Goal: Task Accomplishment & Management: Manage account settings

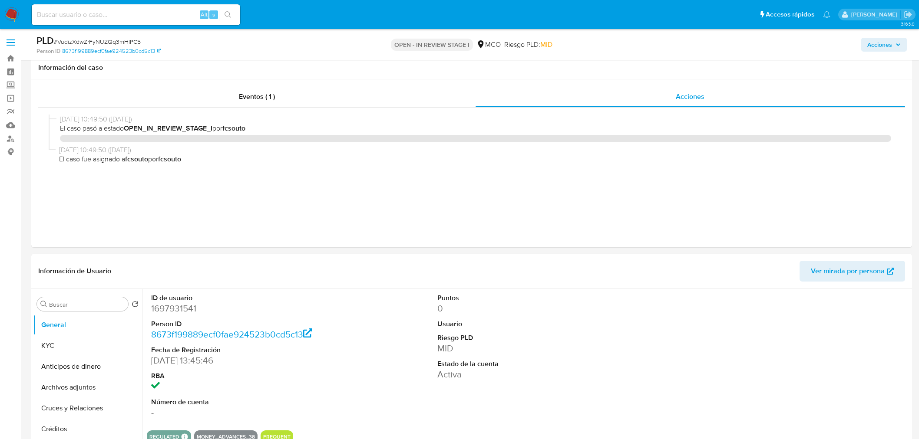
select select "10"
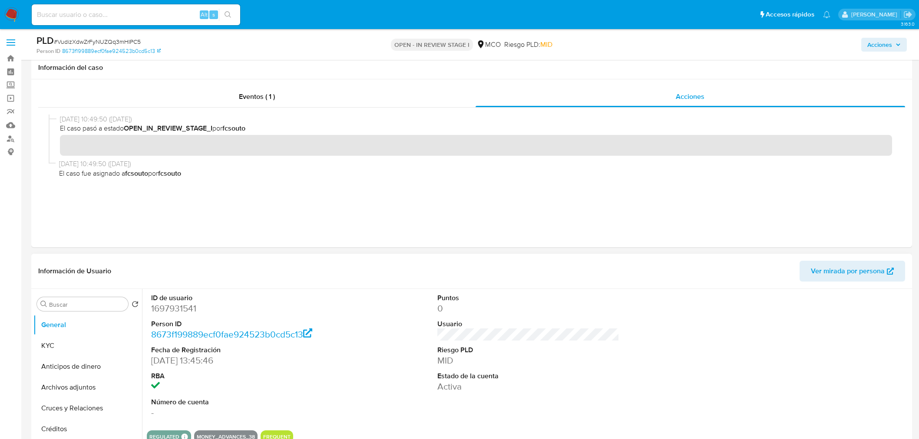
scroll to position [96, 0]
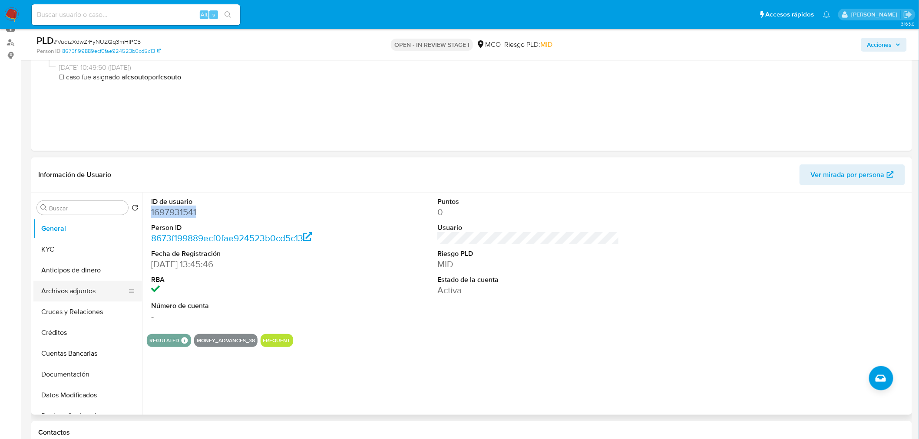
click at [87, 296] on button "Archivos adjuntos" at bounding box center [84, 291] width 102 height 21
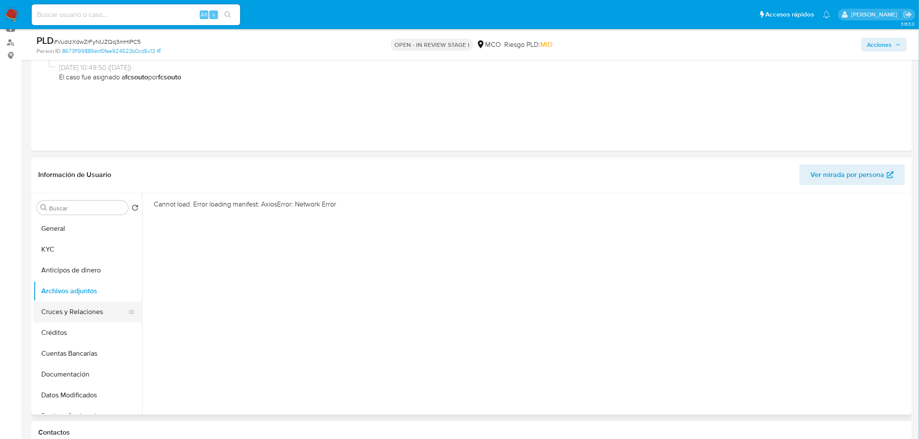
click at [84, 310] on button "Cruces y Relaciones" at bounding box center [84, 312] width 102 height 21
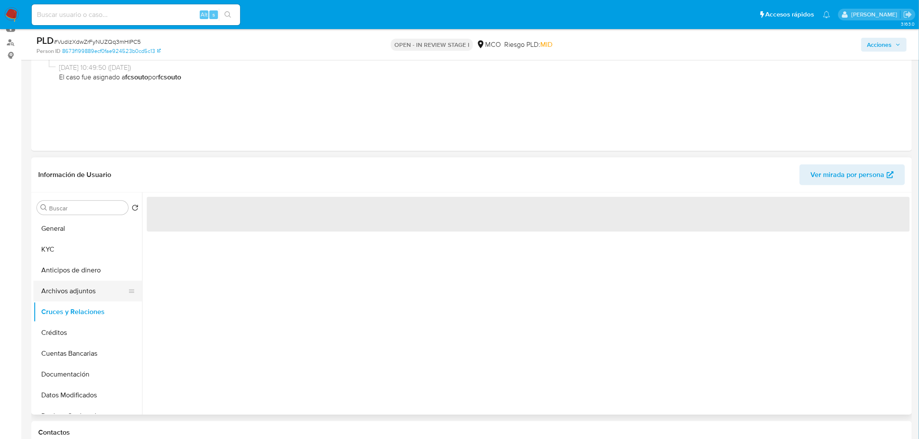
click at [88, 293] on button "Archivos adjuntos" at bounding box center [84, 291] width 102 height 21
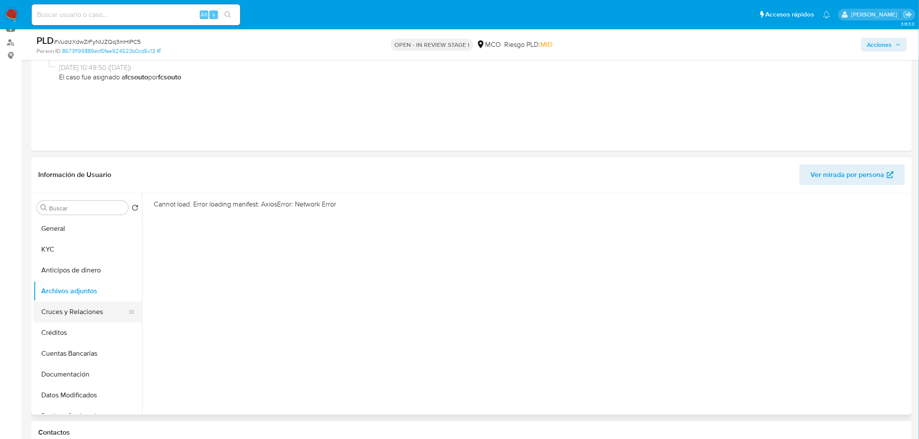
click at [87, 313] on button "Cruces y Relaciones" at bounding box center [84, 312] width 102 height 21
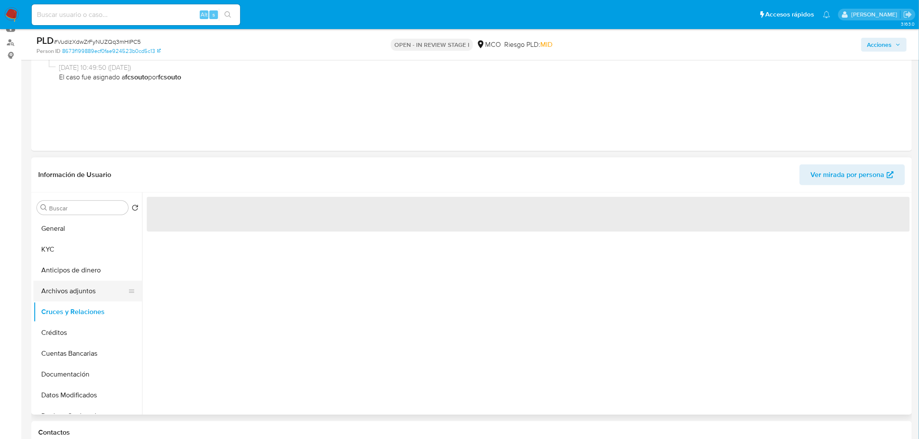
click at [84, 285] on button "Archivos adjuntos" at bounding box center [84, 291] width 102 height 21
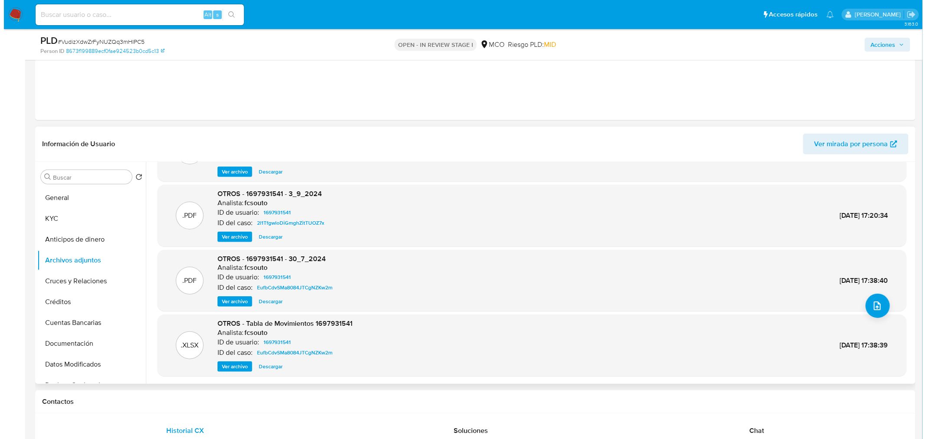
scroll to position [145, 0]
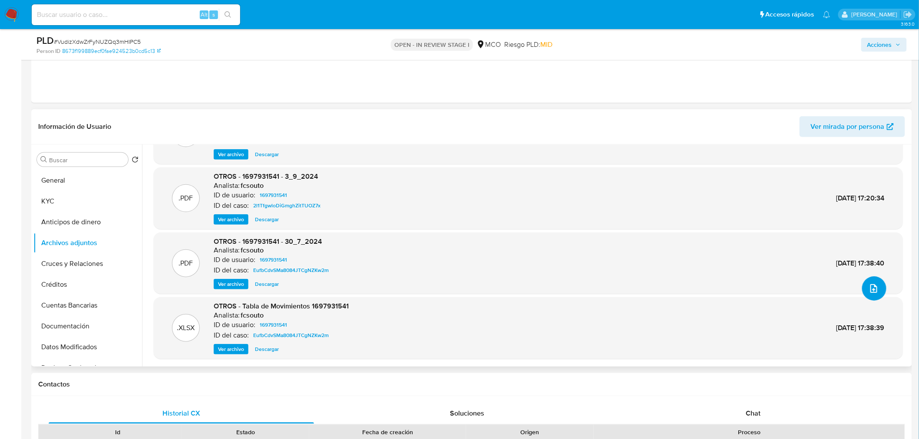
click at [875, 288] on icon "upload-file" at bounding box center [873, 288] width 10 height 10
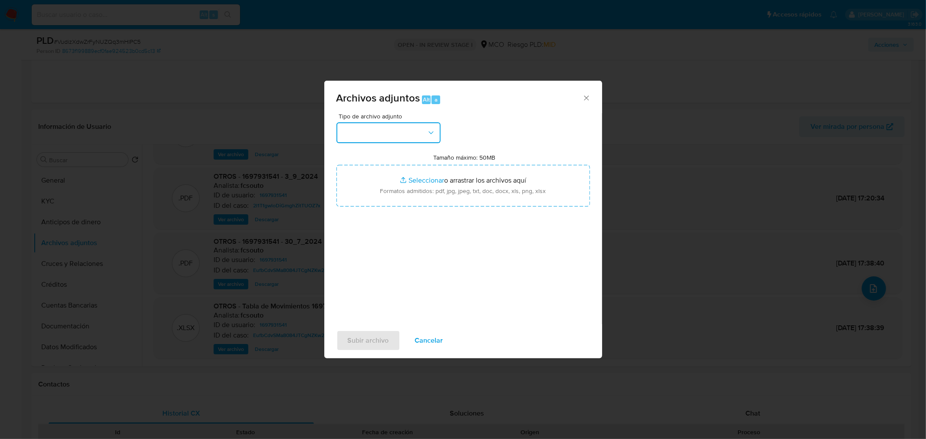
click at [377, 136] on button "button" at bounding box center [388, 132] width 104 height 21
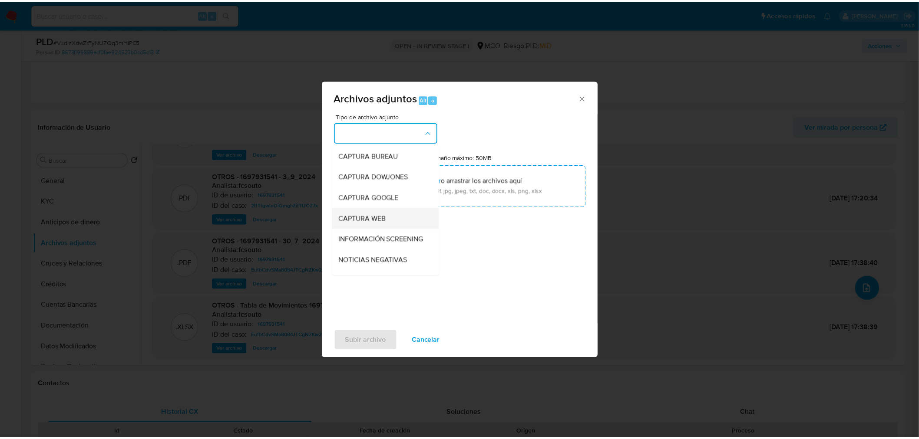
scroll to position [48, 0]
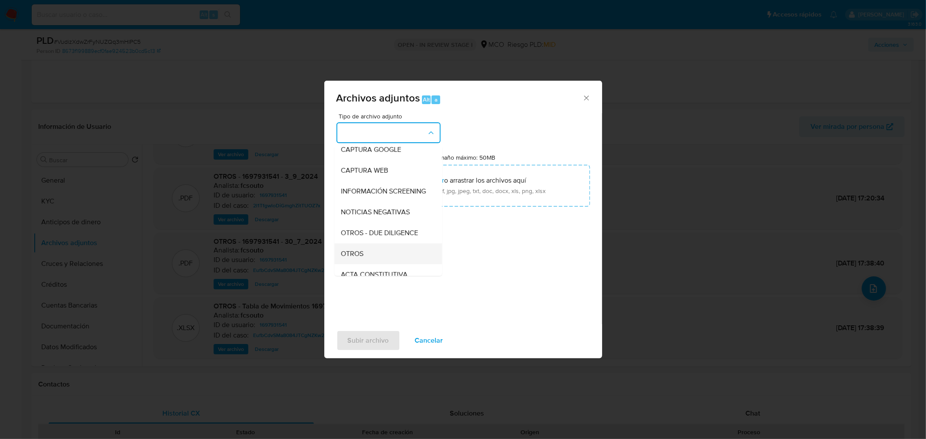
click at [375, 260] on div "OTROS" at bounding box center [385, 253] width 89 height 21
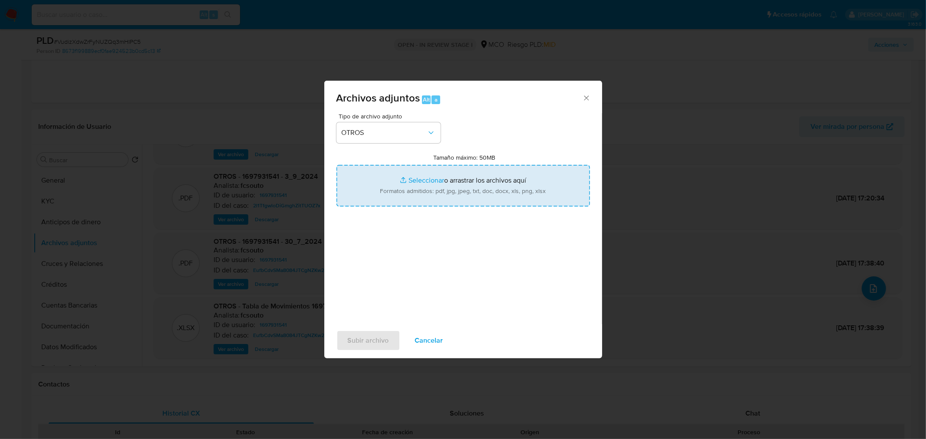
click at [430, 187] on input "Tamaño máximo: 50MB Seleccionar archivos" at bounding box center [463, 186] width 254 height 42
type input "C:\fakepath\1697931541 - 10_10_2025.pdf"
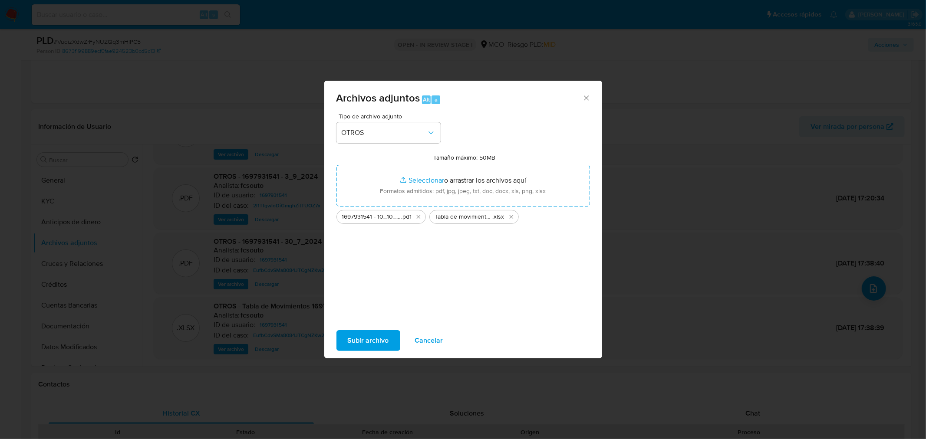
click at [367, 339] on span "Subir archivo" at bounding box center [368, 340] width 41 height 19
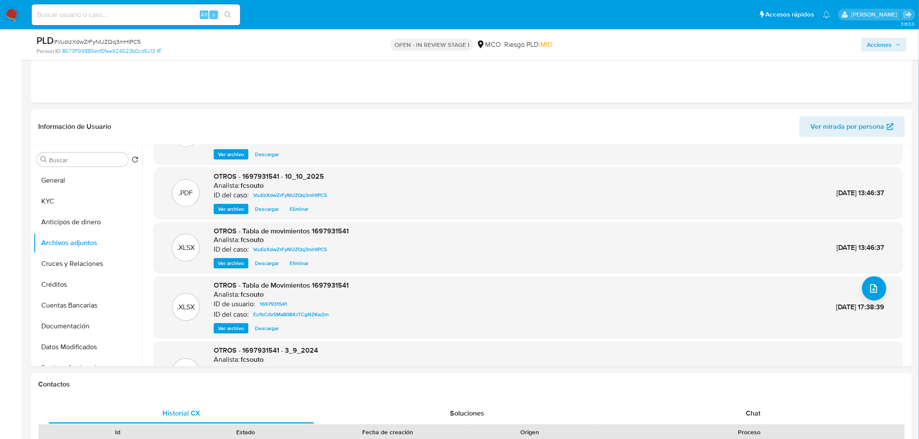
click at [874, 44] on span "Acciones" at bounding box center [879, 45] width 25 height 14
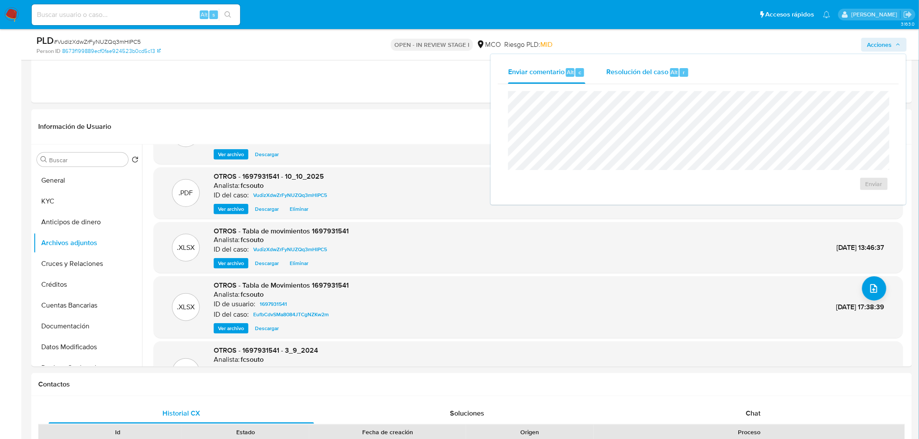
click at [650, 75] on span "Resolución del caso" at bounding box center [637, 72] width 62 height 10
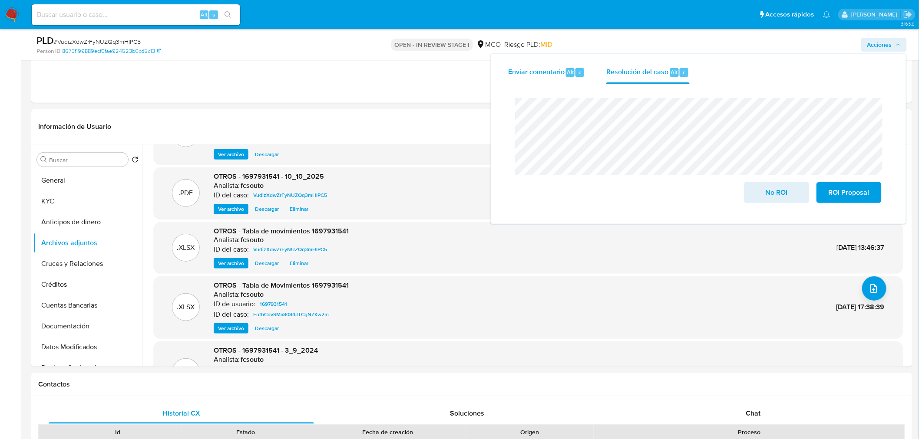
click at [525, 75] on span "Enviar comentario" at bounding box center [536, 72] width 56 height 10
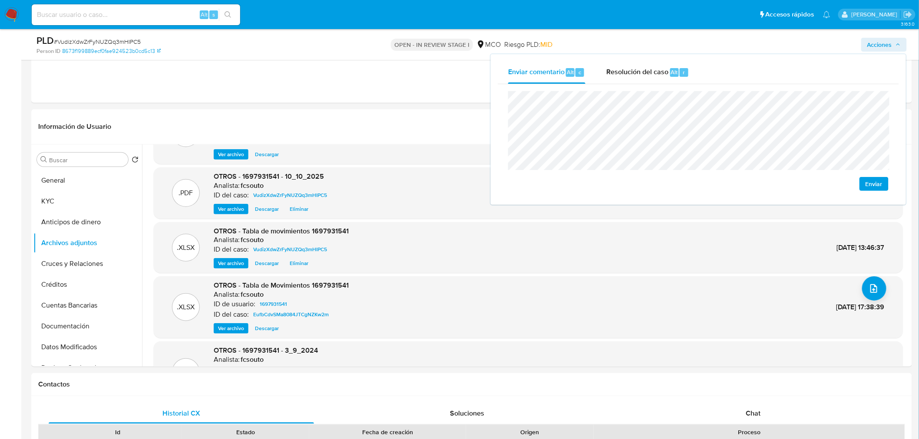
click at [874, 184] on span "Enviar" at bounding box center [873, 184] width 17 height 12
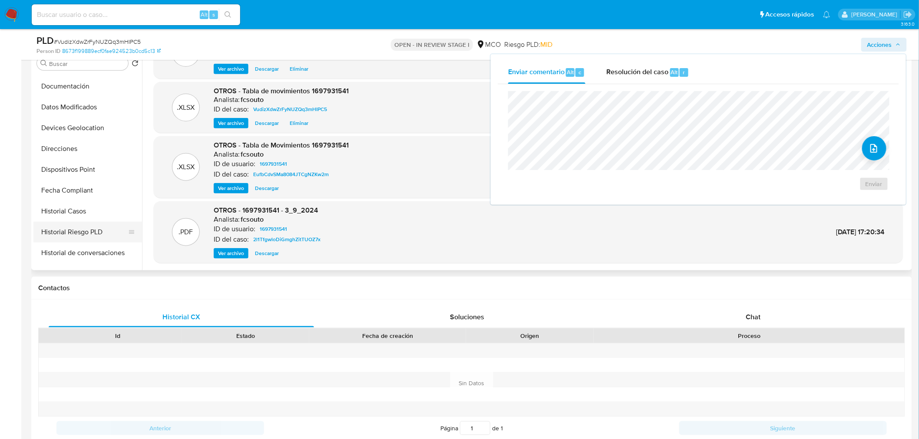
scroll to position [145, 0]
click at [72, 260] on button "Historial de conversaciones" at bounding box center [84, 252] width 102 height 21
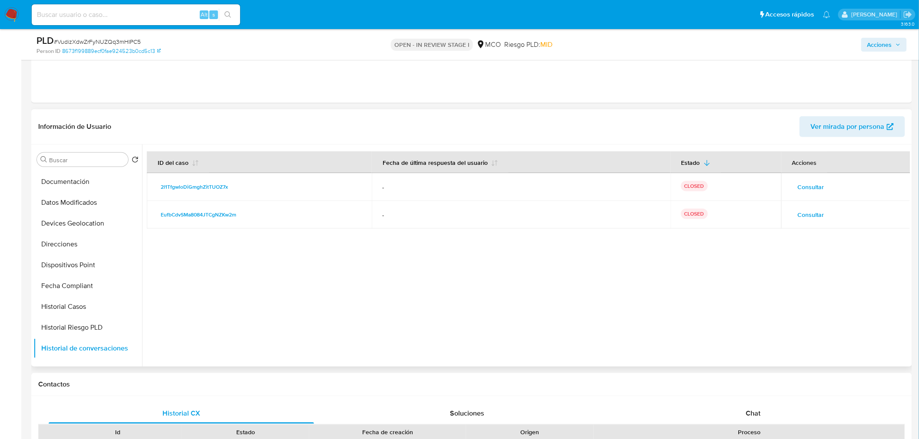
click at [804, 186] on span "Consultar" at bounding box center [810, 187] width 26 height 12
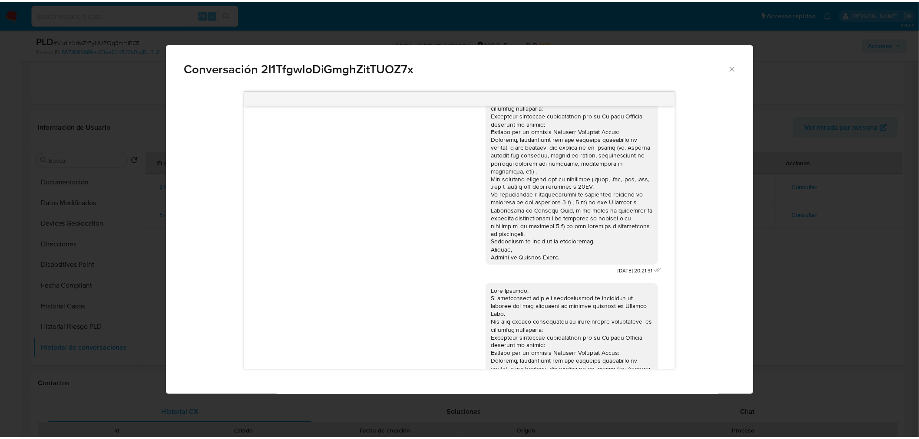
scroll to position [0, 0]
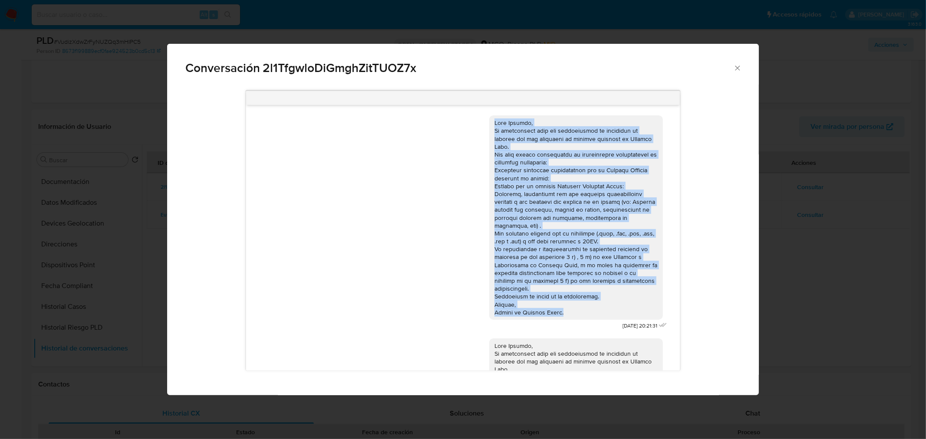
drag, startPoint x: 488, startPoint y: 123, endPoint x: 557, endPoint y: 312, distance: 200.6
click at [557, 312] on div "Comunicación" at bounding box center [575, 218] width 163 height 198
copy div "Hola Aderlin, Te contactamos para una verificación de seguridad de acuerdo con …"
click at [819, 250] on div "Conversación 2l1TfgwloDiGmghZitTUOZ7x 03/09/2024 20:21:31 09/09/2024 13:00:22" at bounding box center [463, 219] width 926 height 439
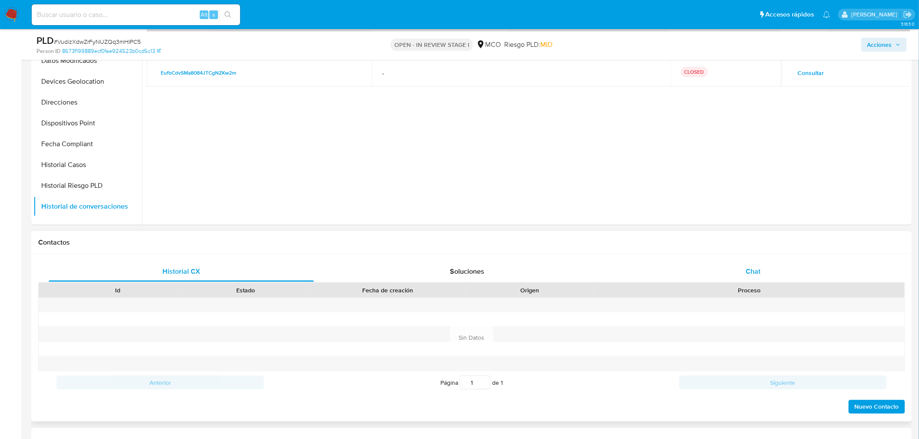
scroll to position [289, 0]
click at [765, 255] on div "Historial CX Soluciones Chat Id Estado Fecha de creación Origen Proceso Anterio…" at bounding box center [471, 336] width 880 height 168
click at [762, 263] on div "Chat" at bounding box center [752, 269] width 265 height 21
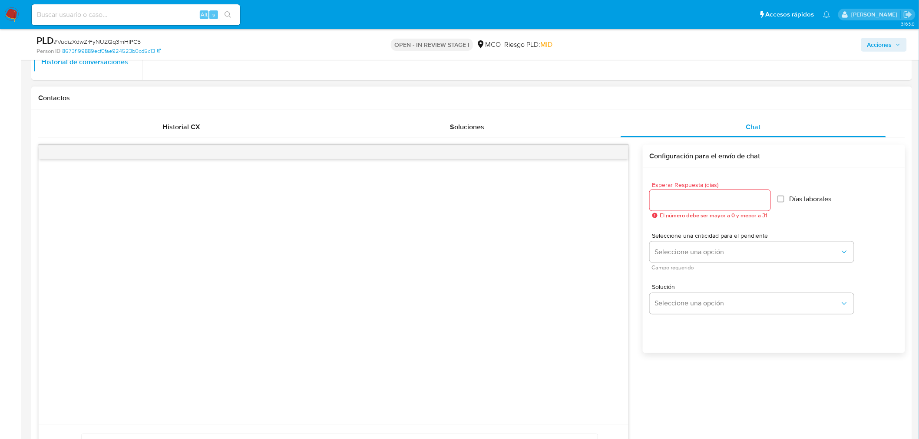
scroll to position [434, 0]
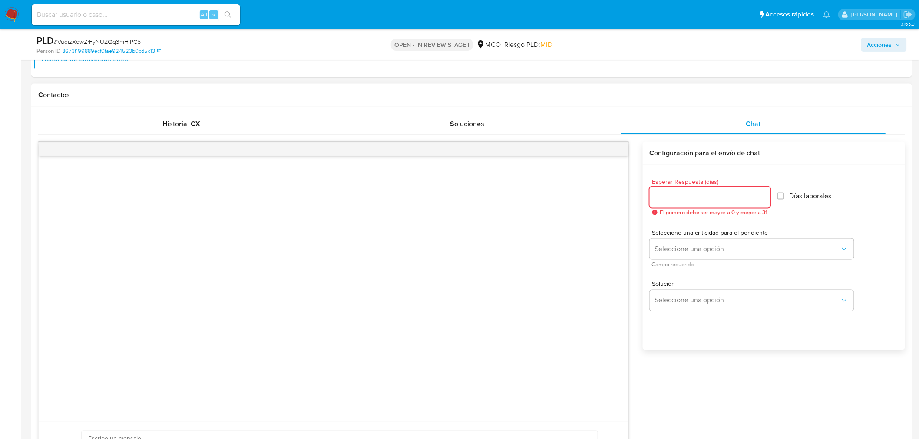
click at [687, 196] on input "Esperar Respuesta (días)" at bounding box center [709, 197] width 121 height 11
type input "3"
click at [675, 260] on div "Seleccione una criticidad para el pendiente Seleccione una opción Campo requeri…" at bounding box center [751, 249] width 204 height 38
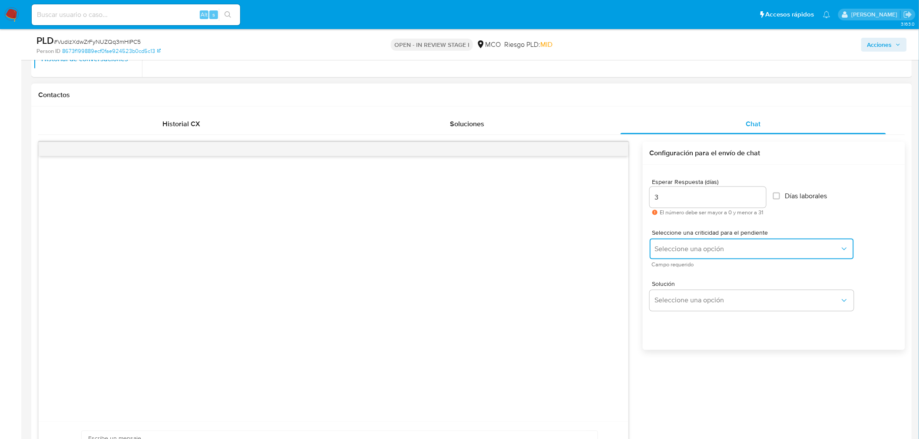
click at [682, 246] on span "Seleccione una opción" at bounding box center [747, 249] width 185 height 9
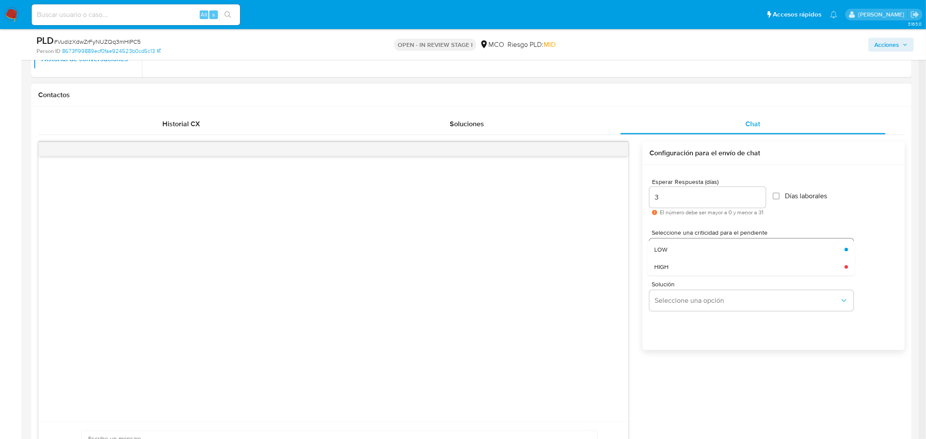
click at [679, 252] on div "LOW" at bounding box center [746, 249] width 185 height 17
click at [673, 303] on span "Seleccione una opción" at bounding box center [747, 300] width 185 height 9
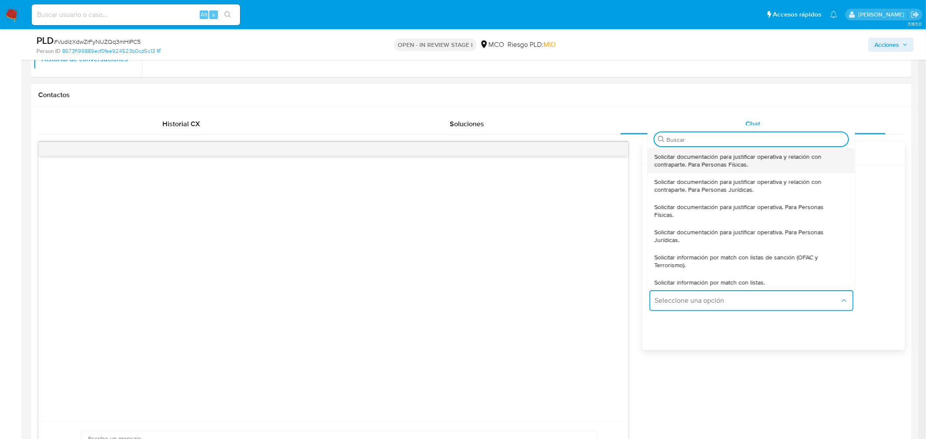
click at [693, 165] on span "Solicitar documentación para justificar operativa y relación con contraparte. P…" at bounding box center [748, 161] width 188 height 16
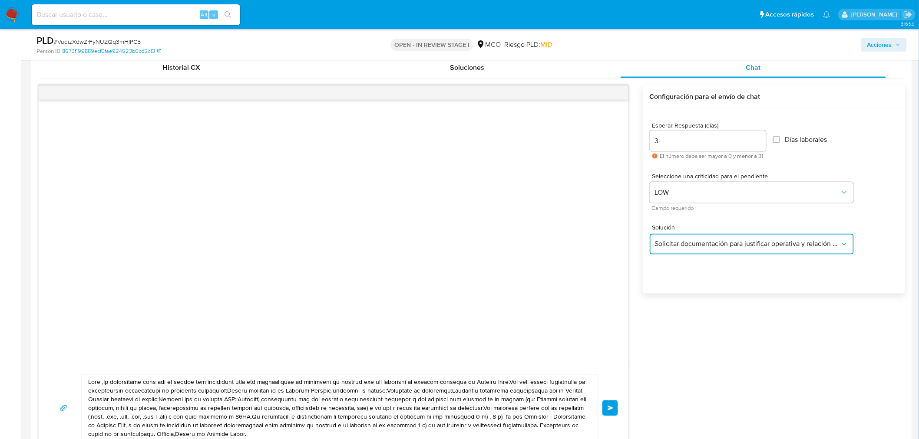
scroll to position [627, 0]
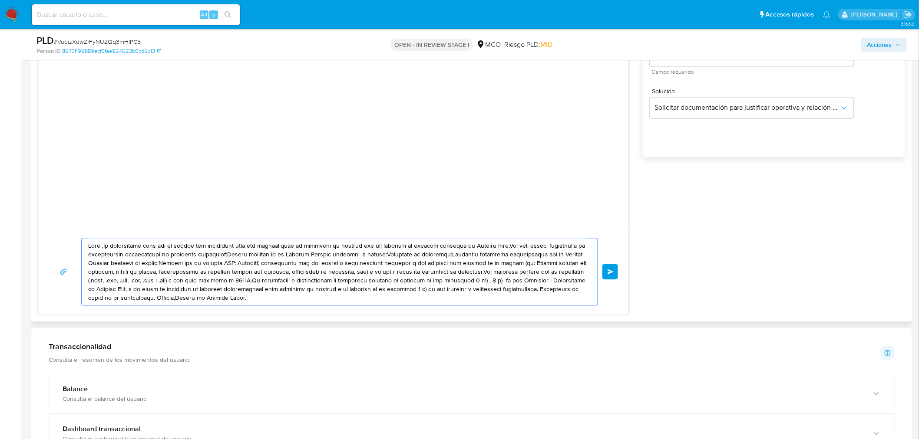
drag, startPoint x: 330, startPoint y: 302, endPoint x: 72, endPoint y: 237, distance: 266.5
click at [72, 237] on div "Enviar" at bounding box center [333, 272] width 589 height 86
paste textarea "Aderlin, Te contactamos para una verificación de seguridad de acuerdo con las p…"
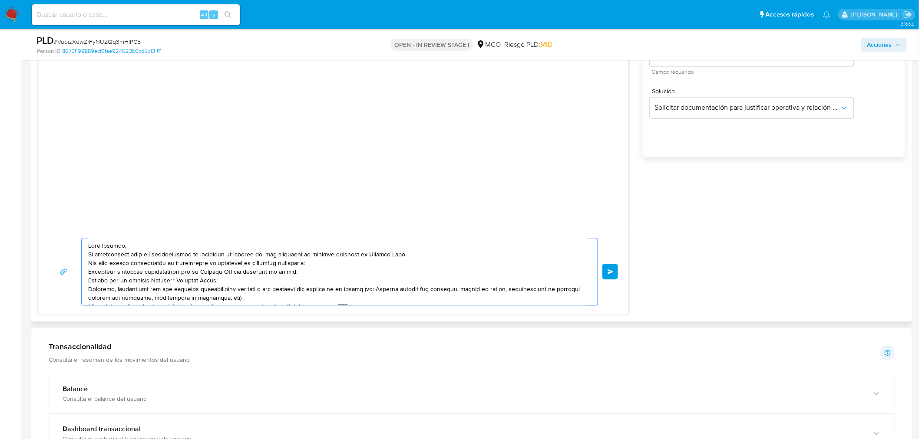
scroll to position [29, 0]
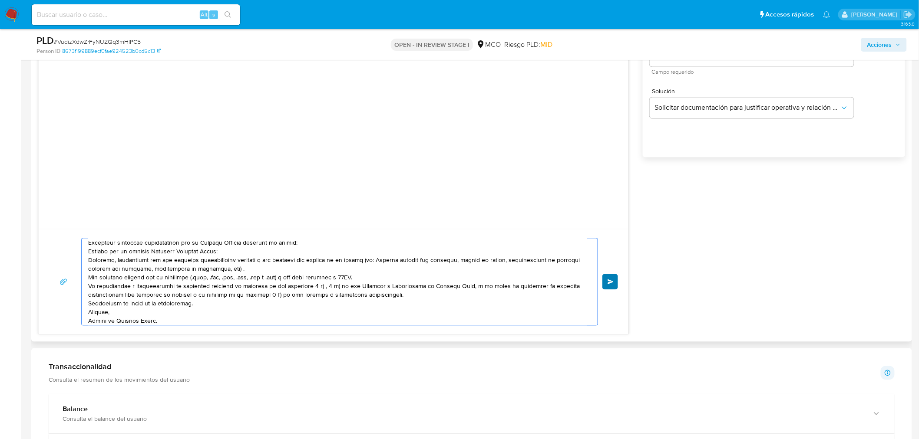
type textarea "Hola Aderlin, Te contactamos para una verificación de seguridad de acuerdo con …"
click at [610, 283] on span "Enviar" at bounding box center [610, 282] width 6 height 5
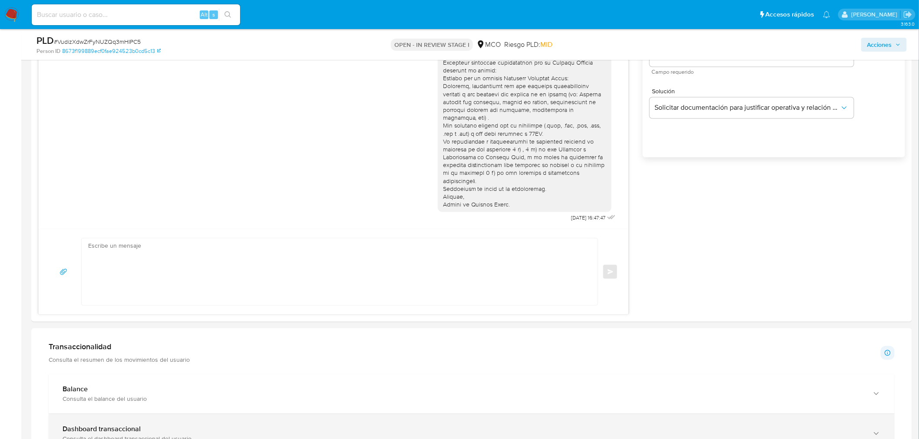
scroll to position [0, 0]
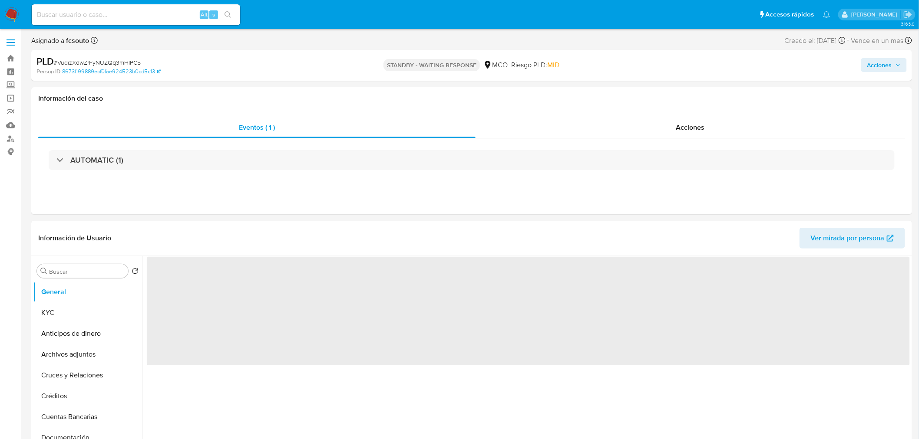
select select "10"
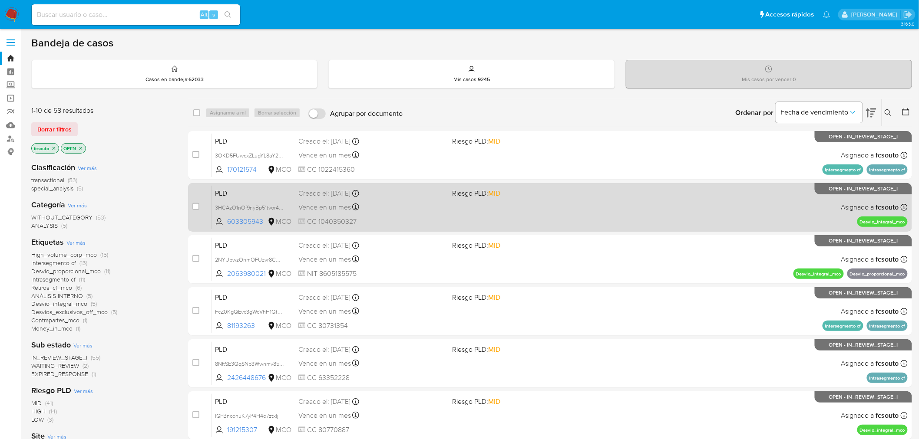
click at [454, 198] on div "PLD 3HCAzO1nOf9nyBp51tvor4FP 603805943 MCO Riesgo PLD: MID Creado el: 12/08/202…" at bounding box center [559, 207] width 696 height 44
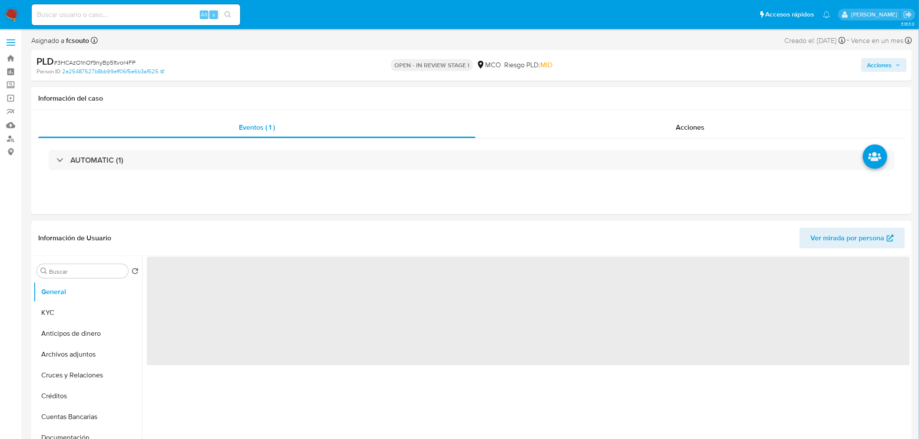
select select "10"
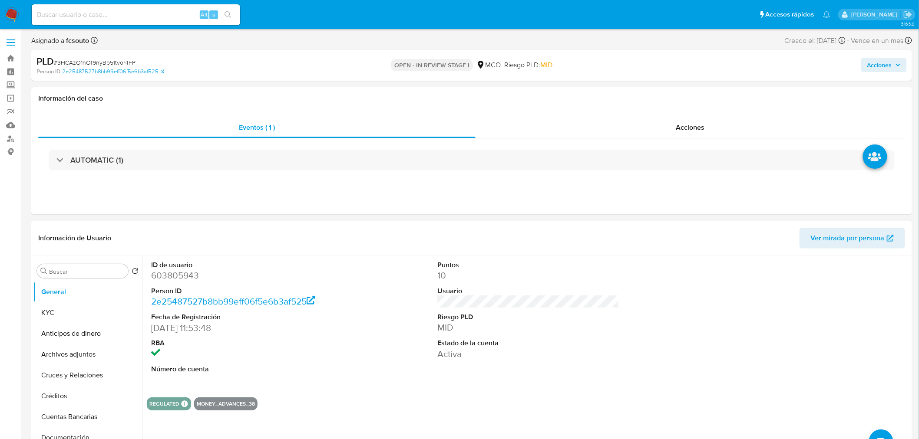
click at [174, 273] on dd "603805943" at bounding box center [242, 276] width 182 height 12
copy dd "603805943"
click at [175, 274] on dd "603805943" at bounding box center [242, 276] width 182 height 12
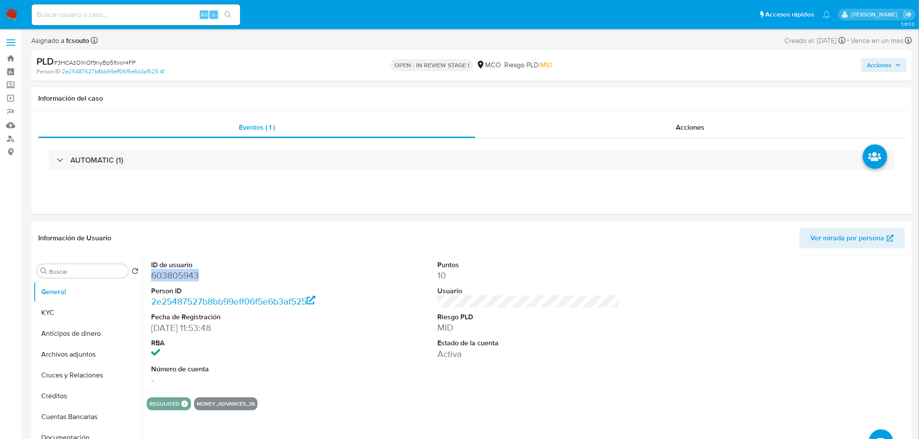
click at [179, 278] on dd "603805943" at bounding box center [242, 276] width 182 height 12
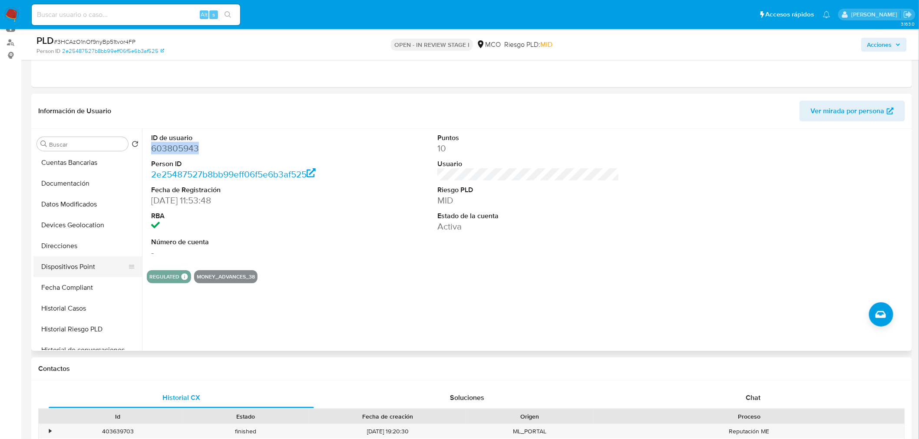
scroll to position [145, 0]
click at [81, 289] on button "Historial Casos" at bounding box center [87, 291] width 109 height 21
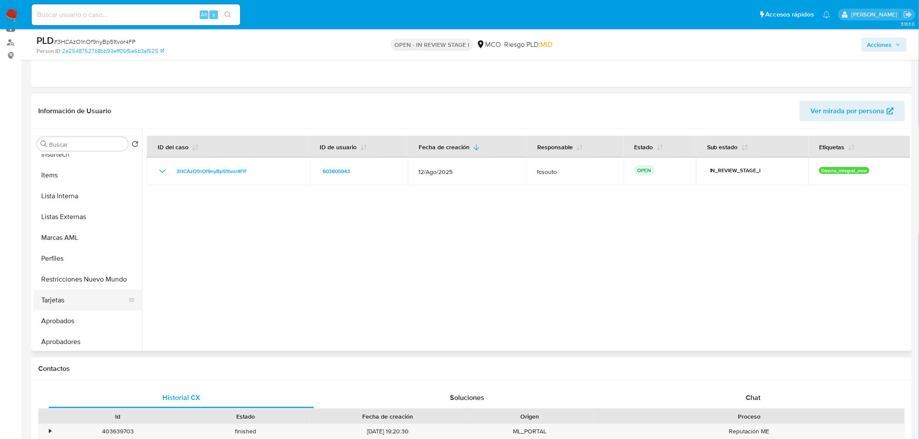
scroll to position [385, 0]
click at [89, 272] on button "Restricciones Nuevo Mundo" at bounding box center [84, 280] width 102 height 21
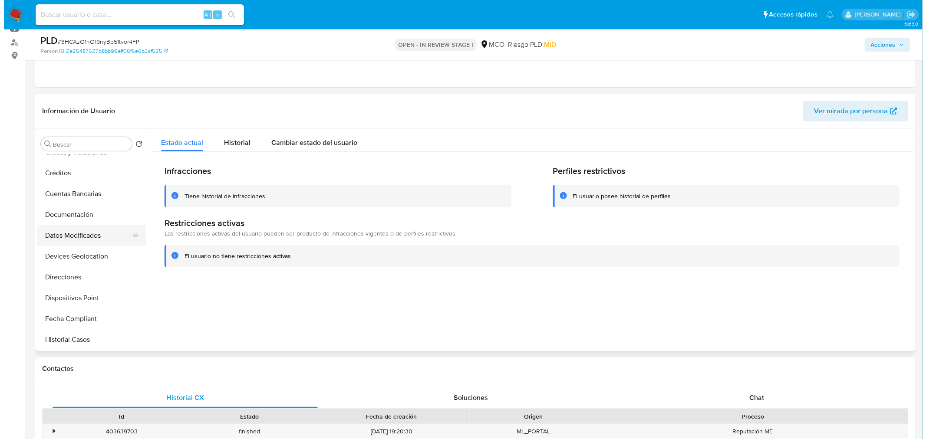
scroll to position [0, 0]
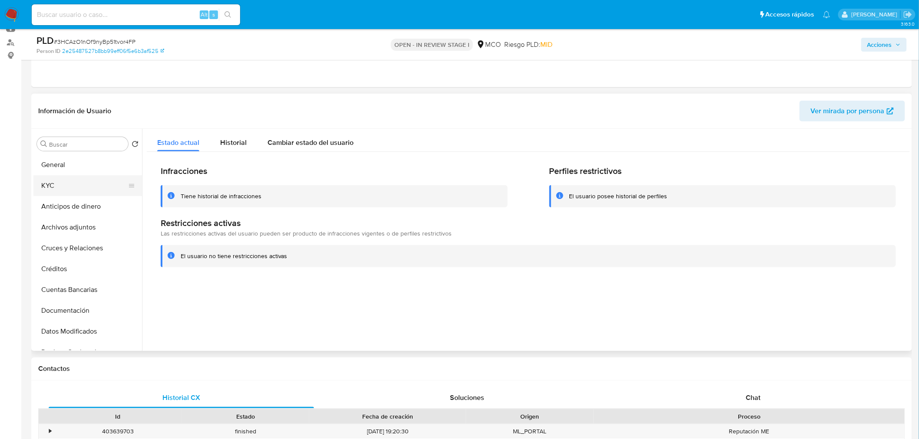
click at [62, 194] on button "KYC" at bounding box center [84, 185] width 102 height 21
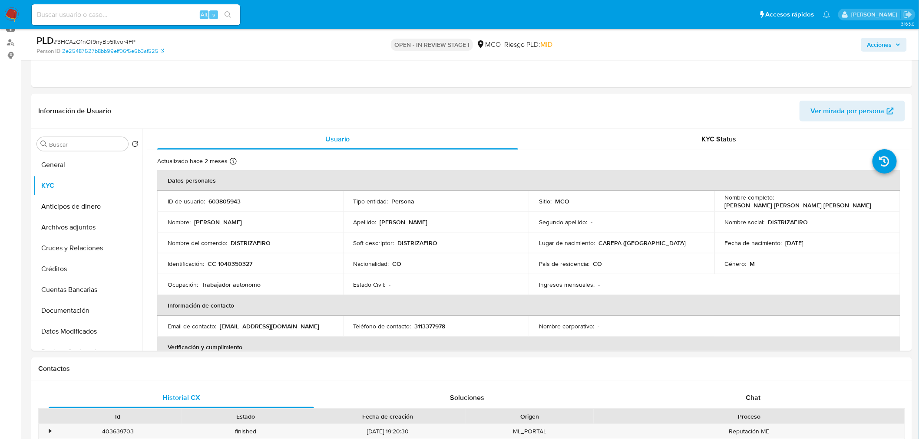
click at [879, 36] on div "Acciones" at bounding box center [763, 44] width 288 height 20
drag, startPoint x: 889, startPoint y: 41, endPoint x: 866, endPoint y: 46, distance: 23.1
click at [888, 42] on span "Acciones" at bounding box center [879, 45] width 25 height 14
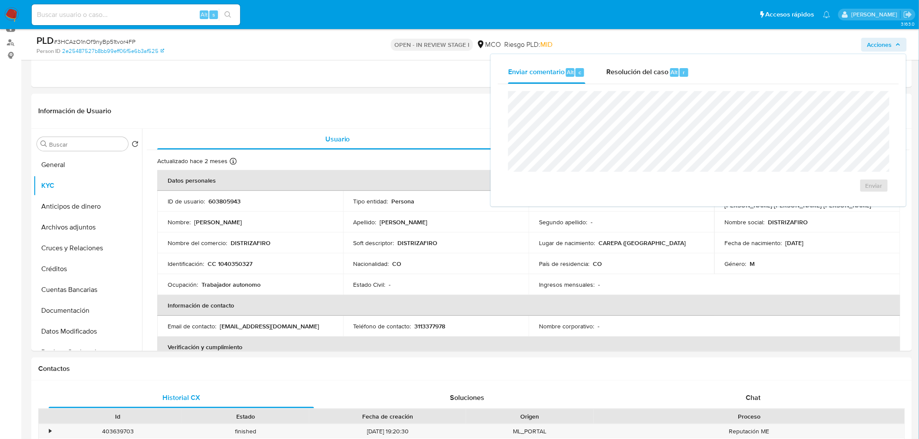
click at [629, 80] on div "Resolución del caso Alt r" at bounding box center [647, 72] width 83 height 23
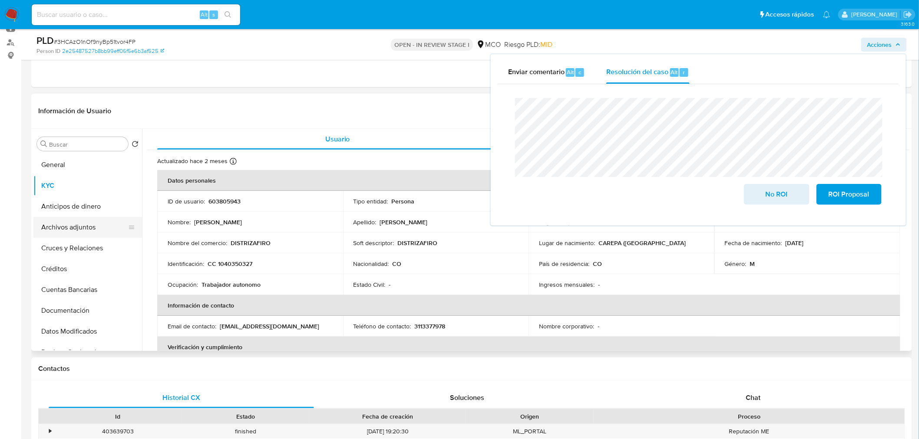
click at [71, 223] on button "Archivos adjuntos" at bounding box center [84, 227] width 102 height 21
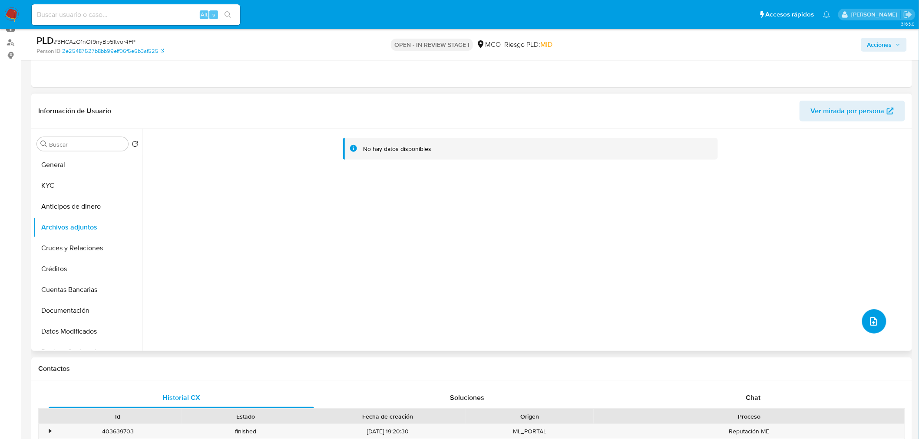
click at [874, 323] on icon "upload-file" at bounding box center [873, 321] width 10 height 10
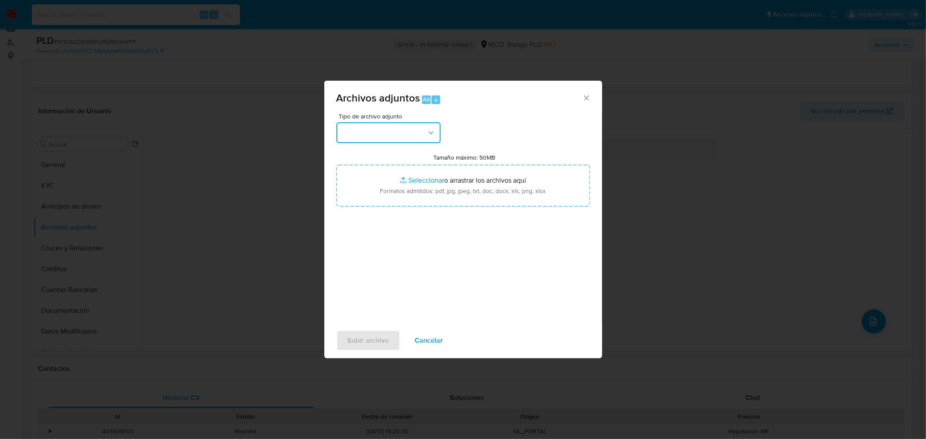
click at [385, 127] on button "button" at bounding box center [388, 132] width 104 height 21
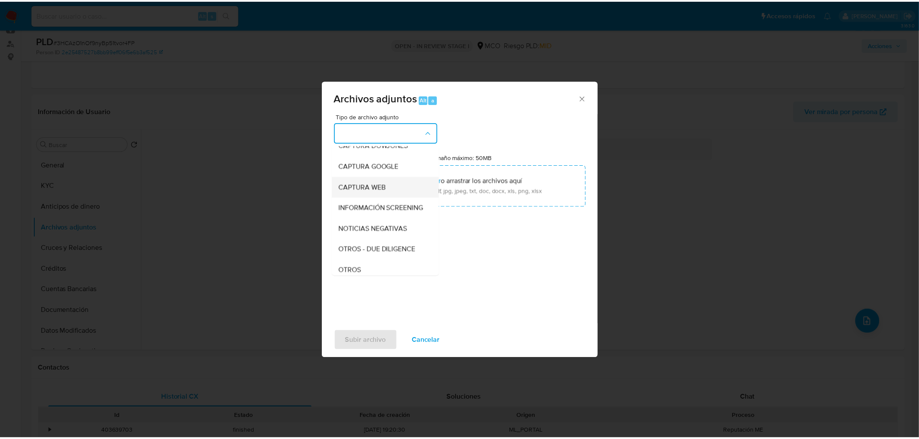
scroll to position [48, 0]
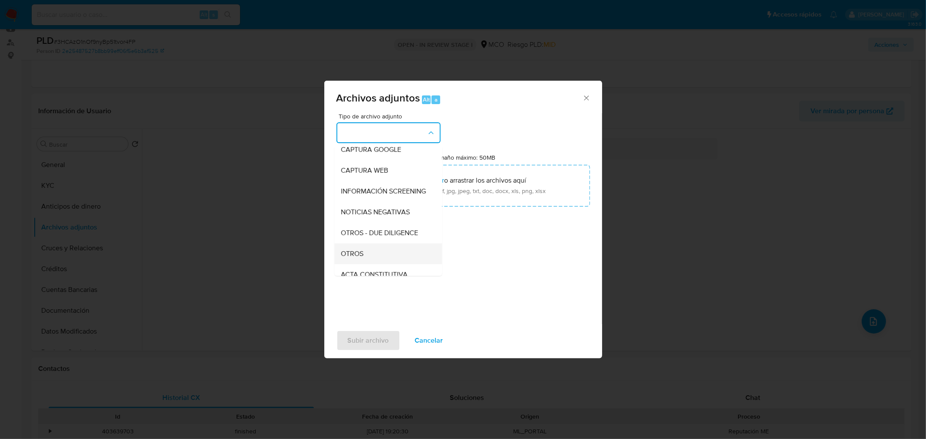
click at [373, 260] on div "OTROS" at bounding box center [385, 253] width 89 height 21
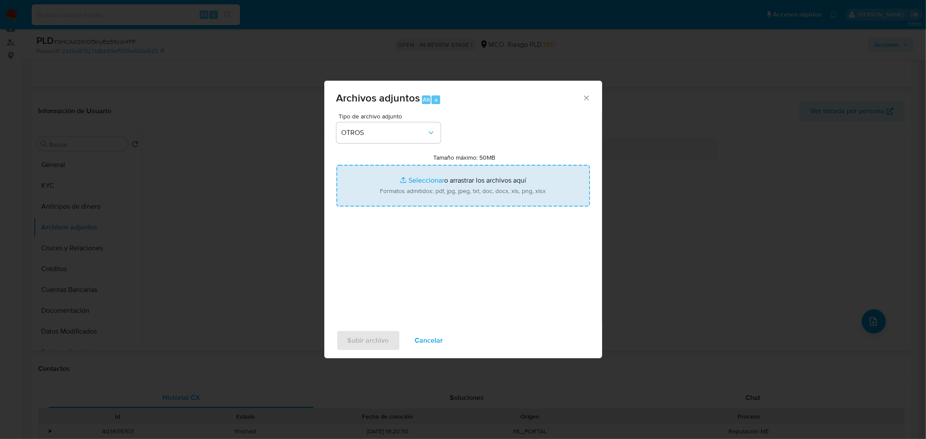
click at [417, 191] on input "Tamaño máximo: 50MB Seleccionar archivos" at bounding box center [463, 186] width 254 height 42
type input "C:\fakepath\603805943 - 10_10_2025.pdf"
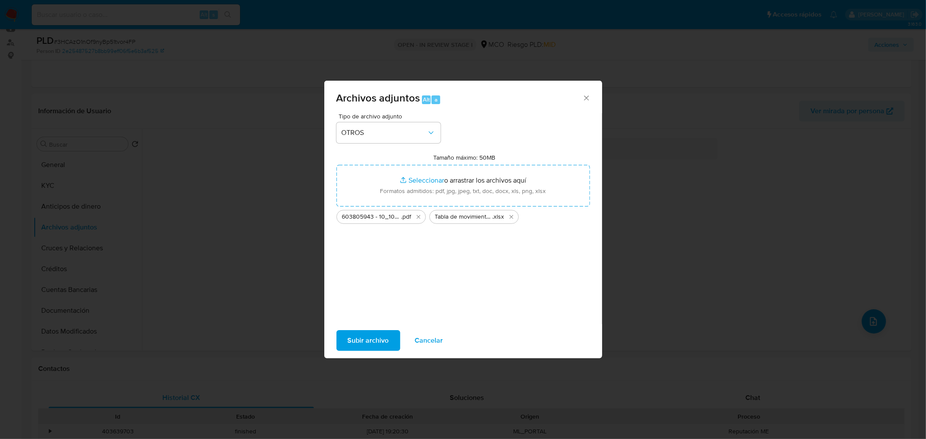
click at [366, 342] on span "Subir archivo" at bounding box center [368, 340] width 41 height 19
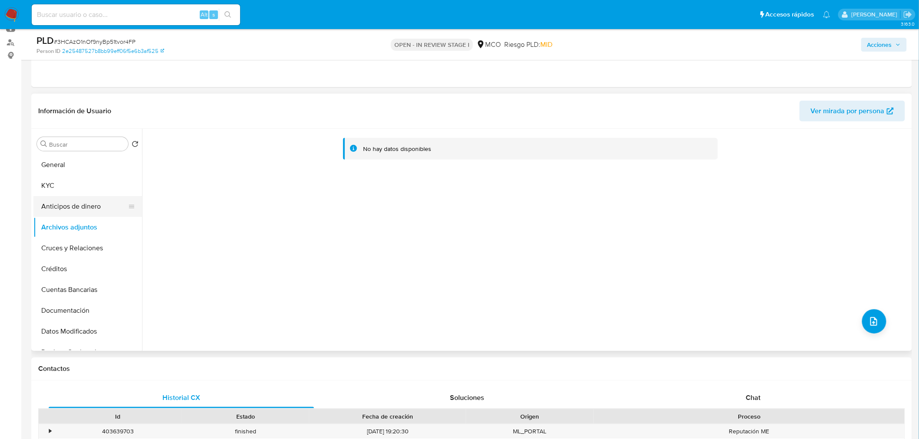
click at [64, 206] on button "Anticipos de dinero" at bounding box center [84, 206] width 102 height 21
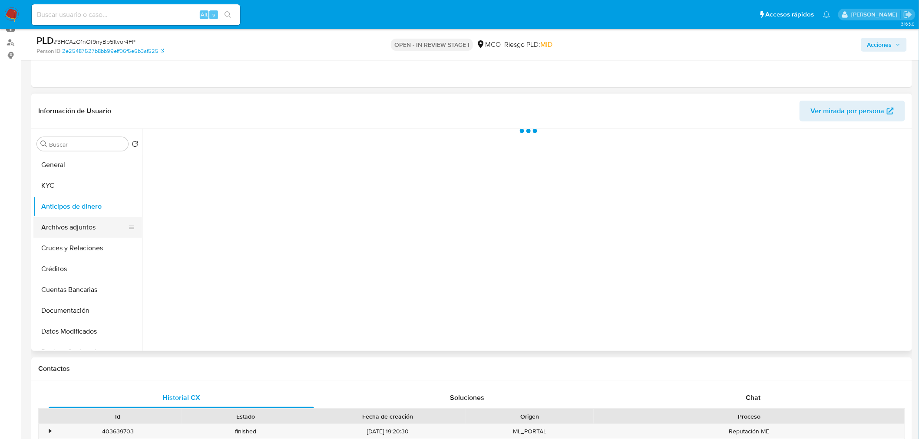
click at [82, 236] on button "Archivos adjuntos" at bounding box center [84, 227] width 102 height 21
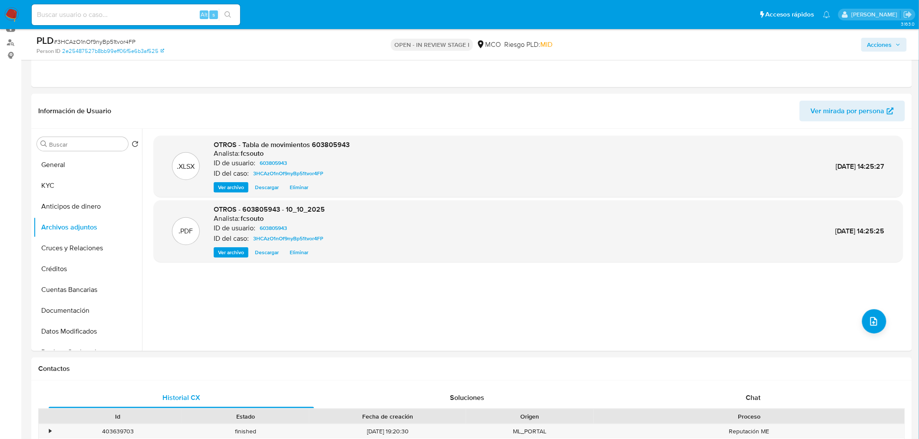
click at [889, 41] on span "Acciones" at bounding box center [879, 45] width 25 height 14
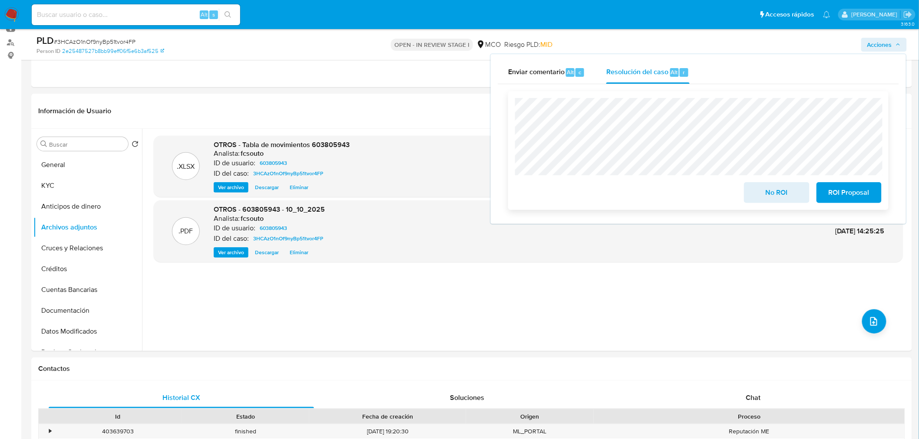
click at [767, 193] on span "No ROI" at bounding box center [776, 192] width 43 height 19
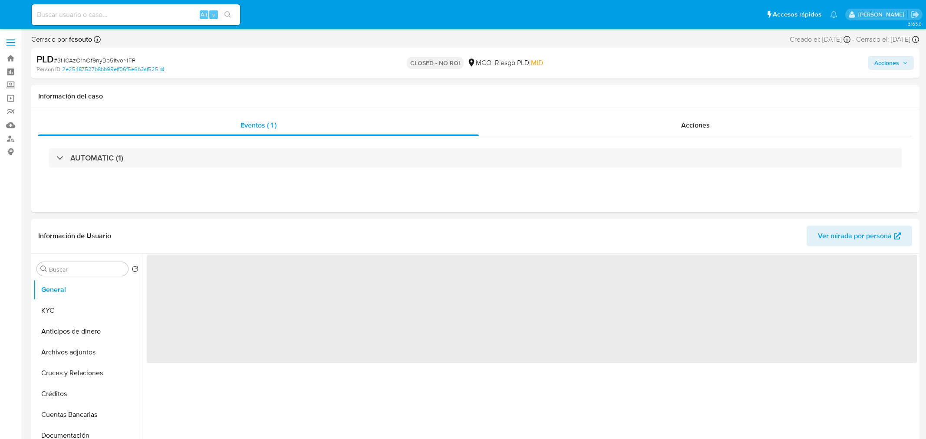
select select "10"
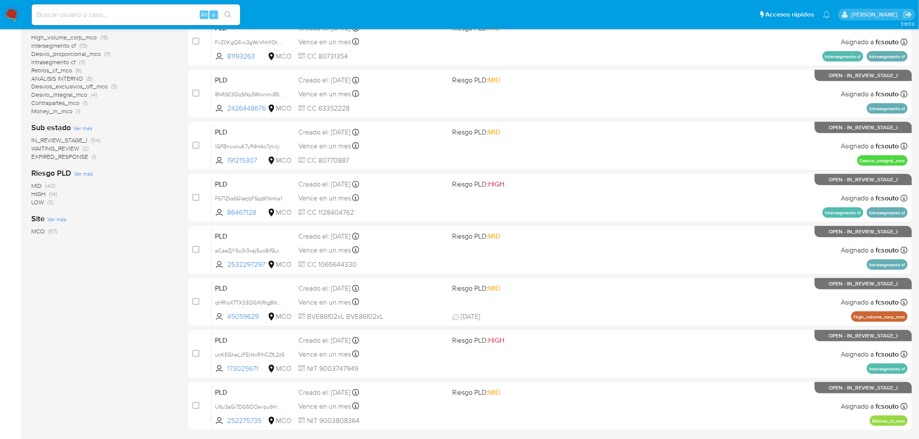
scroll to position [241, 0]
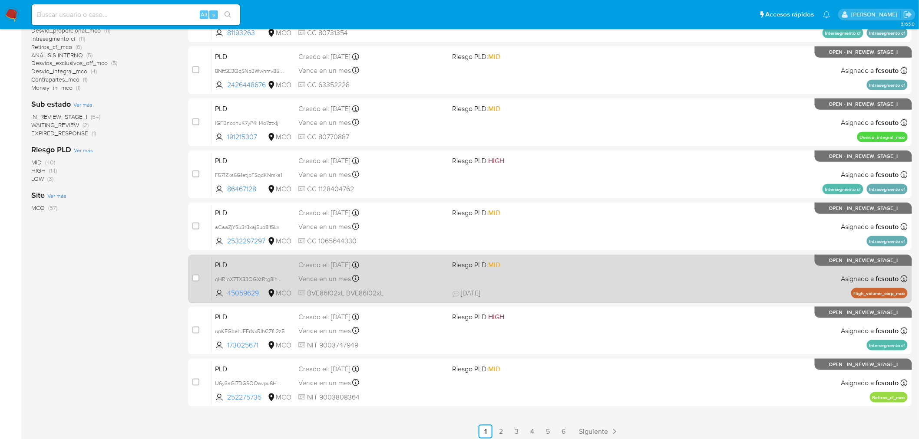
click at [430, 279] on div "Vence en un mes Vence el 10/11/2025 07:07:05" at bounding box center [371, 279] width 147 height 12
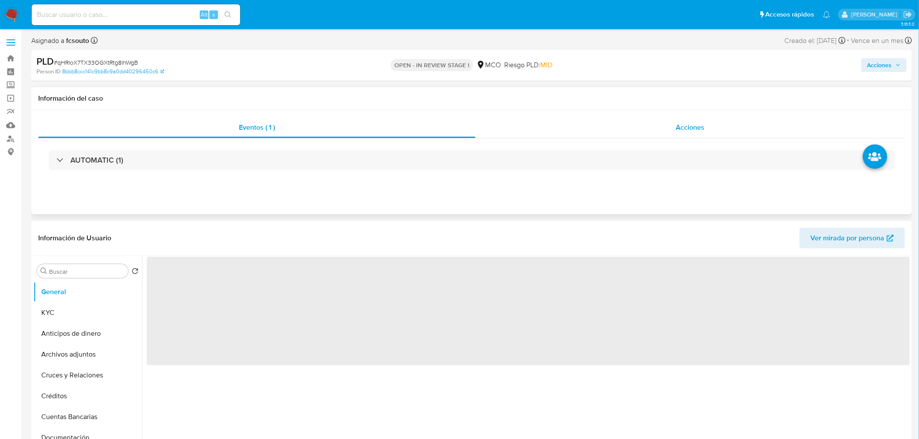
click at [695, 129] on span "Acciones" at bounding box center [689, 127] width 29 height 10
select select "10"
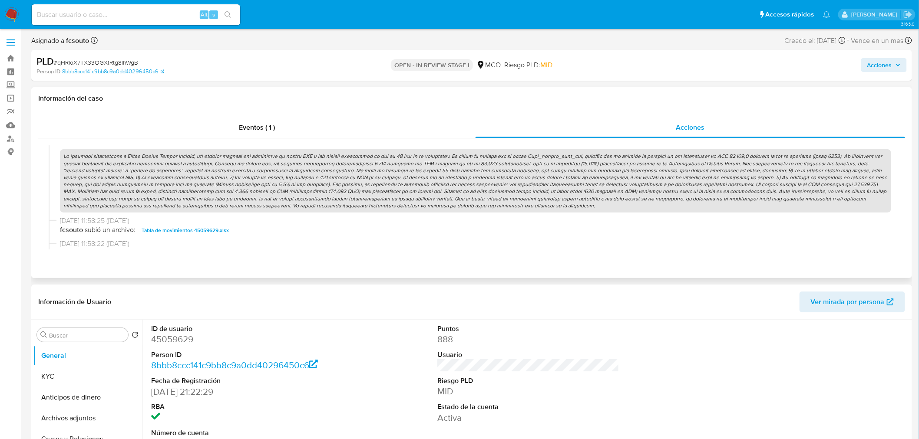
scroll to position [289, 0]
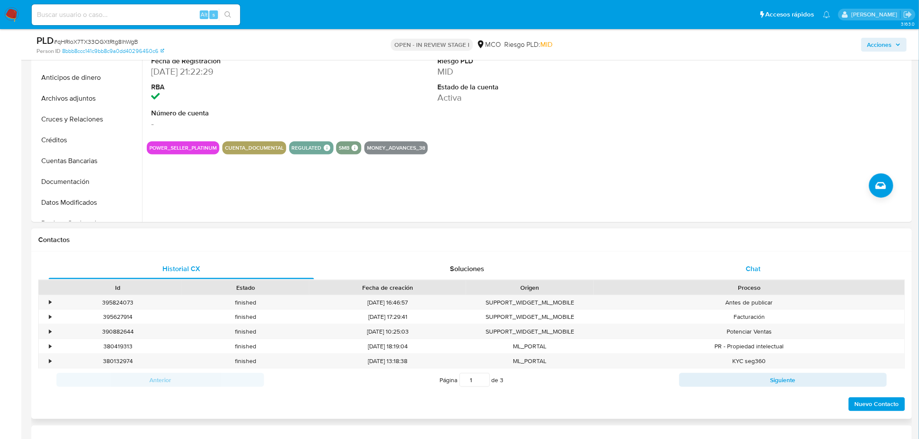
click at [759, 259] on div "Chat" at bounding box center [752, 269] width 265 height 21
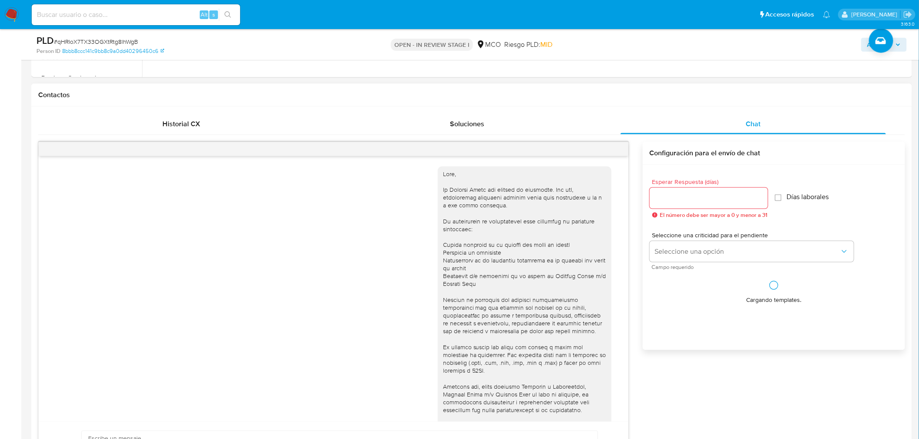
scroll to position [530, 0]
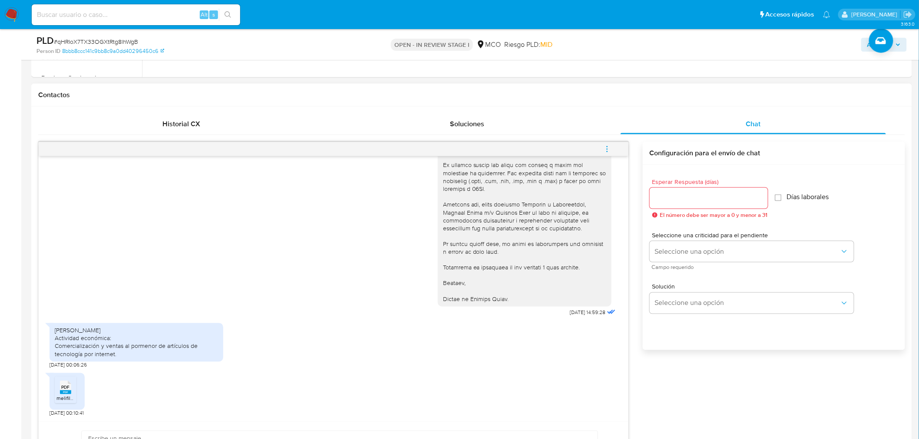
click at [63, 394] on rect at bounding box center [65, 393] width 11 height 4
click at [344, 250] on div "08/10/2025 14:59:28" at bounding box center [333, 148] width 568 height 341
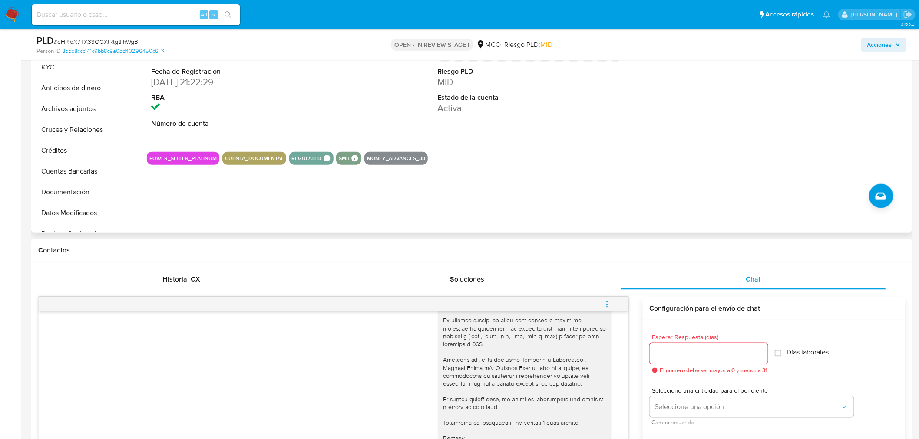
scroll to position [193, 0]
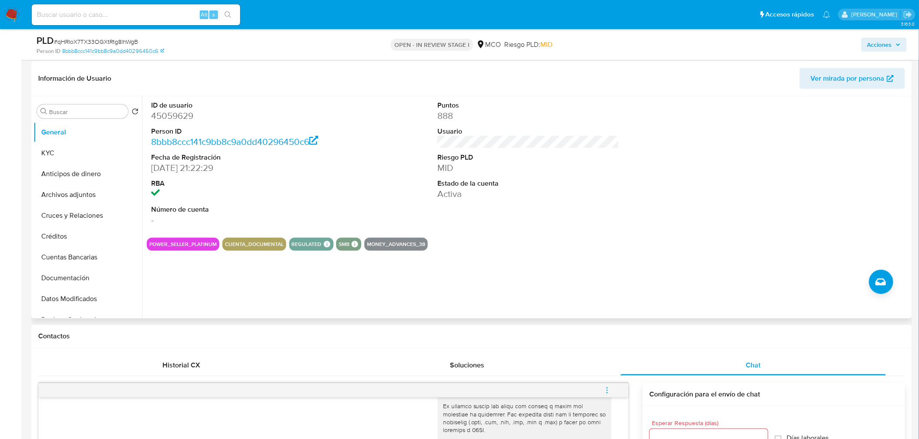
click at [176, 118] on dd "45059629" at bounding box center [242, 116] width 182 height 12
copy dd "45059629"
click at [886, 46] on span "Acciones" at bounding box center [879, 45] width 25 height 14
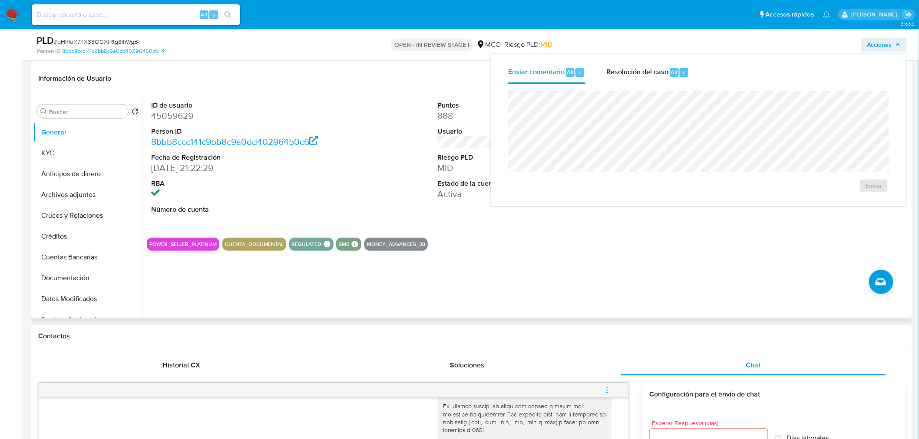
click at [379, 65] on div "Información de Usuario Ver mirada por persona" at bounding box center [471, 78] width 880 height 35
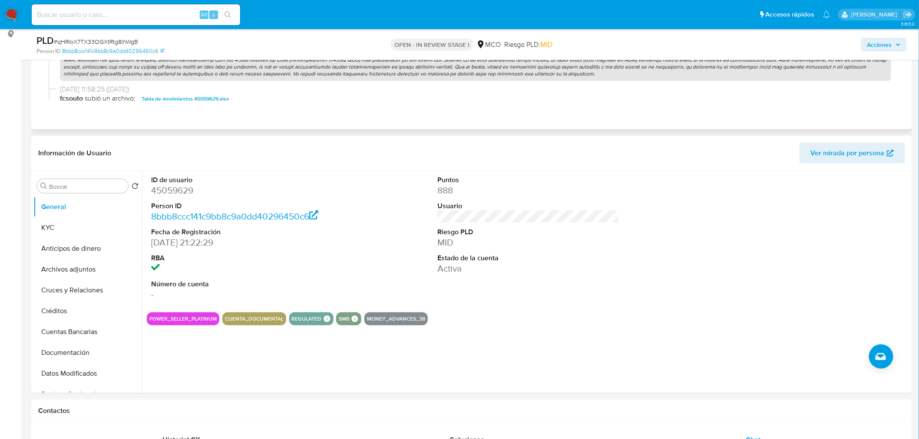
scroll to position [0, 0]
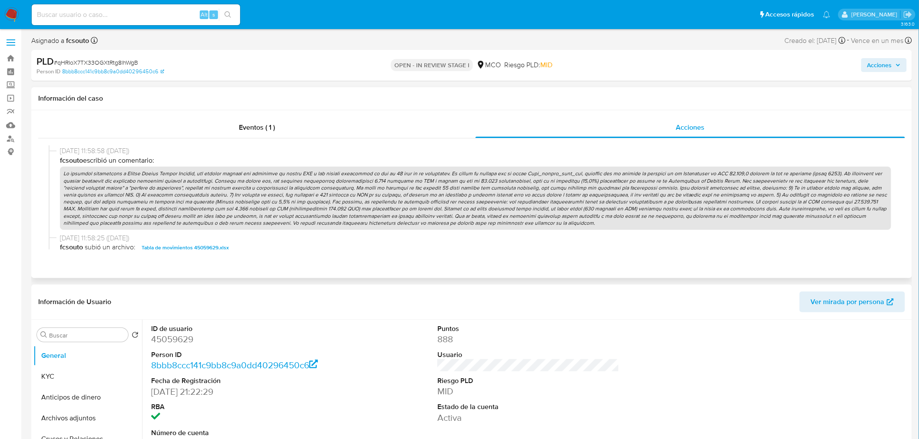
click at [474, 175] on p at bounding box center [475, 198] width 831 height 63
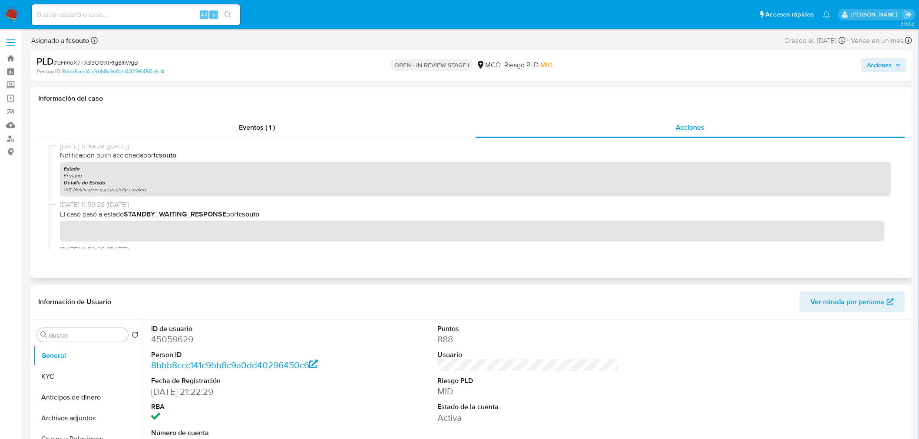
scroll to position [48, 0]
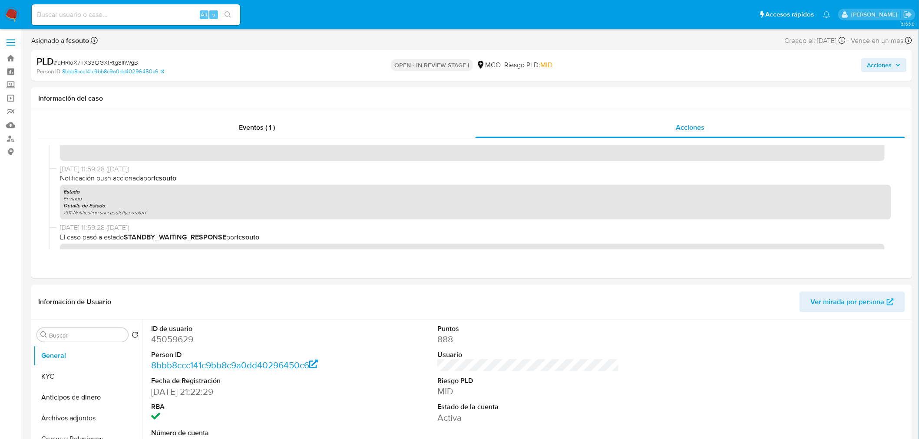
click at [883, 61] on span "Acciones" at bounding box center [879, 65] width 25 height 14
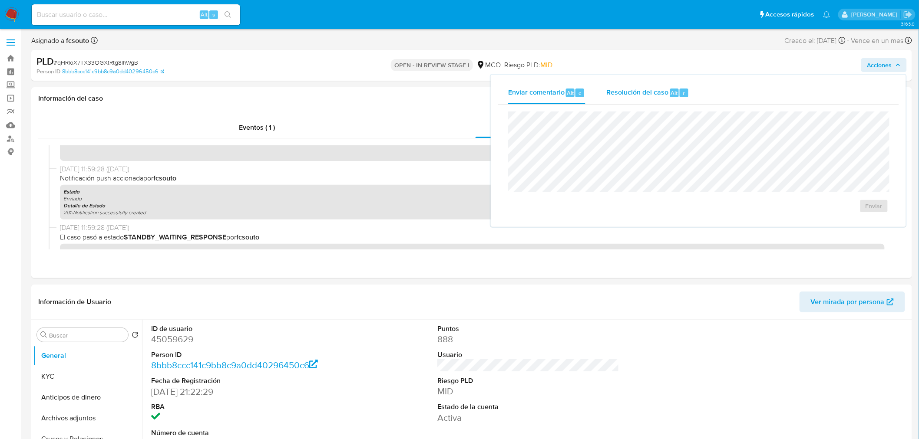
drag, startPoint x: 642, startPoint y: 86, endPoint x: 635, endPoint y: 97, distance: 13.3
click at [640, 86] on div "Resolución del caso Alt r" at bounding box center [647, 93] width 83 height 23
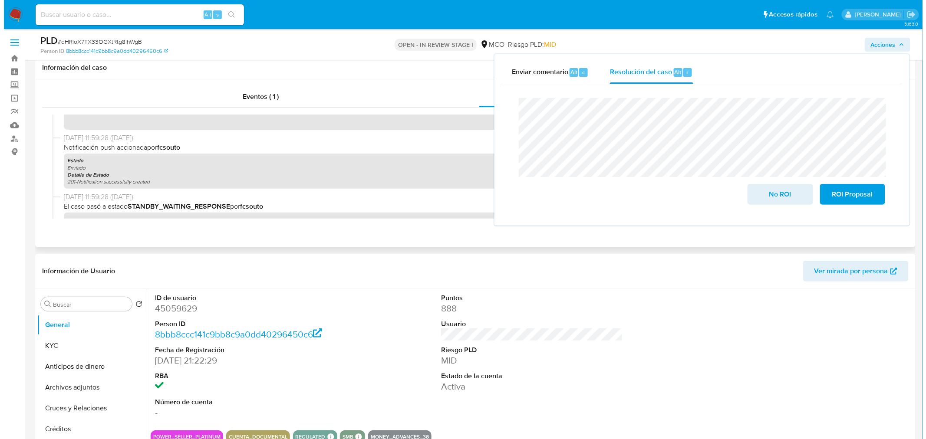
scroll to position [120, 0]
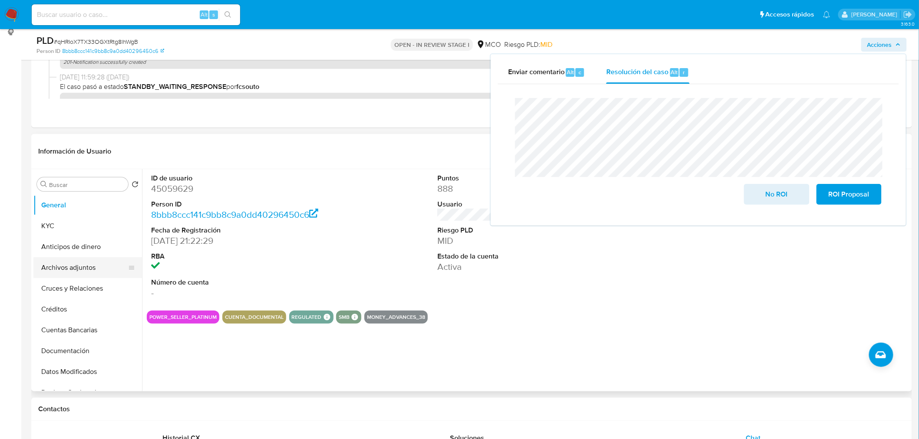
click at [72, 267] on button "Archivos adjuntos" at bounding box center [84, 267] width 102 height 21
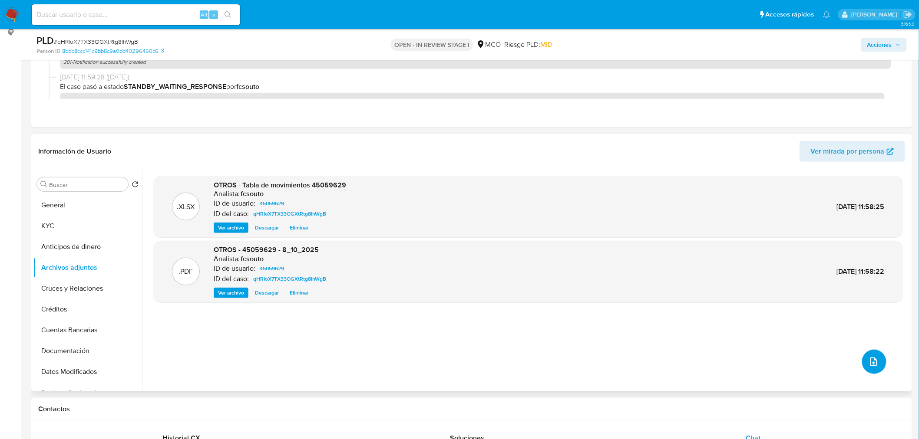
click at [875, 359] on button "upload-file" at bounding box center [874, 362] width 24 height 24
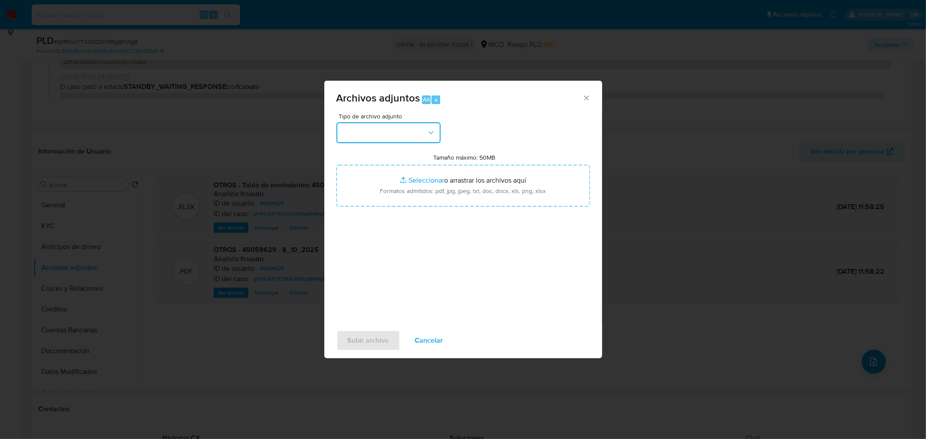
drag, startPoint x: 413, startPoint y: 137, endPoint x: 413, endPoint y: 125, distance: 11.7
click at [413, 125] on button "button" at bounding box center [388, 132] width 104 height 21
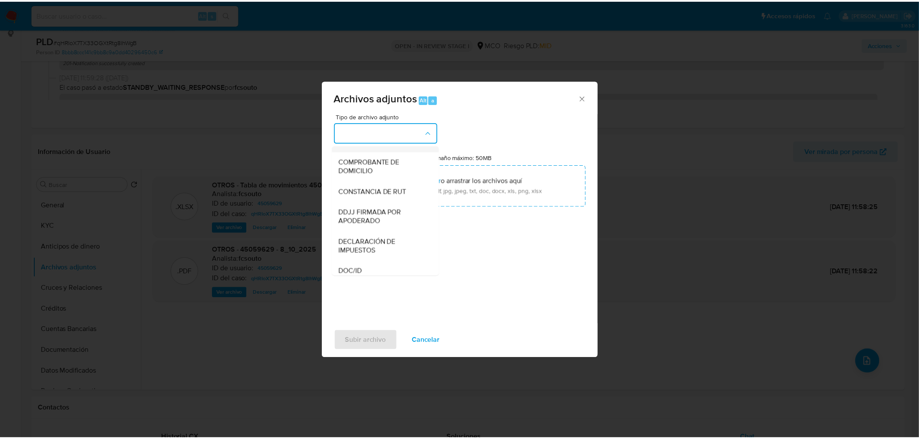
scroll to position [289, 0]
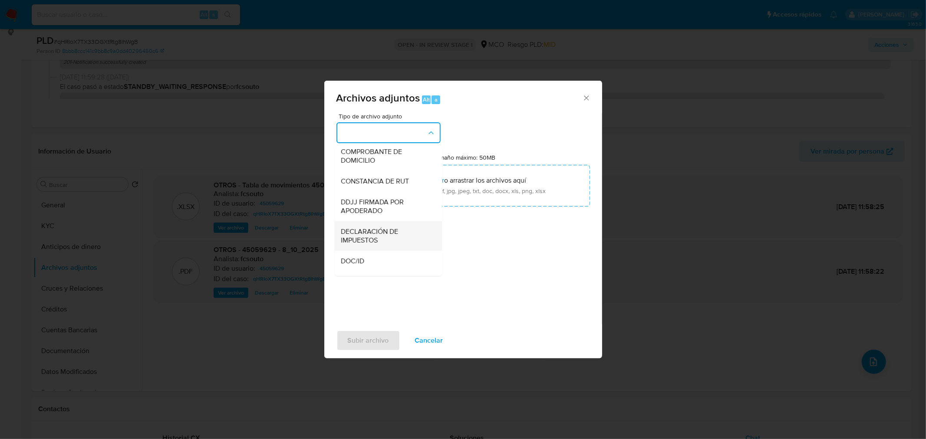
click at [378, 244] on span "DECLARACIÓN DE IMPUESTOS" at bounding box center [385, 235] width 89 height 17
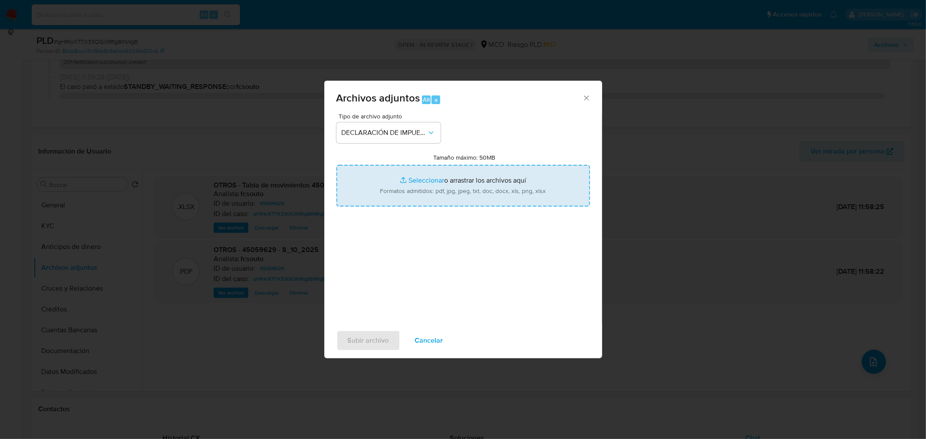
click at [448, 194] on input "Tamaño máximo: 50MB Seleccionar archivos" at bounding box center [463, 186] width 254 height 42
type input "C:\fakepath\45059629_dbaeef79-3364-42c0-978f-893acbfec39a.pdf"
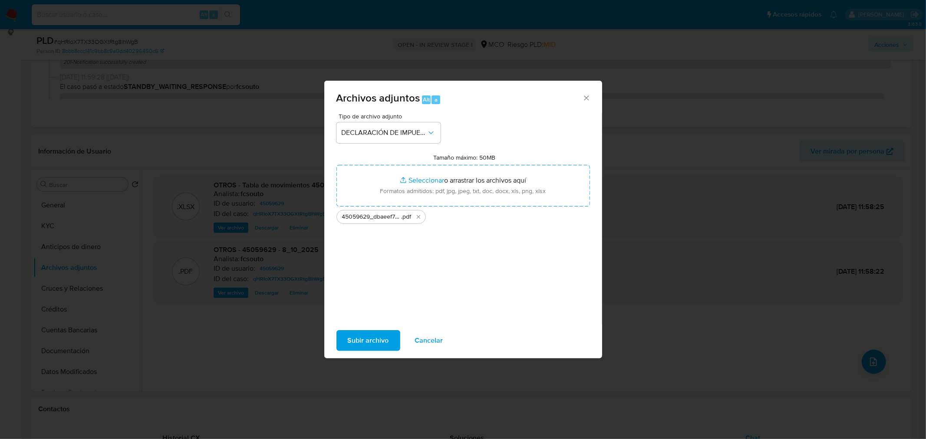
click at [366, 346] on span "Subir archivo" at bounding box center [368, 340] width 41 height 19
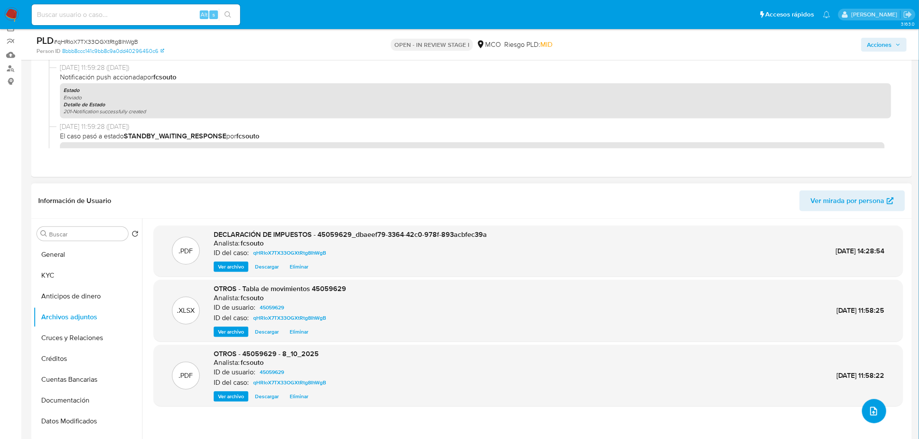
scroll to position [0, 0]
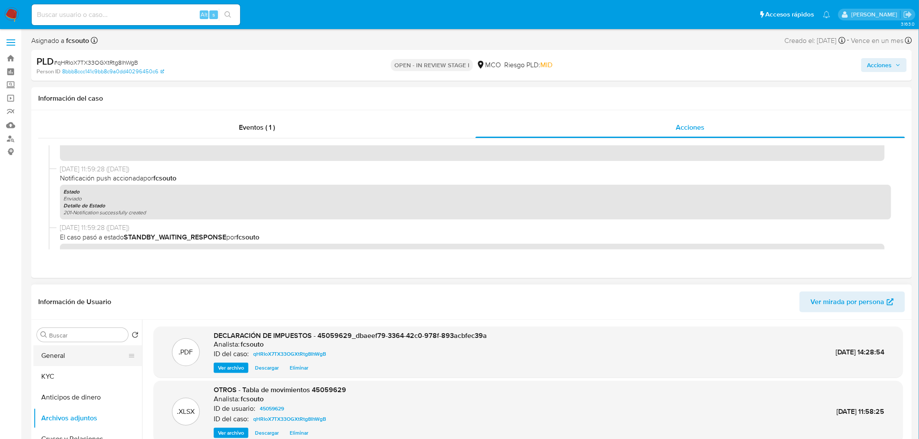
click at [66, 357] on button "General" at bounding box center [84, 356] width 102 height 21
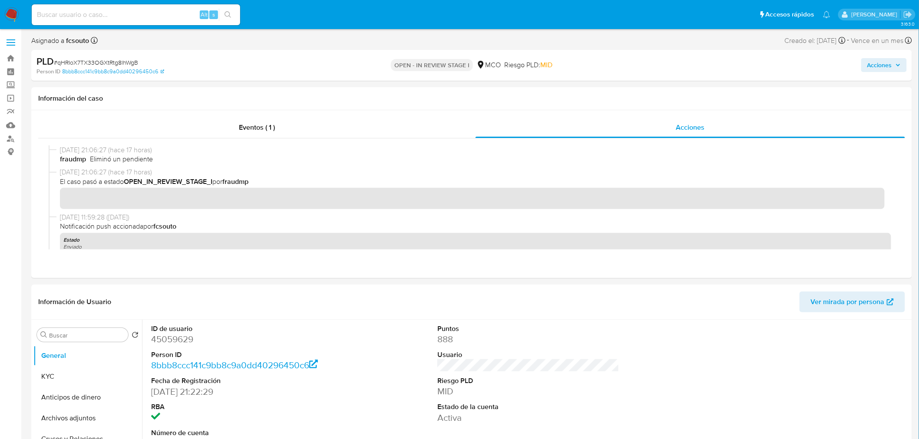
click at [873, 65] on span "Acciones" at bounding box center [879, 65] width 25 height 14
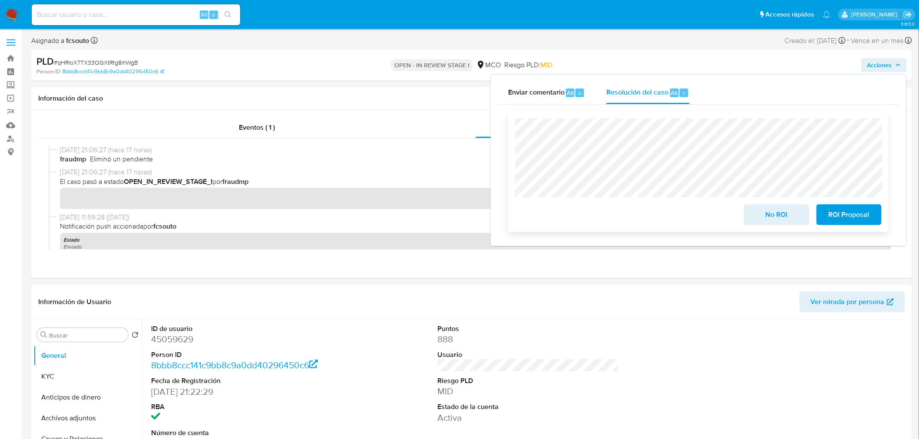
scroll to position [48, 0]
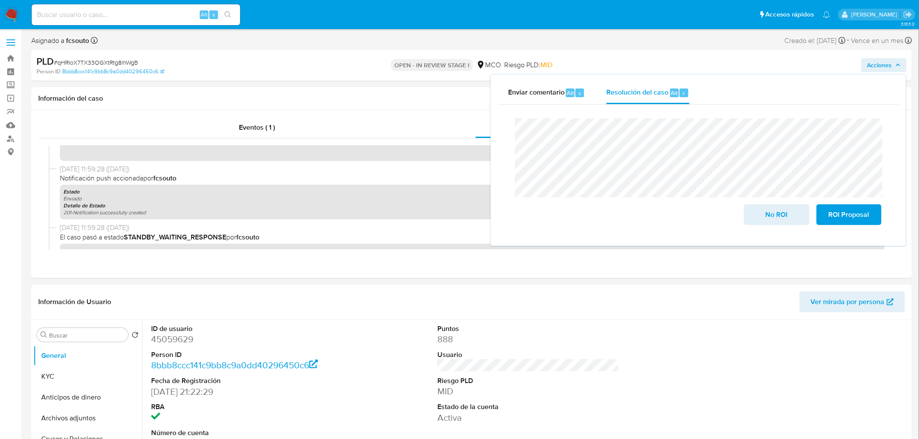
drag, startPoint x: 386, startPoint y: 339, endPoint x: 126, endPoint y: 341, distance: 260.5
click at [384, 339] on div "ID de usuario 45059629 Person ID 8bbb8ccc141c9bb8c9a0dd40296450c6 Fecha de Regi…" at bounding box center [528, 387] width 763 height 135
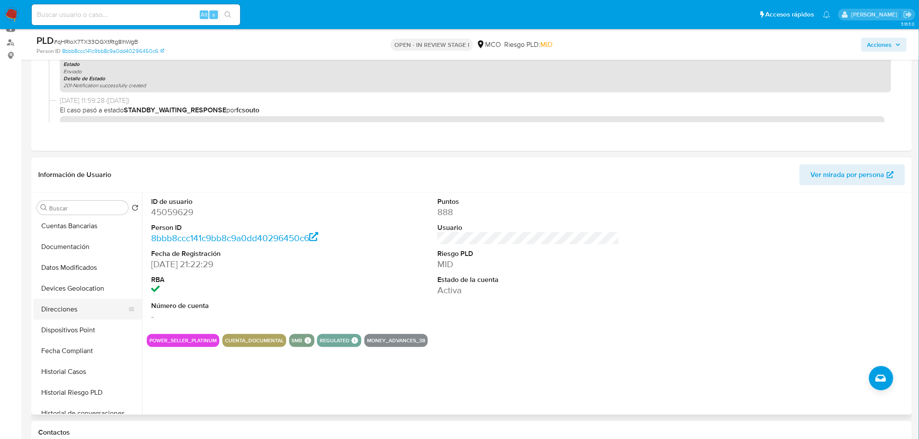
scroll to position [145, 0]
click at [90, 355] on button "Historial Casos" at bounding box center [84, 355] width 102 height 21
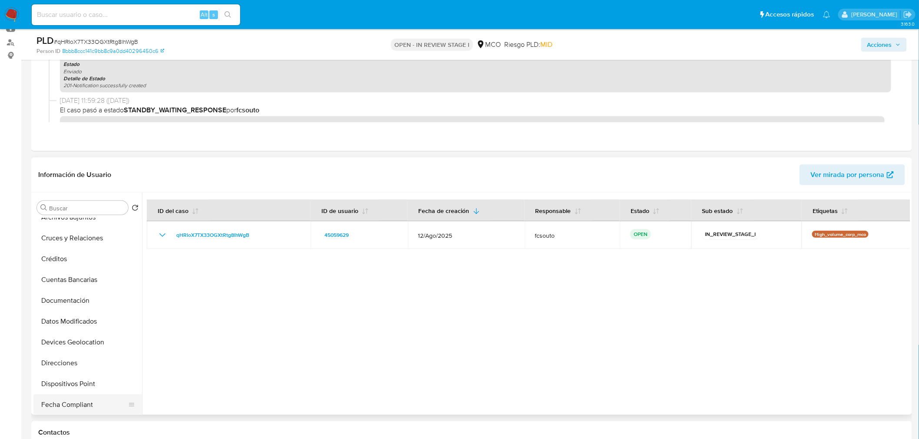
scroll to position [0, 0]
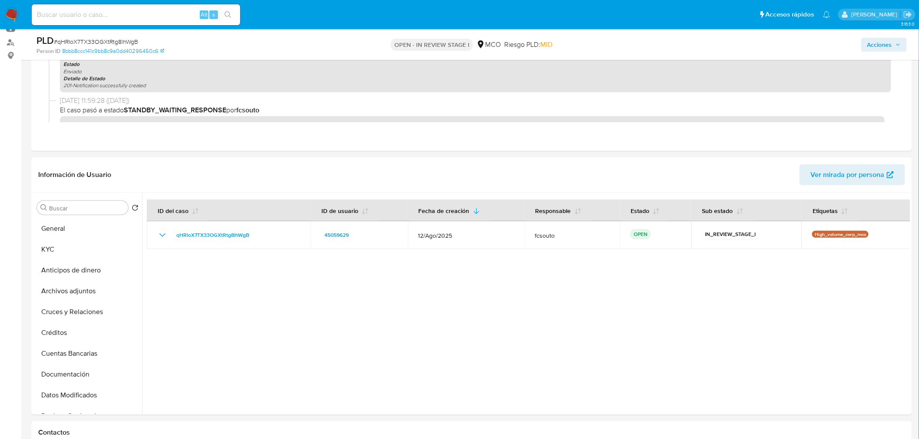
click at [885, 43] on span "Acciones" at bounding box center [879, 45] width 25 height 14
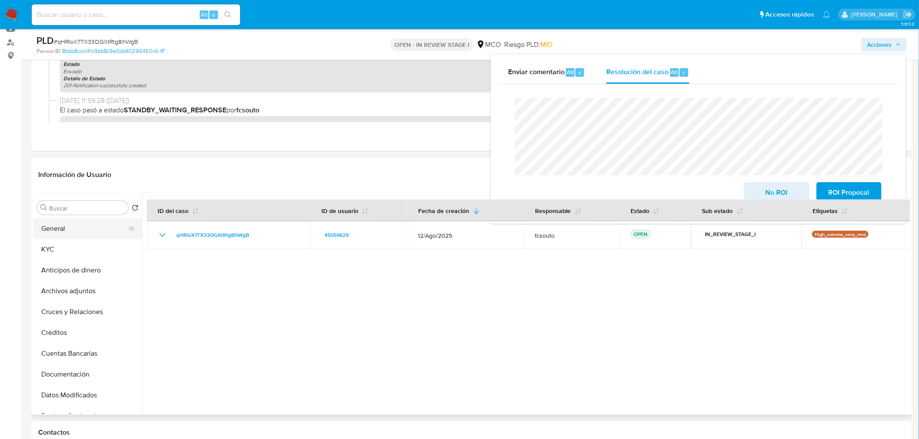
click at [62, 223] on button "General" at bounding box center [84, 228] width 102 height 21
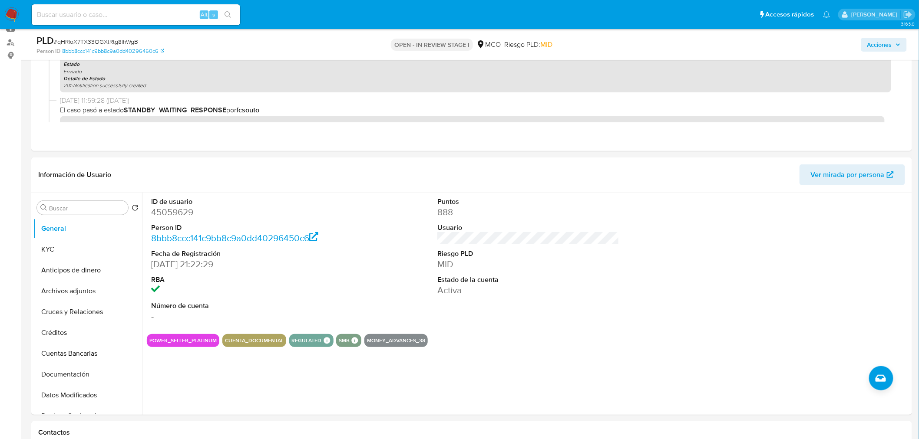
click at [876, 43] on span "Acciones" at bounding box center [879, 45] width 25 height 14
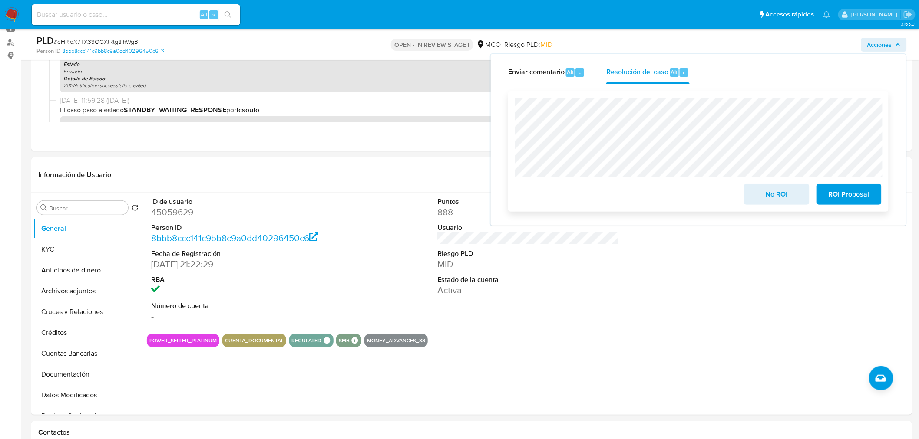
click at [866, 198] on span "ROI Proposal" at bounding box center [848, 194] width 43 height 19
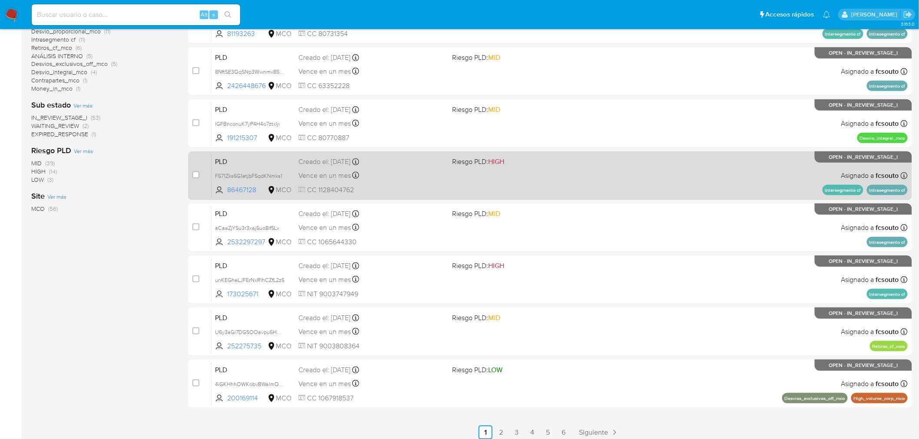
scroll to position [241, 0]
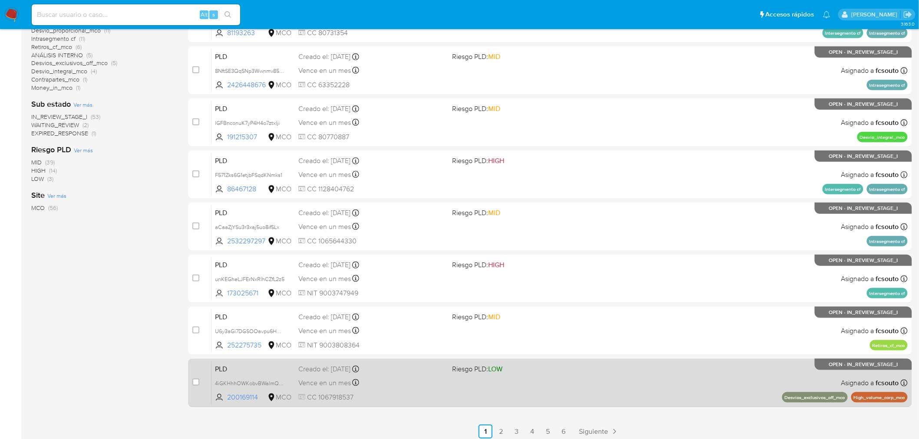
click at [521, 397] on div "PLD 4iGKHhhOWKobvBWalmQjSL6G 200169114 MCO Riesgo PLD: LOW Creado el: [DATE] Cr…" at bounding box center [559, 383] width 696 height 44
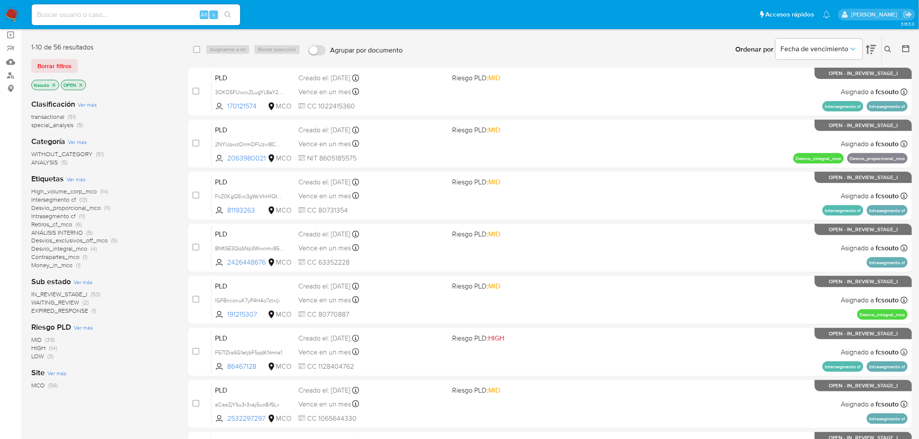
scroll to position [48, 0]
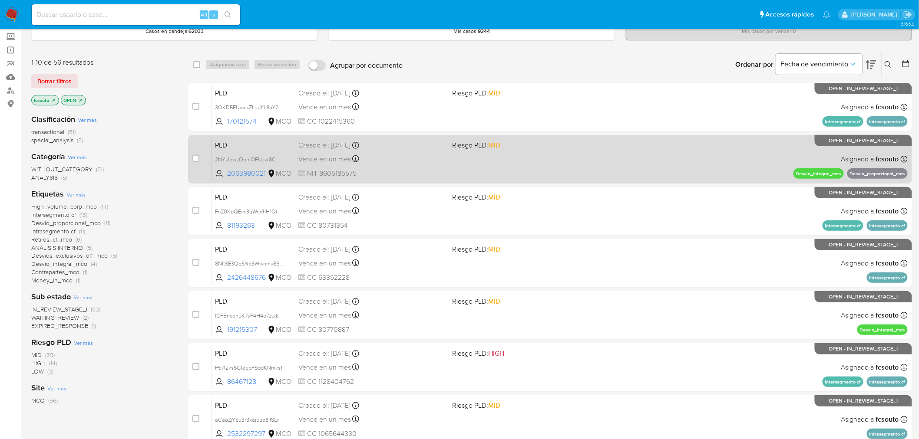
click at [504, 158] on span at bounding box center [525, 159] width 147 height 2
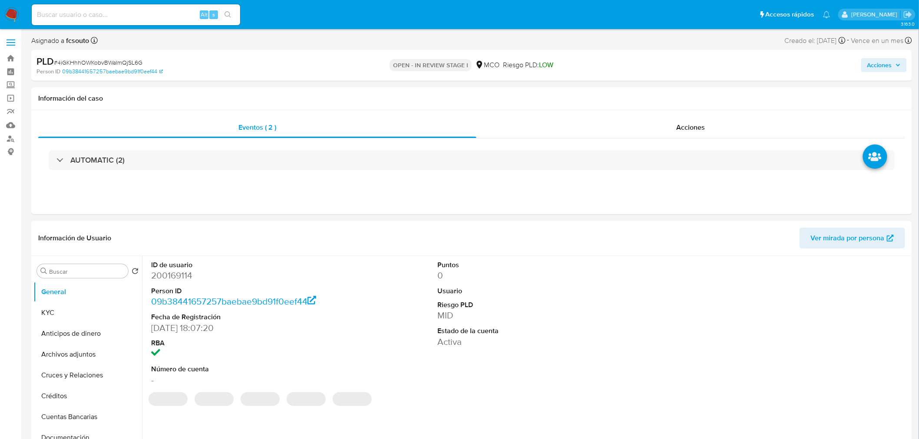
select select "10"
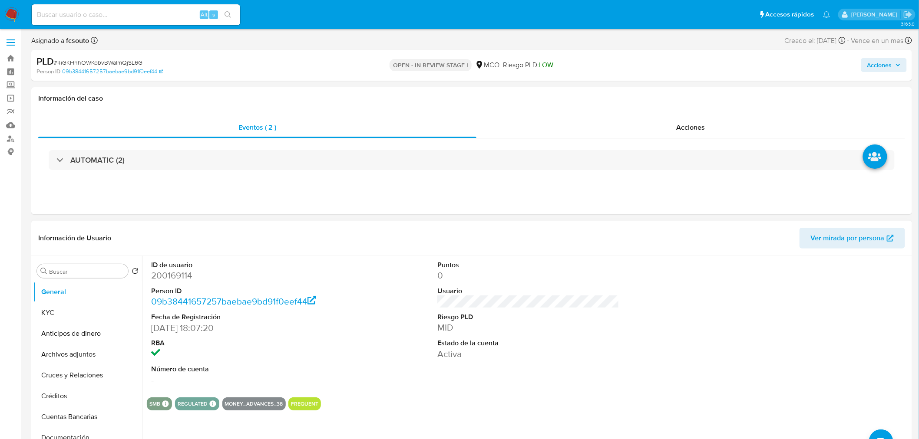
click at [177, 279] on dd "200169114" at bounding box center [242, 276] width 182 height 12
click at [177, 278] on dd "200169114" at bounding box center [242, 276] width 182 height 12
copy dd "200169114"
click at [176, 276] on dd "200169114" at bounding box center [242, 276] width 182 height 12
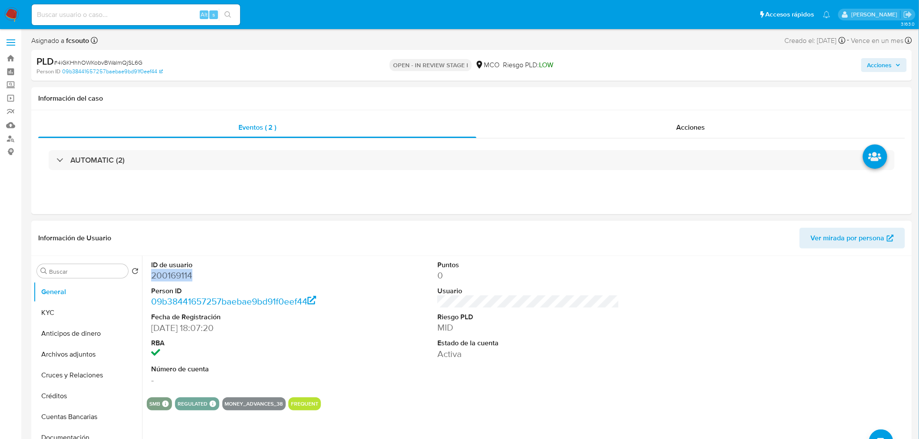
click at [172, 280] on dd "200169114" at bounding box center [242, 276] width 182 height 12
click at [172, 279] on dd "200169114" at bounding box center [242, 276] width 182 height 12
click at [177, 277] on dd "200169114" at bounding box center [242, 276] width 182 height 12
click at [184, 277] on dd "200169114" at bounding box center [242, 276] width 182 height 12
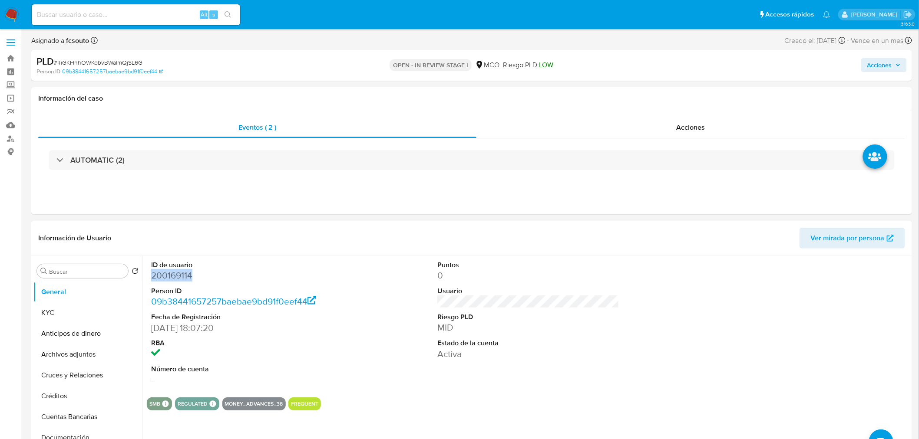
click at [184, 277] on dd "200169114" at bounding box center [242, 276] width 182 height 12
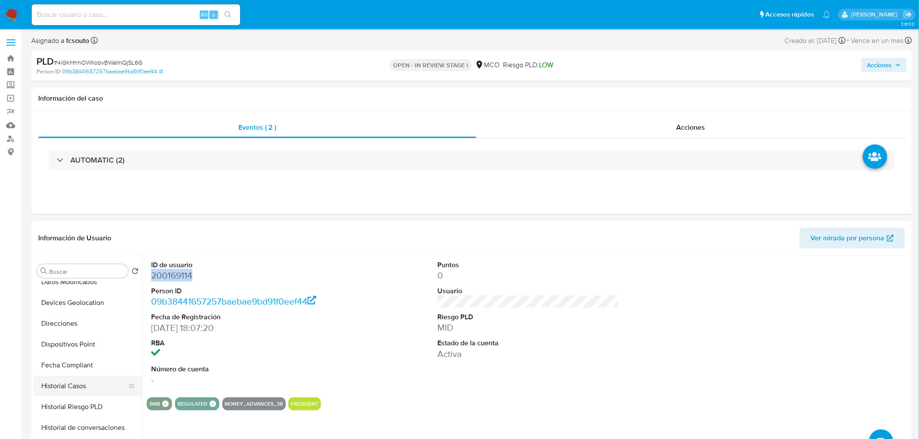
scroll to position [192, 0]
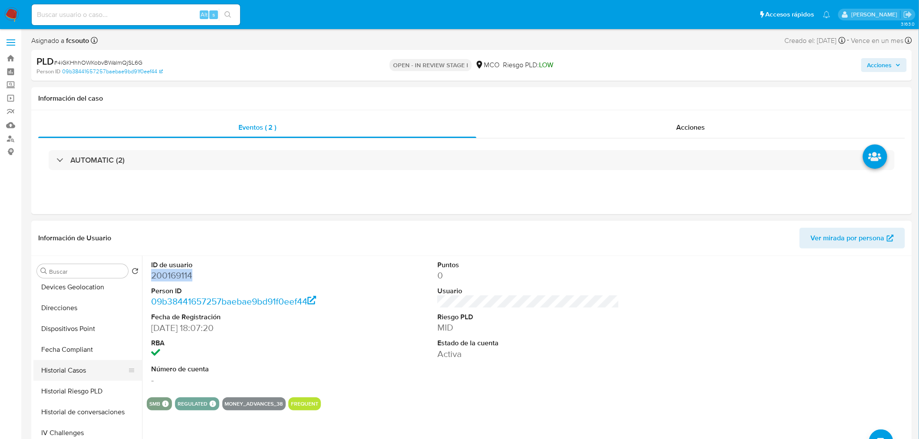
click at [73, 368] on button "Historial Casos" at bounding box center [84, 370] width 102 height 21
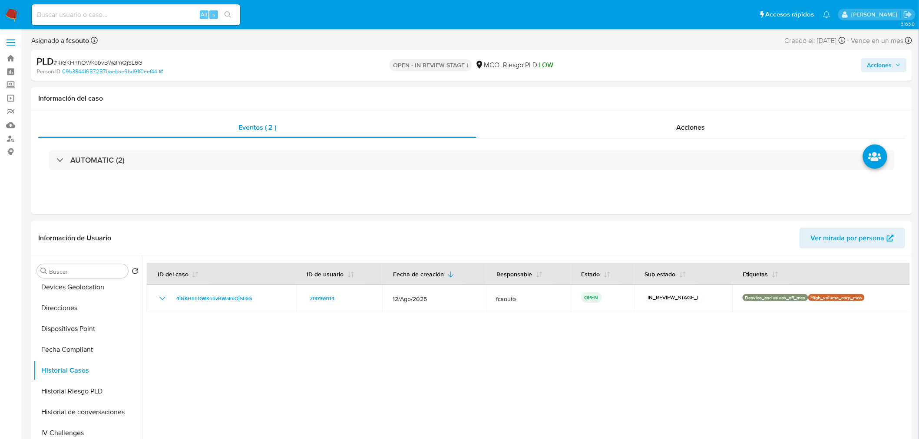
click at [891, 66] on span "Acciones" at bounding box center [879, 65] width 25 height 14
click at [635, 96] on span "Resolución del caso" at bounding box center [637, 93] width 62 height 10
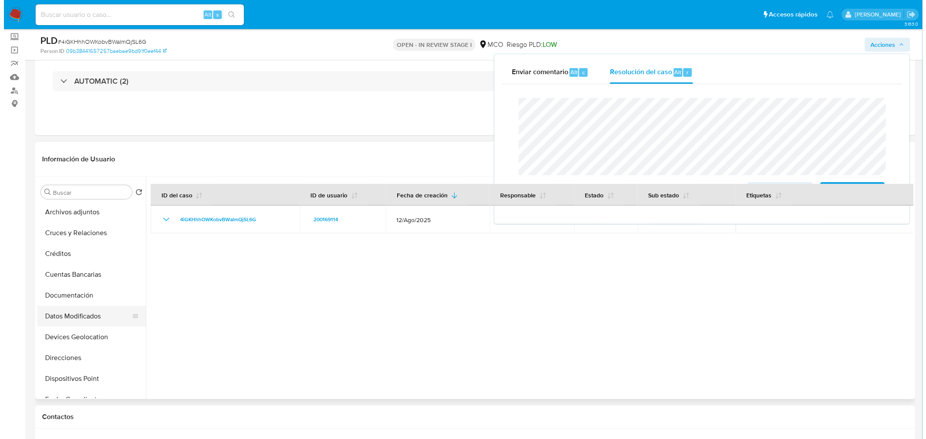
scroll to position [48, 0]
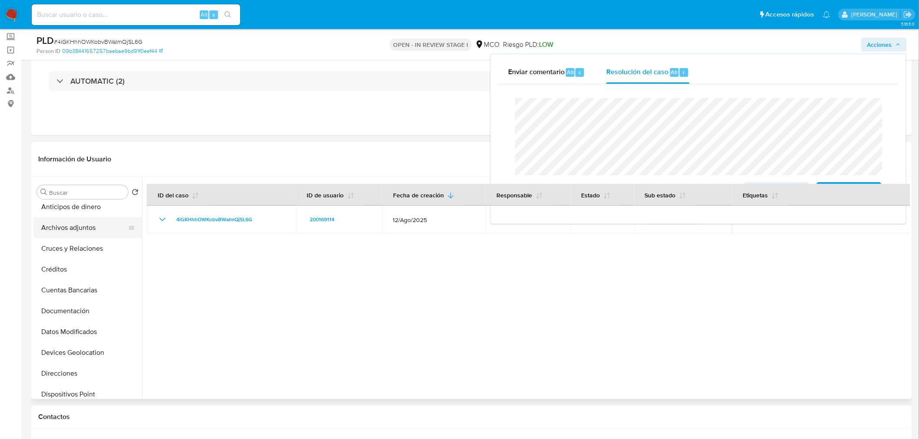
click at [82, 228] on button "Archivos adjuntos" at bounding box center [84, 227] width 102 height 21
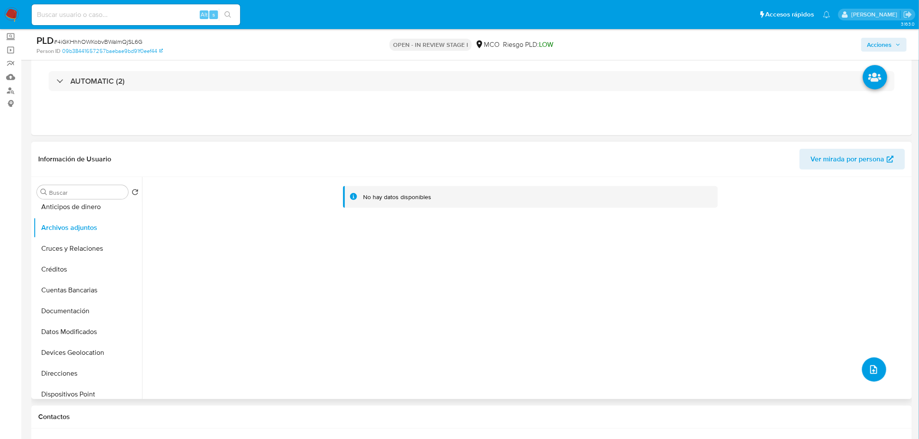
click at [874, 375] on button "upload-file" at bounding box center [874, 370] width 24 height 24
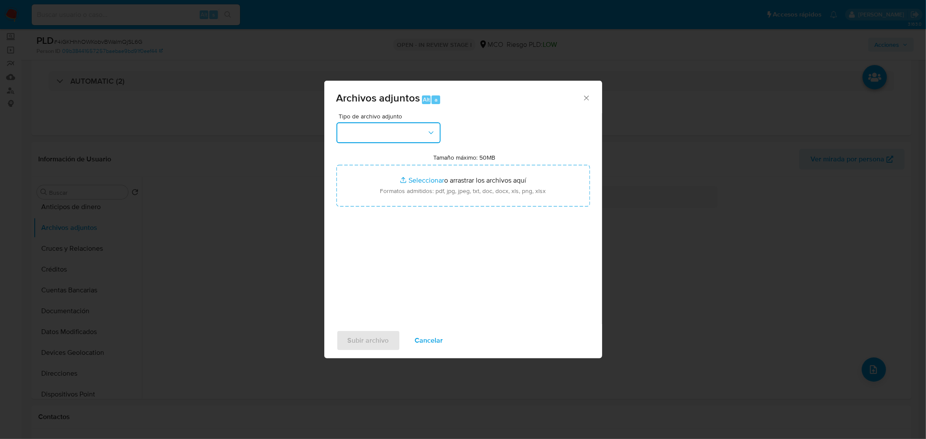
click at [415, 140] on button "button" at bounding box center [388, 132] width 104 height 21
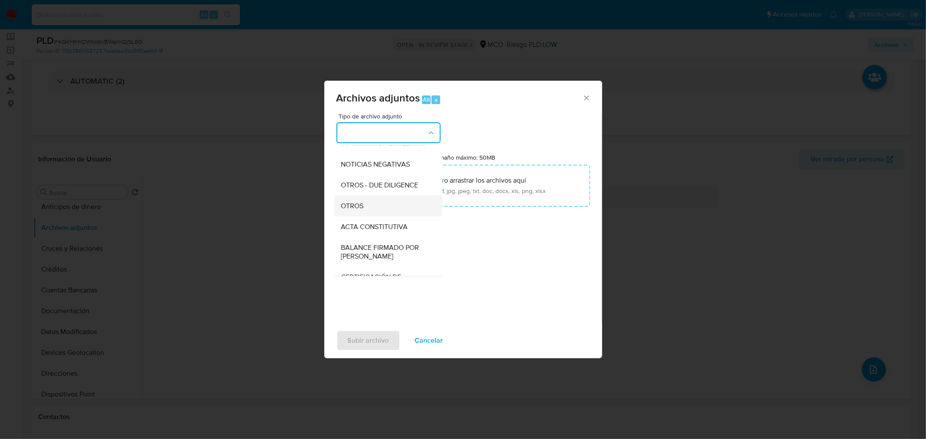
scroll to position [96, 0]
click at [379, 216] on div "OTROS" at bounding box center [385, 205] width 89 height 21
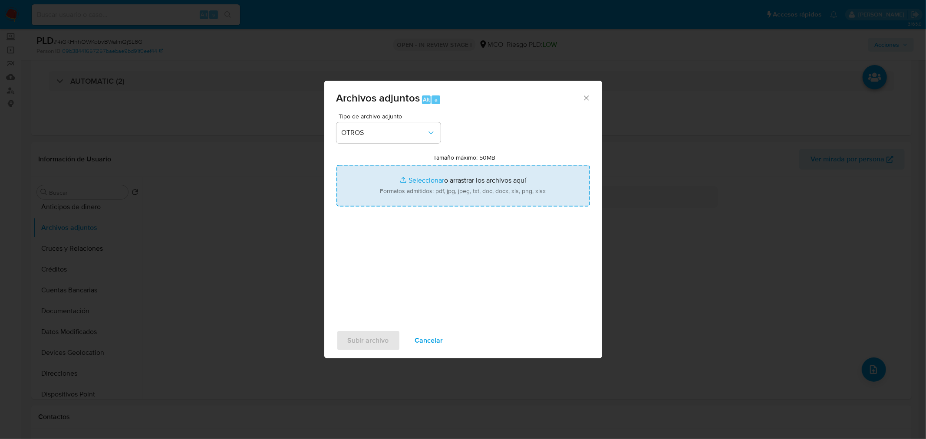
click at [465, 188] on input "Tamaño máximo: 50MB Seleccionar archivos" at bounding box center [463, 186] width 254 height 42
type input "C:\fakepath\200169114 - 10_10_2025.pdf"
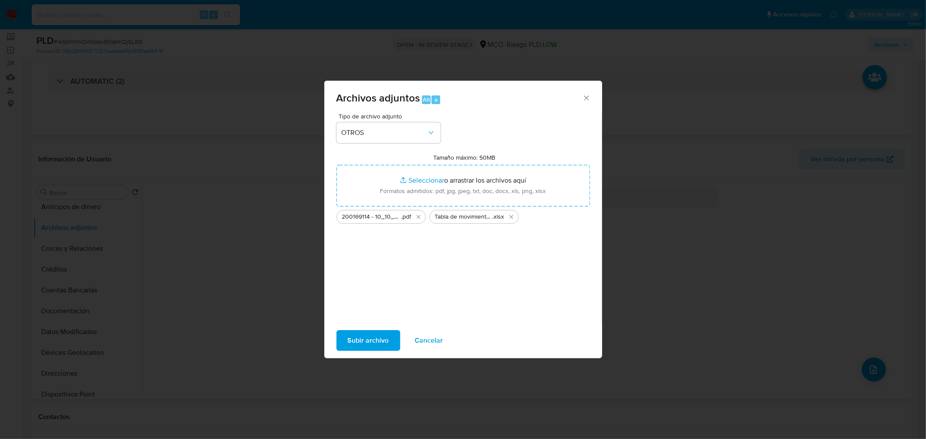
click at [375, 336] on span "Subir archivo" at bounding box center [368, 340] width 41 height 19
click at [368, 345] on span "Subir archivo" at bounding box center [368, 340] width 41 height 19
click at [511, 218] on icon "Eliminar Tabla de movimientos 200169114.xlsx" at bounding box center [511, 217] width 7 height 7
click at [361, 344] on span "Subir archivo" at bounding box center [368, 340] width 41 height 19
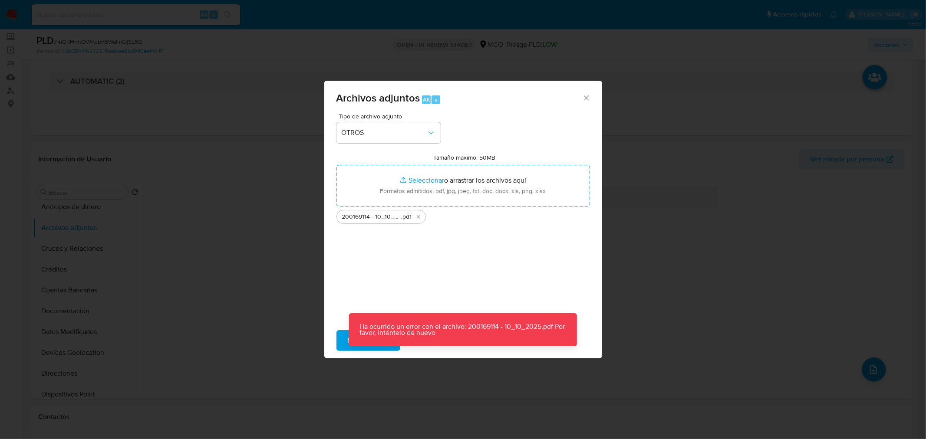
click at [584, 97] on icon "Cerrar" at bounding box center [586, 98] width 9 height 9
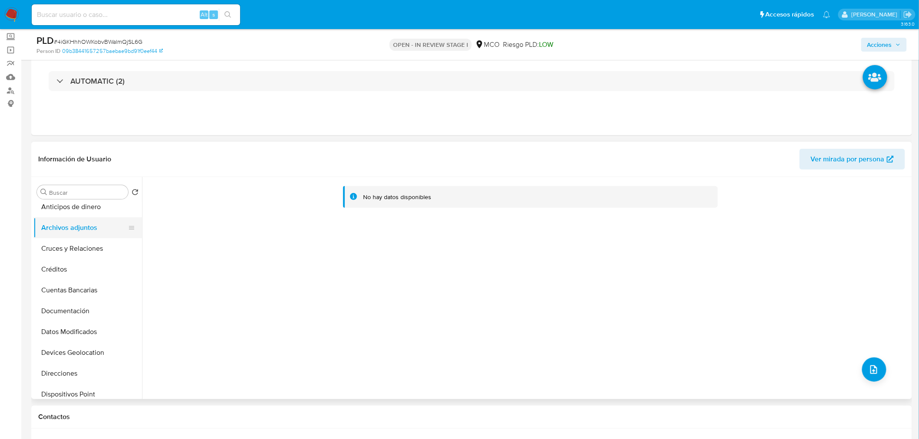
click at [64, 237] on button "Archivos adjuntos" at bounding box center [84, 227] width 102 height 21
click at [84, 237] on button "Archivos adjuntos" at bounding box center [84, 227] width 102 height 21
click at [87, 252] on button "Cruces y Relaciones" at bounding box center [84, 248] width 102 height 21
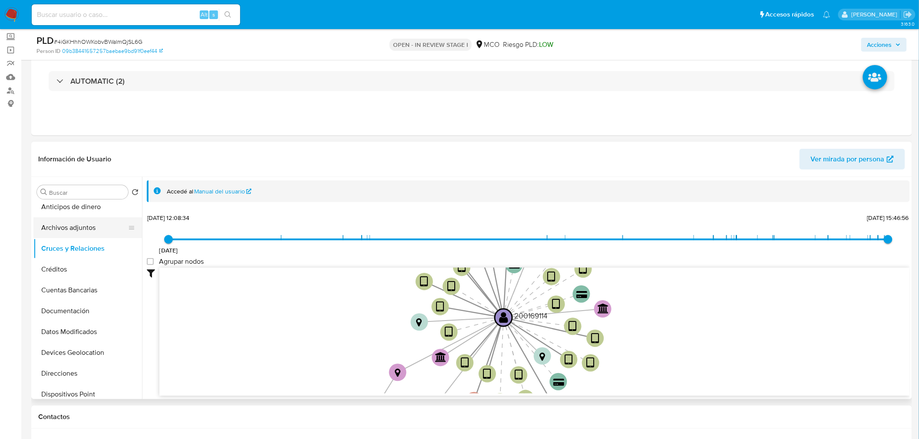
click at [79, 229] on button "Archivos adjuntos" at bounding box center [84, 227] width 102 height 21
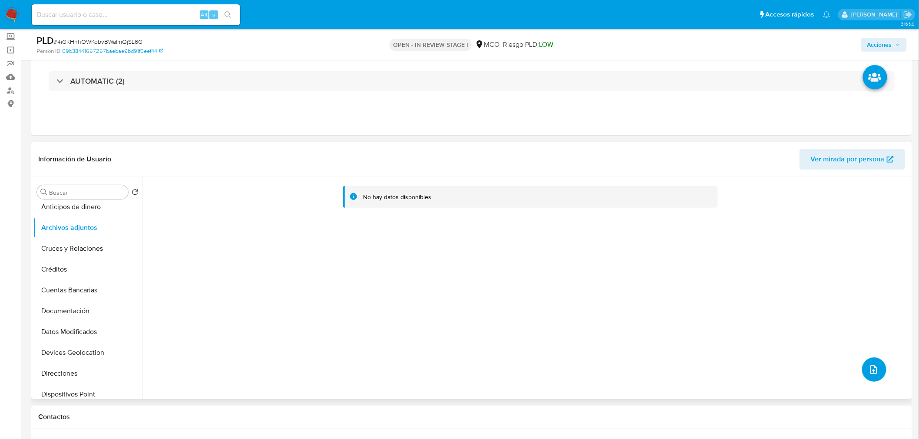
click at [870, 369] on icon "upload-file" at bounding box center [873, 370] width 10 height 10
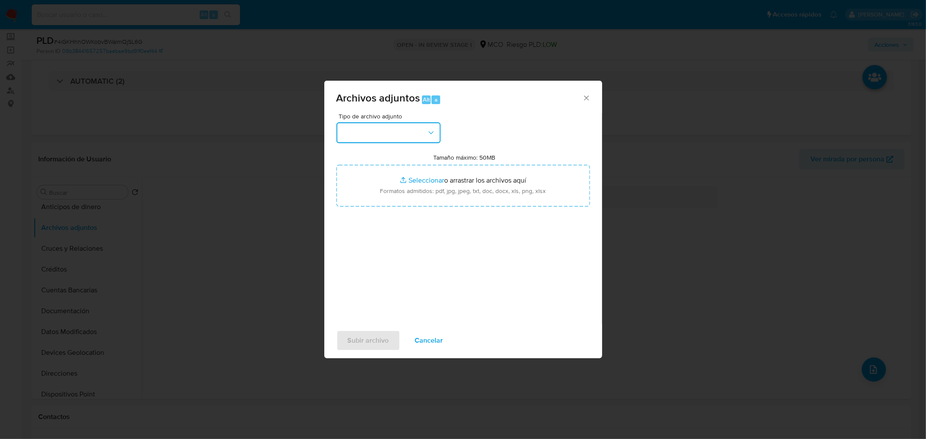
click at [401, 122] on button "button" at bounding box center [388, 132] width 104 height 21
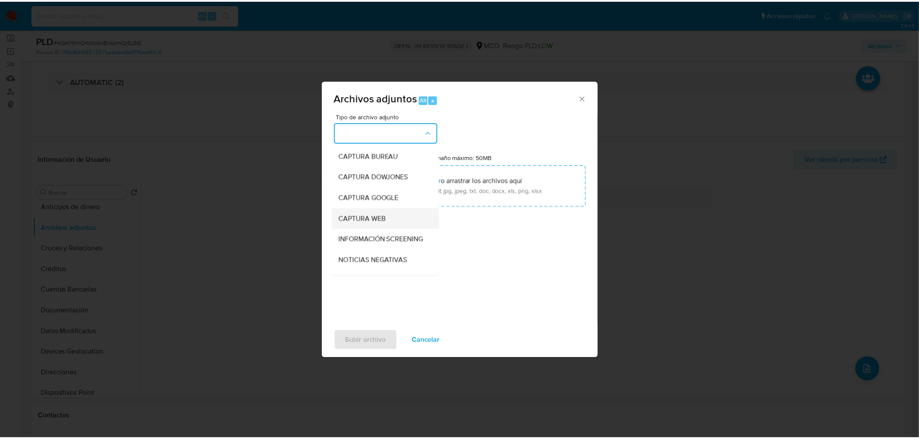
scroll to position [48, 0]
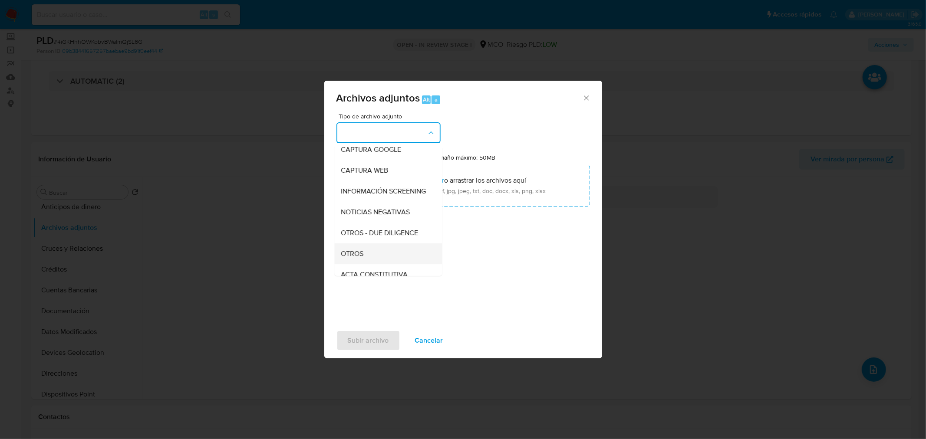
click at [365, 259] on div "OTROS" at bounding box center [385, 253] width 89 height 21
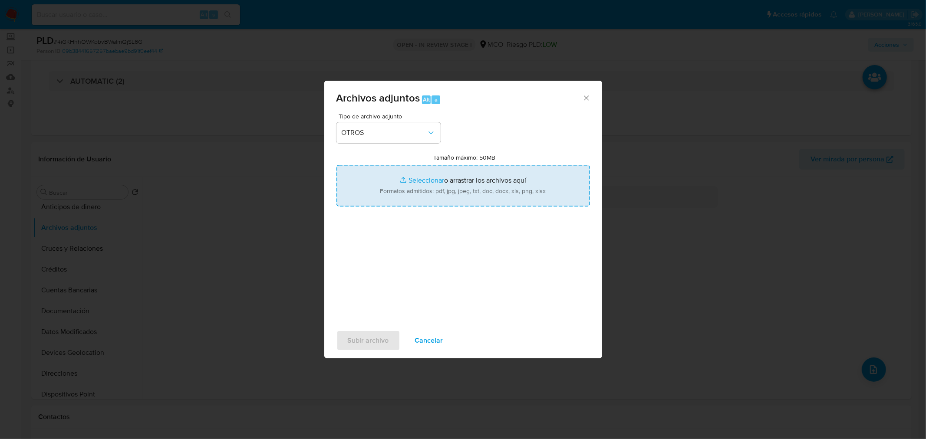
click at [429, 193] on input "Tamaño máximo: 50MB Seleccionar archivos" at bounding box center [463, 186] width 254 height 42
type input "C:\fakepath\200169114 - 10_10_2025.pdf"
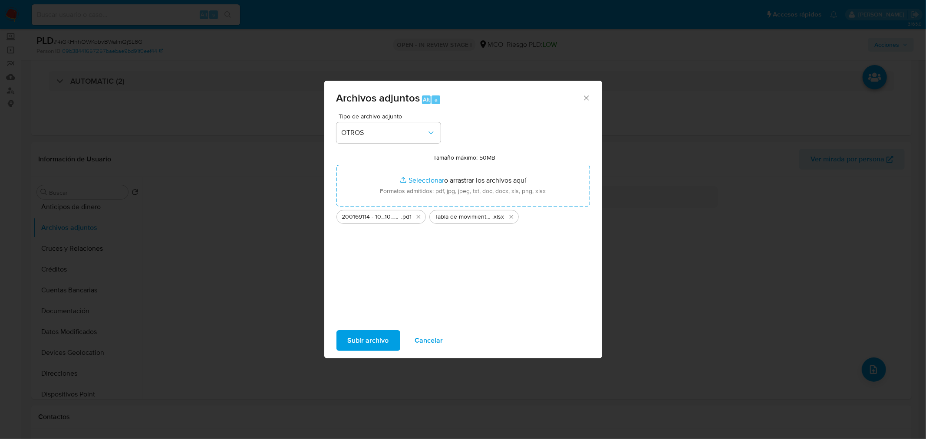
click at [388, 337] on button "Subir archivo" at bounding box center [368, 340] width 64 height 21
click at [436, 343] on span "Cancelar" at bounding box center [429, 340] width 28 height 19
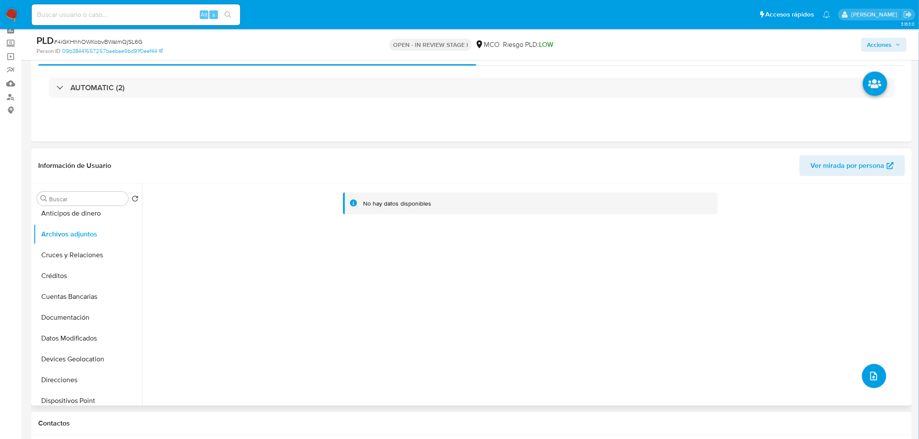
scroll to position [0, 0]
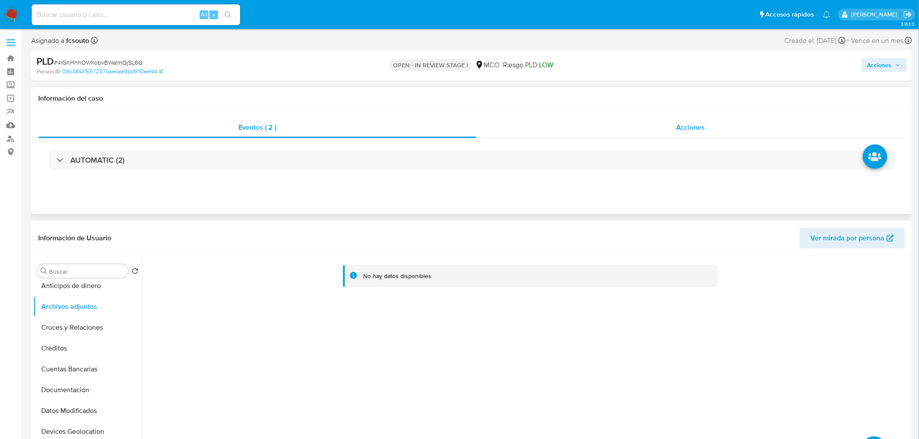
click at [710, 136] on div "Acciones" at bounding box center [690, 127] width 429 height 21
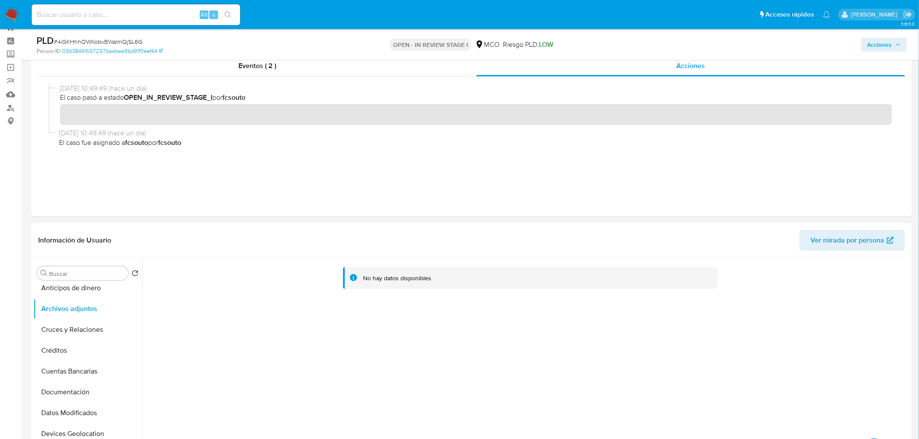
scroll to position [145, 0]
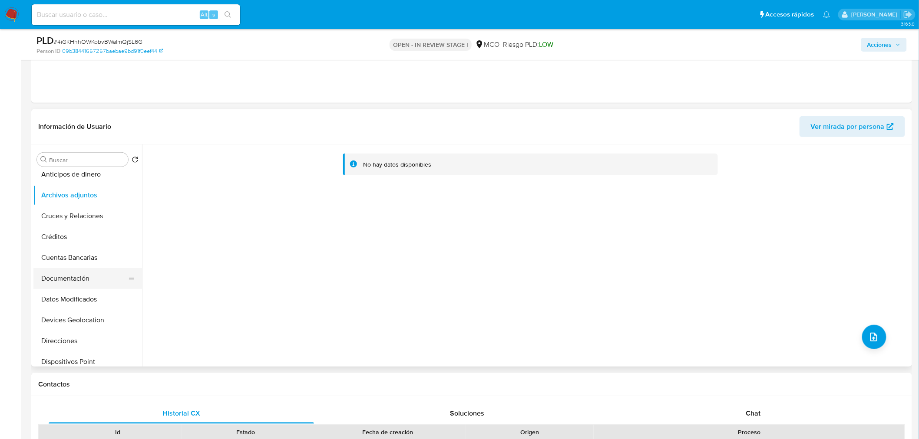
click at [110, 285] on button "Documentación" at bounding box center [84, 278] width 102 height 21
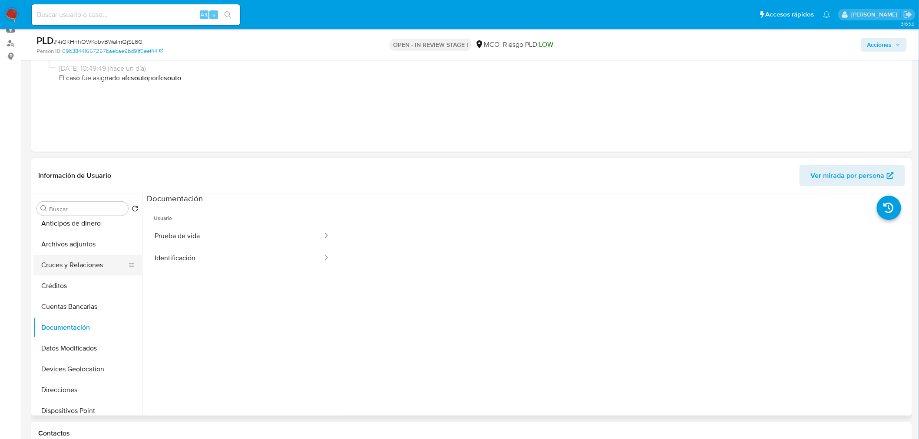
scroll to position [96, 0]
click at [77, 244] on button "Archivos adjuntos" at bounding box center [84, 243] width 102 height 21
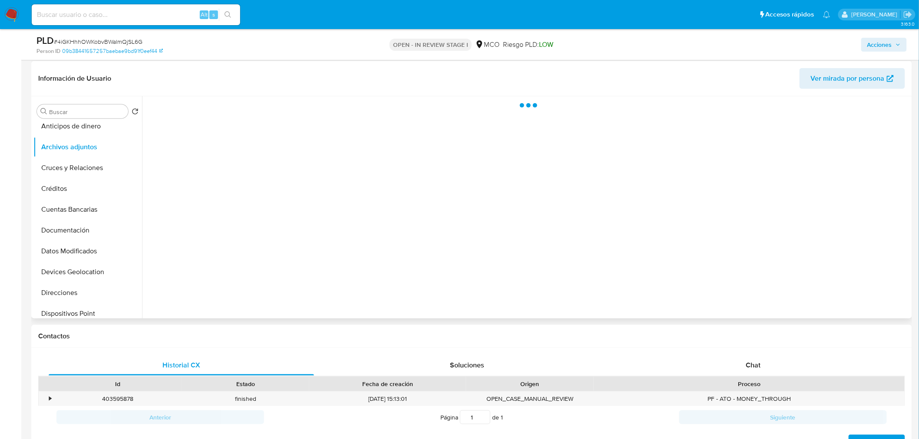
scroll to position [0, 0]
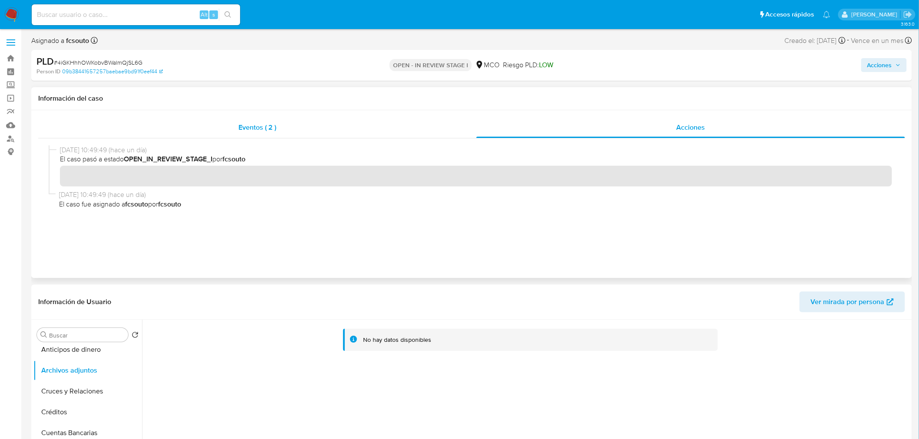
click at [269, 122] on span "Eventos ( 2 )" at bounding box center [257, 127] width 38 height 10
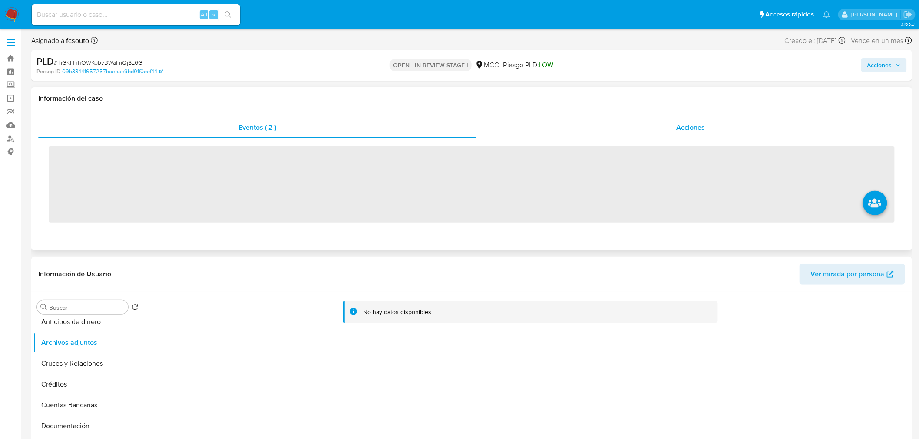
click at [716, 118] on div "Acciones" at bounding box center [690, 127] width 429 height 21
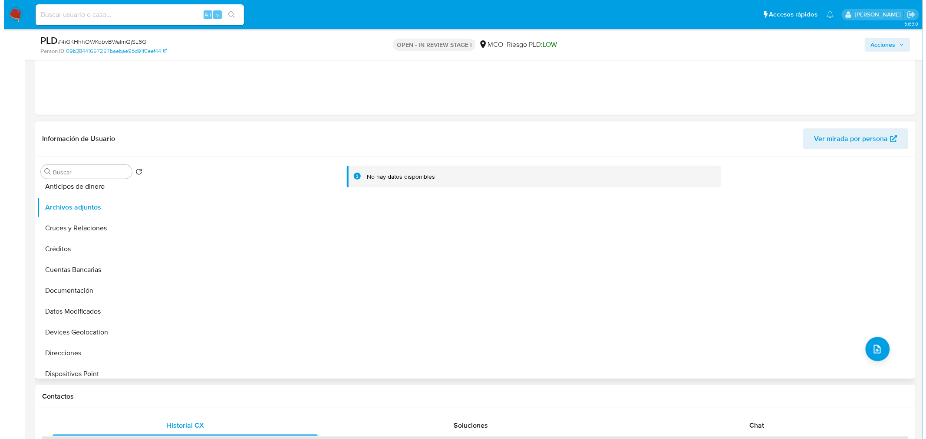
scroll to position [145, 0]
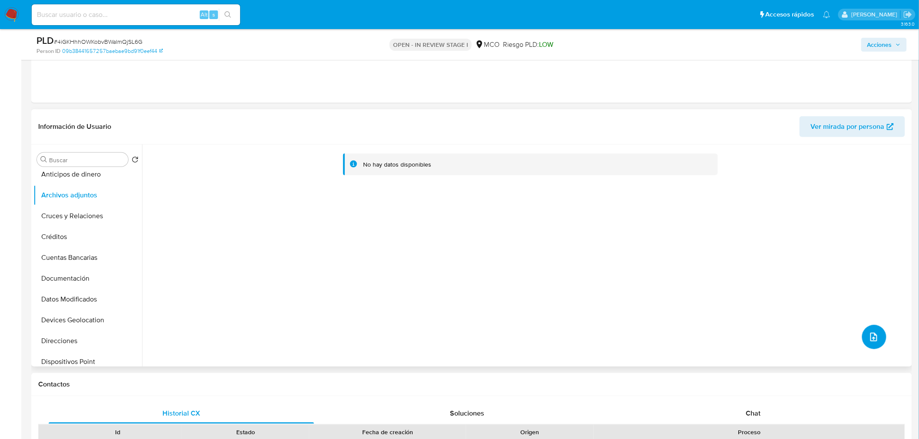
click at [863, 344] on button "upload-file" at bounding box center [874, 337] width 24 height 24
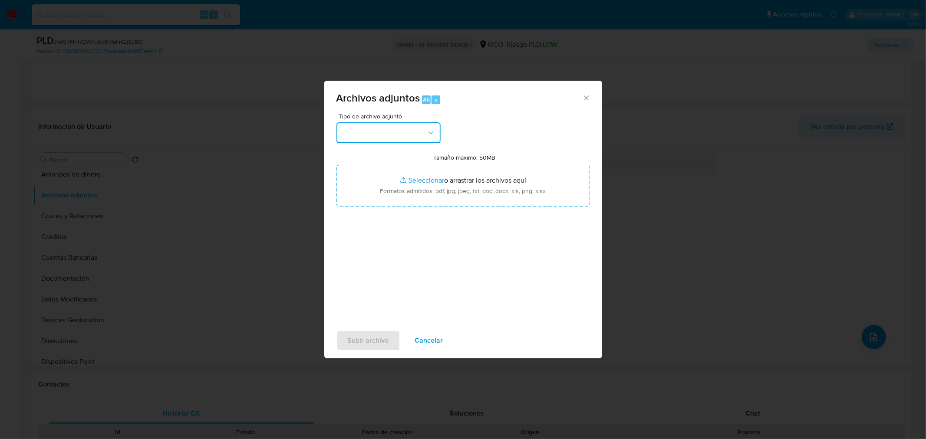
click at [418, 122] on button "button" at bounding box center [388, 132] width 104 height 21
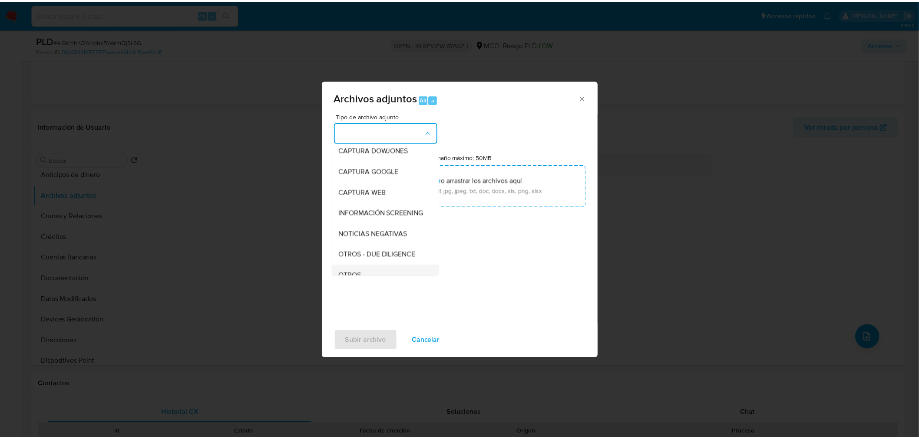
scroll to position [96, 0]
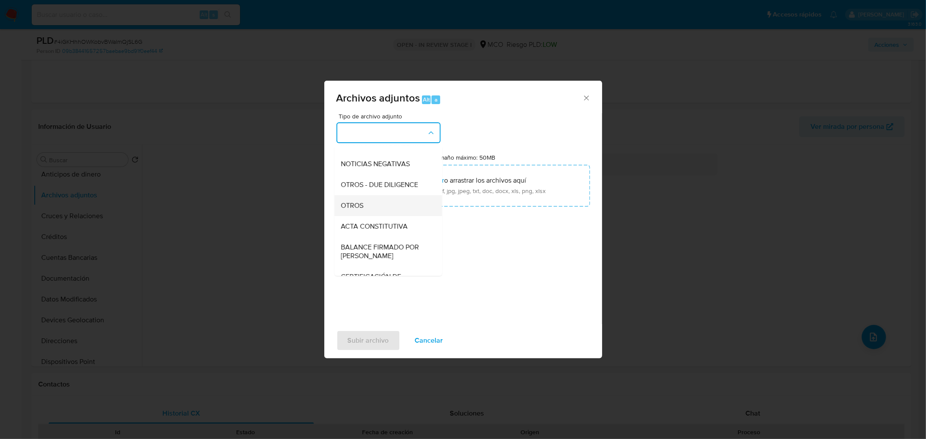
click at [372, 213] on div "OTROS" at bounding box center [385, 205] width 89 height 21
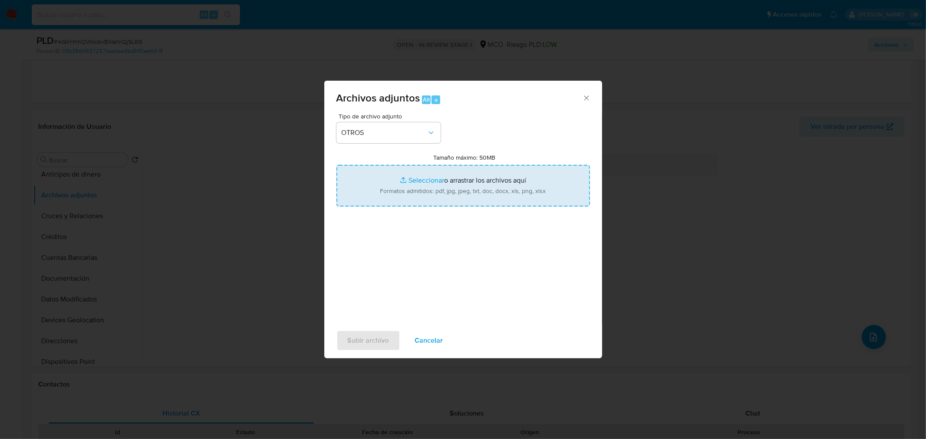
click at [451, 178] on input "Tamaño máximo: 50MB Seleccionar archivos" at bounding box center [463, 186] width 254 height 42
type input "C:\fakepath\200169114 - 10_10_2025.pdf"
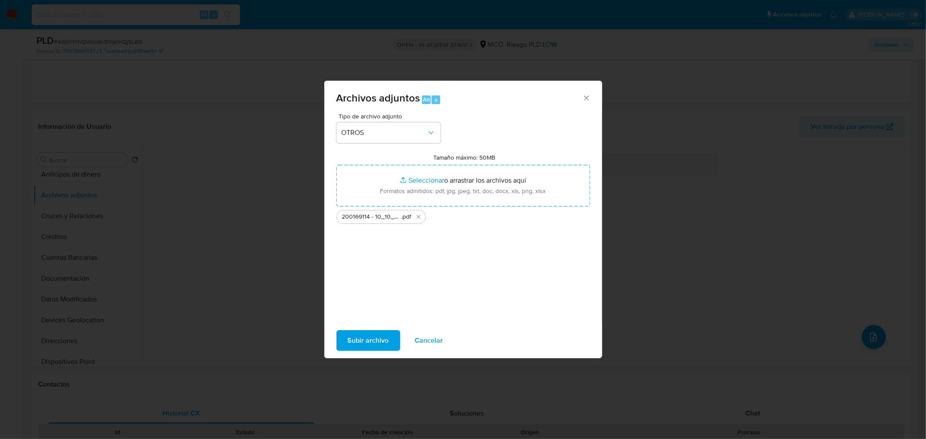
click at [370, 343] on span "Subir archivo" at bounding box center [368, 340] width 41 height 19
click at [426, 337] on span "Cancelar" at bounding box center [429, 340] width 28 height 19
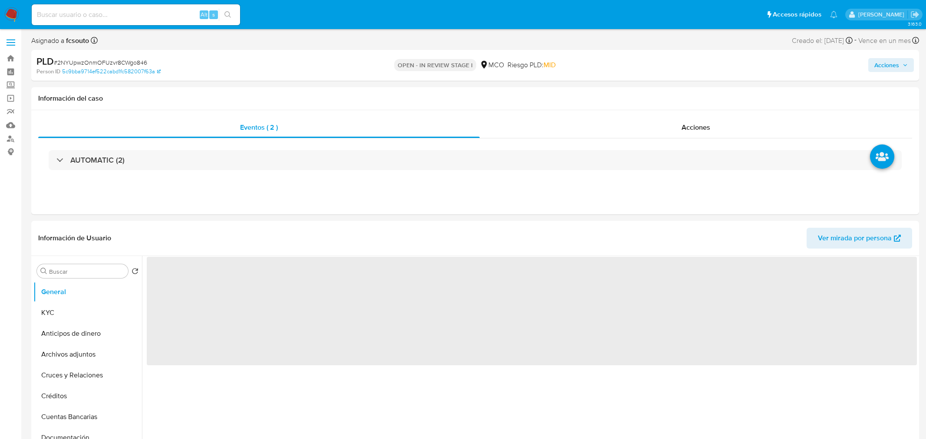
select select "10"
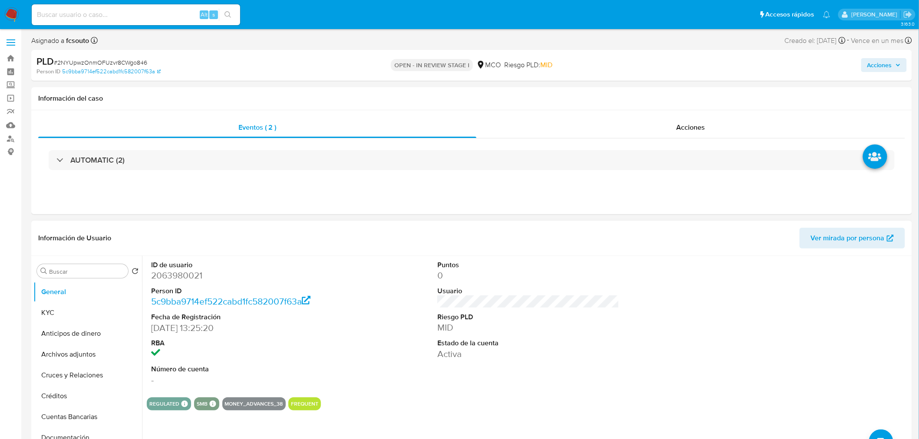
click at [191, 275] on dd "2063980021" at bounding box center [242, 276] width 182 height 12
copy dd "2063980021"
click at [177, 275] on dd "2063980021" at bounding box center [242, 276] width 182 height 12
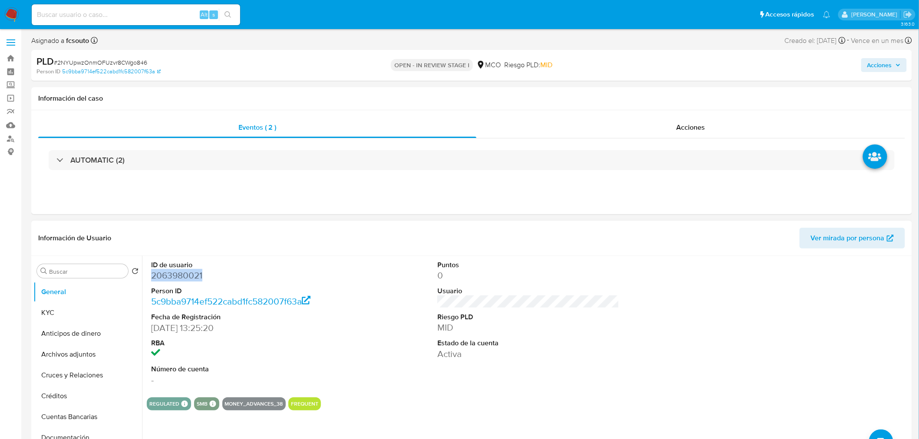
copy dd "2063980021"
click at [181, 280] on dd "2063980021" at bounding box center [242, 276] width 182 height 12
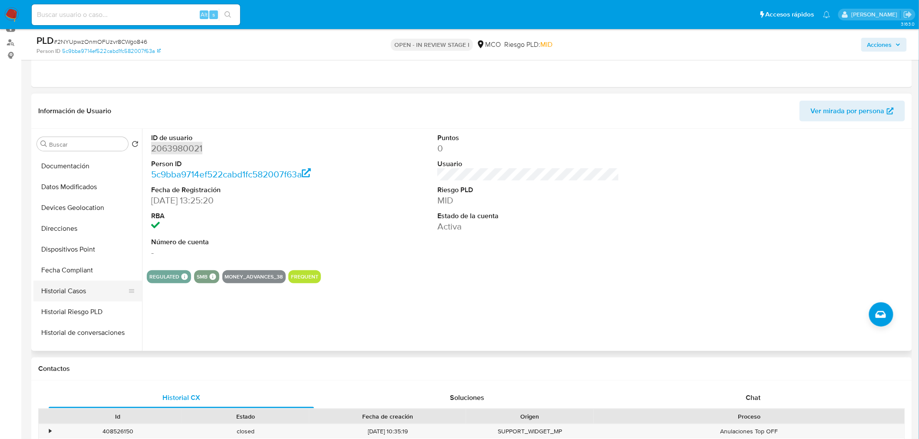
scroll to position [144, 0]
click at [84, 296] on button "Historial Casos" at bounding box center [84, 291] width 102 height 21
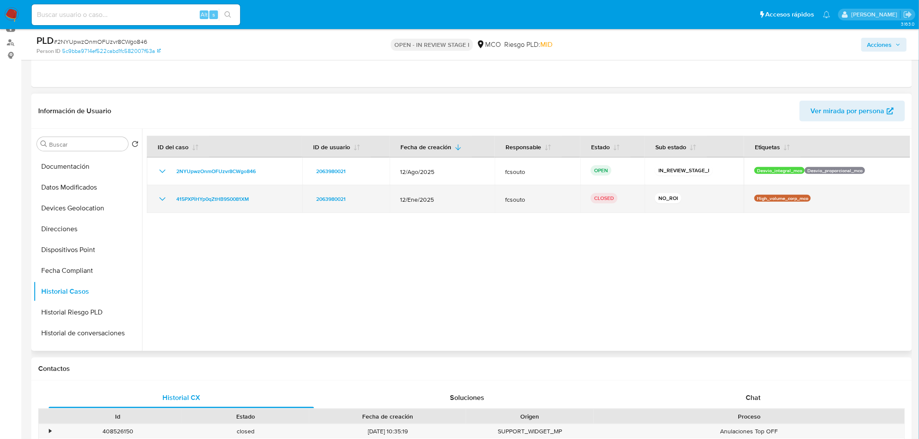
click at [164, 199] on icon "Mostrar/Ocultar" at bounding box center [162, 199] width 10 height 10
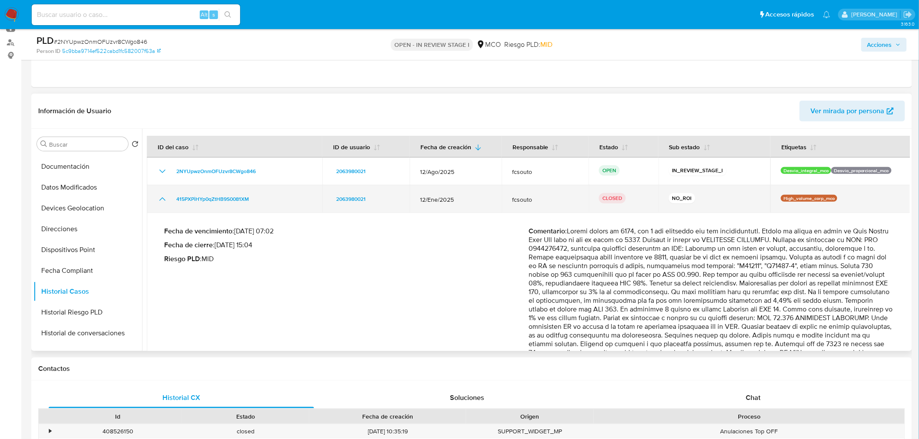
click at [164, 199] on icon "Mostrar/Ocultar" at bounding box center [162, 199] width 6 height 3
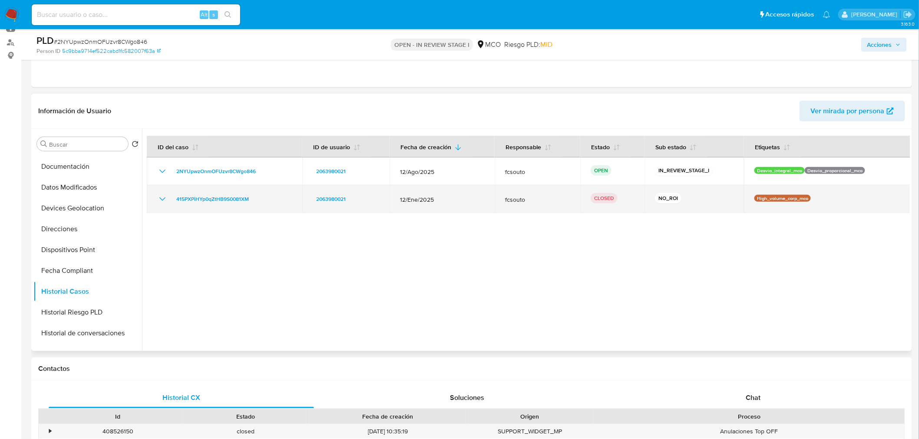
click at [162, 200] on icon "Mostrar/Ocultar" at bounding box center [162, 199] width 6 height 3
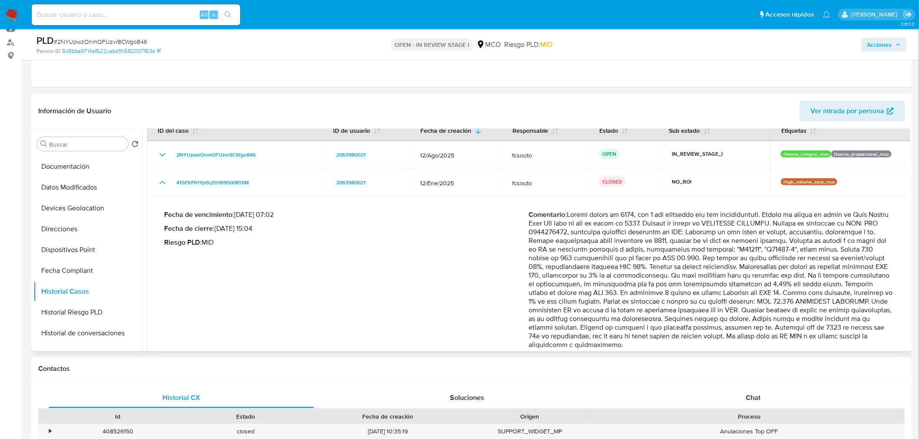
scroll to position [46, 0]
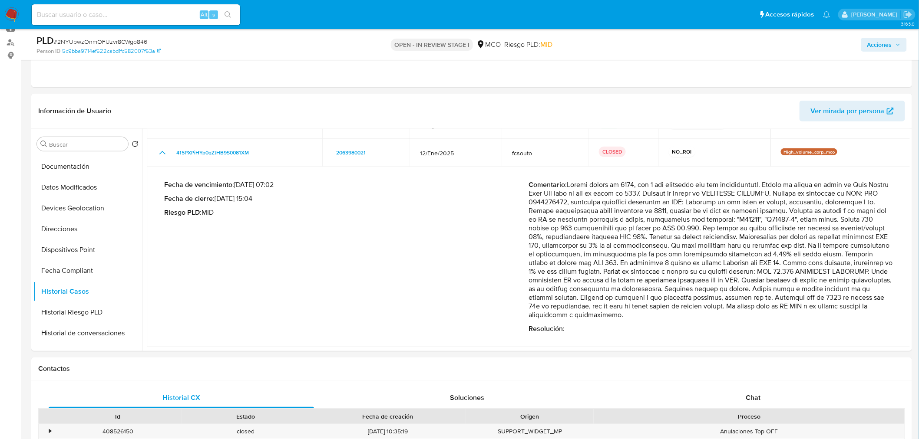
click at [876, 43] on span "Acciones" at bounding box center [879, 45] width 25 height 14
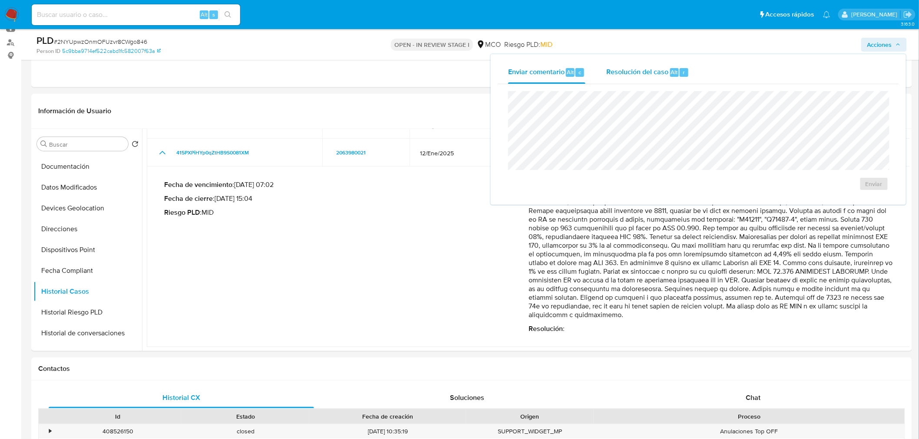
drag, startPoint x: 647, startPoint y: 59, endPoint x: 634, endPoint y: 75, distance: 20.6
click at [647, 60] on div "Enviar comentario Alt c Resolución del caso Alt r Enviar" at bounding box center [698, 129] width 415 height 151
drag, startPoint x: 634, startPoint y: 75, endPoint x: 634, endPoint y: 83, distance: 7.8
click at [634, 75] on span "Resolución del caso" at bounding box center [637, 72] width 62 height 10
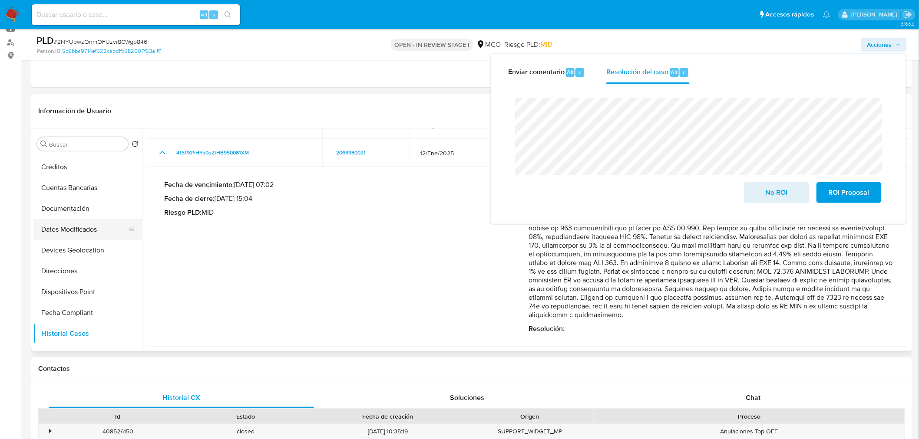
scroll to position [48, 0]
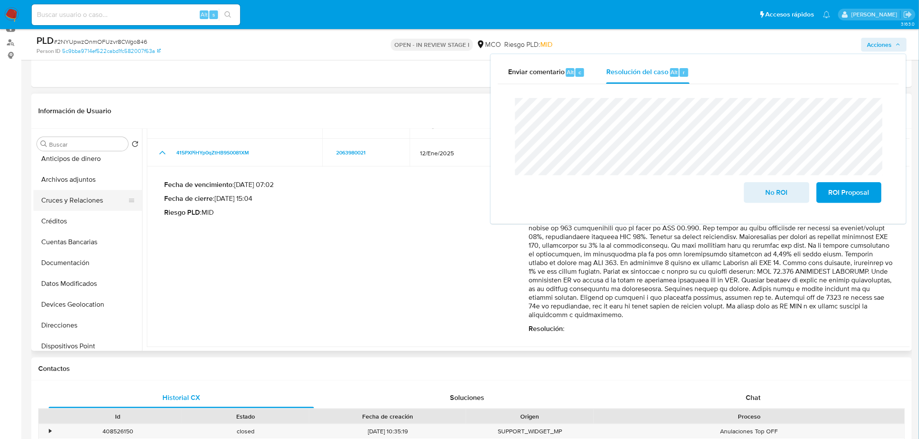
drag, startPoint x: 72, startPoint y: 181, endPoint x: 105, endPoint y: 190, distance: 33.3
click at [72, 181] on button "Archivos adjuntos" at bounding box center [87, 179] width 109 height 21
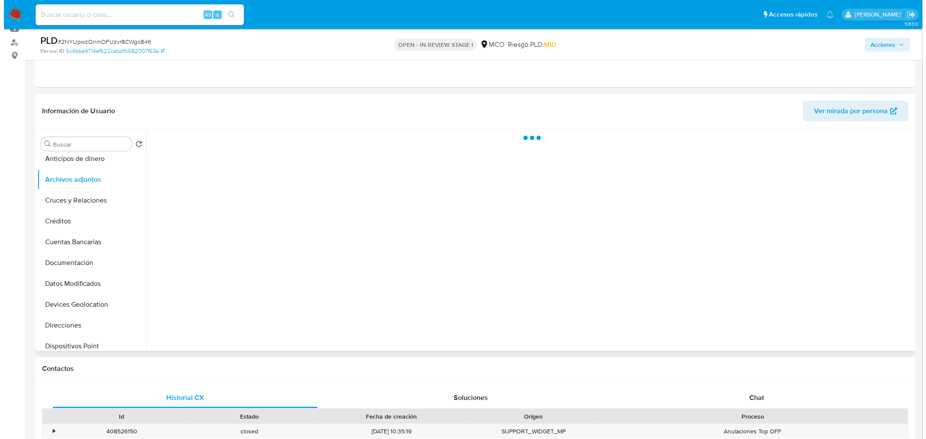
scroll to position [0, 0]
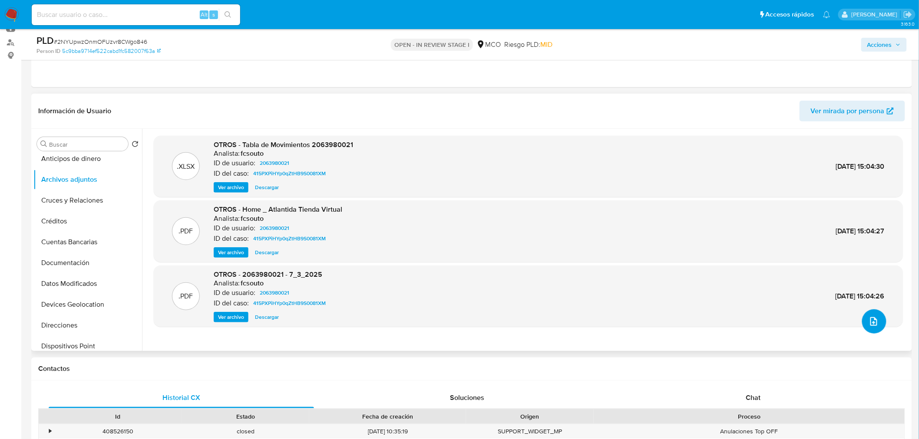
click at [875, 325] on icon "upload-file" at bounding box center [873, 321] width 10 height 10
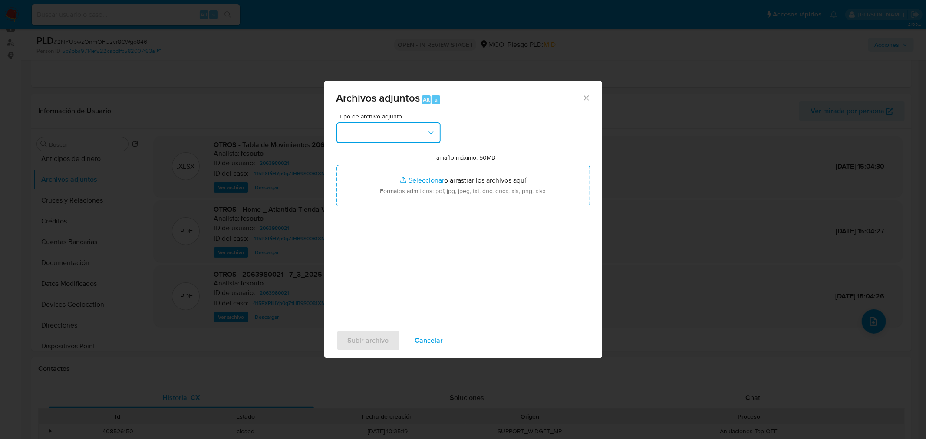
click at [383, 135] on button "button" at bounding box center [388, 132] width 104 height 21
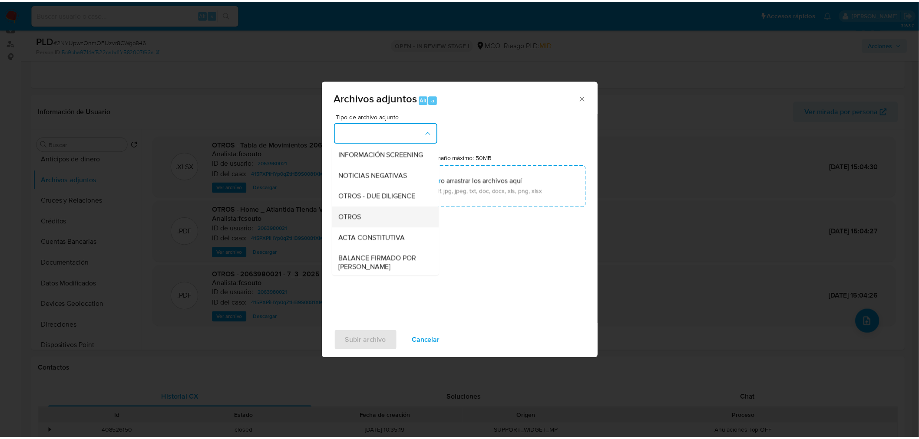
scroll to position [96, 0]
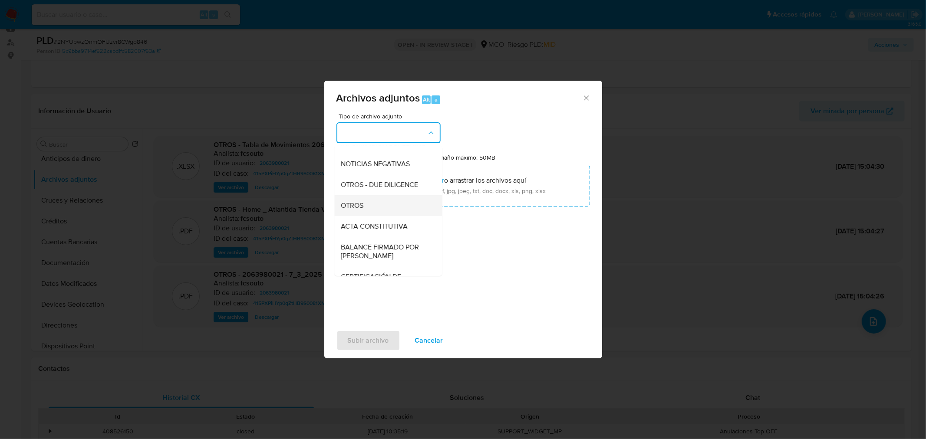
click at [380, 214] on div "OTROS" at bounding box center [385, 205] width 89 height 21
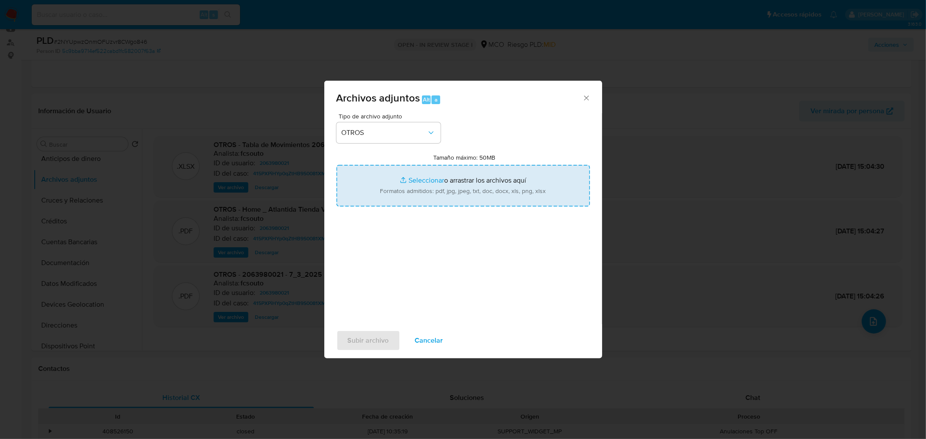
click at [491, 184] on input "Tamaño máximo: 50MB Seleccionar archivos" at bounding box center [463, 186] width 254 height 42
type input "C:\fakepath\2063980021 - 10_10_2025.pdf"
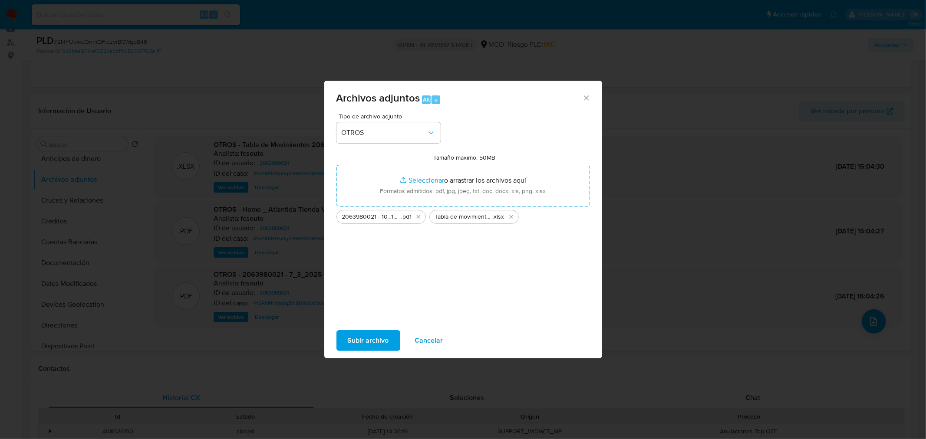
click at [386, 336] on span "Subir archivo" at bounding box center [368, 340] width 41 height 19
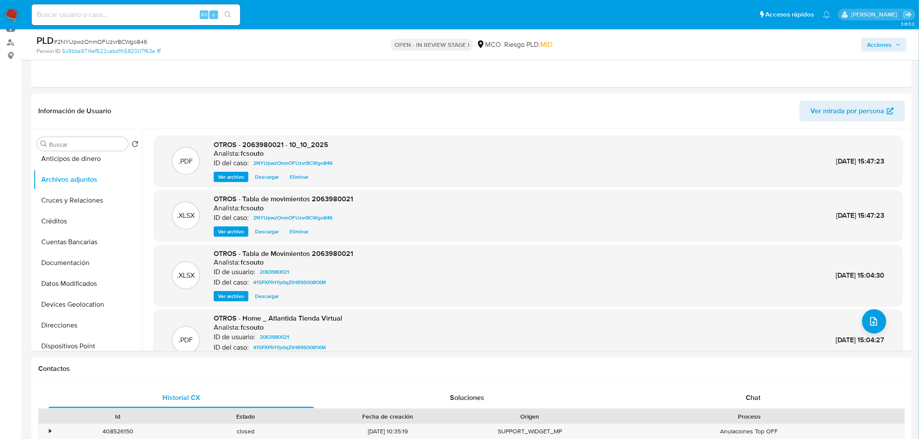
click at [883, 46] on span "Acciones" at bounding box center [879, 45] width 25 height 14
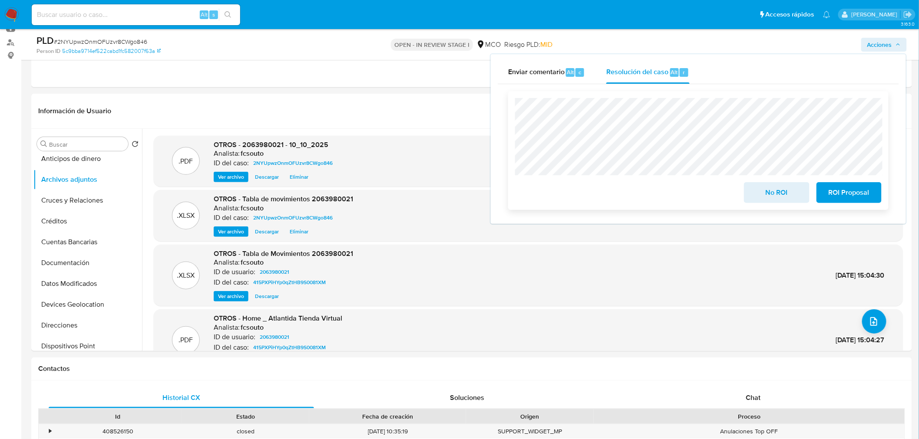
click at [773, 193] on span "No ROI" at bounding box center [776, 192] width 43 height 19
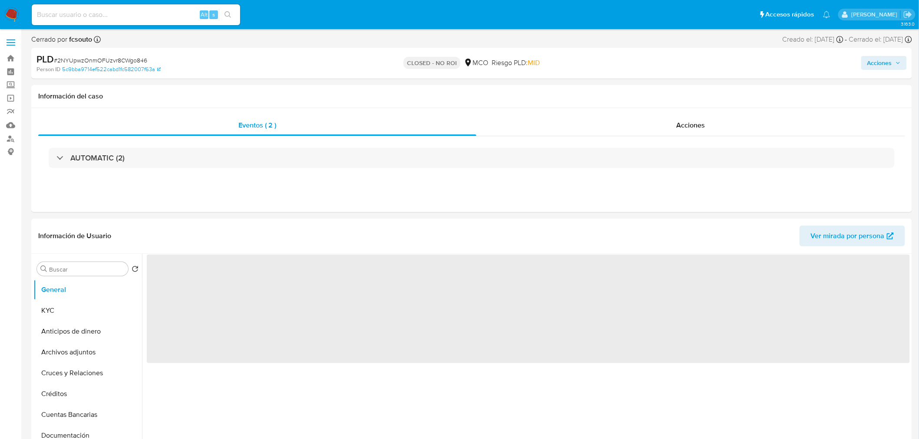
select select "10"
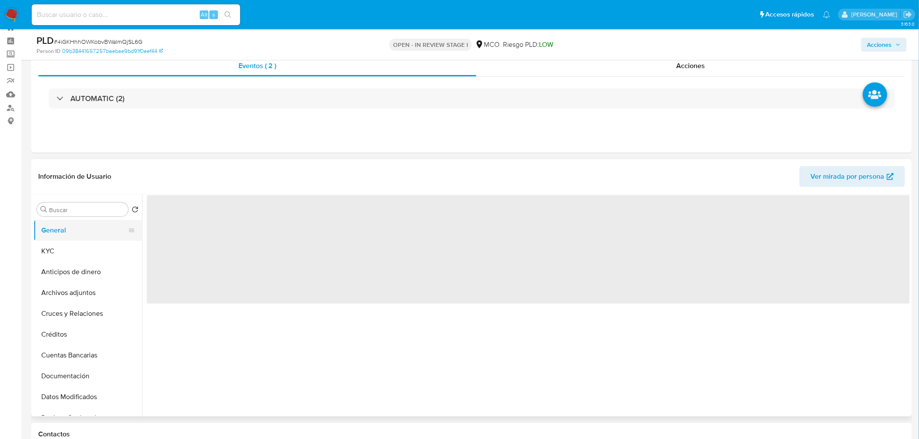
scroll to position [48, 0]
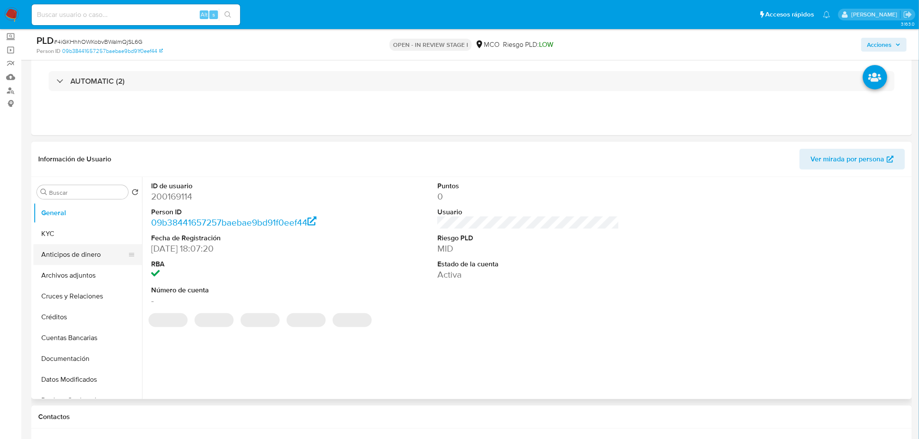
select select "10"
click at [85, 276] on button "Archivos adjuntos" at bounding box center [84, 275] width 102 height 21
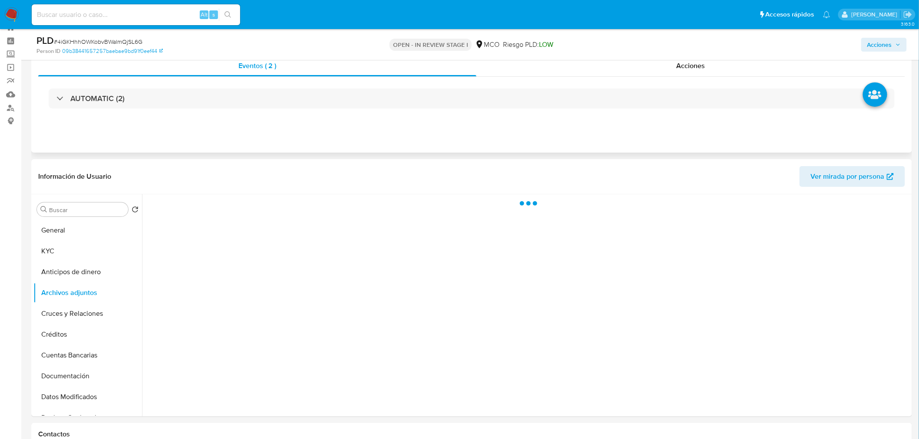
scroll to position [0, 0]
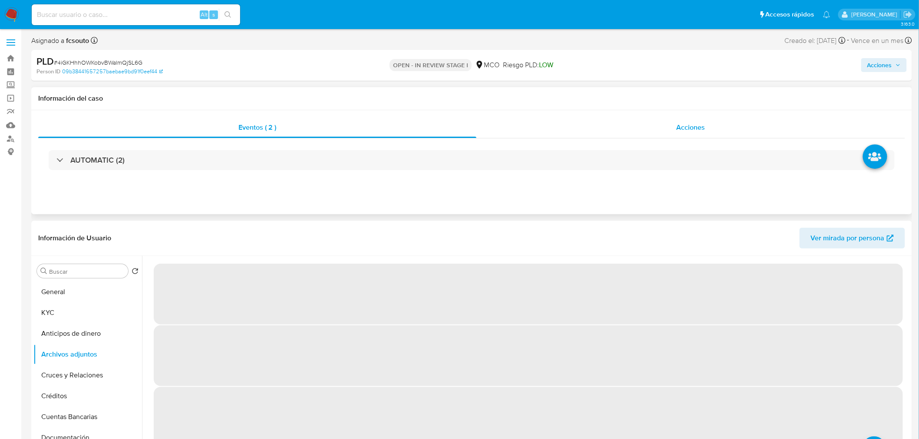
click at [662, 125] on div "Acciones" at bounding box center [690, 127] width 429 height 21
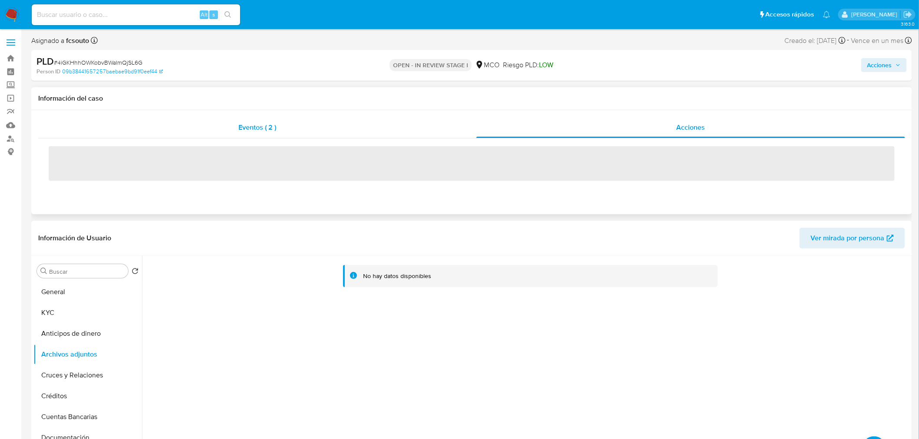
click at [260, 128] on span "Eventos ( 2 )" at bounding box center [257, 127] width 38 height 10
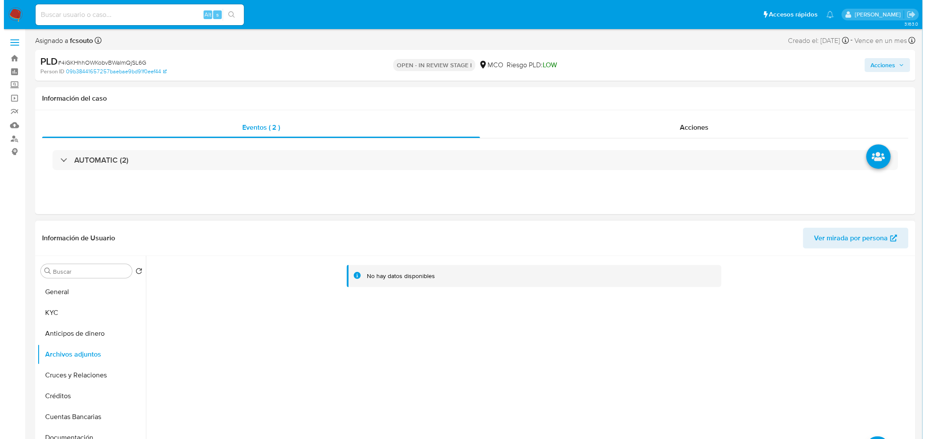
scroll to position [96, 0]
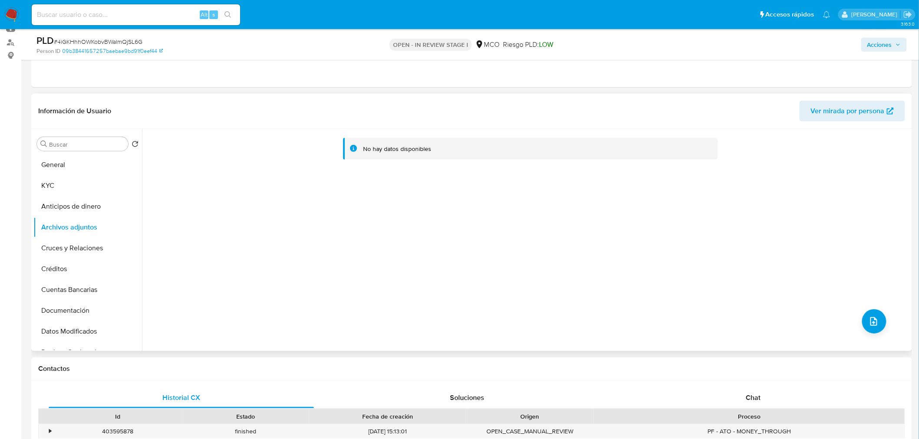
click at [885, 319] on div "No hay datos disponibles" at bounding box center [525, 240] width 767 height 222
click at [876, 319] on button "upload-file" at bounding box center [874, 322] width 24 height 24
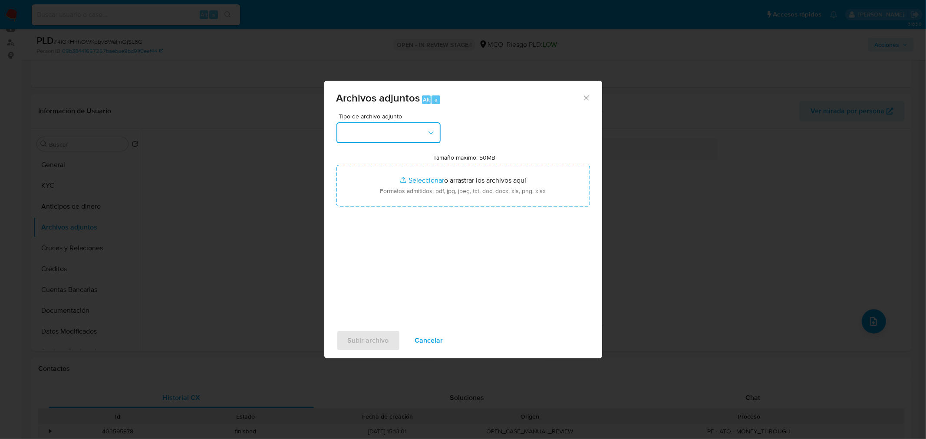
click at [398, 127] on button "button" at bounding box center [388, 132] width 104 height 21
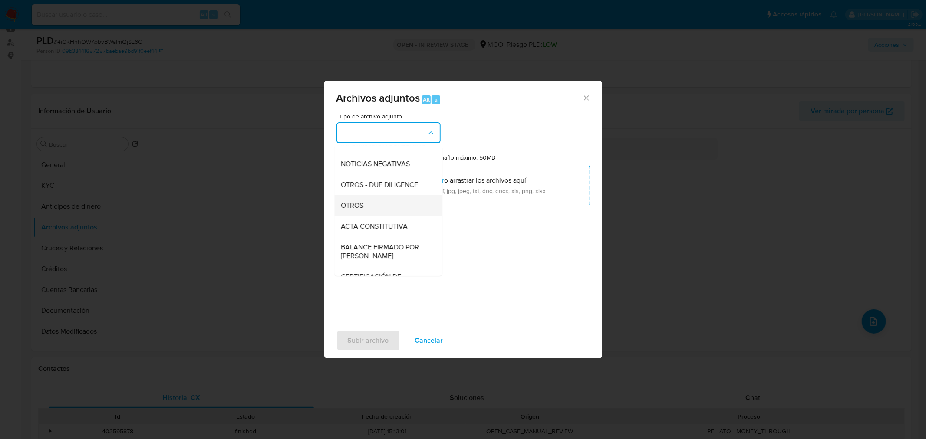
click at [377, 213] on div "OTROS" at bounding box center [385, 205] width 89 height 21
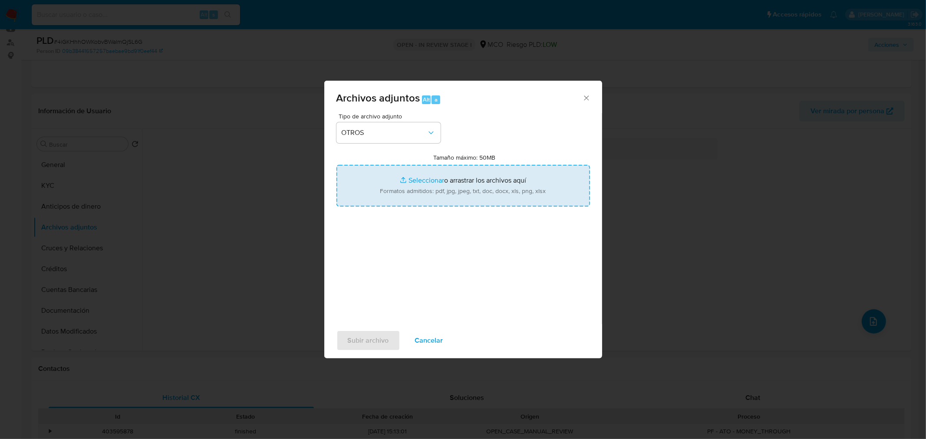
click at [422, 193] on input "Tamaño máximo: 50MB Seleccionar archivos" at bounding box center [463, 186] width 254 height 42
type input "C:\fakepath\200169114 - 10_10_2025.pdf"
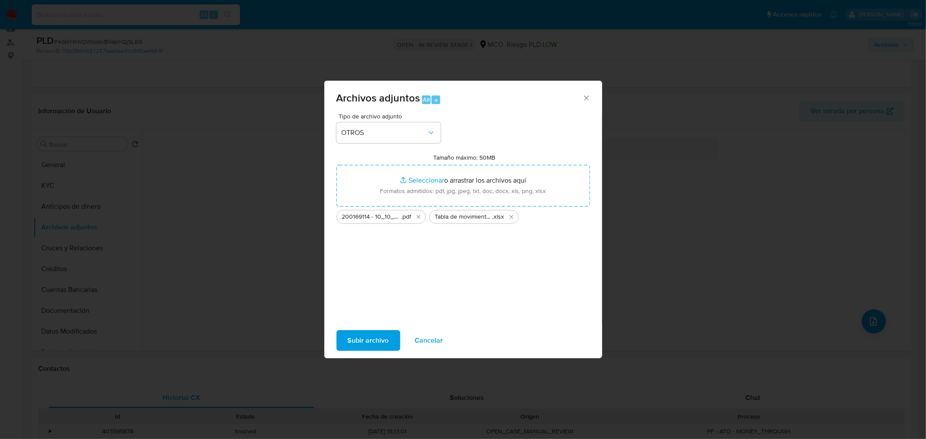
click at [366, 344] on span "Subir archivo" at bounding box center [368, 340] width 41 height 19
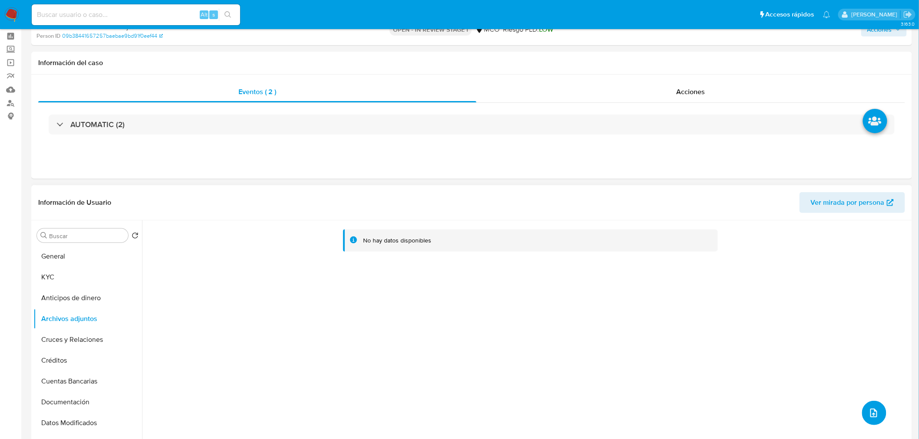
scroll to position [0, 0]
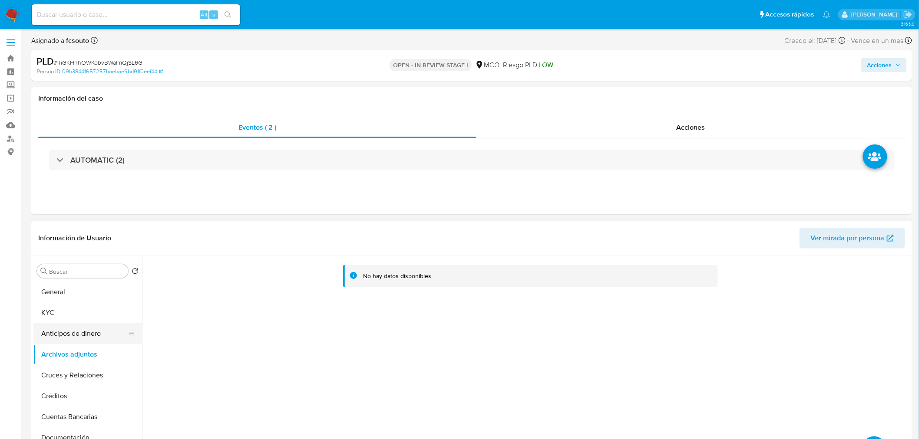
click at [72, 335] on button "Anticipos de dinero" at bounding box center [84, 333] width 102 height 21
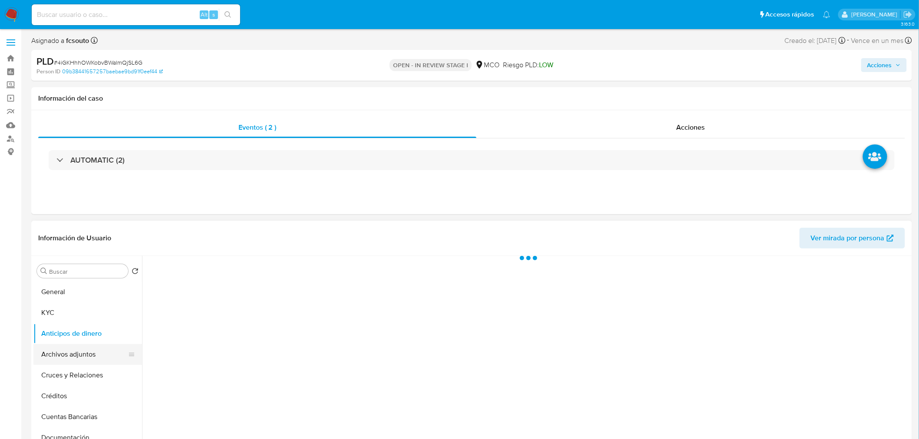
click at [71, 356] on button "Archivos adjuntos" at bounding box center [84, 354] width 102 height 21
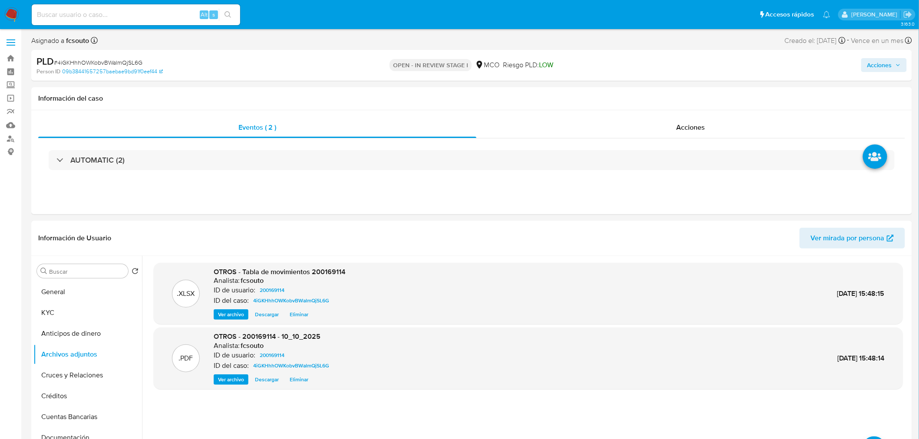
click at [890, 62] on span "Acciones" at bounding box center [879, 65] width 25 height 14
click at [651, 87] on div "Resolución del caso Alt r" at bounding box center [647, 93] width 83 height 23
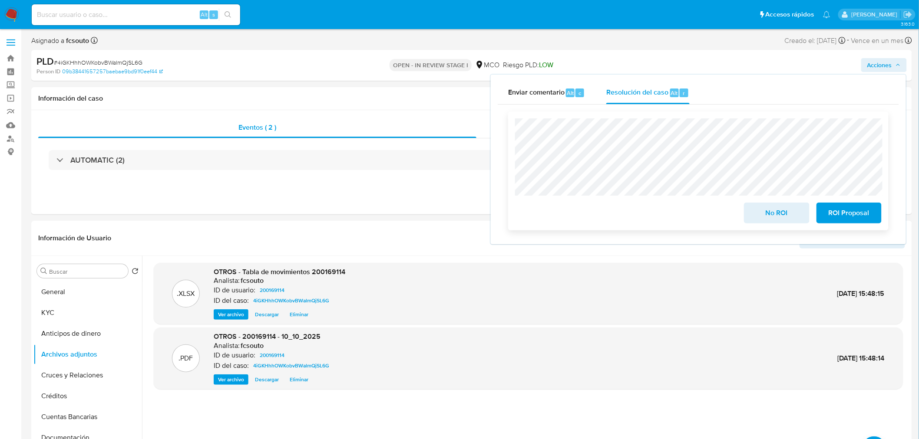
click at [777, 209] on span "No ROI" at bounding box center [776, 213] width 43 height 19
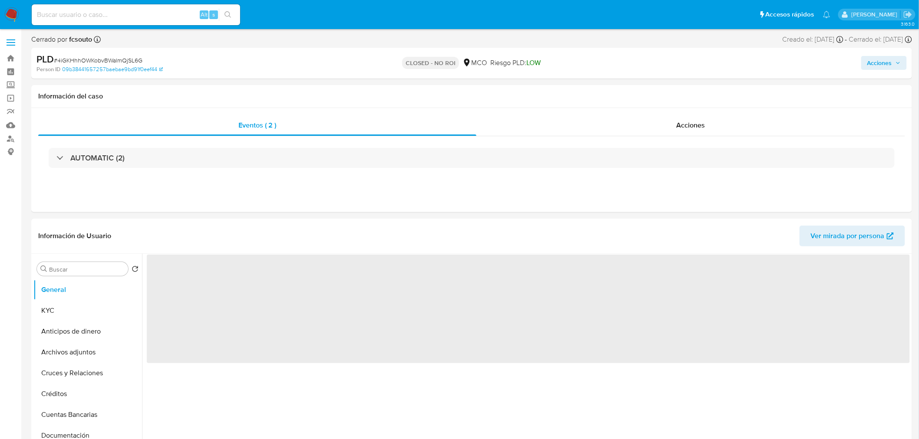
select select "10"
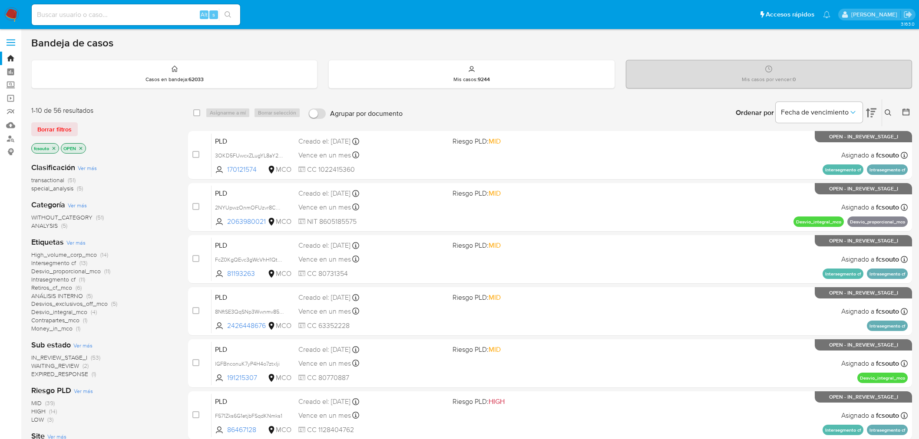
scroll to position [48, 0]
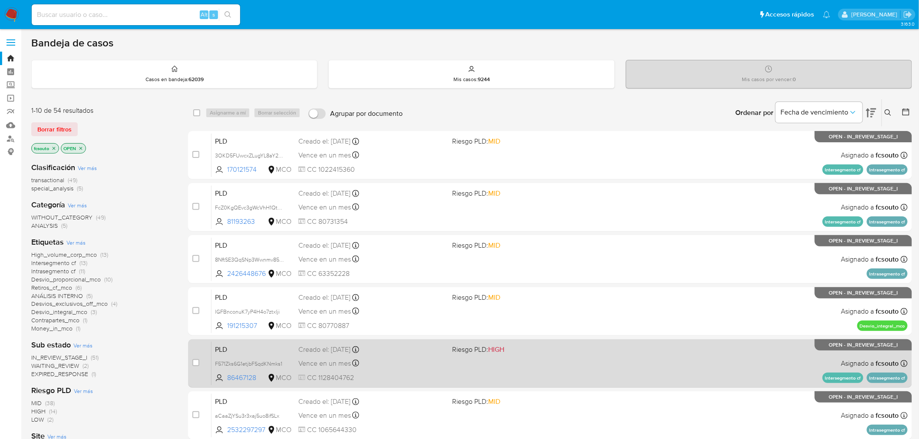
scroll to position [277, 0]
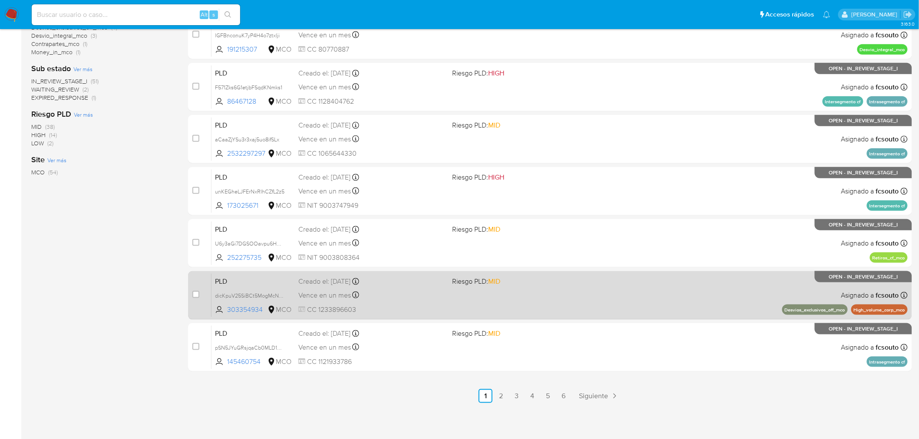
click at [474, 296] on div "PLD dicKpuV25SiBCt5MogMcNxe1 303354934 MCO Riesgo PLD: MID Creado el: 12/08/202…" at bounding box center [559, 295] width 696 height 44
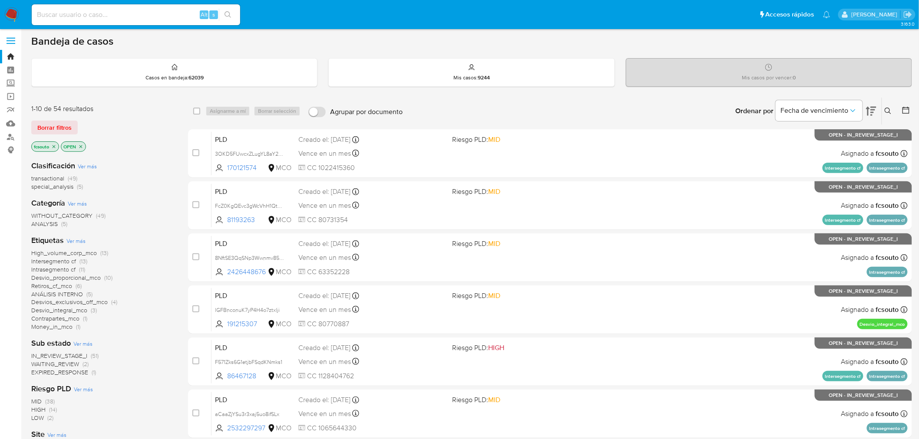
scroll to position [0, 0]
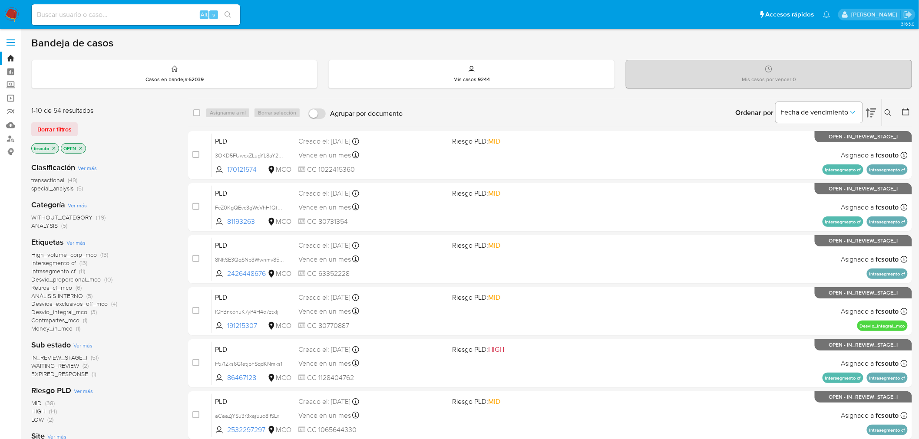
click at [55, 148] on icon "close-filter" at bounding box center [53, 148] width 5 height 5
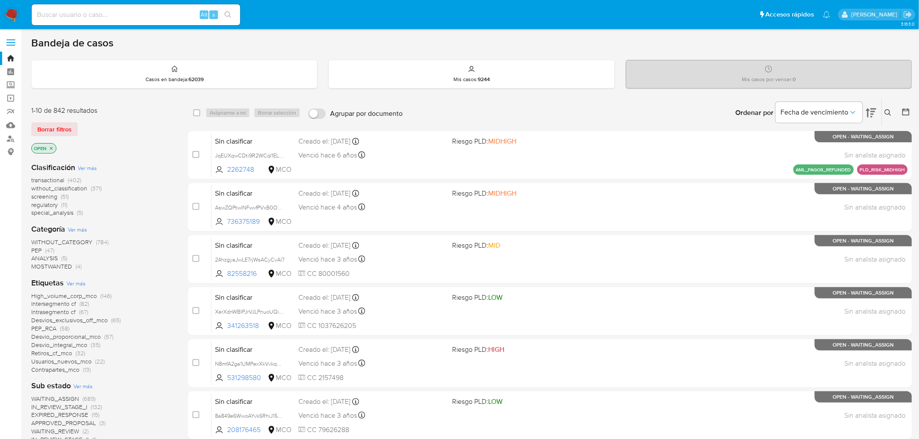
click at [46, 198] on span "screening" at bounding box center [44, 196] width 26 height 9
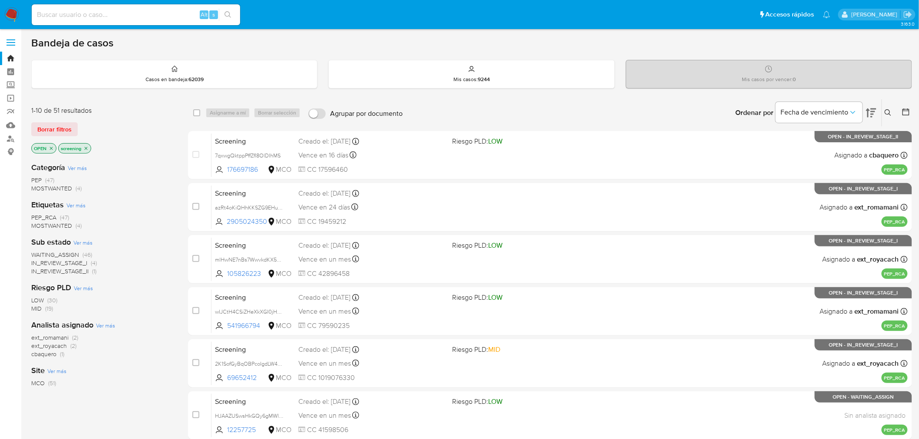
click at [55, 255] on span "WAITING_ASSIGN" at bounding box center [55, 254] width 48 height 9
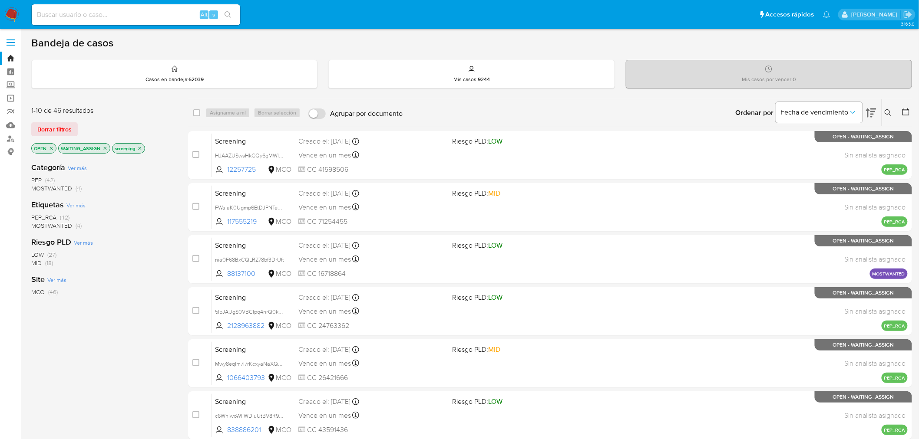
click at [56, 225] on span "MOSTWANTED" at bounding box center [51, 225] width 41 height 9
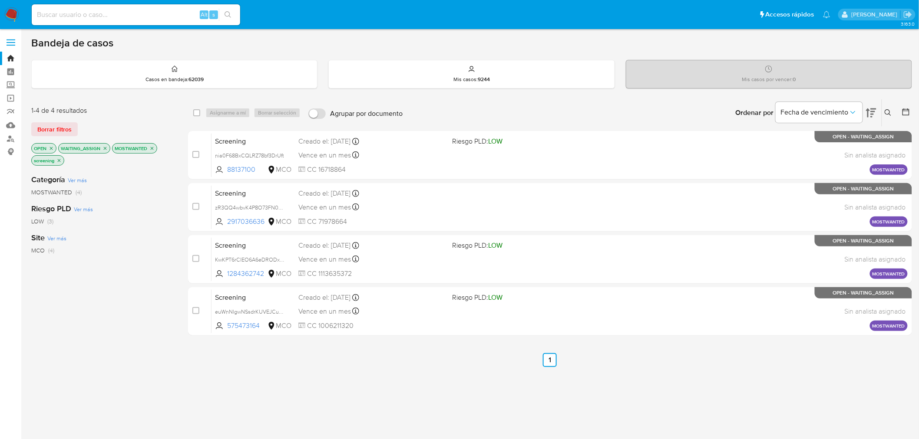
click at [153, 148] on icon "close-filter" at bounding box center [151, 148] width 5 height 5
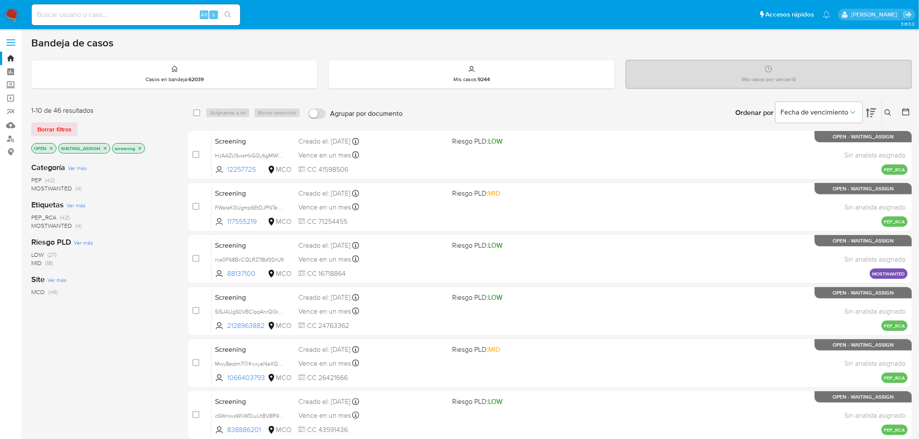
click at [871, 110] on icon at bounding box center [871, 113] width 10 height 10
click at [871, 111] on icon at bounding box center [871, 113] width 10 height 9
click at [142, 148] on icon "close-filter" at bounding box center [139, 148] width 5 height 5
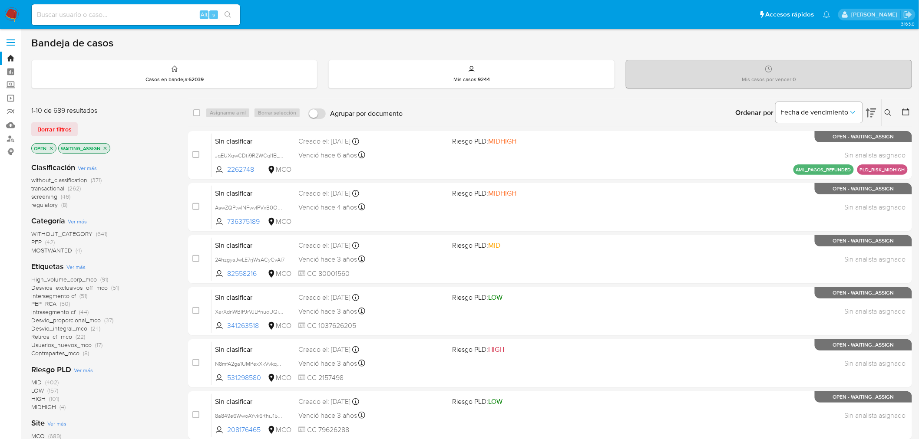
click at [42, 205] on span "regulatory" at bounding box center [44, 205] width 26 height 9
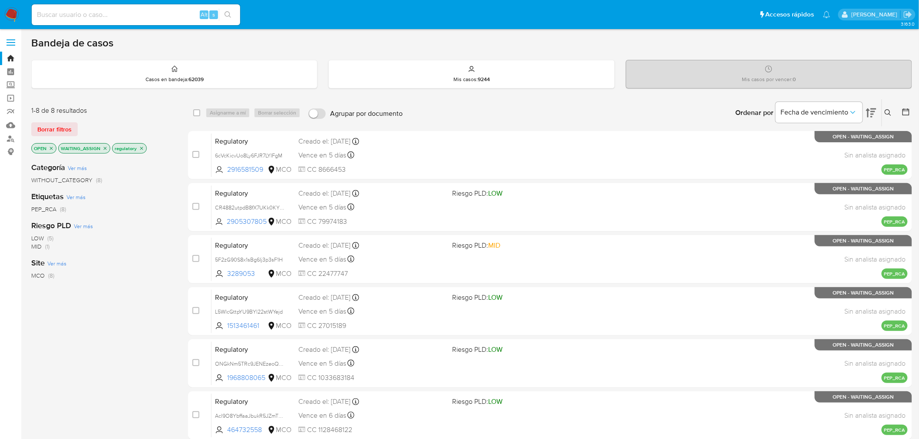
click at [141, 146] on icon "close-filter" at bounding box center [141, 148] width 5 height 5
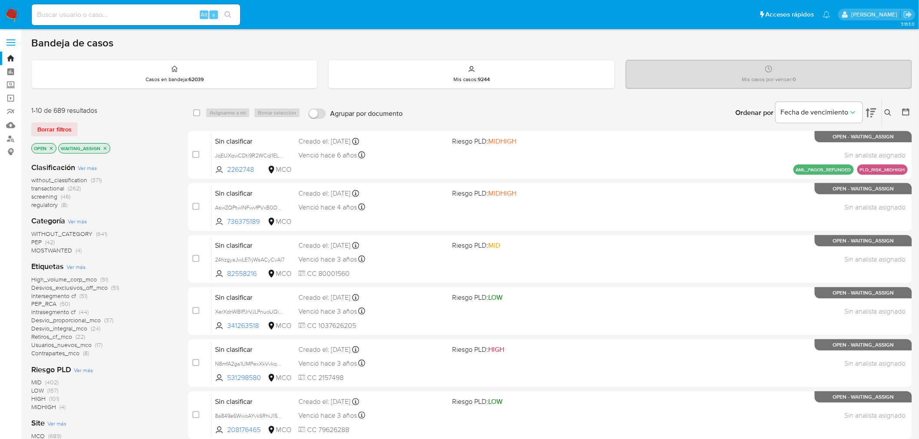
click at [105, 148] on icon "close-filter" at bounding box center [105, 148] width 3 height 3
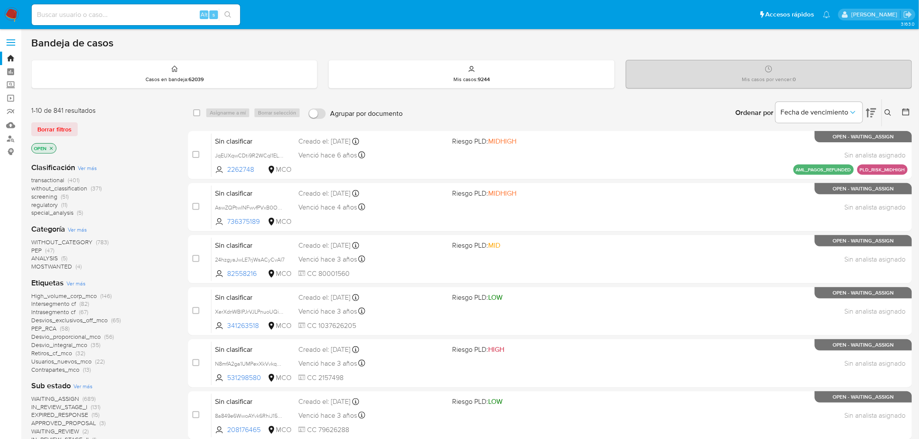
click at [46, 214] on span "special_analysis" at bounding box center [52, 212] width 42 height 9
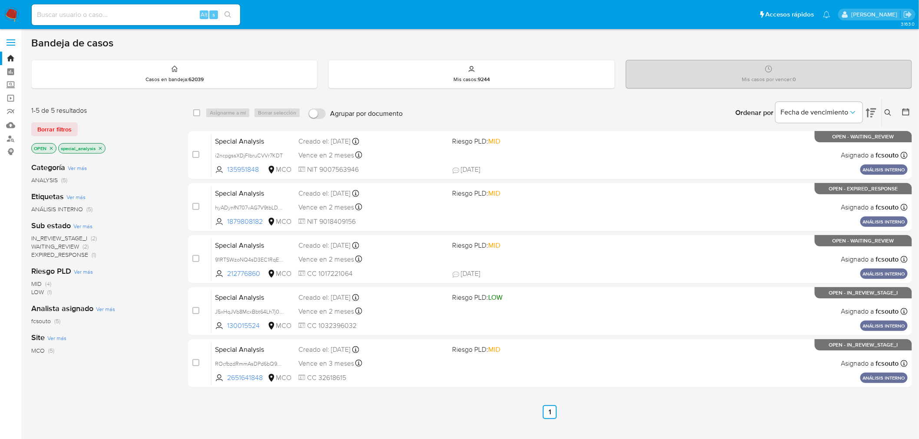
click at [102, 148] on icon "close-filter" at bounding box center [100, 148] width 5 height 5
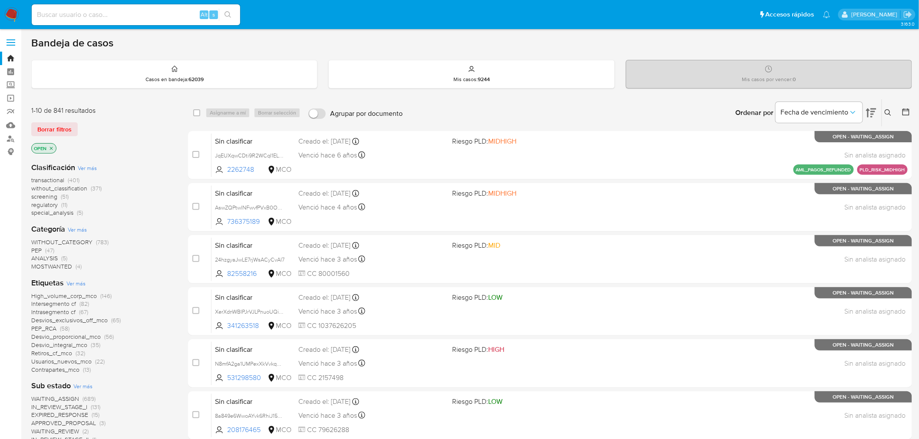
click at [72, 189] on span "without_classification" at bounding box center [59, 188] width 56 height 9
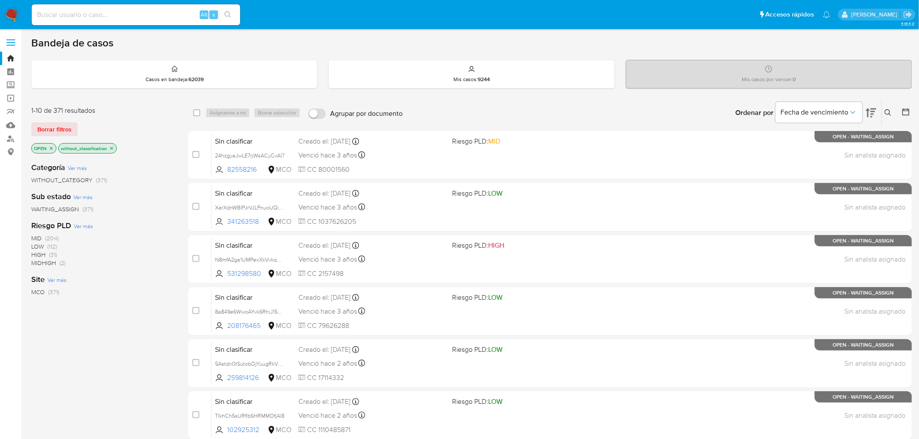
click at [112, 148] on icon "close-filter" at bounding box center [111, 148] width 5 height 5
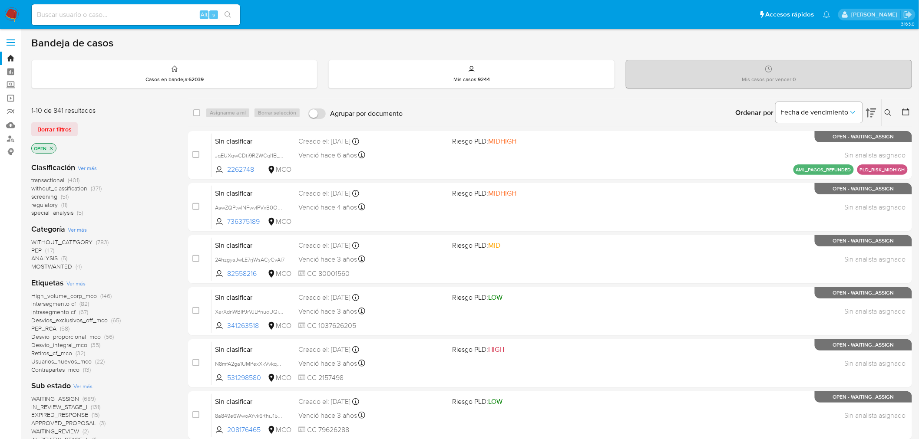
click at [40, 198] on span "screening" at bounding box center [44, 196] width 26 height 9
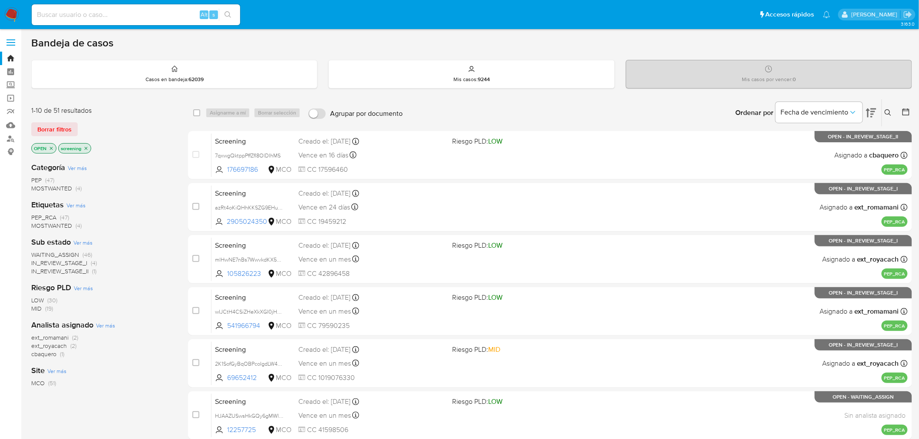
click at [70, 254] on span "WAITING_ASSIGN" at bounding box center [55, 254] width 48 height 9
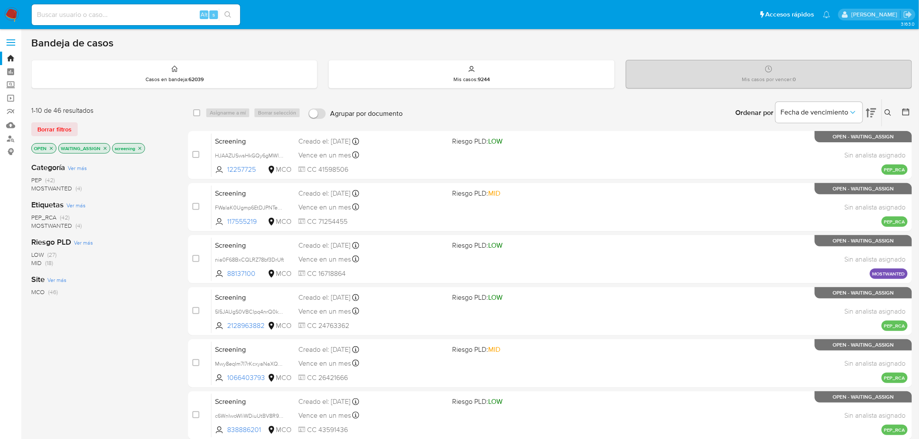
click at [142, 148] on icon "close-filter" at bounding box center [139, 148] width 5 height 5
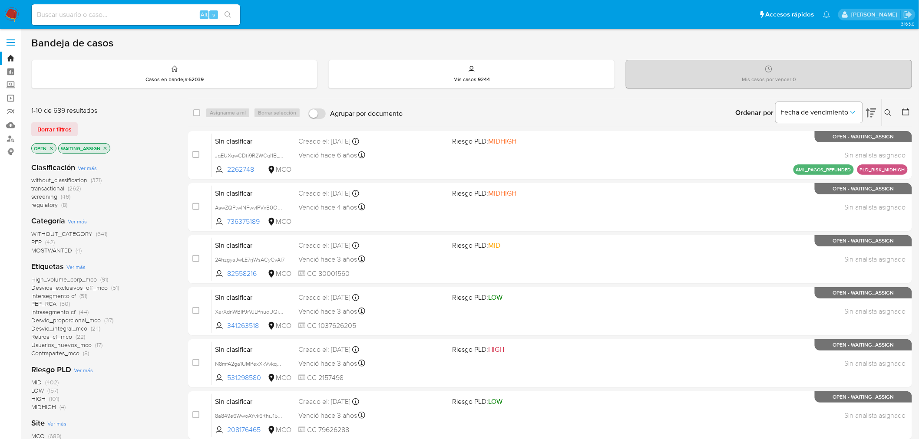
click at [50, 206] on span "regulatory" at bounding box center [44, 205] width 26 height 9
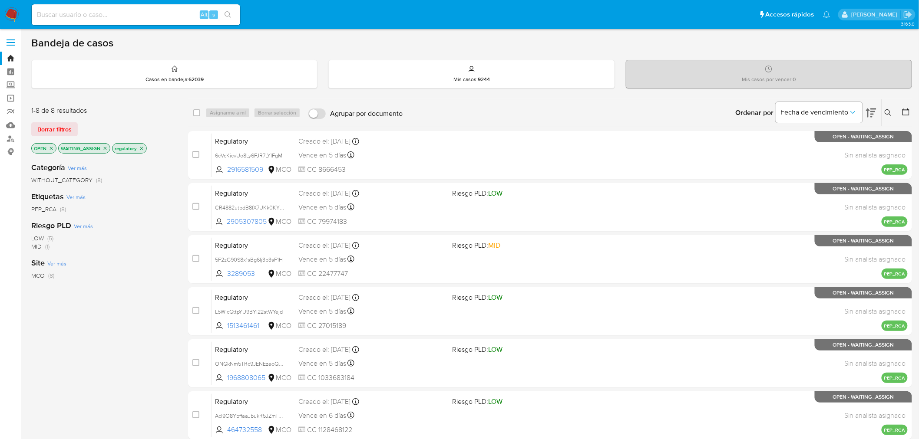
click at [139, 149] on icon "close-filter" at bounding box center [141, 148] width 5 height 5
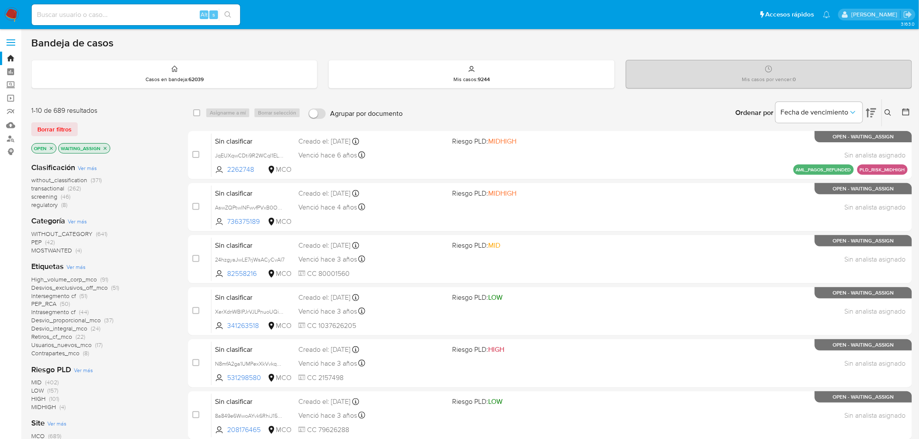
click at [51, 205] on span "regulatory" at bounding box center [44, 205] width 26 height 9
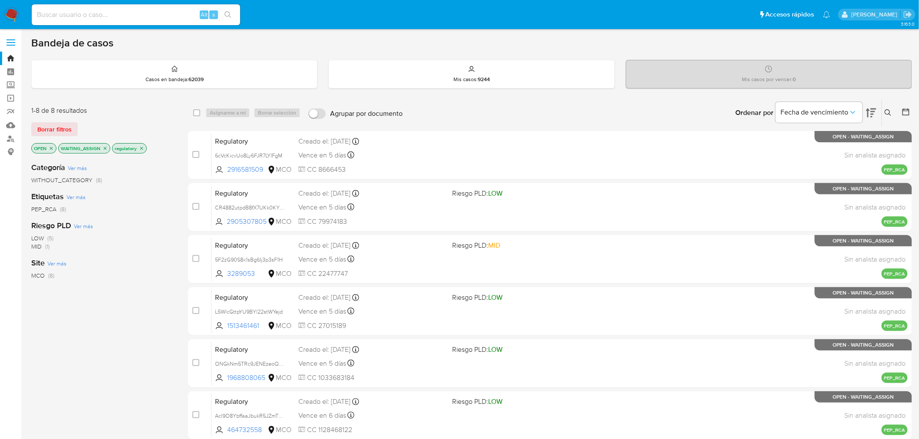
click at [105, 147] on icon "close-filter" at bounding box center [105, 148] width 3 height 3
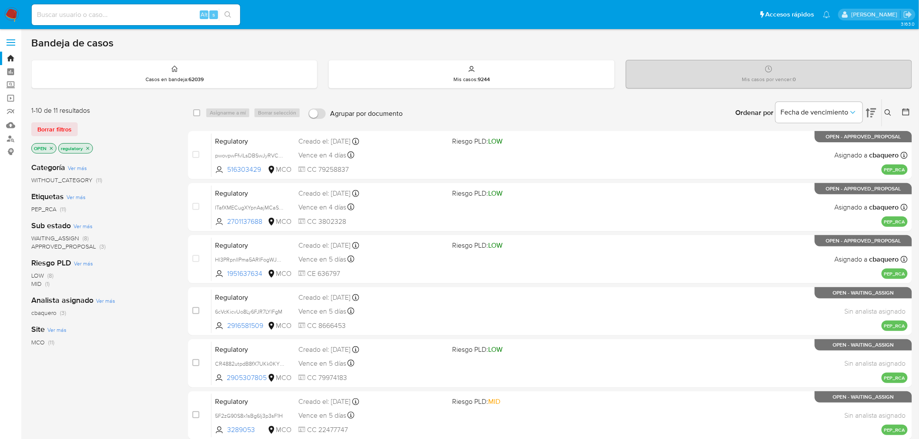
click at [89, 148] on icon "close-filter" at bounding box center [87, 148] width 5 height 5
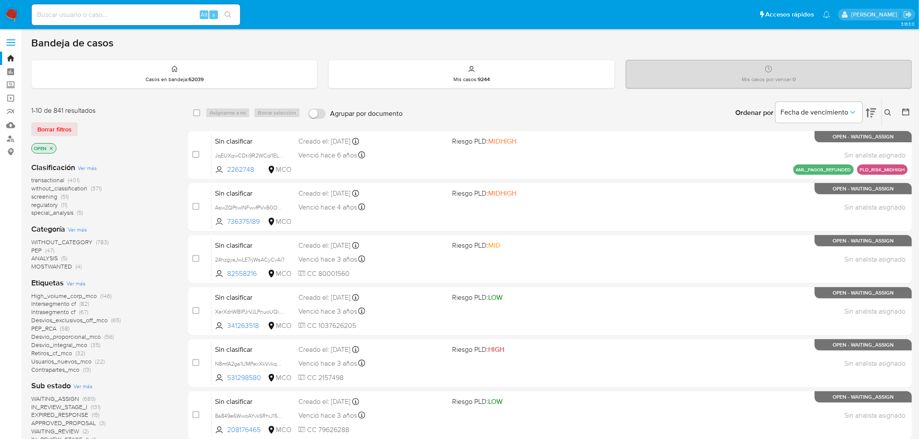
click at [49, 198] on span "screening" at bounding box center [44, 196] width 26 height 9
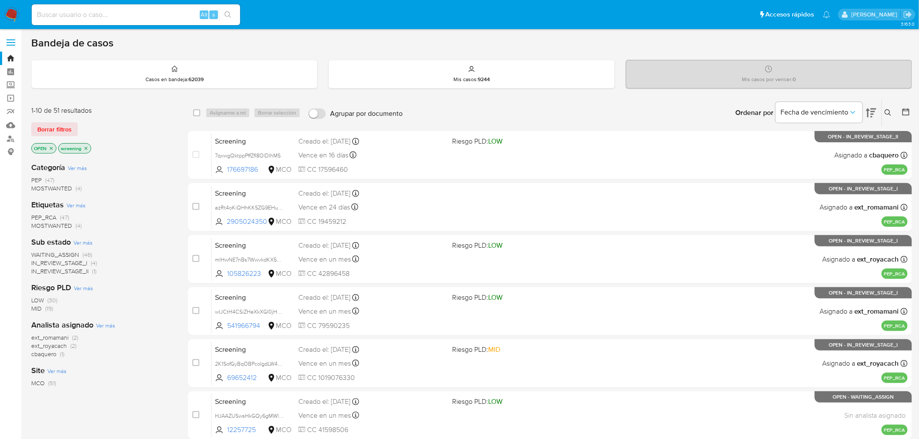
click at [873, 109] on icon at bounding box center [871, 113] width 10 height 9
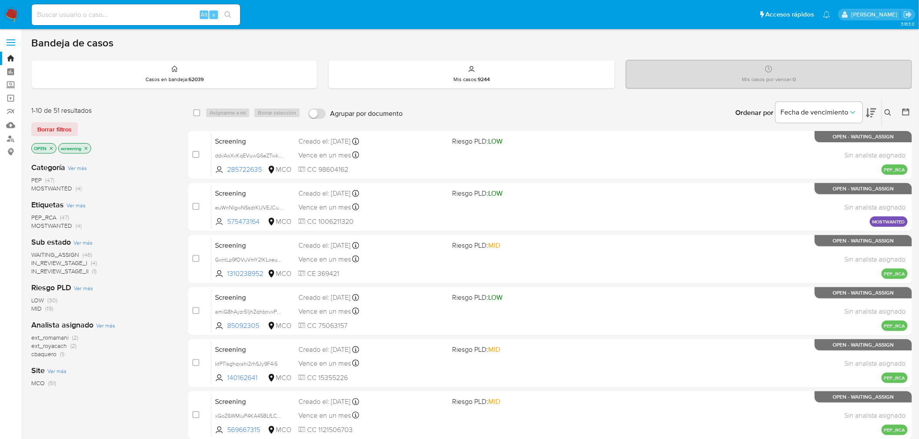
click at [873, 109] on icon at bounding box center [871, 113] width 10 height 9
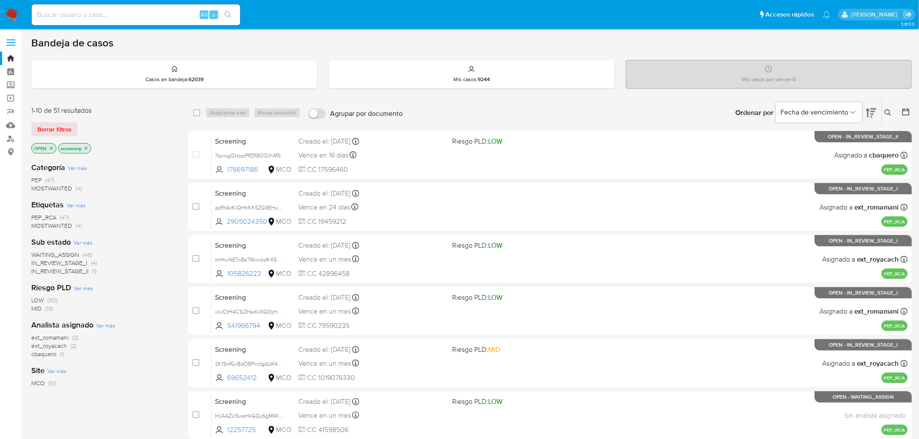
click at [86, 149] on icon "close-filter" at bounding box center [86, 148] width 3 height 3
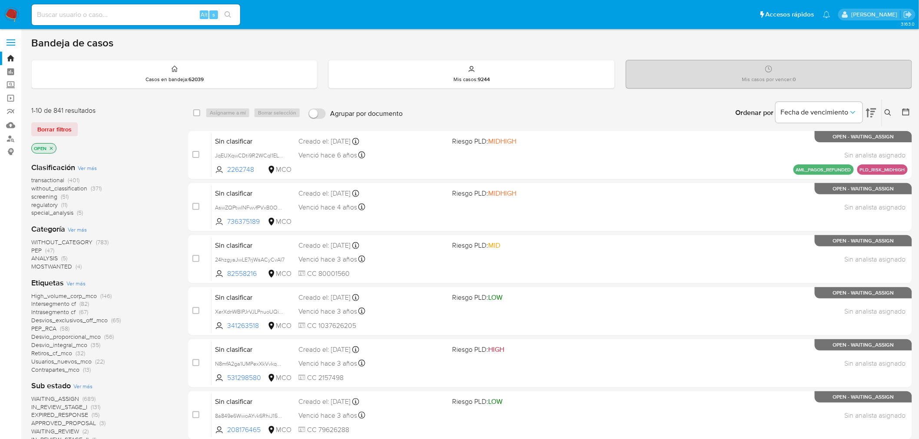
click at [52, 205] on span "regulatory" at bounding box center [44, 205] width 26 height 9
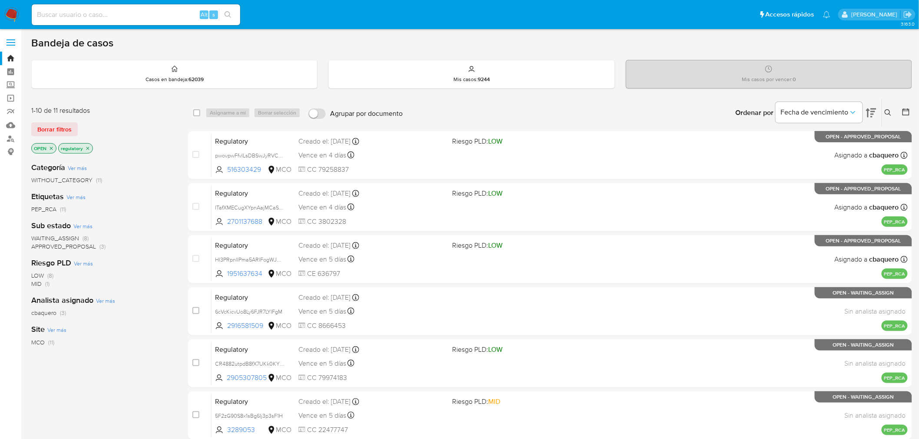
click at [88, 148] on icon "close-filter" at bounding box center [87, 148] width 5 height 5
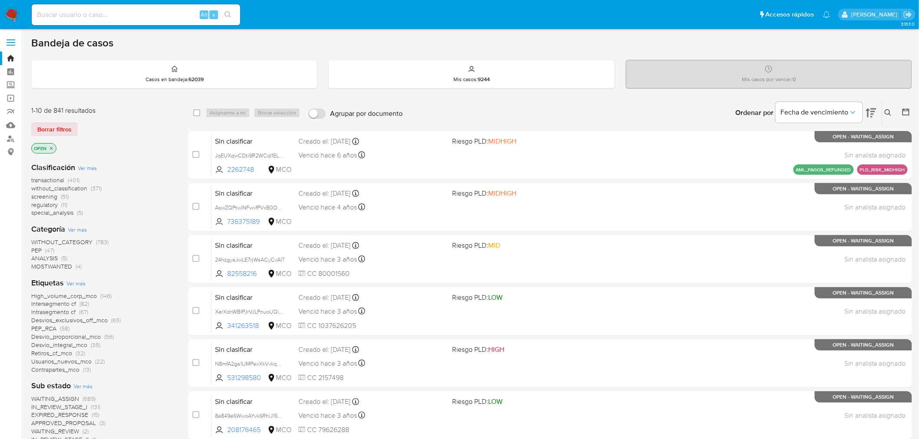
click at [49, 146] on icon "close-filter" at bounding box center [51, 148] width 5 height 5
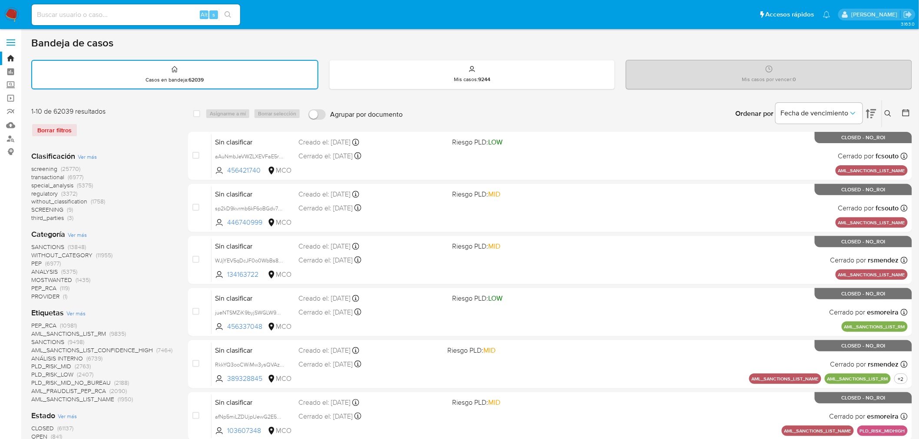
scroll to position [48, 0]
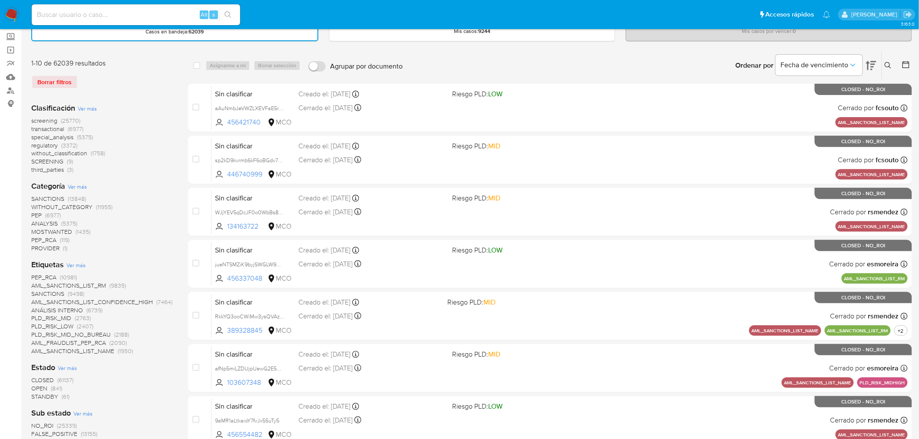
click at [42, 395] on span "STANDBY" at bounding box center [44, 396] width 27 height 9
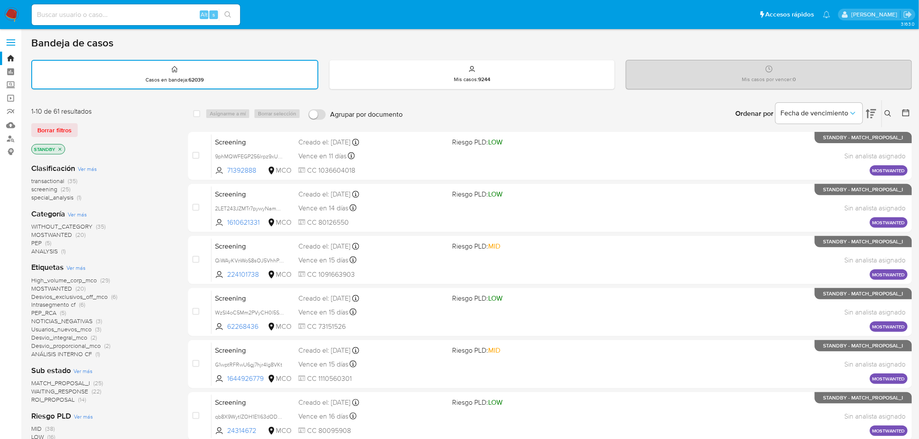
click at [869, 111] on icon at bounding box center [871, 114] width 10 height 10
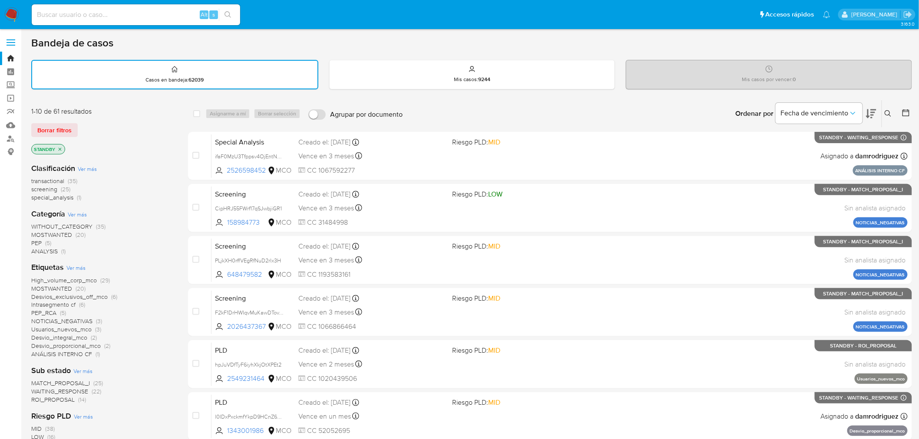
click at [869, 111] on icon at bounding box center [871, 114] width 10 height 10
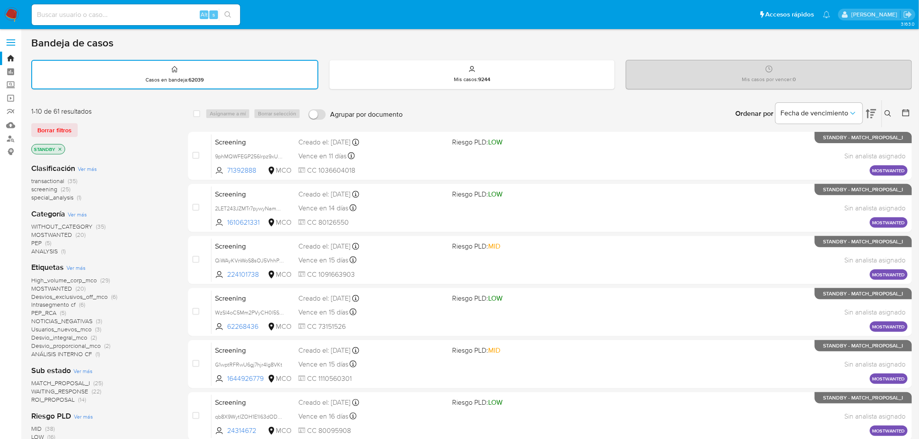
click at [61, 147] on icon "close-filter" at bounding box center [59, 149] width 5 height 5
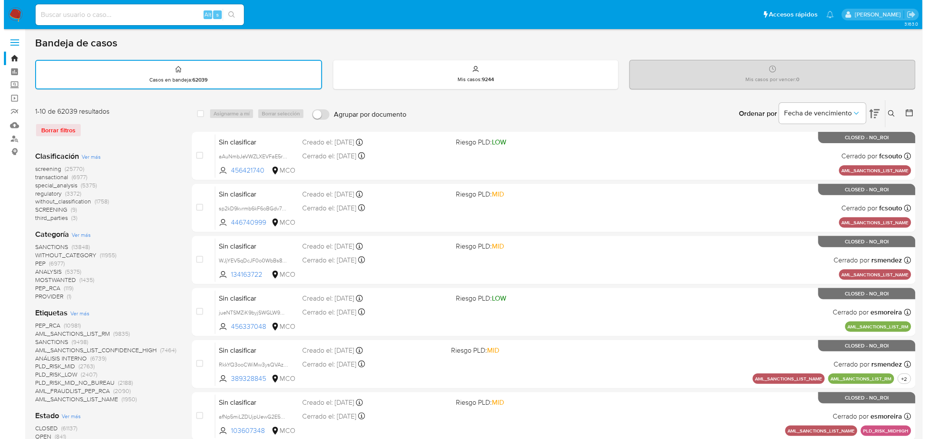
scroll to position [48, 0]
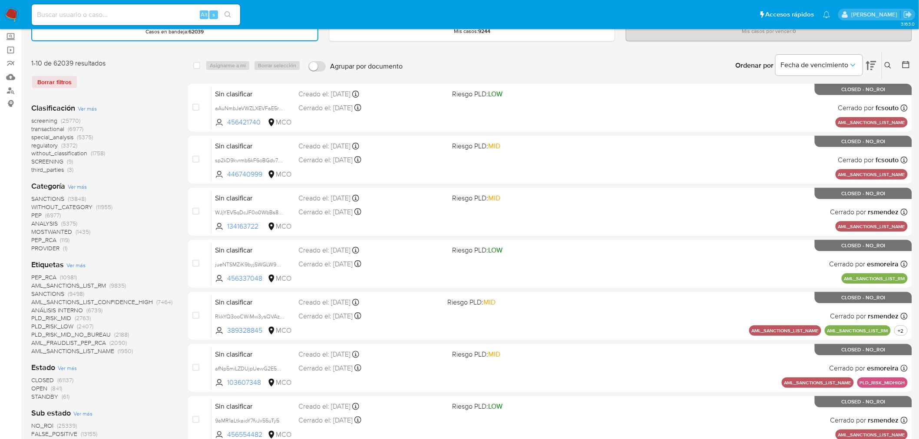
click at [71, 369] on span "Ver más" at bounding box center [67, 368] width 19 height 8
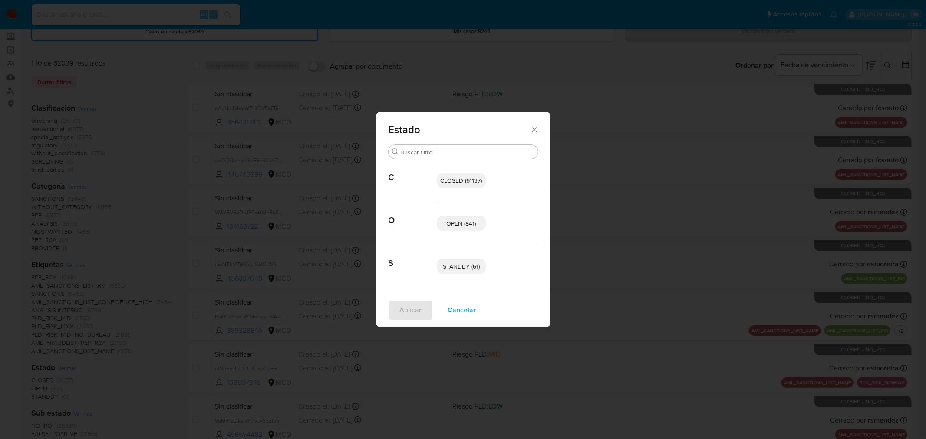
click at [466, 225] on span "OPEN (841)" at bounding box center [462, 223] width 30 height 9
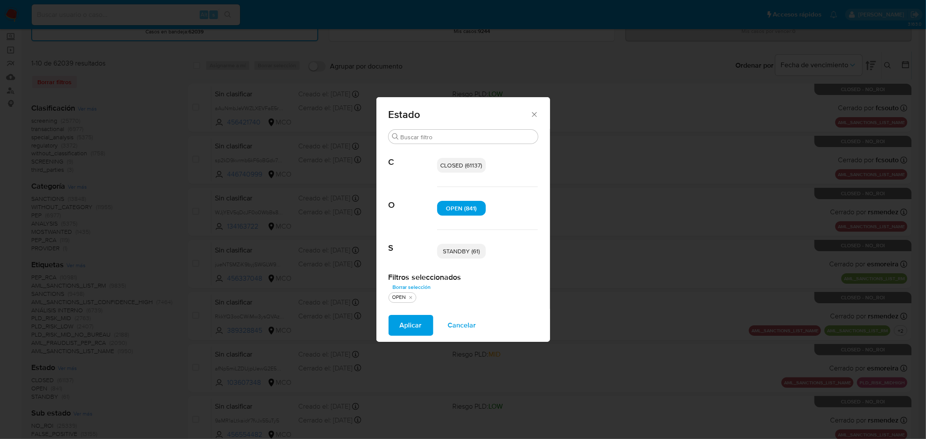
click at [470, 255] on span "STANDBY (61)" at bounding box center [461, 251] width 37 height 9
click at [412, 328] on span "Aplicar" at bounding box center [411, 325] width 22 height 19
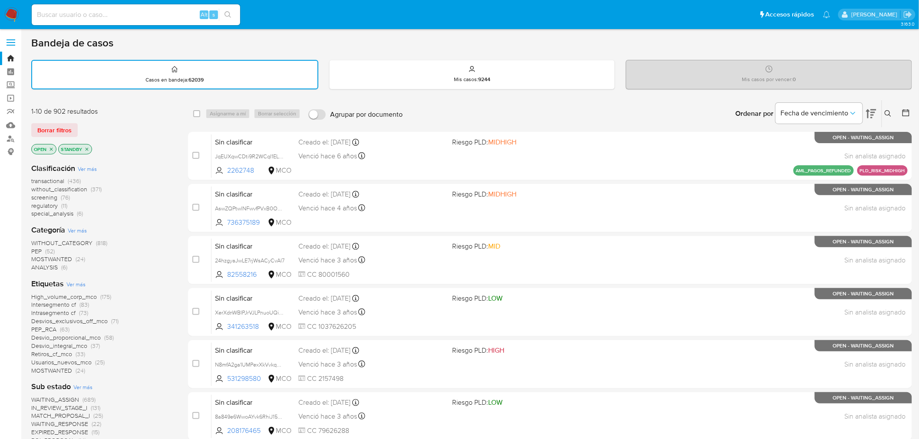
click at [87, 168] on span "Ver más" at bounding box center [87, 169] width 19 height 8
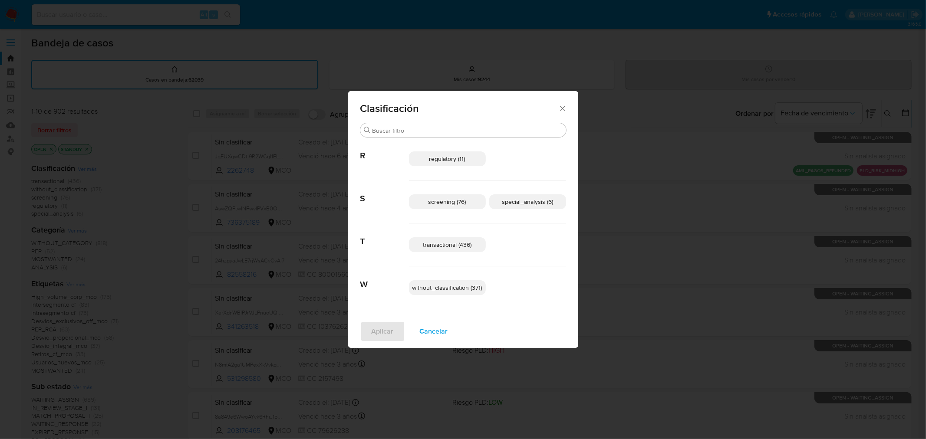
click at [454, 201] on span "screening (76)" at bounding box center [447, 202] width 38 height 9
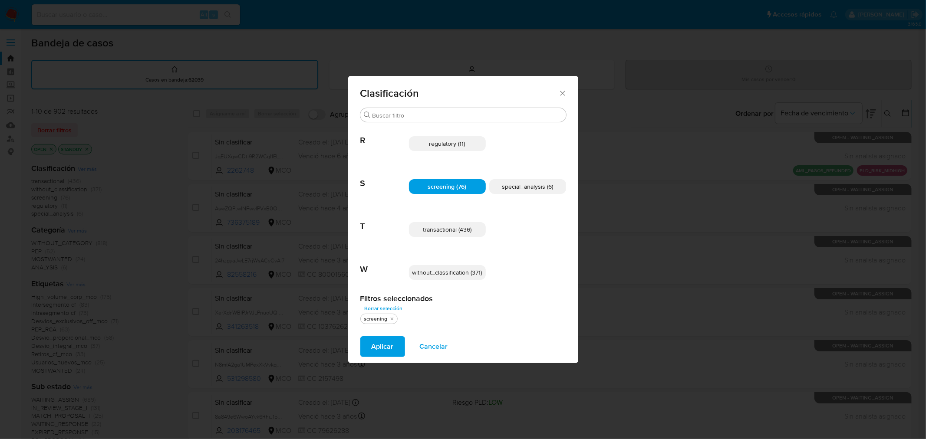
click at [456, 146] on span "regulatory (11)" at bounding box center [447, 143] width 36 height 9
click at [538, 183] on span "special_analysis (6)" at bounding box center [527, 186] width 51 height 9
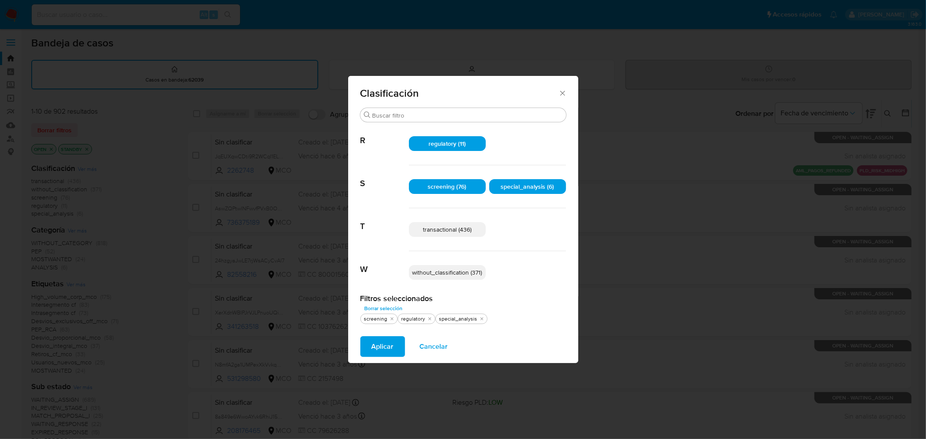
click at [468, 227] on span "transactional (436)" at bounding box center [447, 229] width 49 height 9
click at [381, 343] on span "Aplicar" at bounding box center [383, 346] width 22 height 19
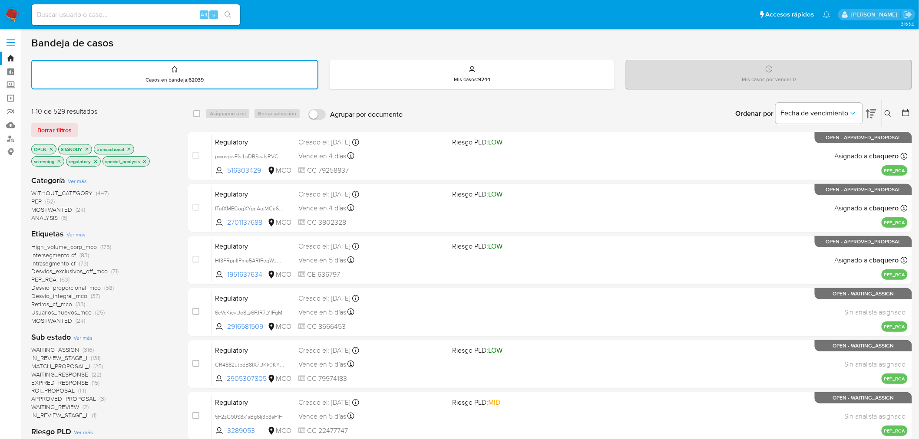
click at [127, 148] on icon "close-filter" at bounding box center [128, 149] width 5 height 5
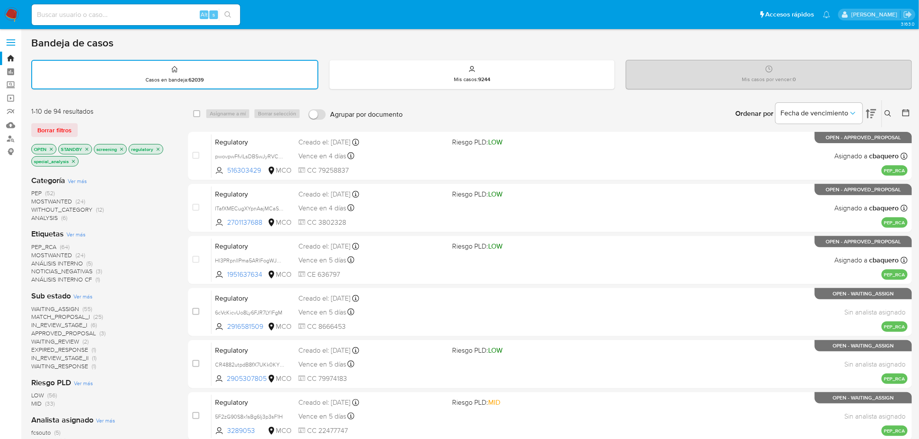
click at [74, 161] on icon "close-filter" at bounding box center [73, 161] width 5 height 5
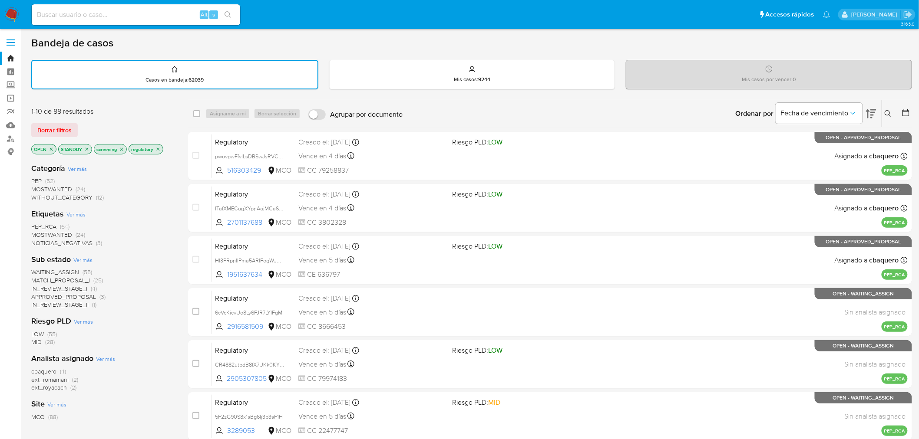
click at [61, 270] on span "WAITING_ASSIGN" at bounding box center [55, 272] width 48 height 9
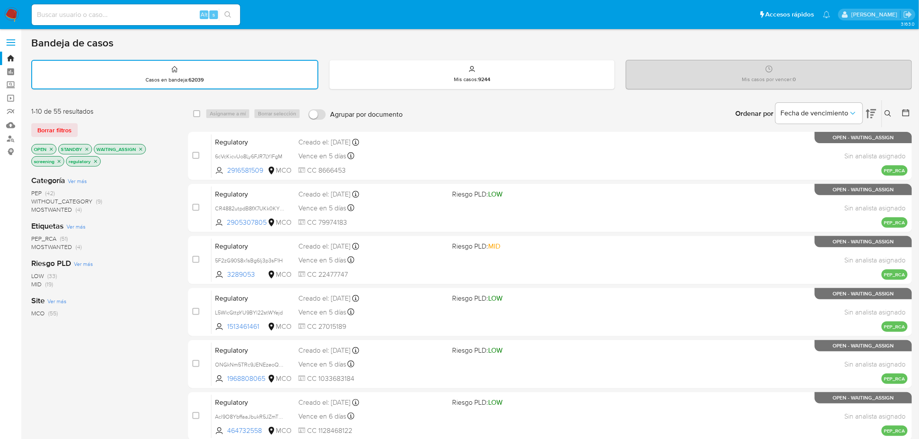
click at [81, 179] on span "Ver más" at bounding box center [77, 181] width 19 height 8
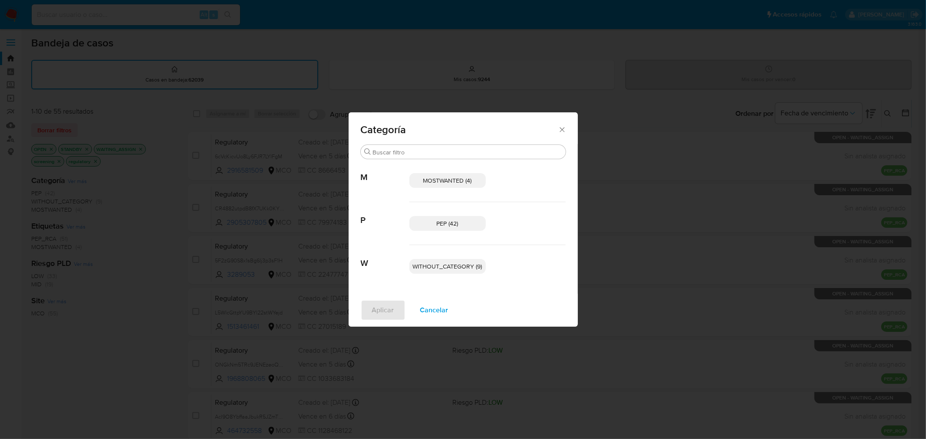
click at [456, 266] on span "WITHOUT_CATEGORY (9)" at bounding box center [447, 266] width 69 height 9
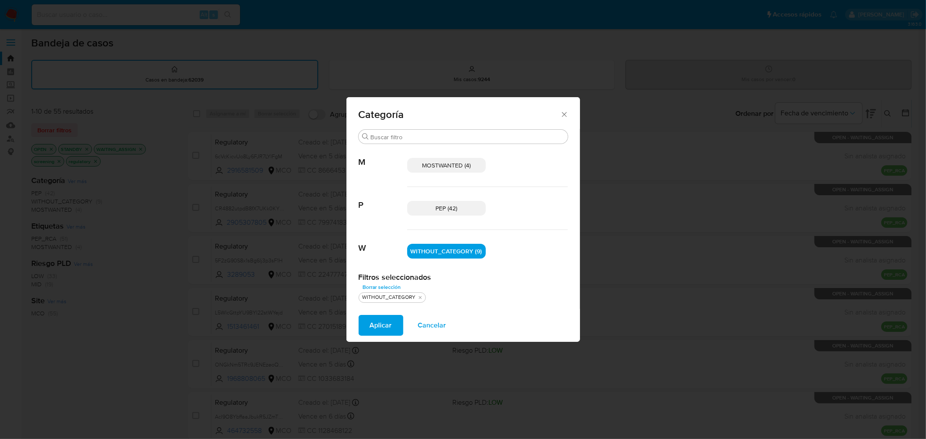
click at [437, 170] on p "MOSTWANTED (4)" at bounding box center [446, 165] width 79 height 15
click at [392, 319] on button "Aplicar" at bounding box center [381, 325] width 45 height 21
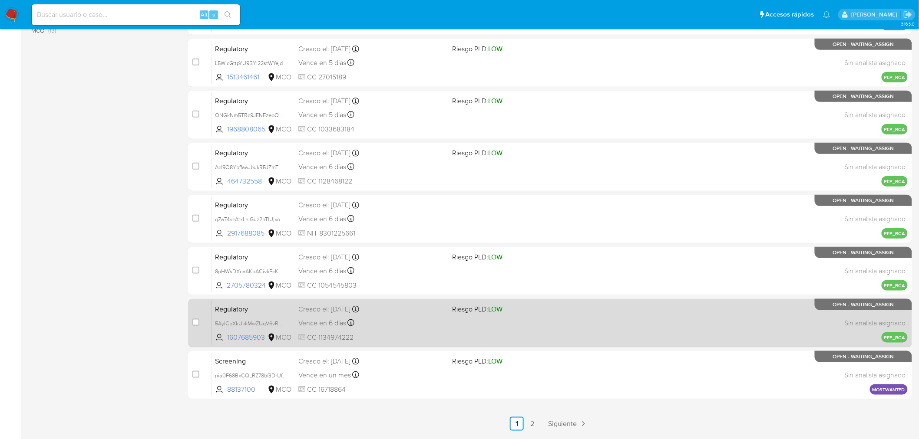
scroll to position [277, 0]
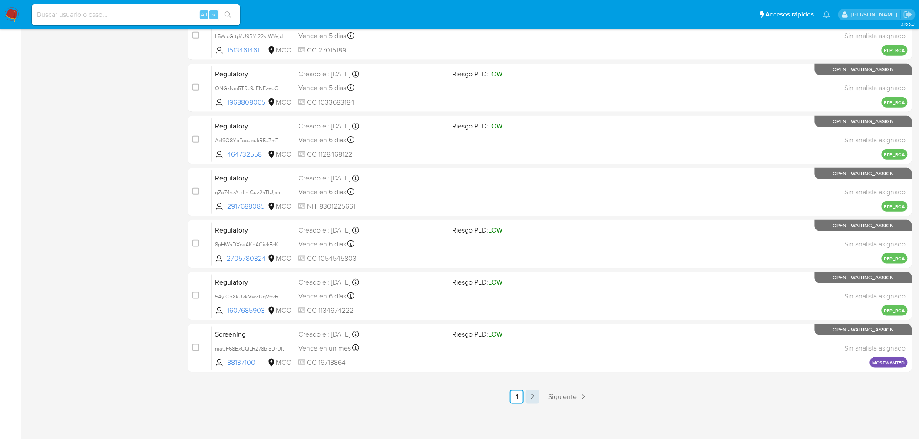
click at [530, 393] on link "2" at bounding box center [532, 397] width 14 height 14
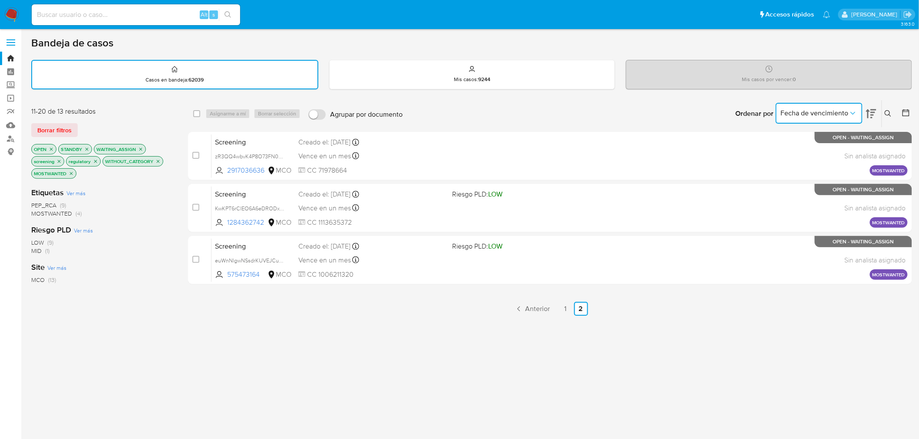
click at [858, 113] on button "Fecha de vencimiento" at bounding box center [818, 113] width 87 height 21
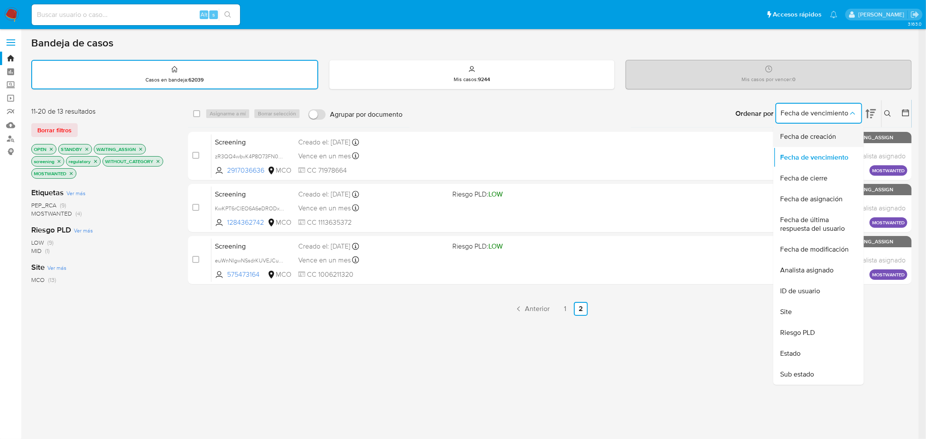
click at [815, 132] on span "Fecha de creación" at bounding box center [808, 136] width 56 height 9
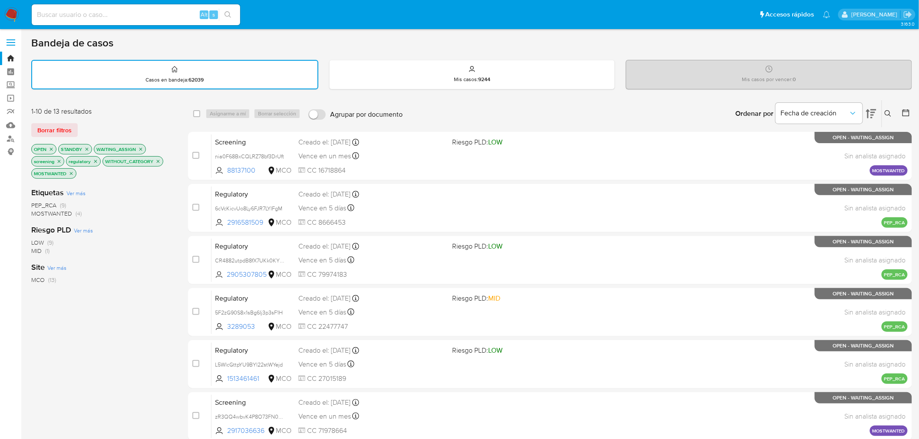
click at [908, 109] on icon at bounding box center [905, 112] width 7 height 7
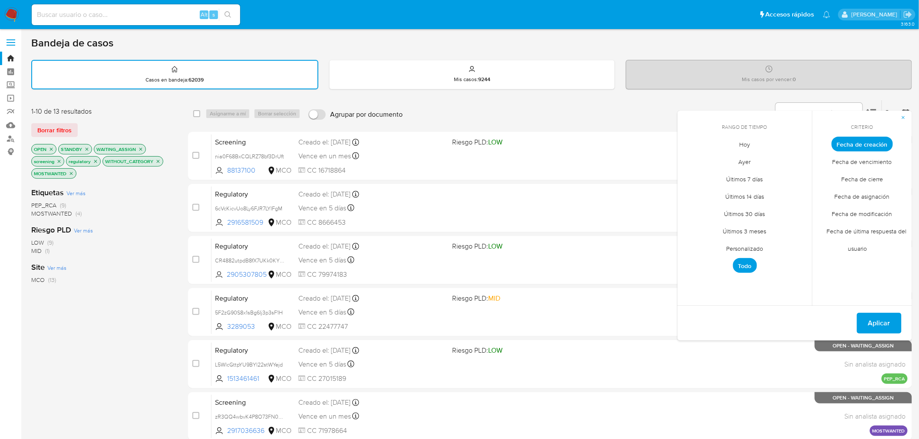
click at [747, 138] on span "Hoy" at bounding box center [744, 145] width 29 height 18
click at [883, 323] on span "Aplicar" at bounding box center [879, 323] width 22 height 19
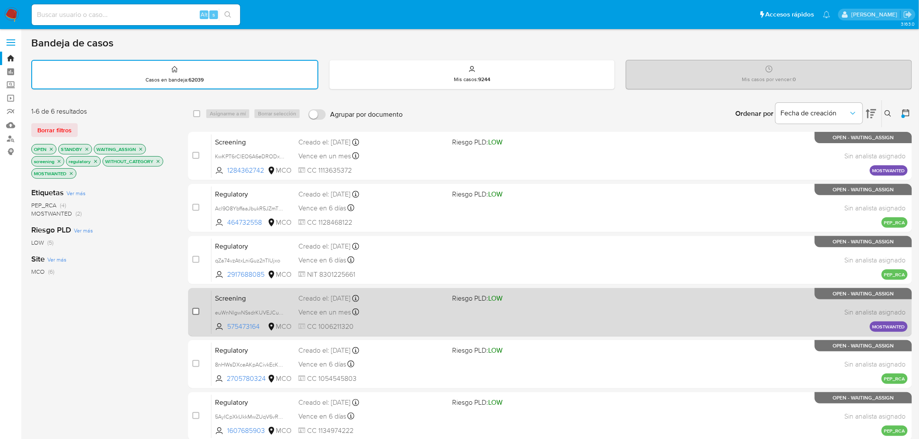
click at [192, 311] on input "checkbox" at bounding box center [195, 311] width 7 height 7
checkbox input "true"
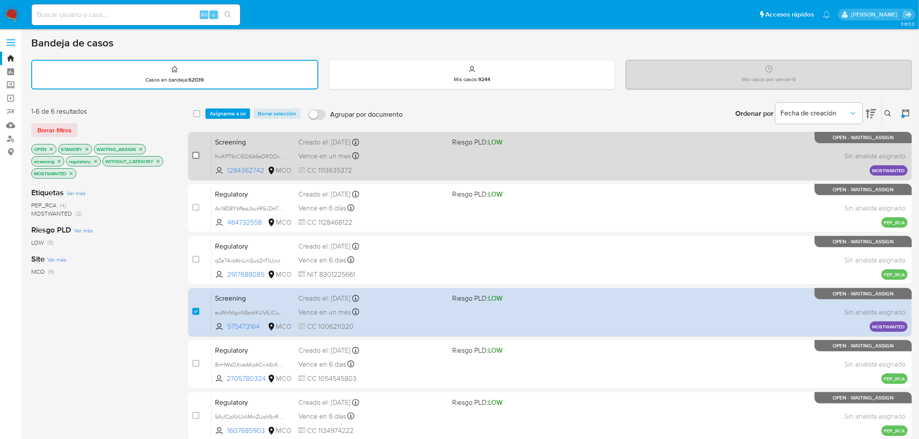
click at [196, 152] on input "checkbox" at bounding box center [195, 155] width 7 height 7
checkbox input "true"
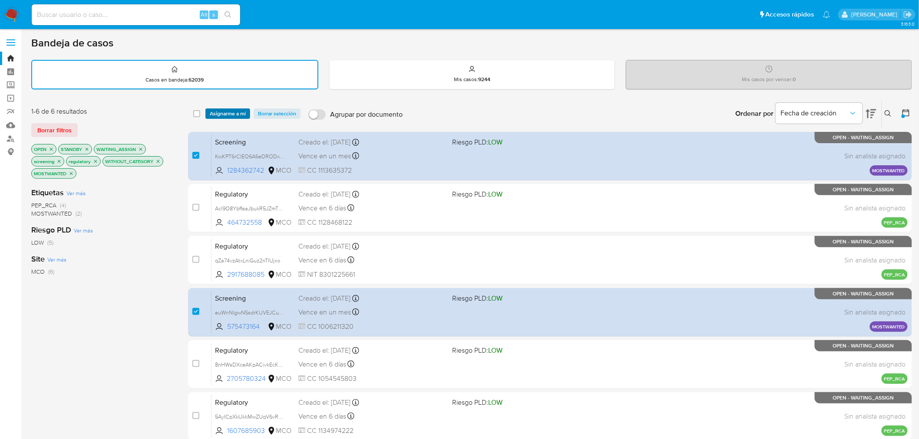
click at [229, 114] on span "Asignarme a mí" at bounding box center [228, 113] width 36 height 9
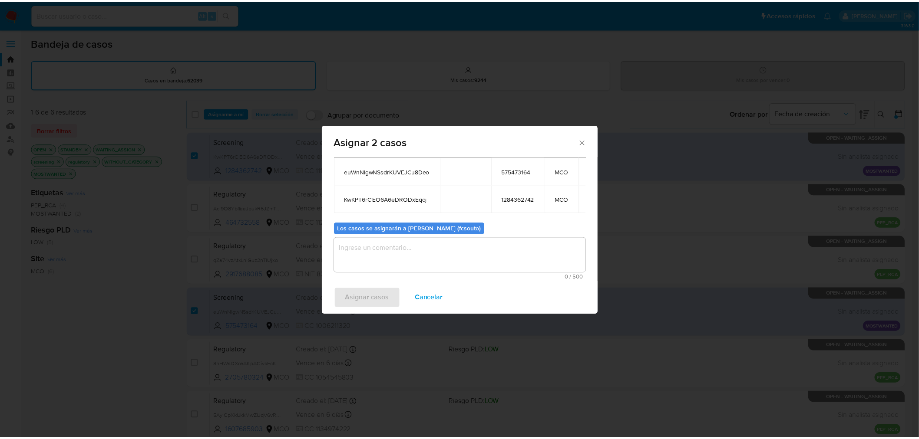
scroll to position [49, 0]
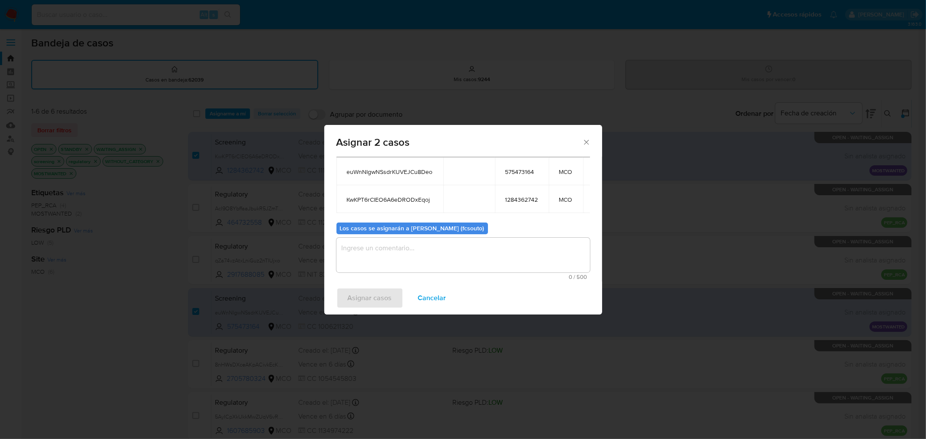
click at [452, 254] on textarea "assign-modal" at bounding box center [463, 255] width 254 height 35
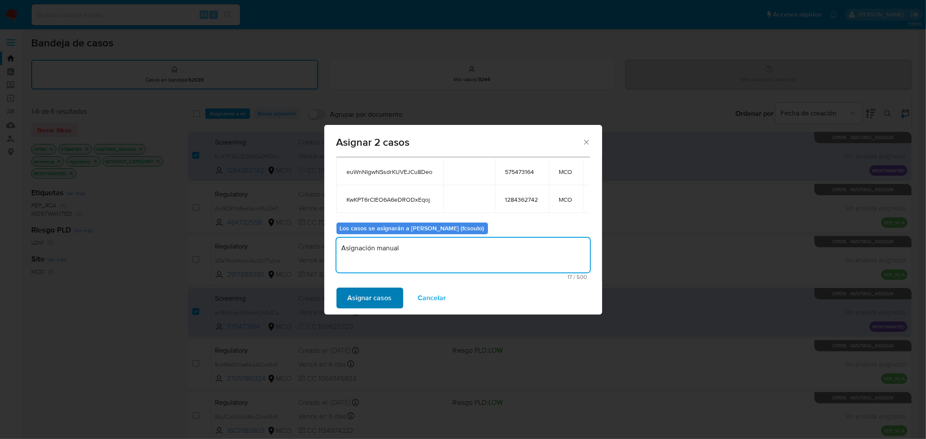
type textarea "Asignación manual"
click at [366, 297] on span "Asignar casos" at bounding box center [370, 298] width 44 height 19
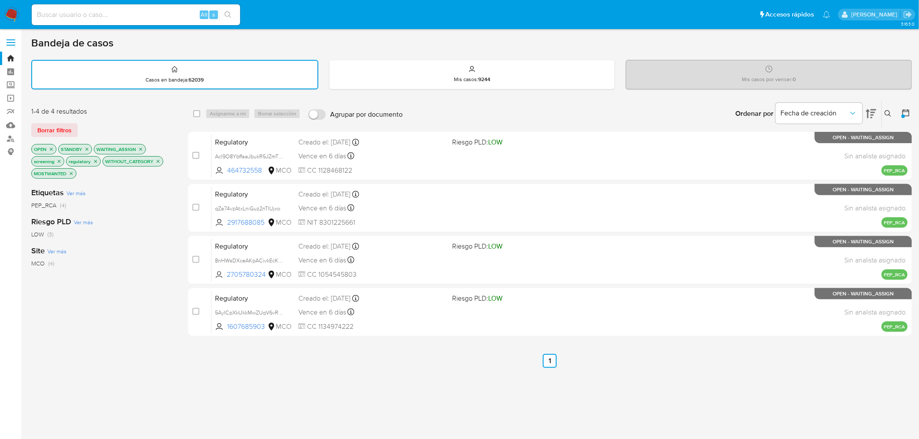
click at [50, 145] on p "OPEN" at bounding box center [44, 150] width 24 height 10
drag, startPoint x: 60, startPoint y: 129, endPoint x: 60, endPoint y: 135, distance: 6.5
click at [61, 129] on span "Borrar filtros" at bounding box center [54, 130] width 34 height 12
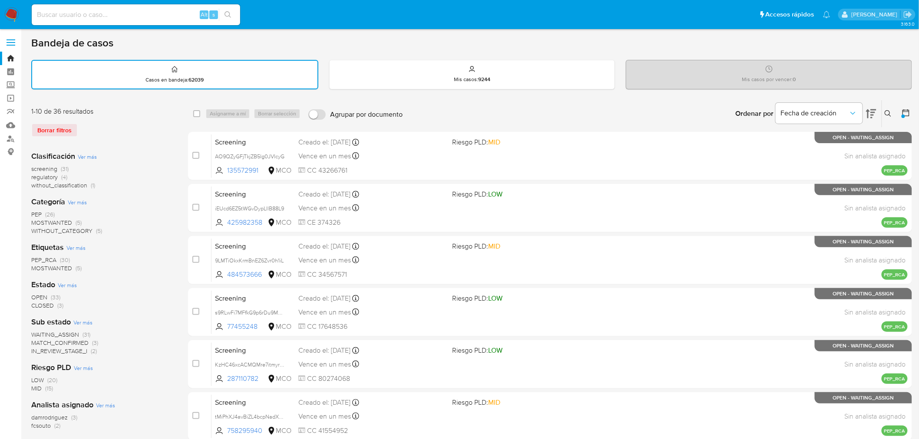
click at [49, 306] on span "CLOSED" at bounding box center [42, 305] width 23 height 9
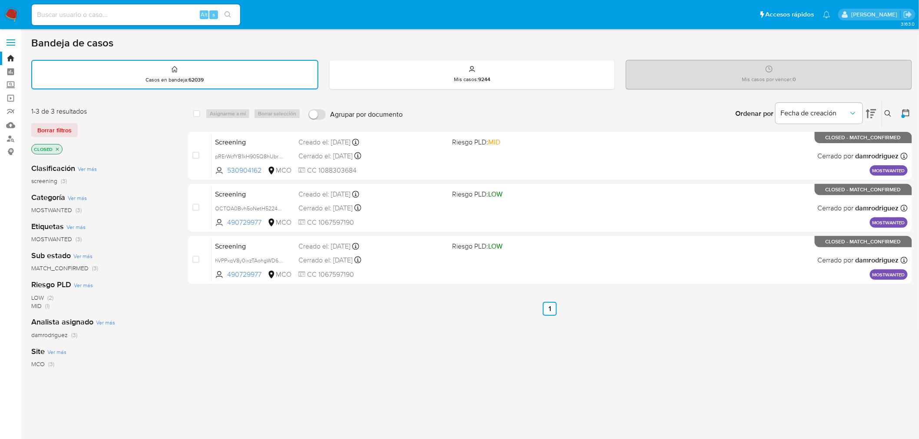
click at [65, 211] on span "MOSTWANTED" at bounding box center [51, 210] width 41 height 9
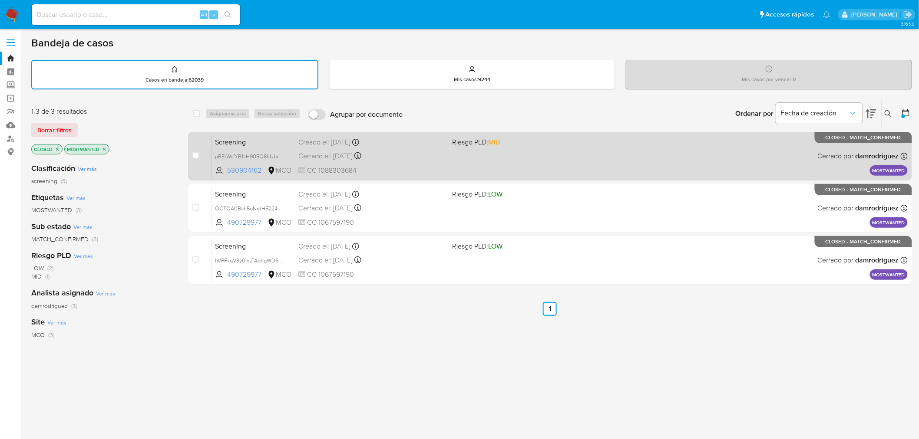
click at [550, 149] on div "Screening pRErWcfYB1kH905Q8hUbrHJ3 530904162 MCO Riesgo PLD: MID Creado el: 10/…" at bounding box center [559, 156] width 696 height 44
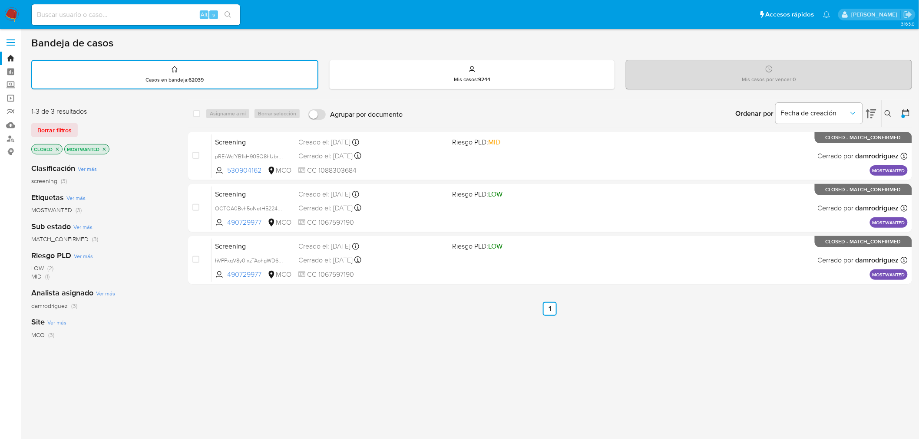
click at [57, 148] on icon "close-filter" at bounding box center [57, 149] width 5 height 5
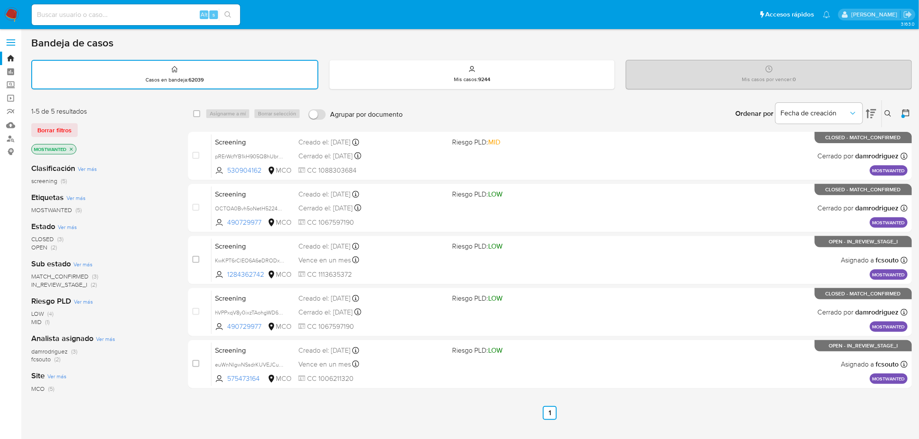
click at [41, 249] on span "OPEN" at bounding box center [39, 247] width 16 height 9
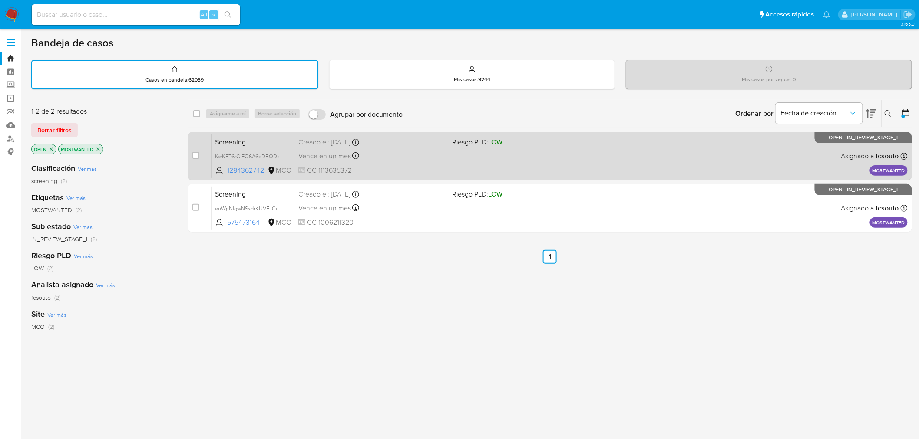
click at [541, 149] on div "Screening KwKPT6rClEO6A6eDRODxEqoj 1284362742 MCO Riesgo PLD: LOW Creado el: 10…" at bounding box center [559, 156] width 696 height 44
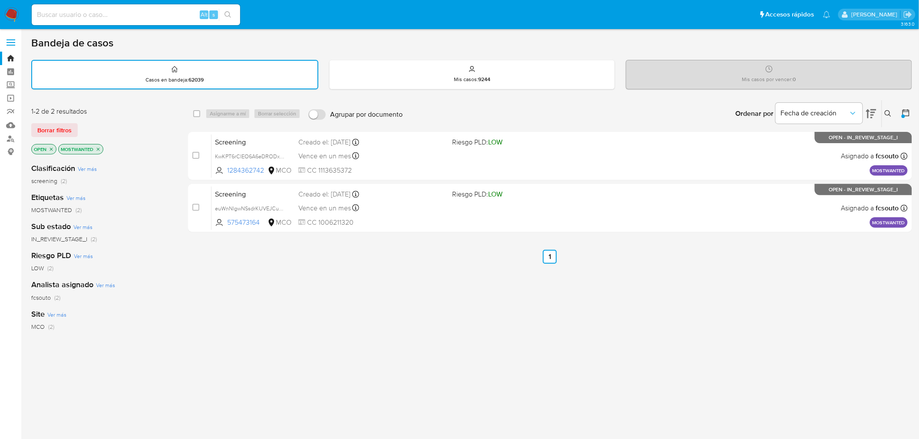
click at [50, 147] on icon "close-filter" at bounding box center [51, 149] width 5 height 5
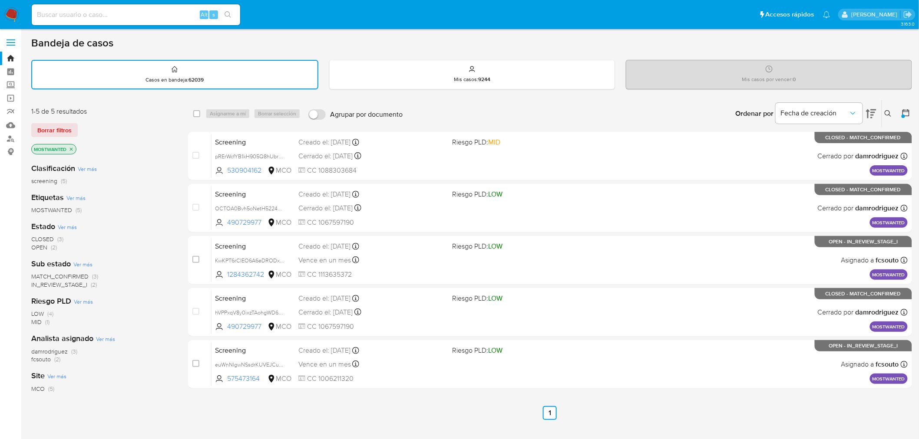
click at [15, 15] on img at bounding box center [11, 14] width 15 height 15
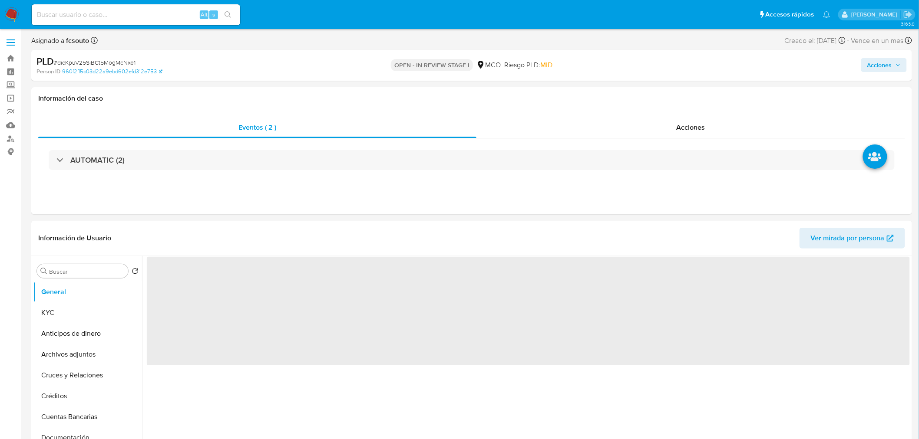
select select "10"
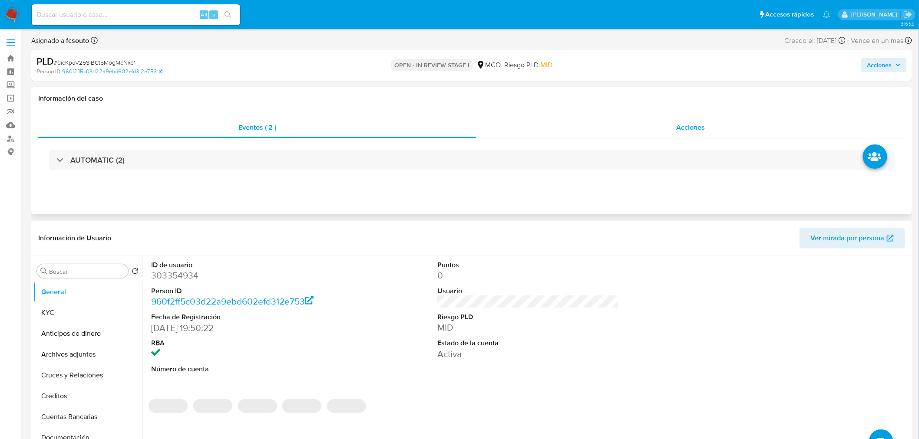
click at [691, 125] on span "Acciones" at bounding box center [690, 127] width 29 height 10
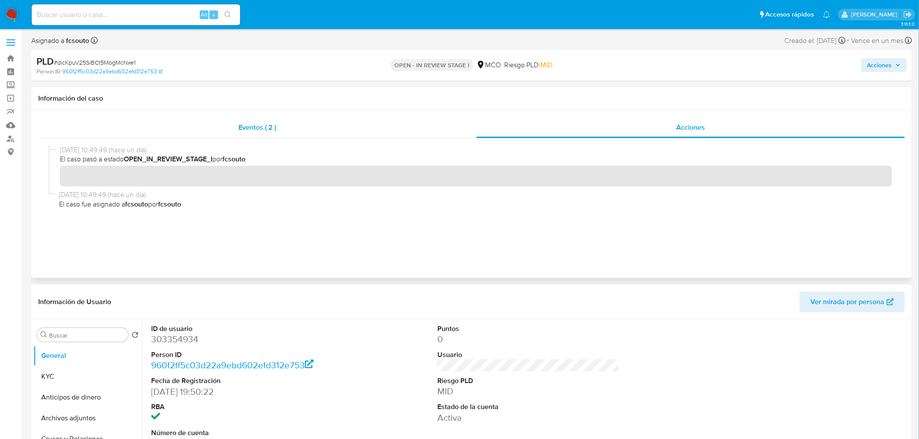
click at [232, 119] on div "Eventos ( 2 )" at bounding box center [257, 127] width 438 height 21
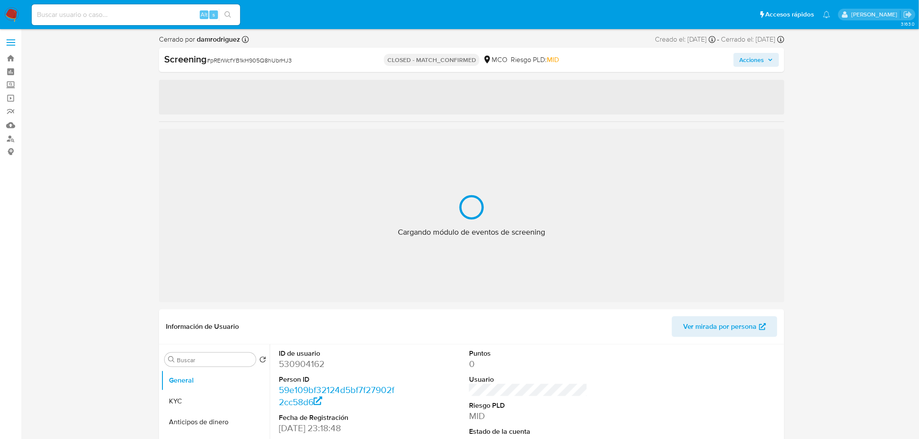
select select "10"
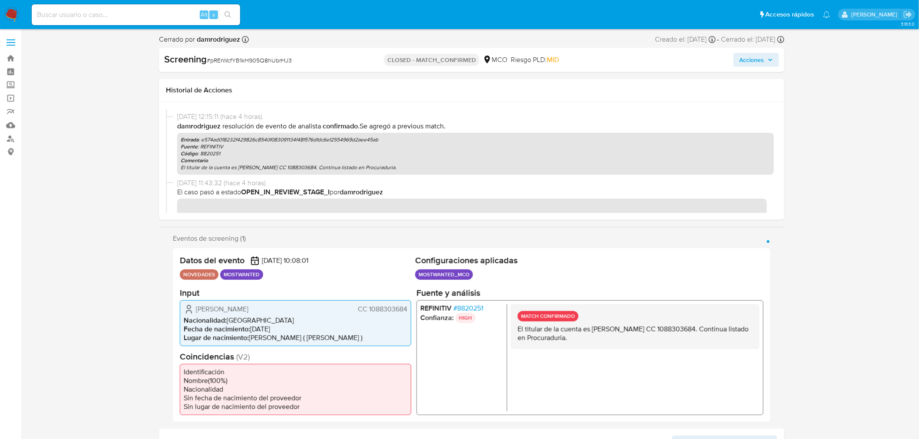
scroll to position [182, 0]
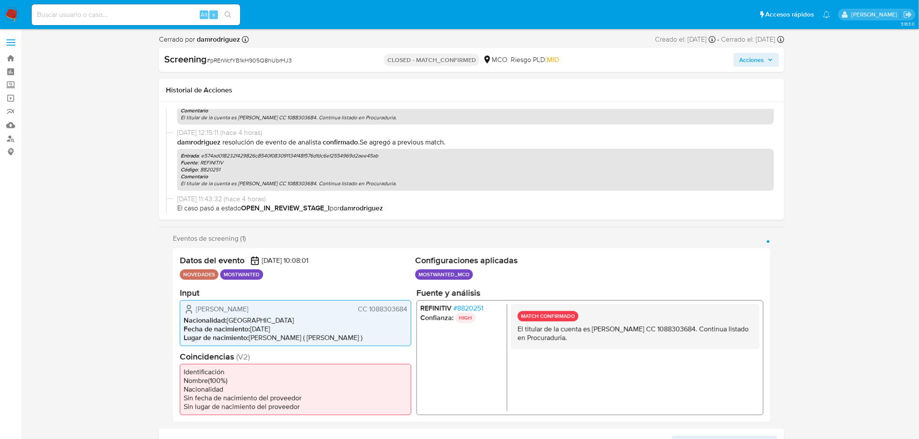
click at [472, 304] on span "# 8820251" at bounding box center [468, 308] width 30 height 9
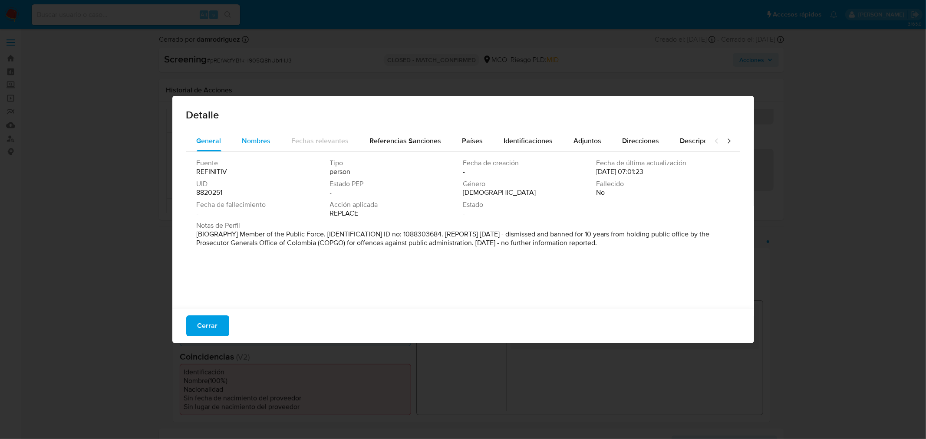
click at [262, 143] on span "Nombres" at bounding box center [256, 141] width 29 height 10
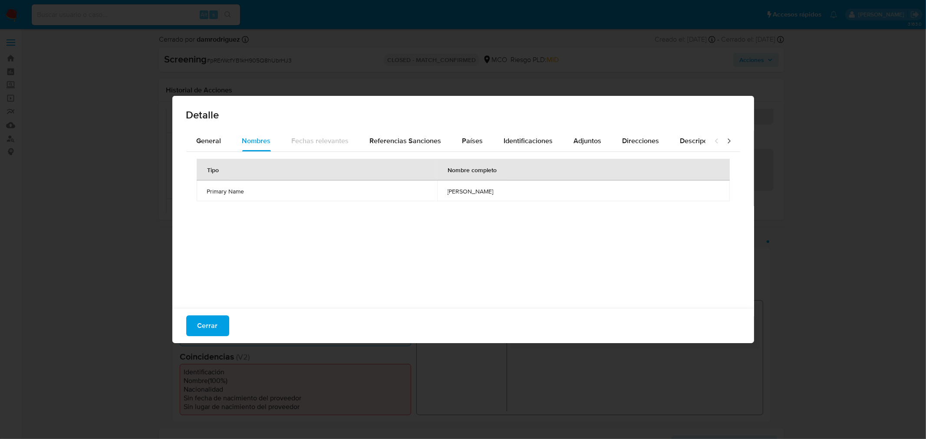
click at [97, 208] on div "Detalle General Nombres Fechas relevantes Referencias Sanciones Países Identifi…" at bounding box center [463, 219] width 926 height 439
click at [203, 324] on span "Cerrar" at bounding box center [208, 325] width 20 height 19
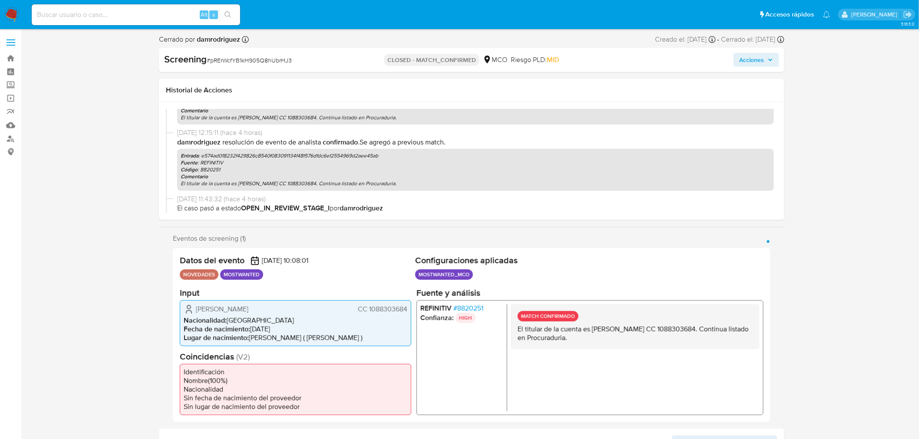
drag, startPoint x: 632, startPoint y: 337, endPoint x: 515, endPoint y: 329, distance: 117.9
click at [515, 329] on div "MATCH CONFIRMADO El titular de la cuenta es Edwin Arles Bernaza Mejia CC 108830…" at bounding box center [634, 326] width 249 height 45
click at [466, 308] on span "# 8820251" at bounding box center [468, 308] width 30 height 9
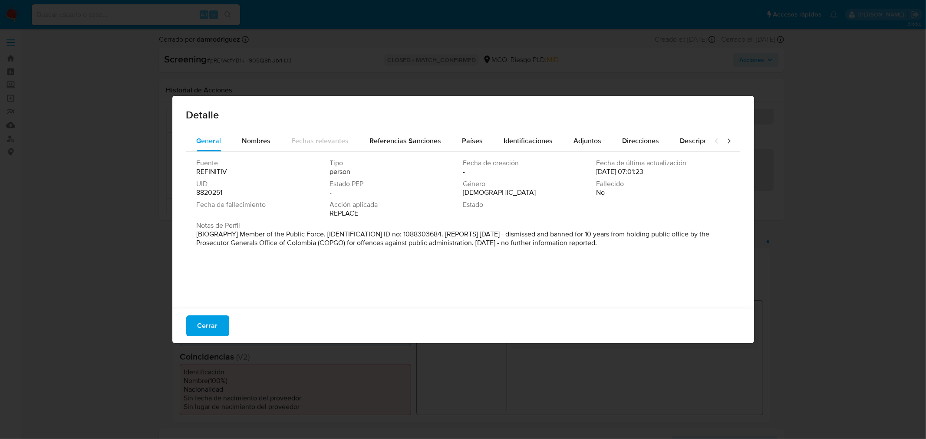
drag, startPoint x: 603, startPoint y: 245, endPoint x: 527, endPoint y: 244, distance: 76.0
click at [527, 244] on p "[BIOGRAPHY] Member of the Public Force. [IDENTIFICATION] ID no: 1088303684. [RE…" at bounding box center [462, 238] width 531 height 17
click at [481, 263] on div "Fuente REFINITIV Tipo person Fecha de creación - Fecha de última actualización …" at bounding box center [463, 228] width 554 height 152
click at [237, 144] on button "Nombres" at bounding box center [256, 141] width 49 height 21
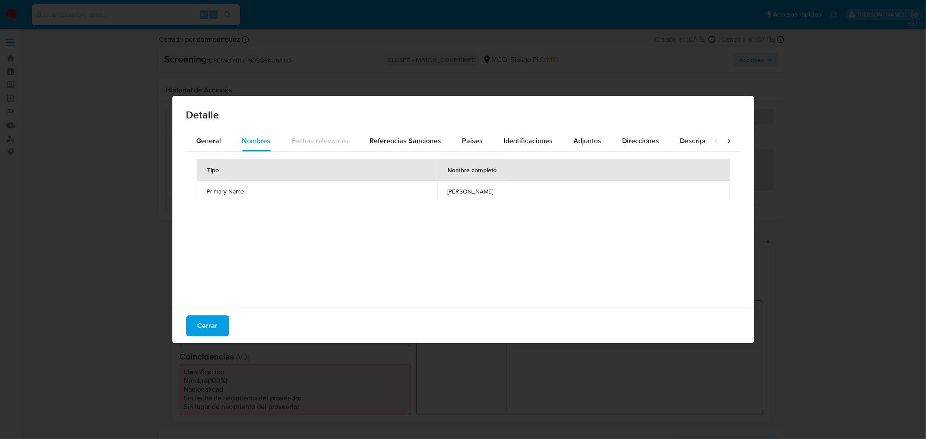
click at [92, 168] on div "Detalle General Nombres Fechas relevantes Referencias Sanciones Países Identifi…" at bounding box center [463, 219] width 926 height 439
click at [203, 330] on span "Cerrar" at bounding box center [208, 325] width 20 height 19
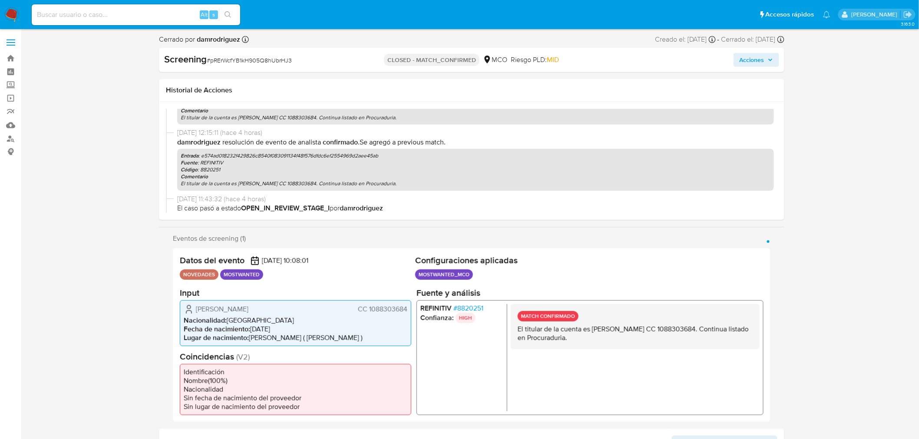
scroll to position [134, 0]
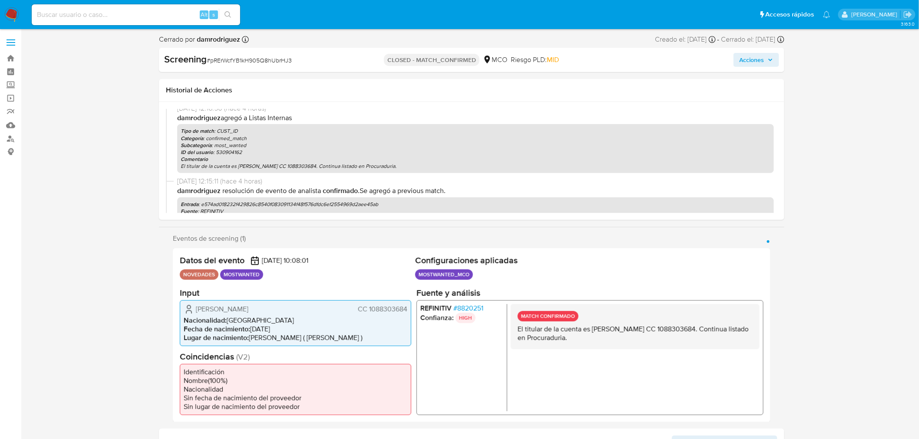
drag, startPoint x: 420, startPoint y: 167, endPoint x: 170, endPoint y: 170, distance: 250.5
click at [170, 170] on div "10/10/2025 12:16:50 (hace 4 horas) damrodriguez agregó a Listas Internas Tipo d…" at bounding box center [471, 140] width 611 height 73
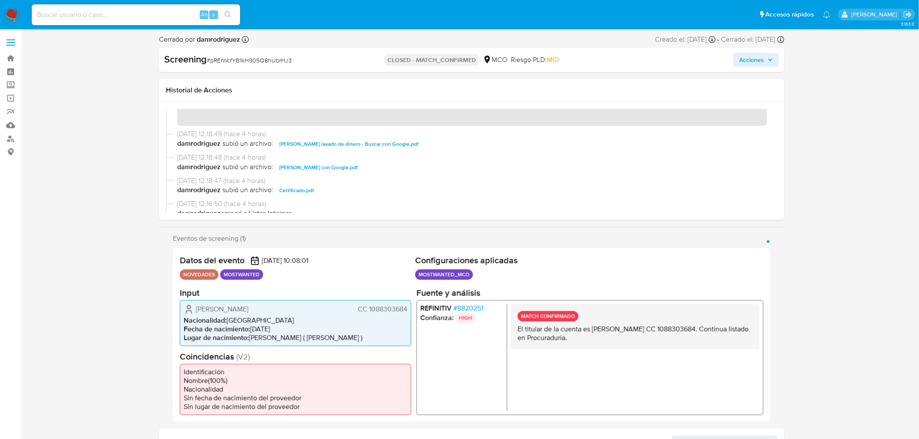
scroll to position [37, 0]
click at [298, 190] on span "Certificado.pdf" at bounding box center [296, 191] width 35 height 10
drag, startPoint x: 283, startPoint y: 310, endPoint x: 197, endPoint y: 310, distance: 86.4
click at [197, 310] on div "Edwin Arles Bernaza Mejia CC 1088303684" at bounding box center [296, 309] width 224 height 10
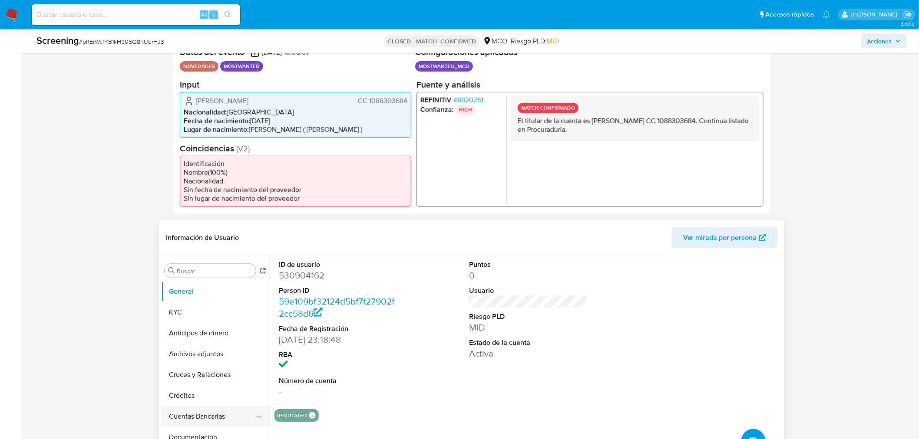
scroll to position [289, 0]
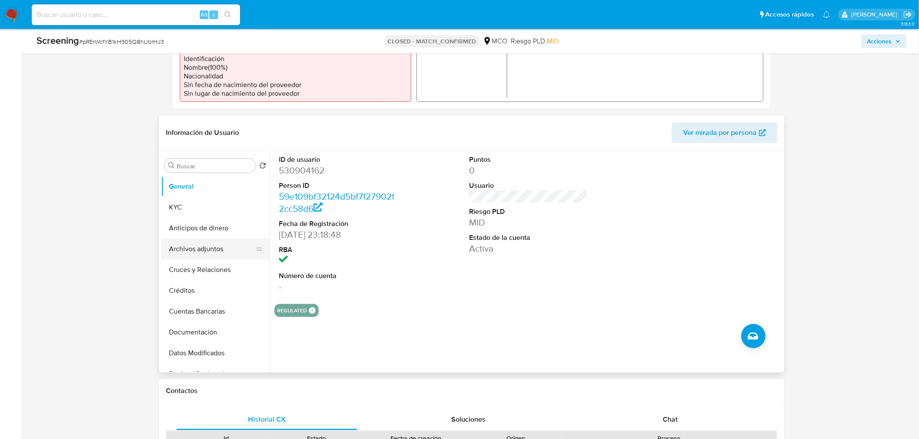
click at [210, 247] on button "Archivos adjuntos" at bounding box center [212, 249] width 102 height 21
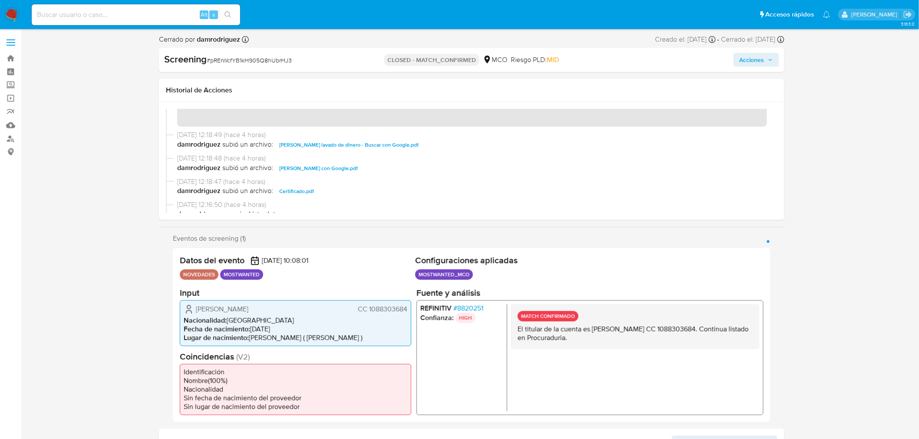
scroll to position [0, 0]
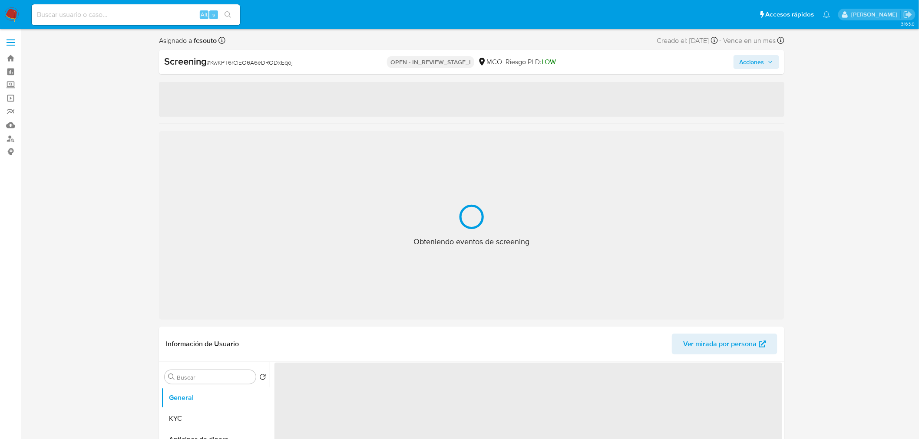
select select "10"
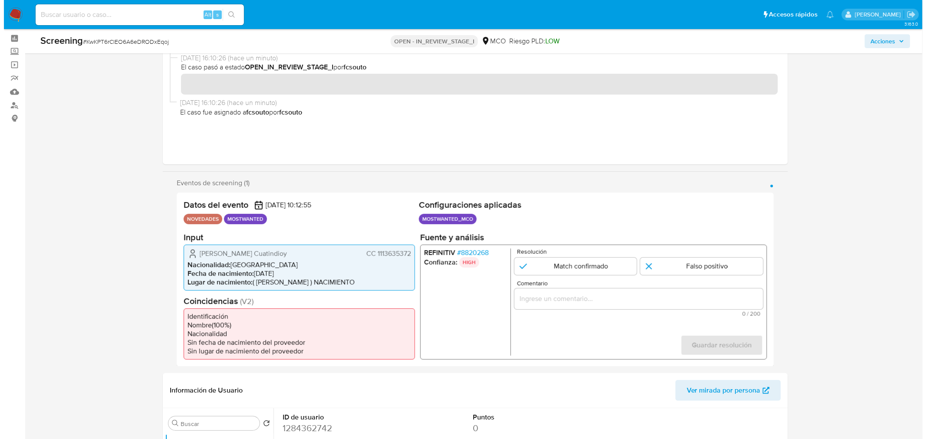
scroll to position [48, 0]
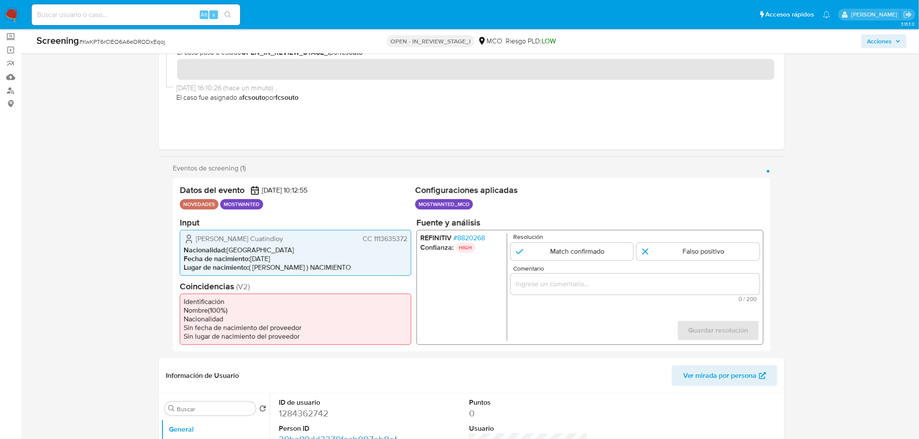
click at [474, 237] on span "# 8820268" at bounding box center [469, 238] width 32 height 9
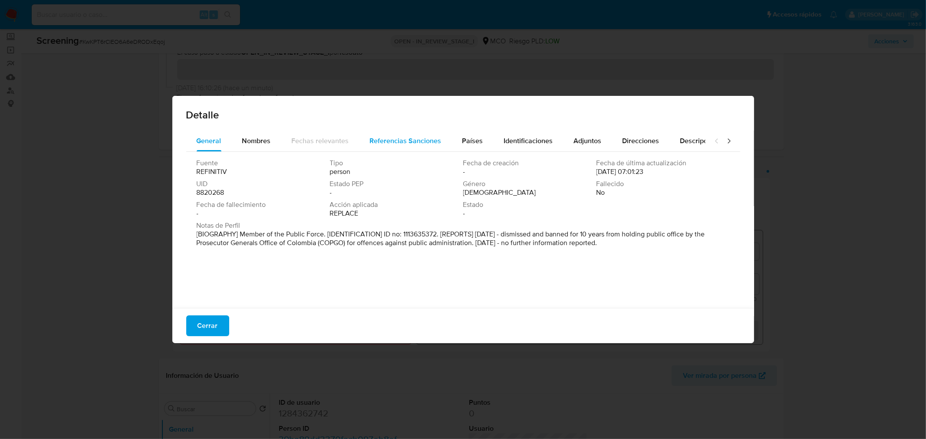
click at [403, 141] on span "Referencias Sanciones" at bounding box center [406, 141] width 72 height 10
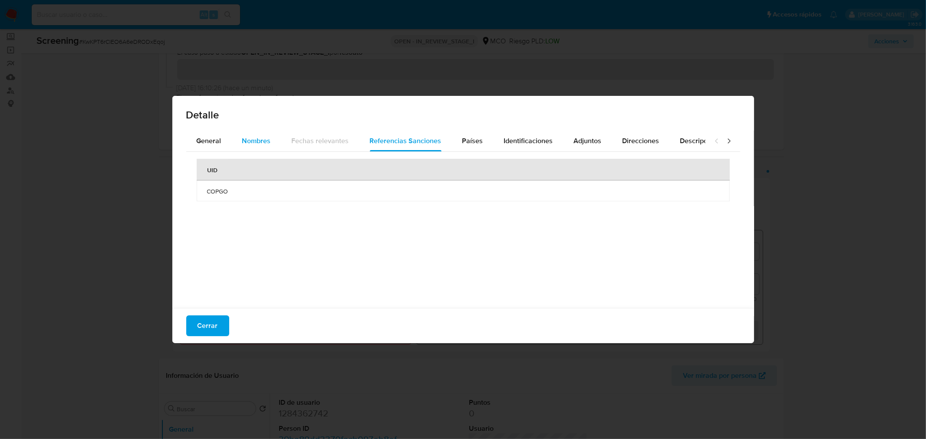
click at [248, 144] on span "Nombres" at bounding box center [256, 141] width 29 height 10
click at [216, 147] on div "General" at bounding box center [209, 141] width 25 height 21
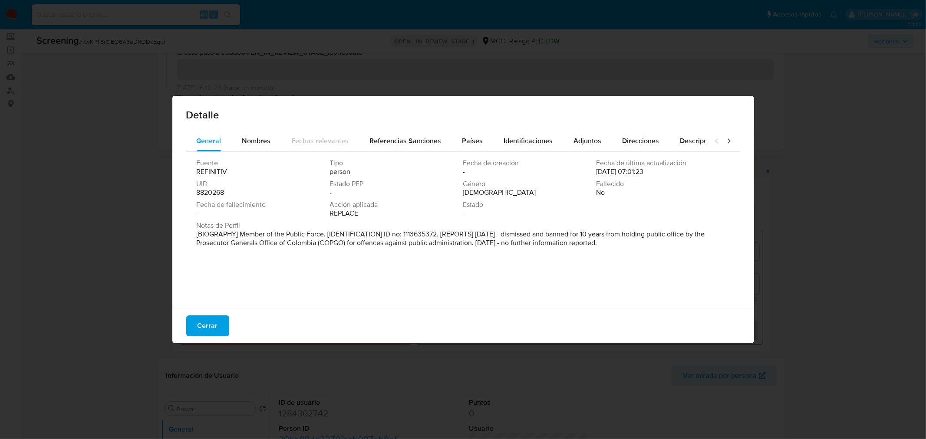
click at [392, 239] on p "[BIOGRAPHY] Member of the Public Force. [IDENTIFICATION] ID no: 1113635372. [RE…" at bounding box center [462, 238] width 531 height 17
click at [0, 301] on div "Detalle General Nombres Fechas relevantes Referencias Sanciones Países Identifi…" at bounding box center [463, 219] width 926 height 439
click at [200, 327] on span "Cerrar" at bounding box center [208, 325] width 20 height 19
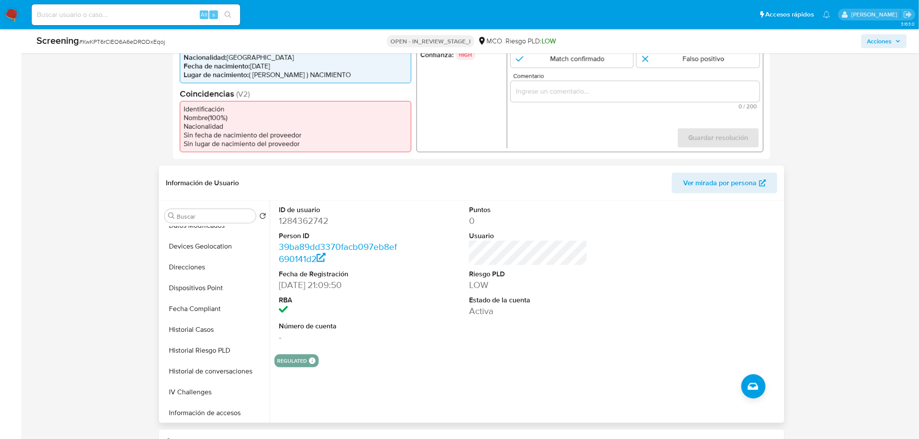
scroll to position [193, 0]
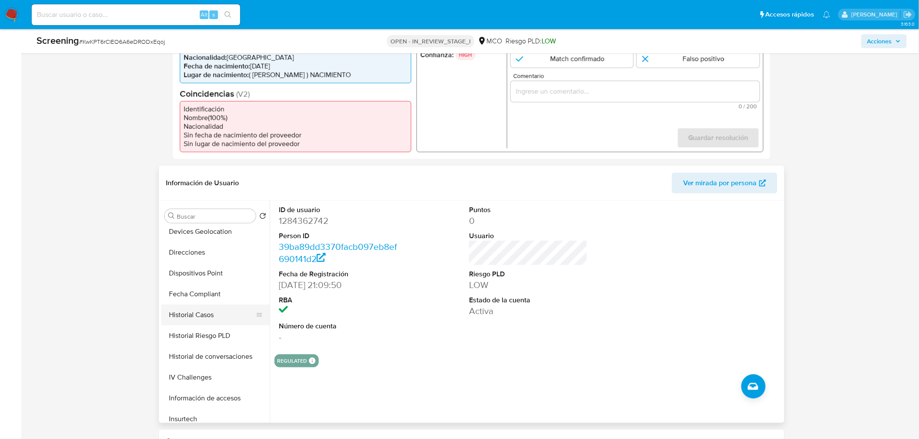
click at [223, 316] on button "Historial Casos" at bounding box center [212, 315] width 102 height 21
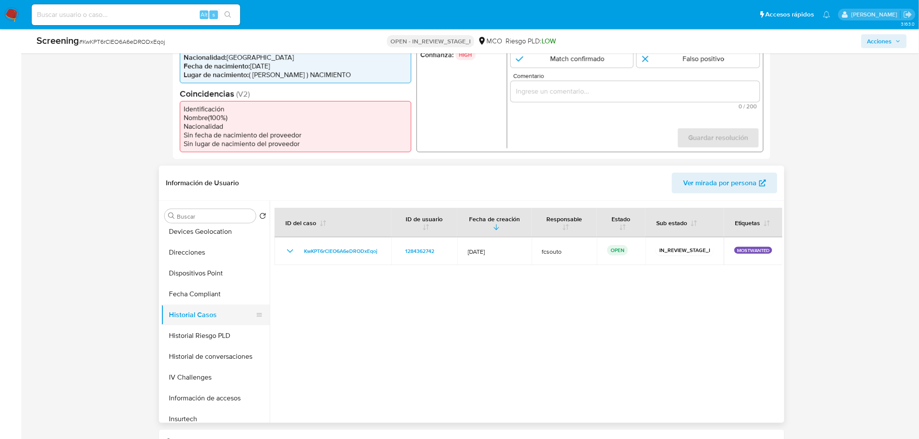
scroll to position [0, 0]
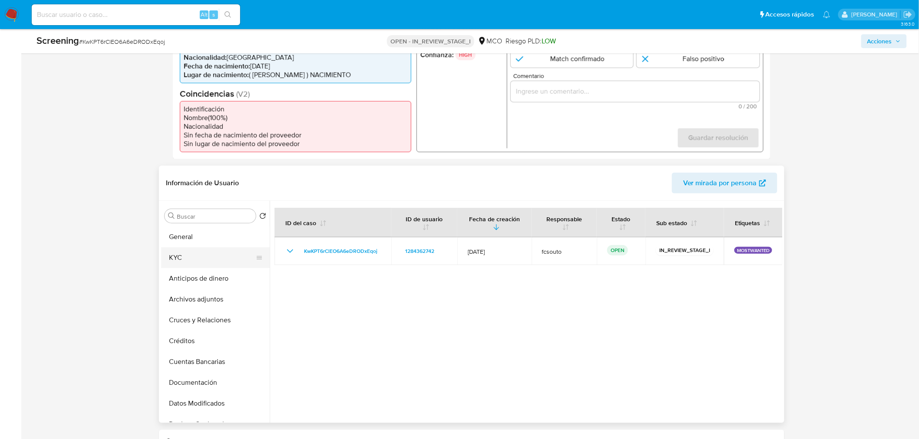
click at [195, 259] on button "KYC" at bounding box center [212, 257] width 102 height 21
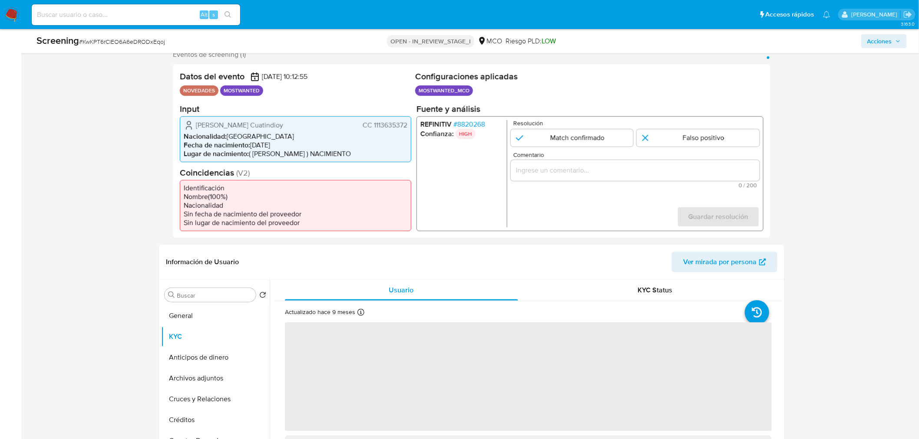
scroll to position [48, 0]
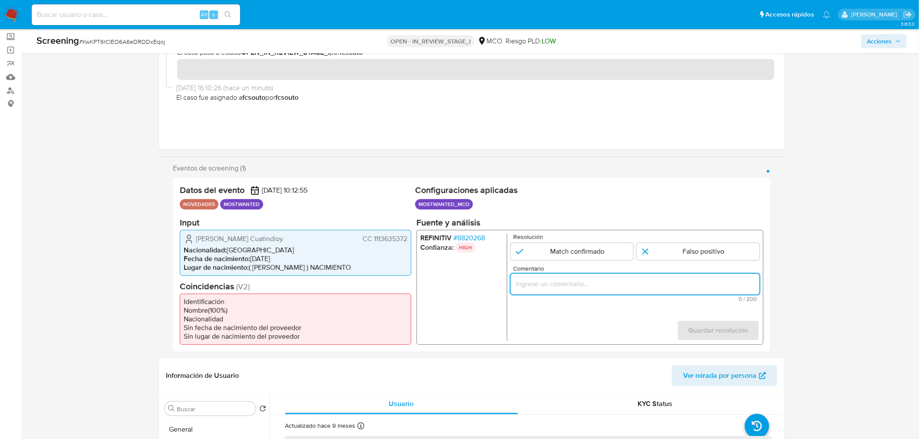
click at [549, 283] on input "Comentario" at bounding box center [634, 283] width 249 height 11
paste input "[BIOGRAPHY] Member of the Public Force. [IDENTIFICATION] ID no: 1113635372. [RE…"
type input "[BIOGRAPHY] Member of the Public Force. [IDENTIFICATION] ID no: 1113635372. [RE…"
drag, startPoint x: 306, startPoint y: 237, endPoint x: 198, endPoint y: 241, distance: 109.0
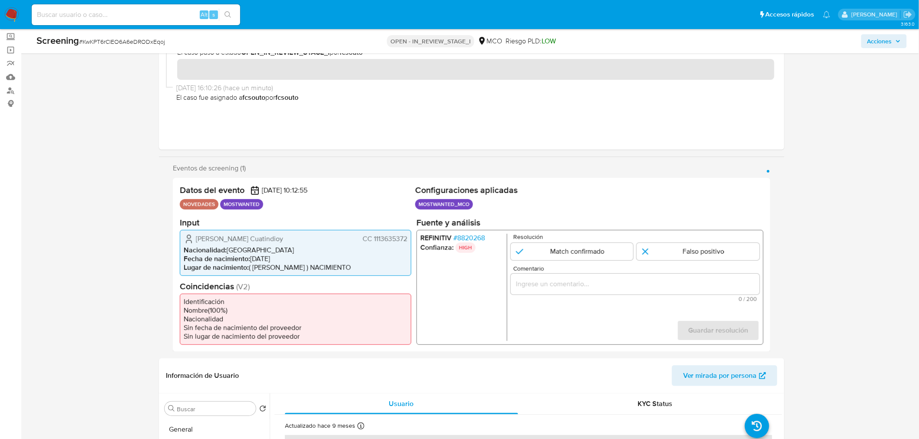
click at [198, 241] on div "Carlos Fredy Caicedo Cuatindioy CC 1113635372" at bounding box center [296, 239] width 224 height 10
click at [549, 283] on input "Comentario" at bounding box center [634, 283] width 249 height 11
paste input "El titular de la cuenta es Edwin Arles Bernaza Mejia CC 1088303684. Continua li…"
drag, startPoint x: 299, startPoint y: 238, endPoint x: 198, endPoint y: 240, distance: 100.7
click at [198, 240] on div "Carlos Fredy Caicedo Cuatindioy CC 1113635372" at bounding box center [296, 239] width 224 height 10
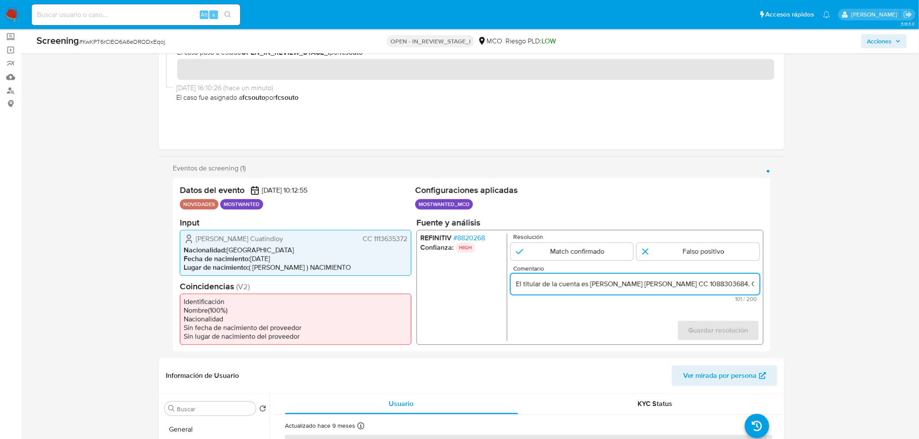
drag, startPoint x: 591, startPoint y: 283, endPoint x: 670, endPoint y: 280, distance: 79.0
click at [670, 280] on input "El titular de la cuenta es Edwin Arles Bernaza Mejia CC 1088303684. Continua li…" at bounding box center [634, 283] width 249 height 11
paste input "Carlos Fredy Caicedo Cuatindioy"
click at [385, 242] on span "CC 1113635372" at bounding box center [384, 238] width 45 height 9
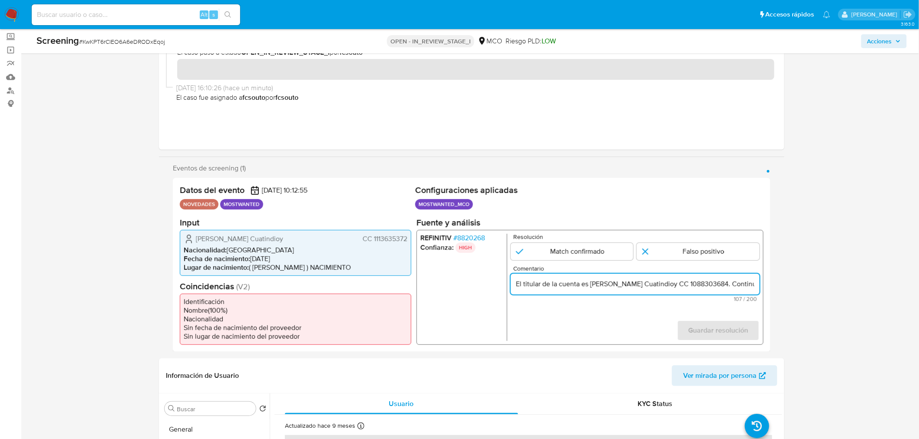
click at [713, 287] on input "El titular de la cuenta es Carlos Fredy Caicedo Cuatindioy CC 1088303684. Conti…" at bounding box center [634, 283] width 249 height 11
paste input "113635372"
type input "El titular de la cuenta es Carlos Fredy Caicedo Cuatindioy CC 1113635372. Conti…"
click at [588, 248] on input "1 de 1" at bounding box center [571, 251] width 123 height 17
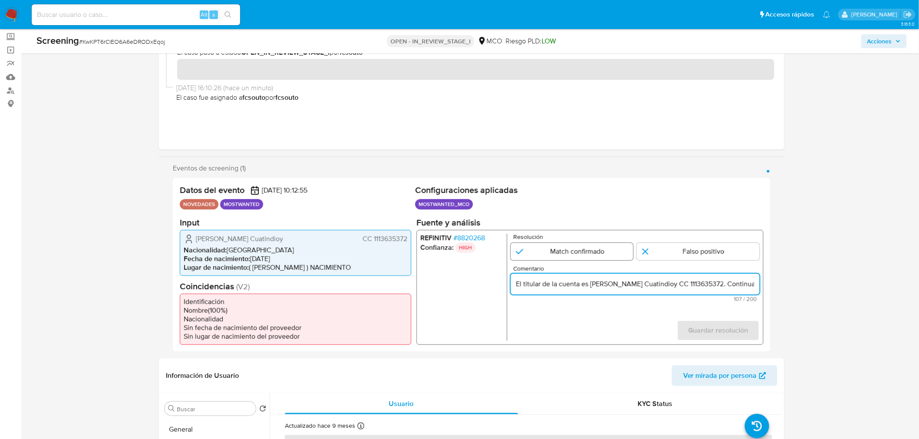
radio input "true"
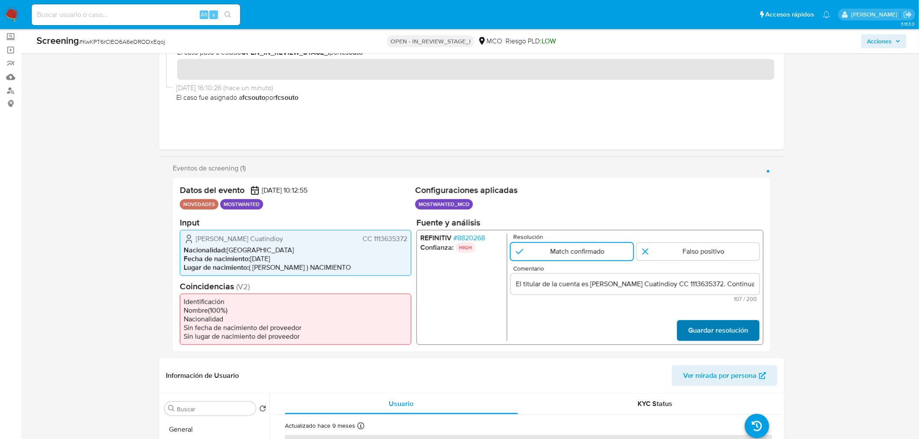
click at [718, 333] on span "Guardar resolución" at bounding box center [718, 330] width 60 height 19
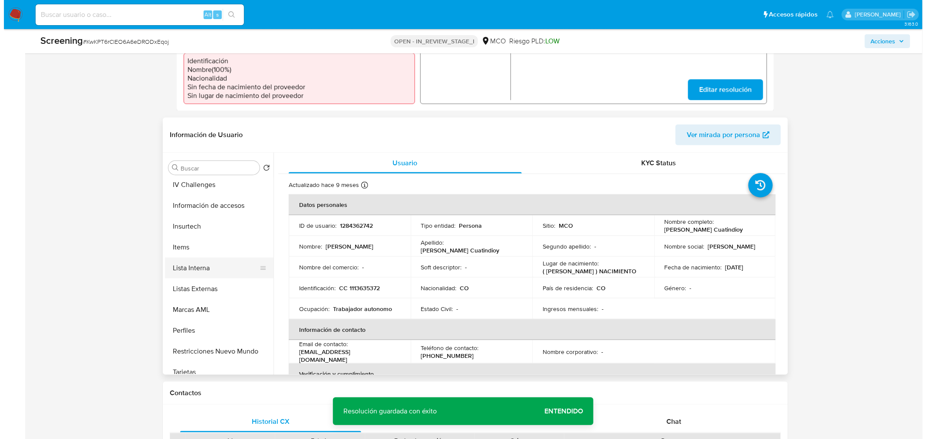
scroll to position [337, 0]
click at [207, 272] on button "Lista Interna" at bounding box center [212, 268] width 102 height 21
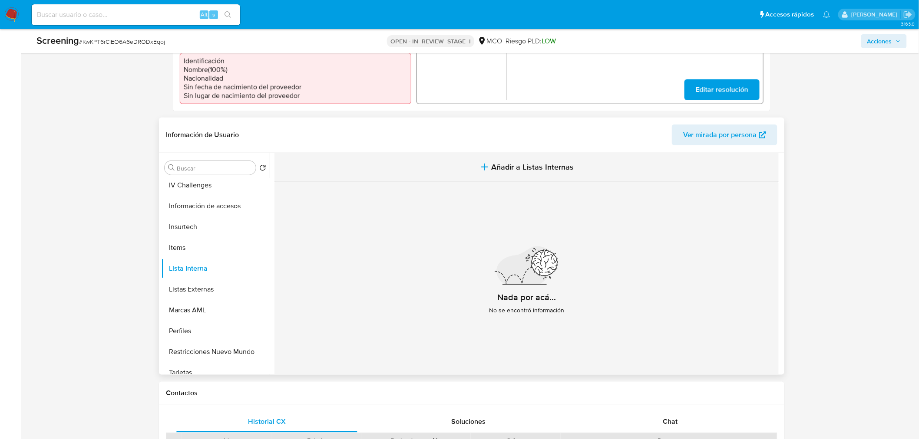
click at [515, 172] on button "Añadir a Listas Internas" at bounding box center [526, 167] width 504 height 29
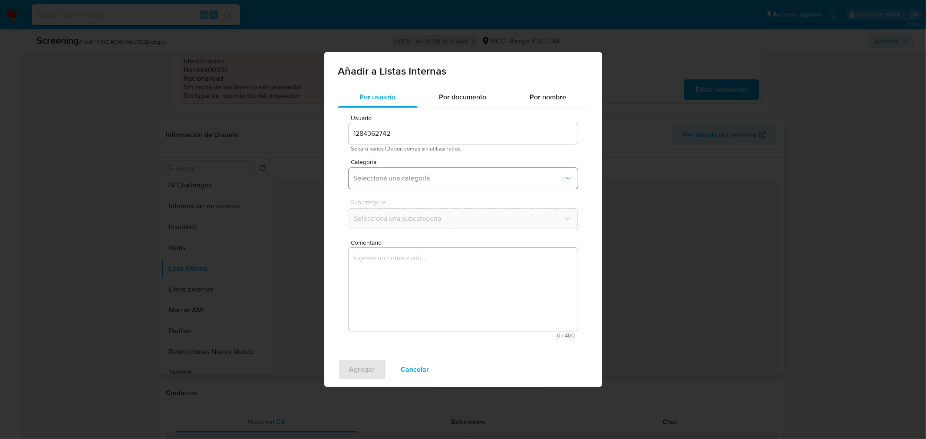
click at [398, 177] on span "Seleccioná una categoría" at bounding box center [459, 178] width 210 height 9
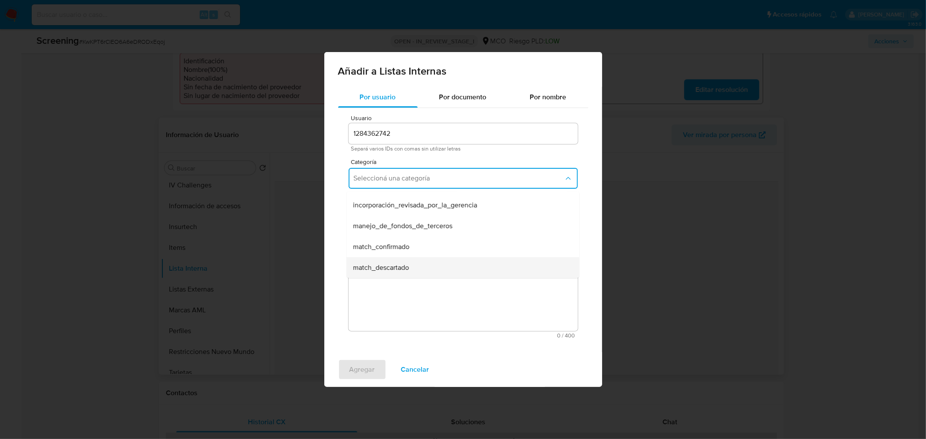
scroll to position [48, 0]
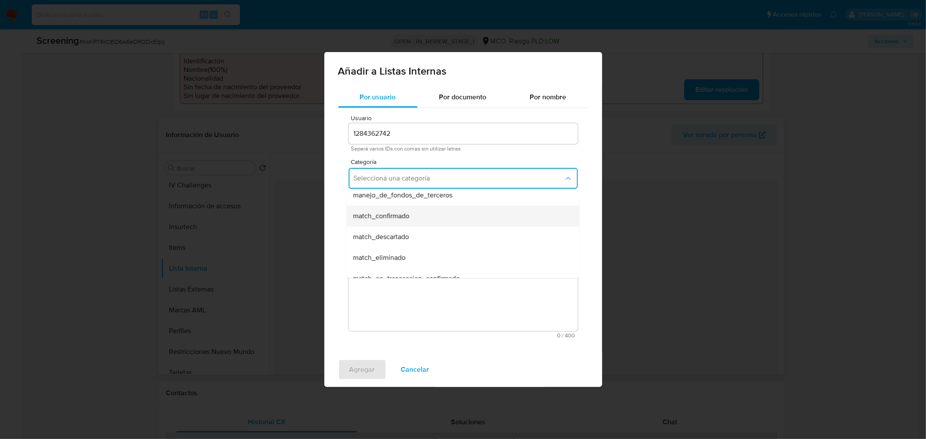
click at [407, 217] on span "match_confirmado" at bounding box center [381, 216] width 56 height 9
click at [407, 205] on div "Subcategoría Seleccioná una subcategoría" at bounding box center [463, 215] width 229 height 33
click at [409, 218] on span "Seleccioná una subcategoría" at bounding box center [459, 218] width 210 height 9
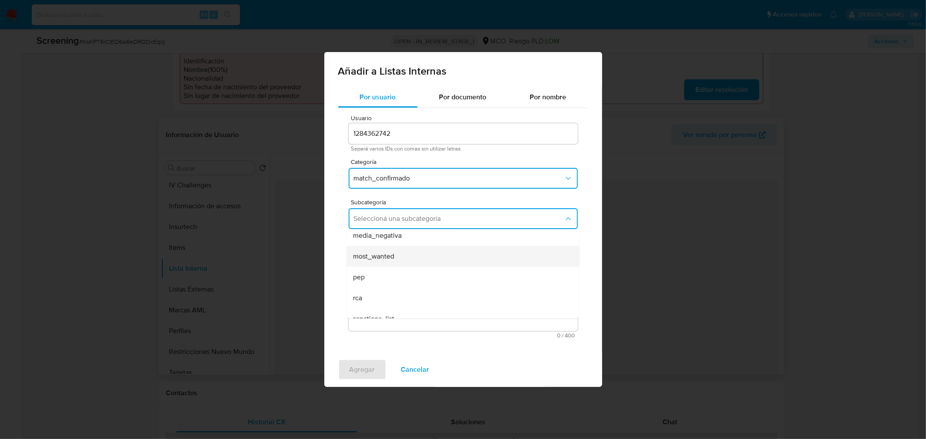
click at [415, 253] on div "most_wanted" at bounding box center [460, 256] width 214 height 21
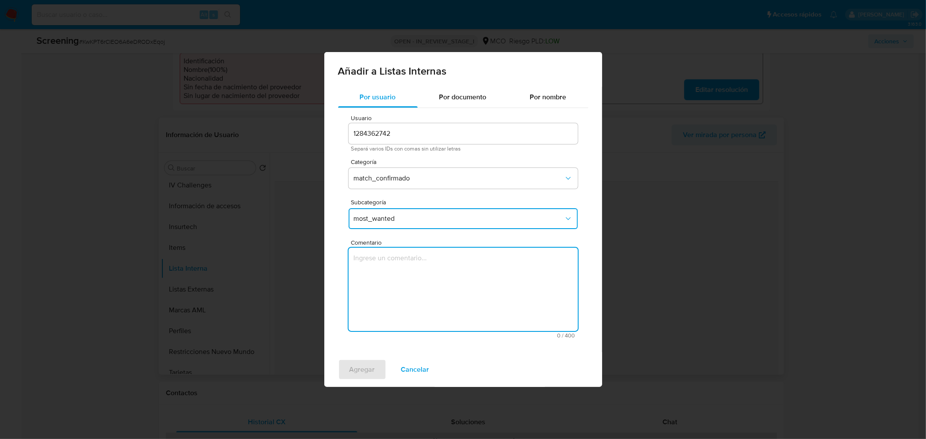
click at [406, 274] on textarea "Comentario" at bounding box center [463, 289] width 229 height 83
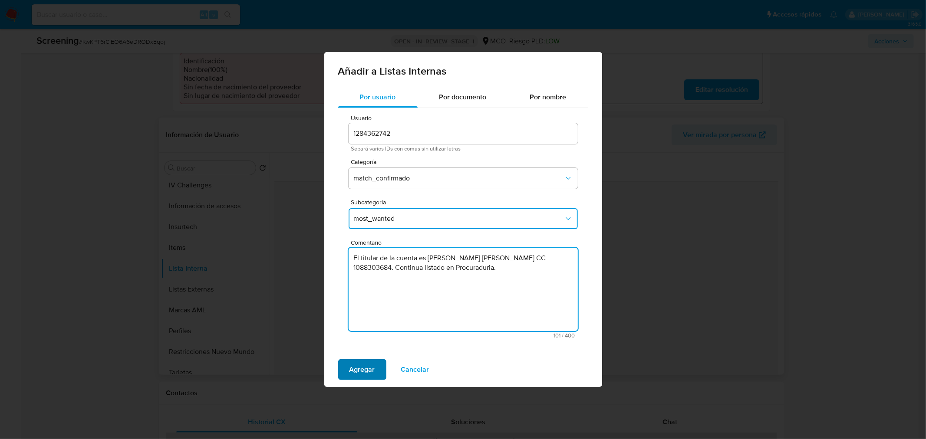
type textarea "El titular de la cuenta es Edwin Arles Bernaza Mejia CC 1088303684. Continua li…"
click at [363, 371] on span "Agregar" at bounding box center [362, 369] width 26 height 19
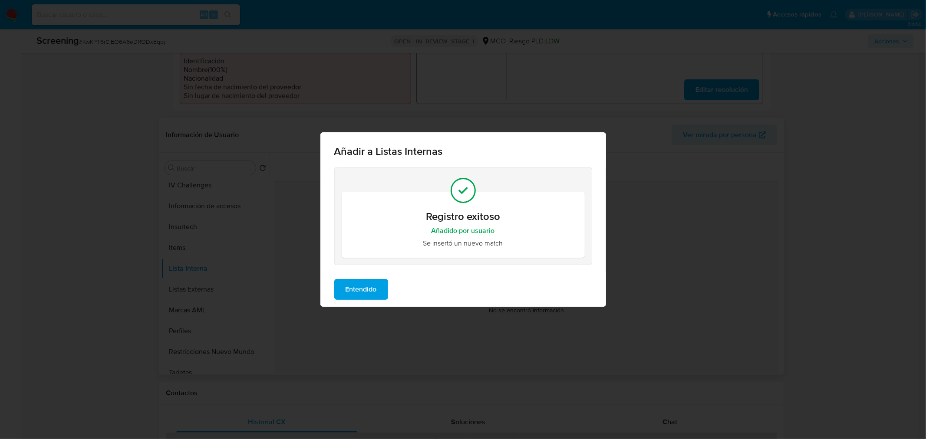
click at [358, 291] on span "Entendido" at bounding box center [361, 289] width 31 height 19
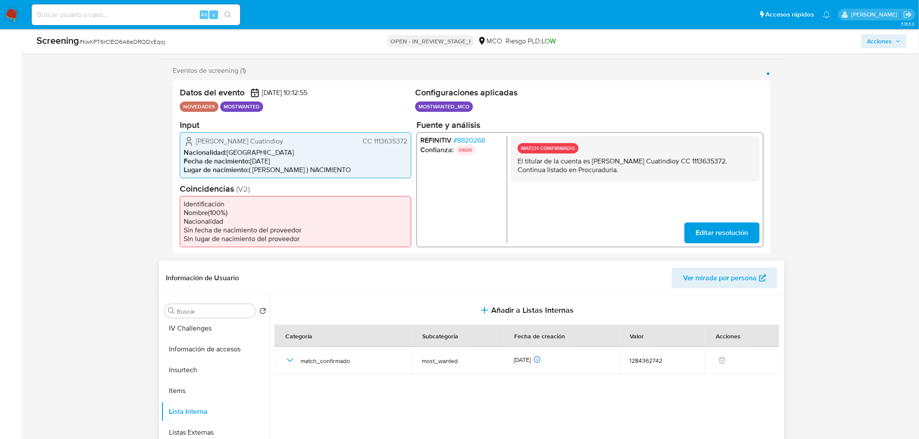
scroll to position [145, 0]
click at [393, 143] on span "CC 1113635372" at bounding box center [384, 142] width 45 height 9
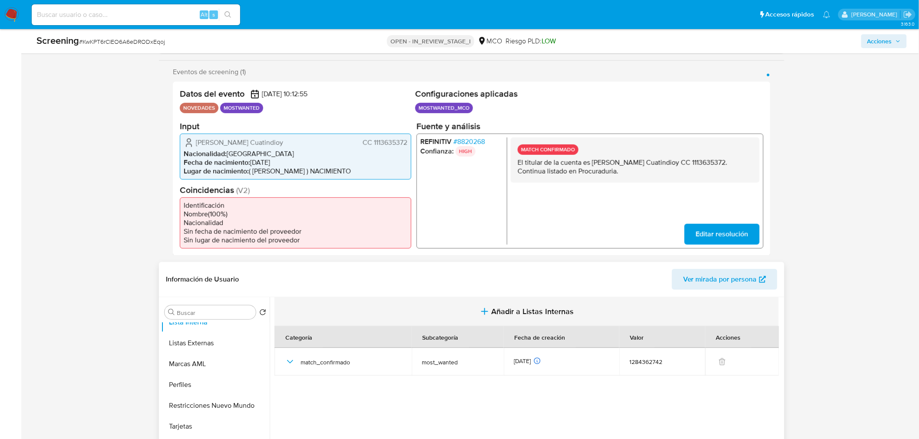
scroll to position [429, 0]
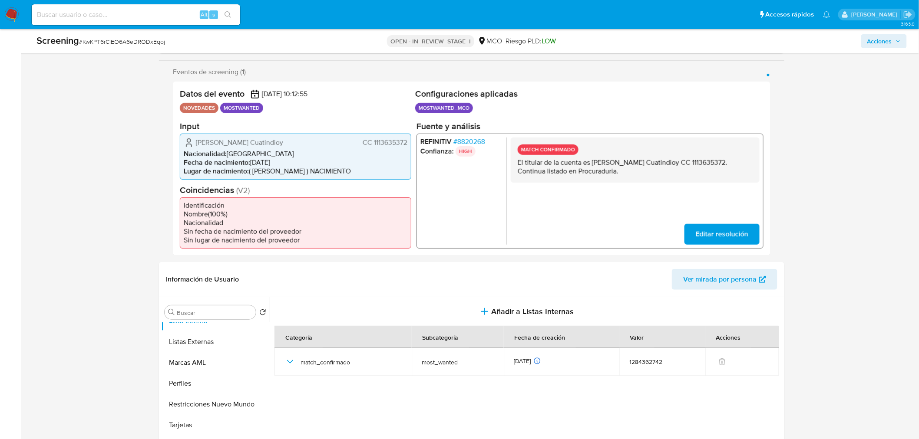
drag, startPoint x: 299, startPoint y: 139, endPoint x: 194, endPoint y: 142, distance: 104.2
click at [194, 142] on div "Carlos Fredy Caicedo Cuatindioy CC 1113635372" at bounding box center [296, 142] width 224 height 10
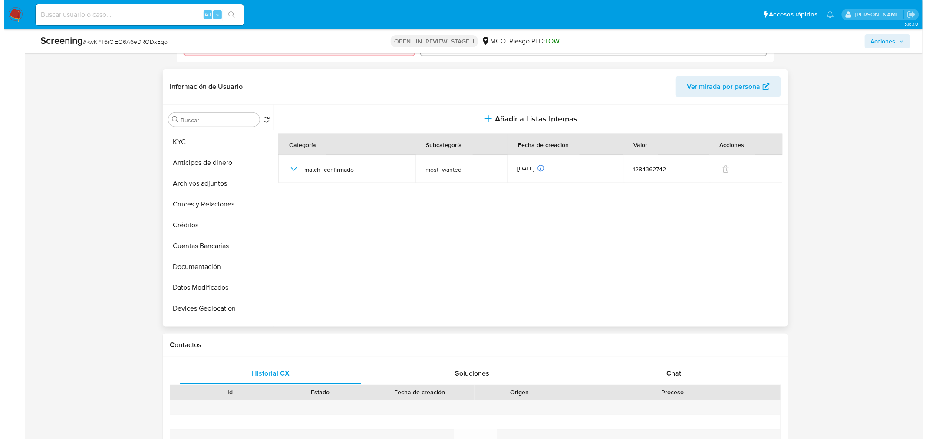
scroll to position [0, 0]
click at [205, 204] on button "Archivos adjuntos" at bounding box center [212, 203] width 102 height 21
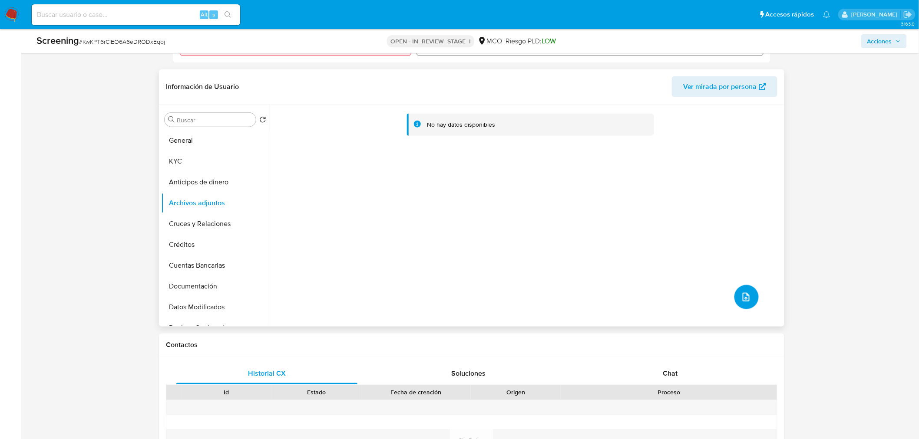
click at [749, 296] on button "upload-file" at bounding box center [746, 297] width 24 height 24
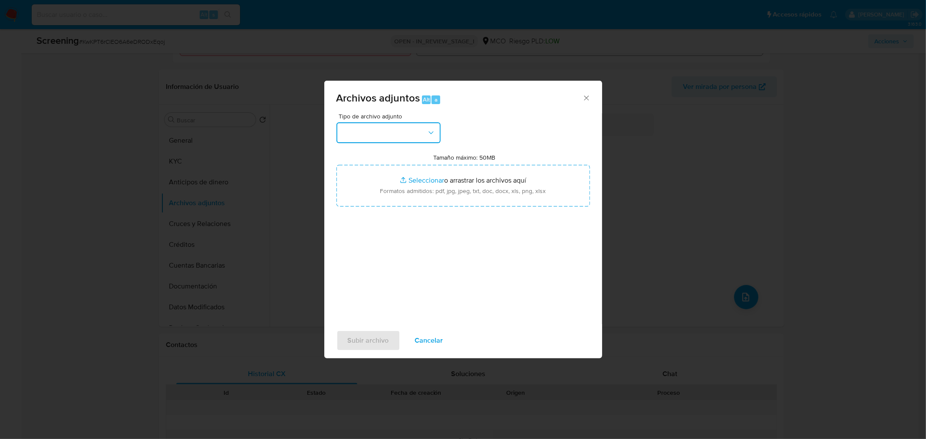
click at [409, 132] on button "button" at bounding box center [388, 132] width 104 height 21
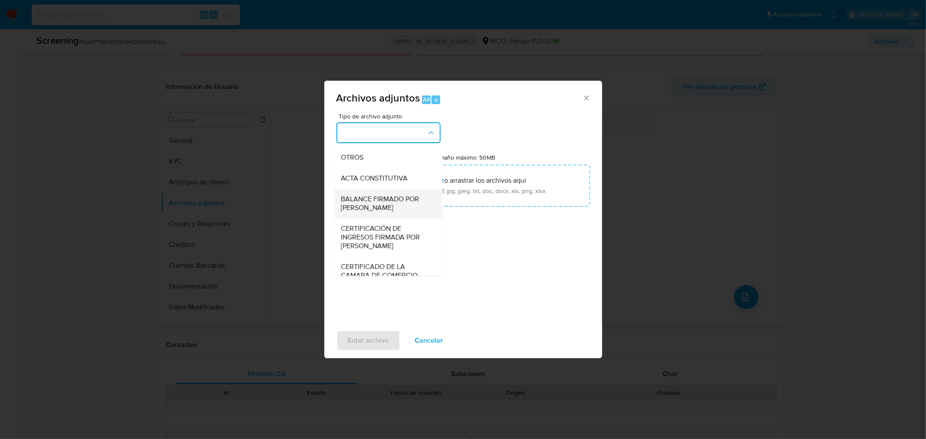
scroll to position [96, 0]
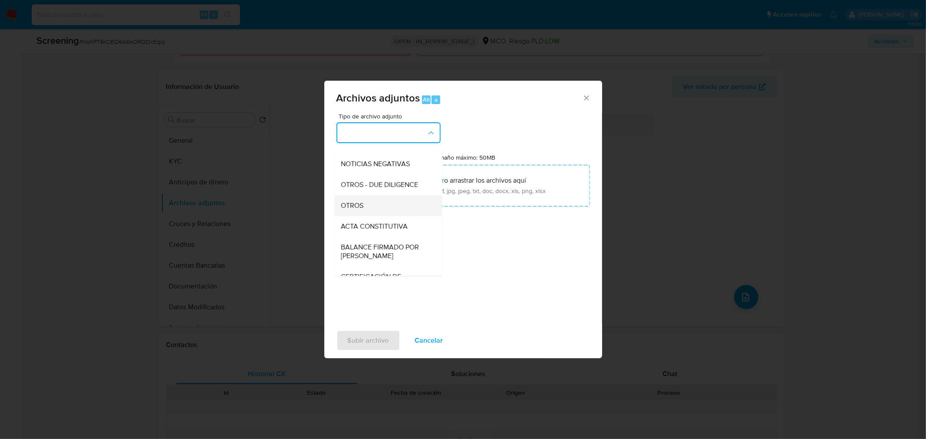
click at [366, 212] on div "OTROS" at bounding box center [385, 205] width 89 height 21
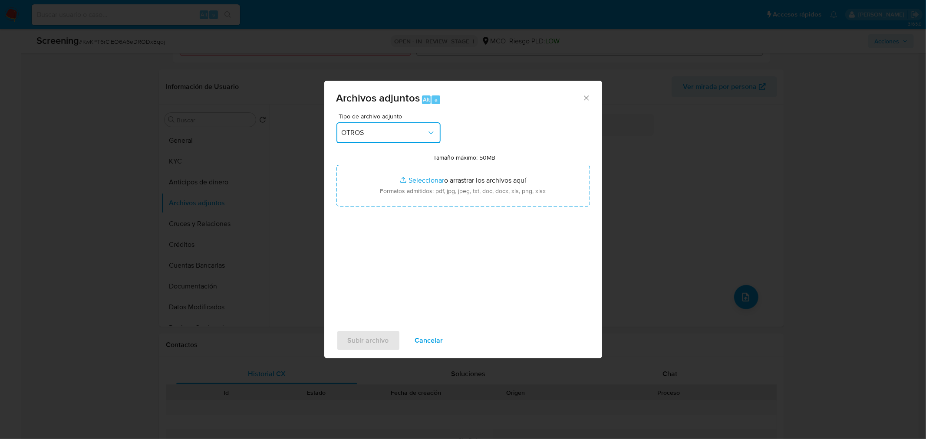
click at [370, 123] on button "OTROS" at bounding box center [388, 132] width 104 height 21
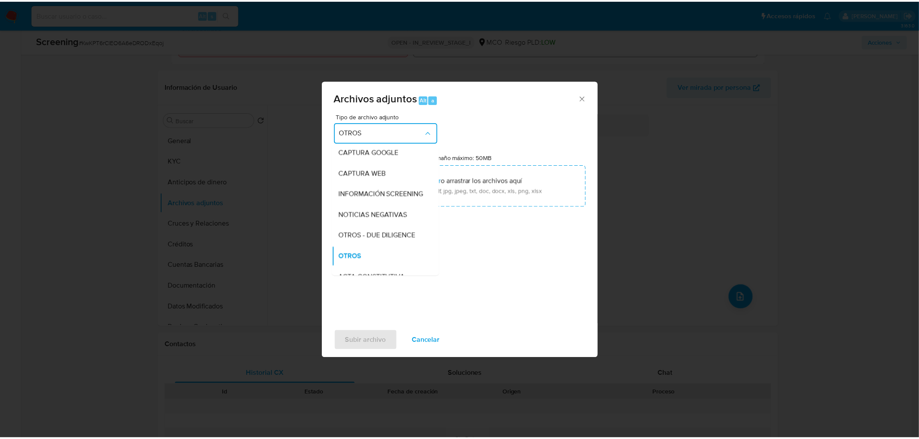
scroll to position [0, 0]
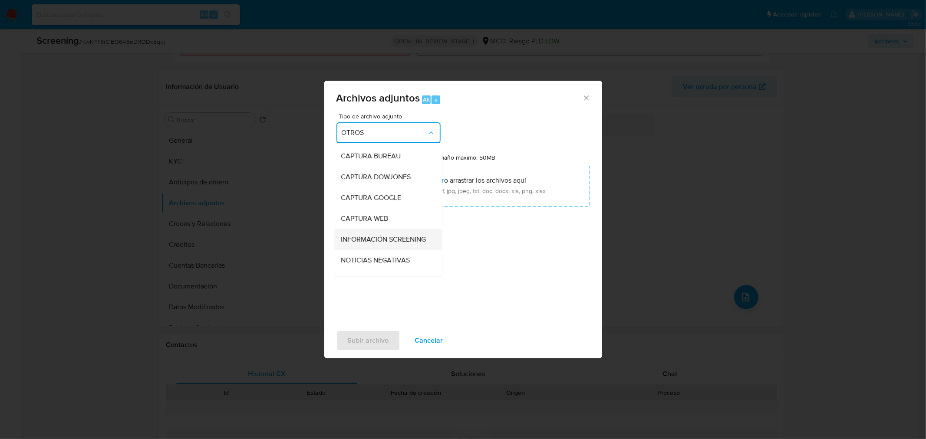
click at [371, 235] on span "INFORMACIÓN SCREENING" at bounding box center [383, 239] width 85 height 9
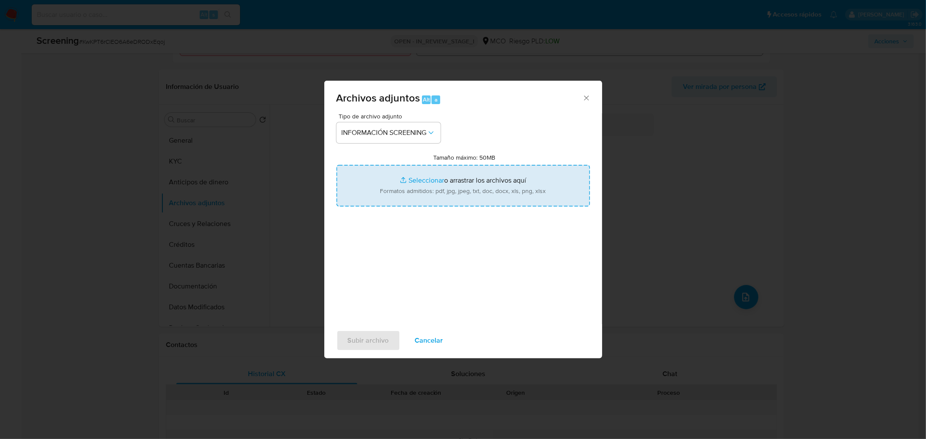
click at [422, 188] on input "Tamaño máximo: 50MB Seleccionar archivos" at bounding box center [463, 186] width 254 height 42
type input "C:\fakepath\Carlos Fredy Caicedo Cuatindioy - lavado de dinero.pdf"
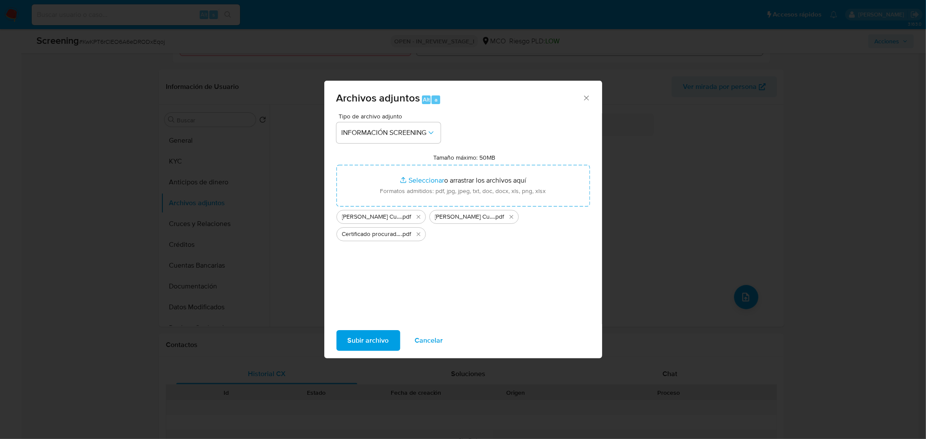
click at [370, 337] on span "Subir archivo" at bounding box center [368, 340] width 41 height 19
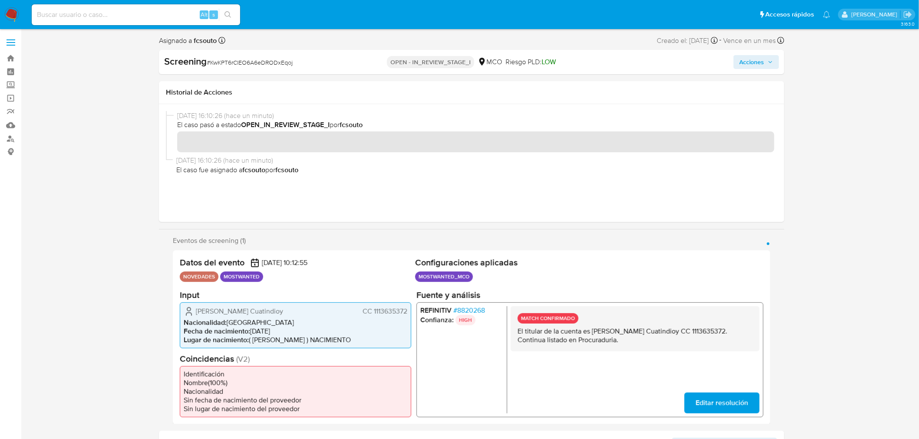
drag, startPoint x: 757, startPoint y: 63, endPoint x: 749, endPoint y: 66, distance: 8.4
click at [757, 63] on span "Acciones" at bounding box center [751, 62] width 25 height 14
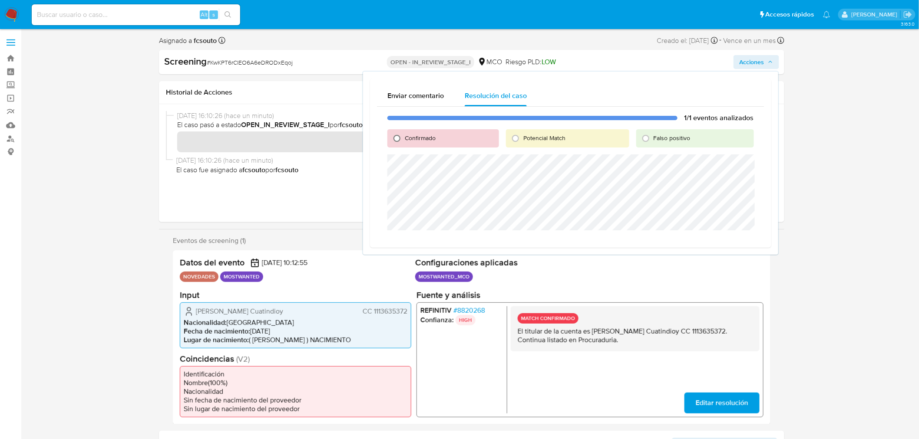
click at [400, 135] on input "Confirmado" at bounding box center [397, 139] width 14 height 14
radio input "true"
drag, startPoint x: 302, startPoint y: 311, endPoint x: 196, endPoint y: 309, distance: 106.4
click at [196, 309] on div "Carlos Fredy Caicedo Cuatindioy CC 1113635372" at bounding box center [296, 311] width 224 height 10
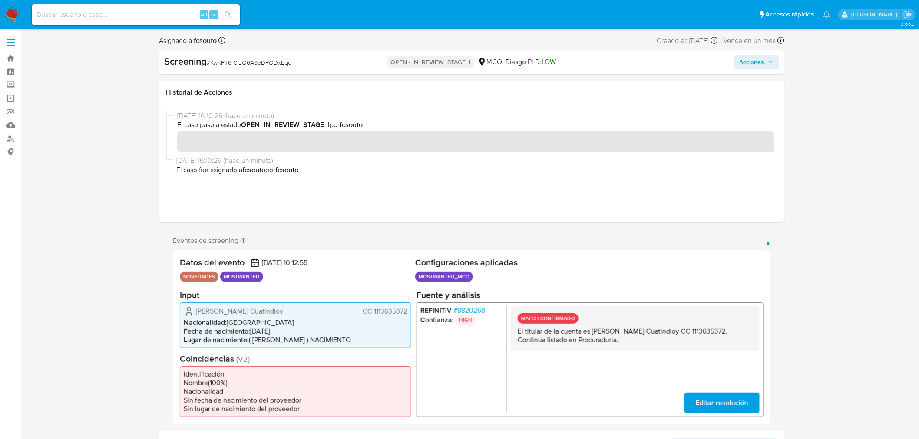
click at [744, 60] on span "Acciones" at bounding box center [751, 62] width 25 height 14
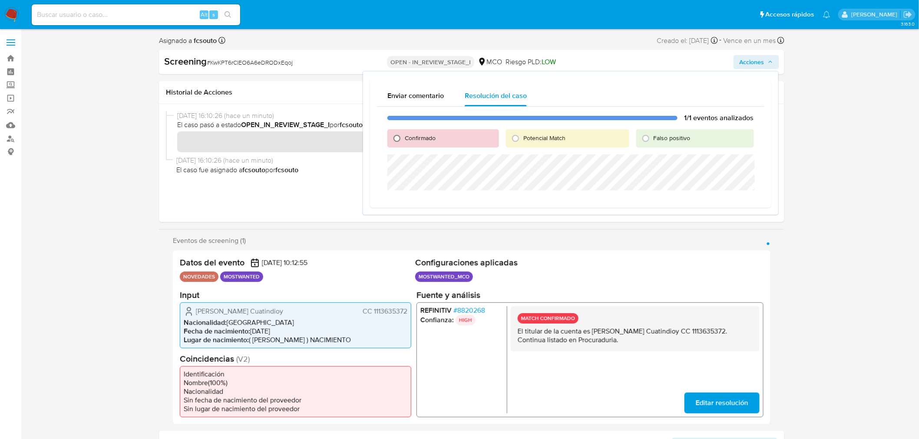
click at [398, 137] on input "Confirmado" at bounding box center [397, 139] width 14 height 14
radio input "true"
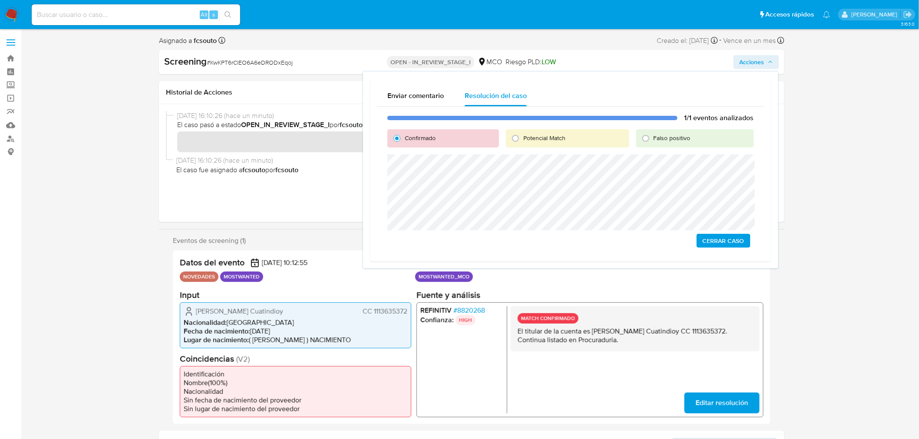
click at [743, 244] on span "Cerrar Caso" at bounding box center [723, 241] width 42 height 12
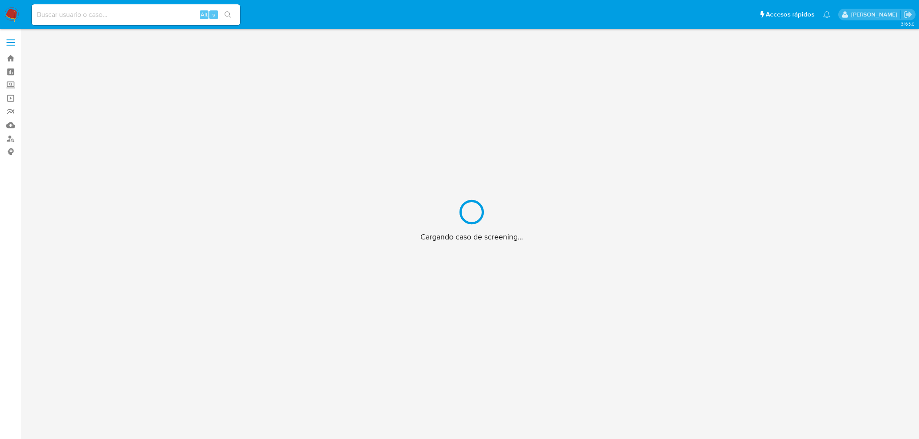
scroll to position [31, 0]
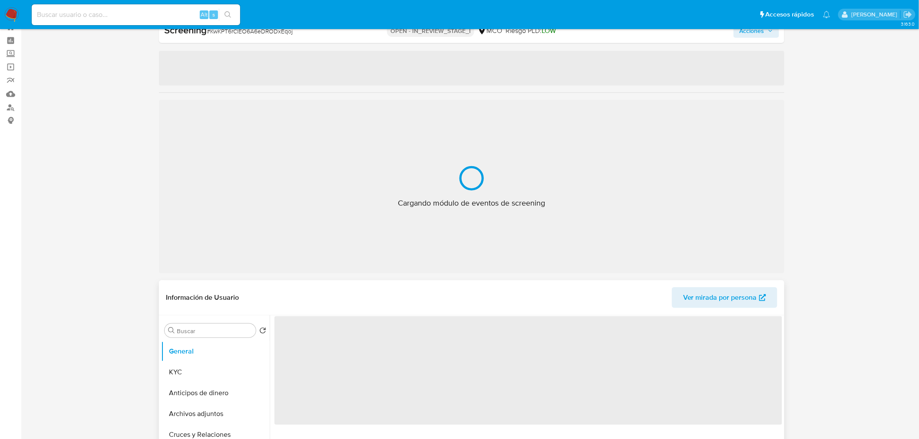
select select "10"
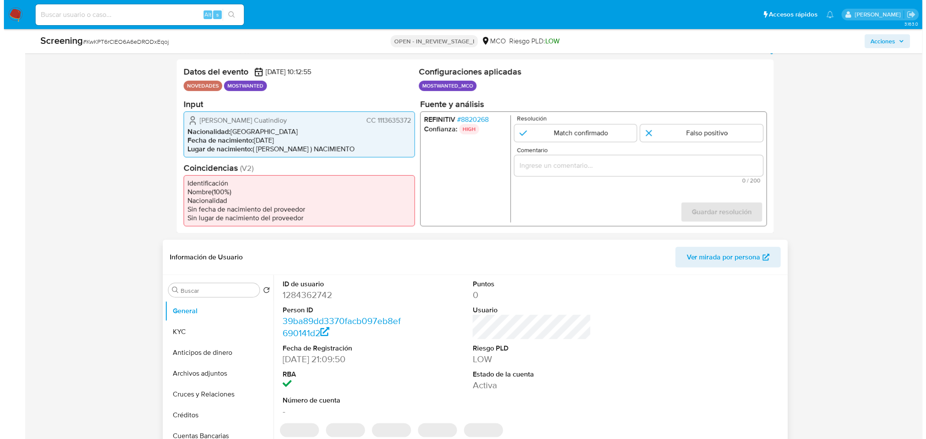
scroll to position [176, 0]
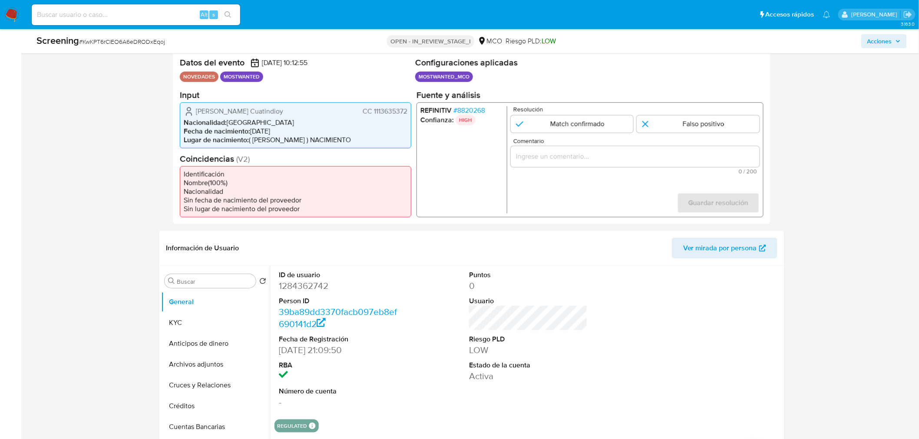
click at [463, 110] on span "# 8820268" at bounding box center [469, 110] width 32 height 9
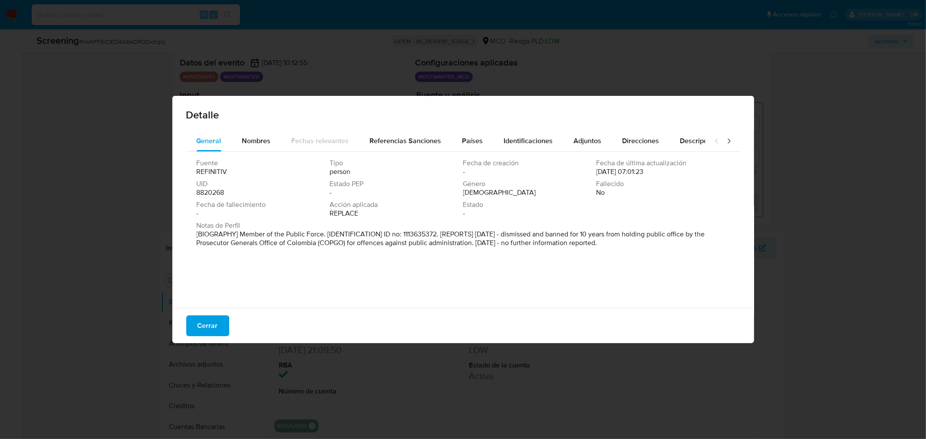
drag, startPoint x: 626, startPoint y: 245, endPoint x: 476, endPoint y: 237, distance: 149.6
click at [476, 237] on p "[BIOGRAPHY] Member of the Public Force. [IDENTIFICATION] ID no: 1113635372. [RE…" at bounding box center [462, 238] width 531 height 17
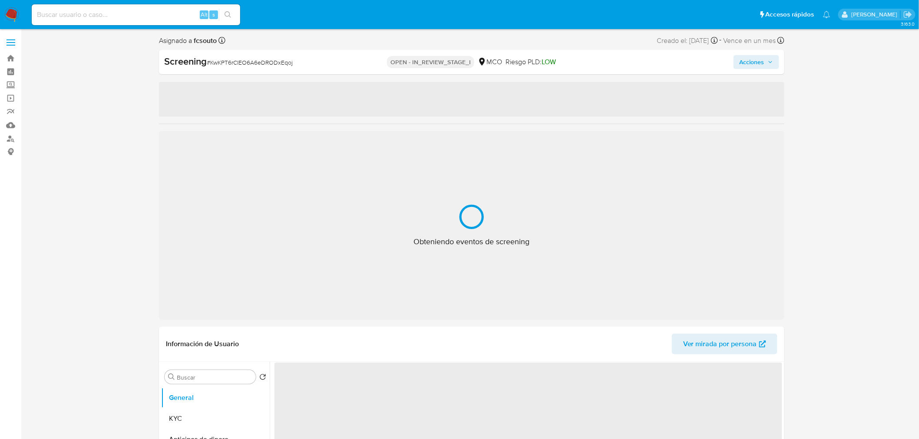
select select "10"
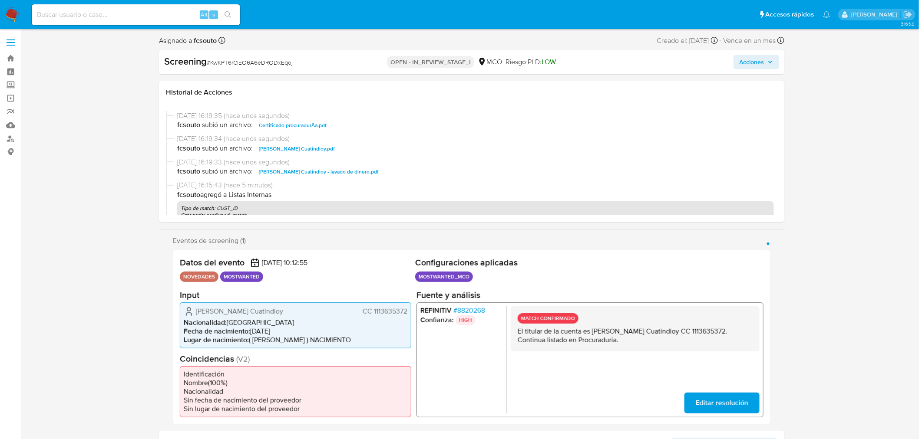
drag, startPoint x: 298, startPoint y: 313, endPoint x: 197, endPoint y: 315, distance: 100.7
click at [197, 315] on div "[PERSON_NAME] Cuatindioy CC 1113635372" at bounding box center [296, 311] width 224 height 10
click at [400, 307] on span "CC 1113635372" at bounding box center [384, 311] width 45 height 9
click at [472, 306] on span "# 8820268" at bounding box center [469, 310] width 32 height 9
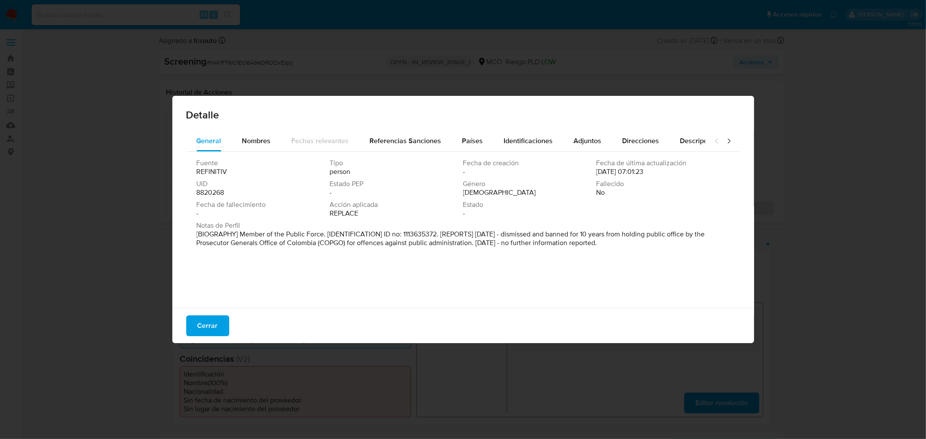
click at [54, 235] on div "Detalle General Nombres Fechas relevantes Referencias Sanciones Países Identifi…" at bounding box center [463, 219] width 926 height 439
click at [200, 326] on span "Cerrar" at bounding box center [208, 325] width 20 height 19
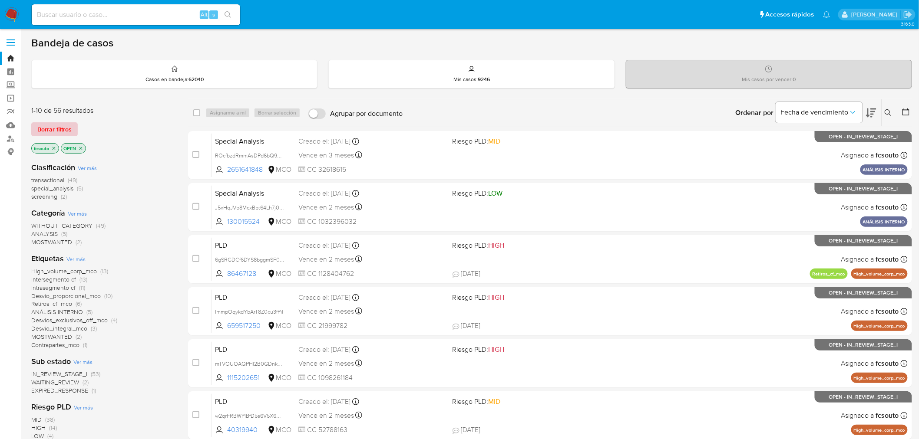
click at [59, 131] on span "Borrar filtros" at bounding box center [54, 129] width 34 height 12
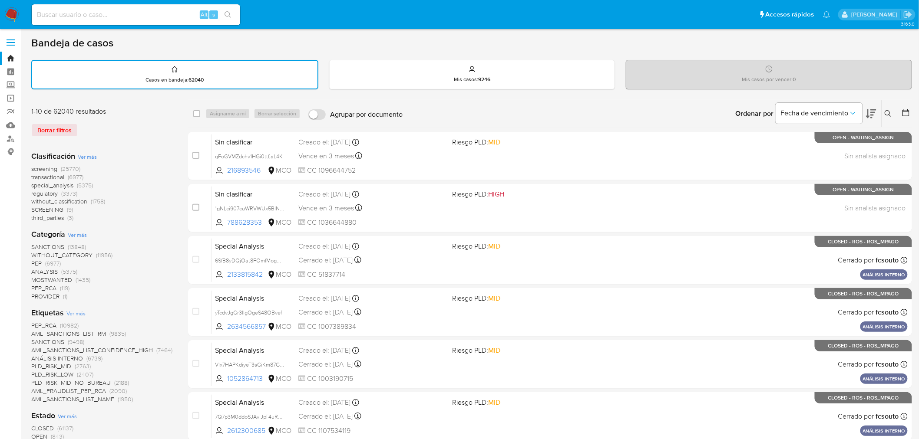
click at [66, 278] on span "MOSTWANTED" at bounding box center [51, 280] width 41 height 9
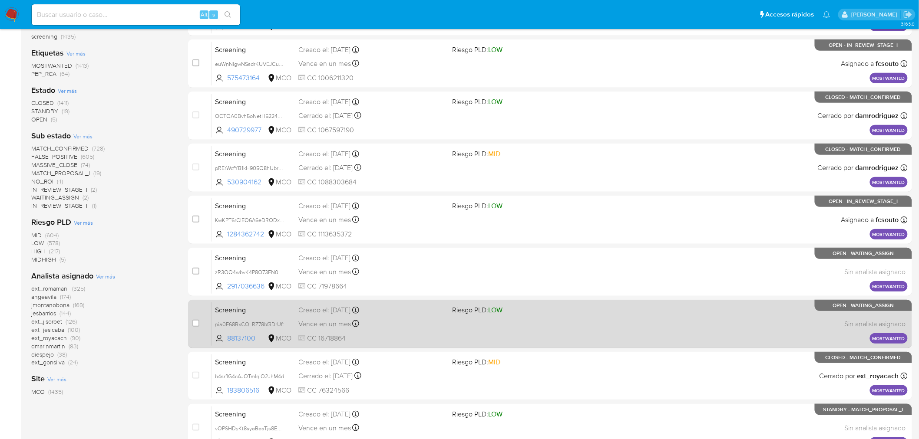
scroll to position [277, 0]
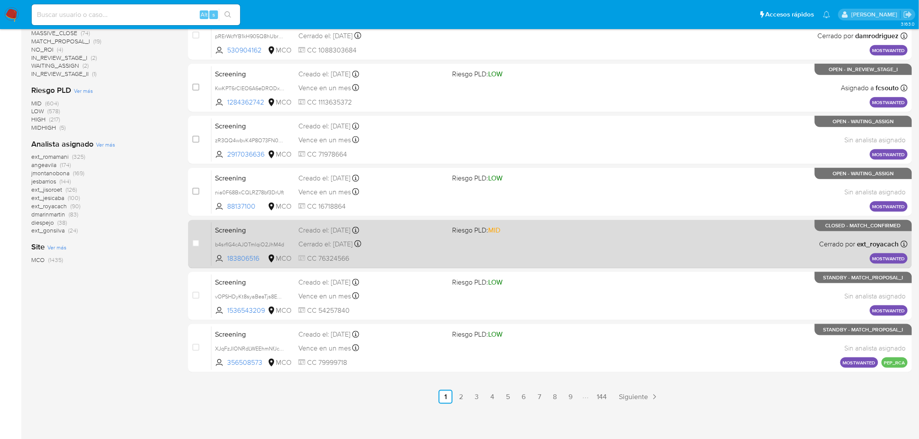
click at [490, 254] on div "Screening b4srflG4cAJOTmlqiO2JhM4d 183806516 MCO Riesgo PLD: MID Creado el: 09/…" at bounding box center [559, 244] width 696 height 44
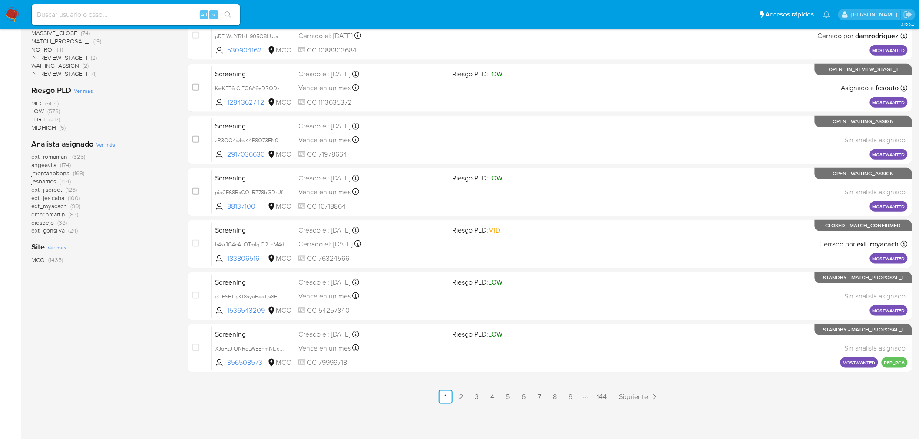
click at [10, 13] on img at bounding box center [11, 14] width 15 height 15
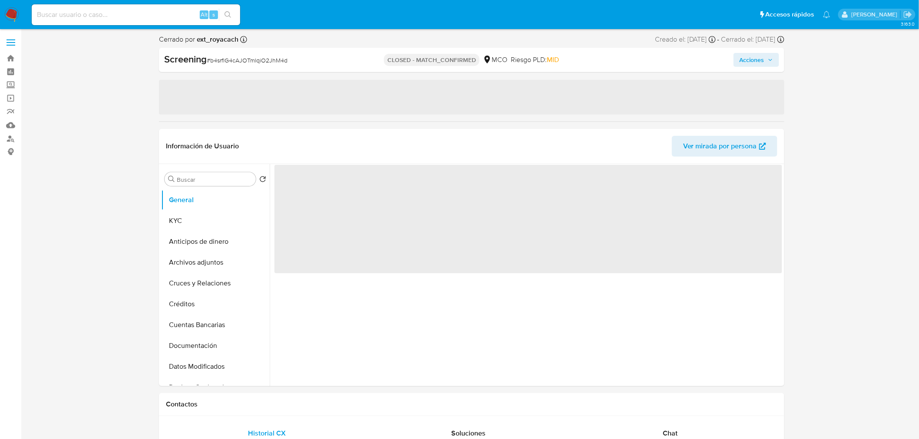
select select "10"
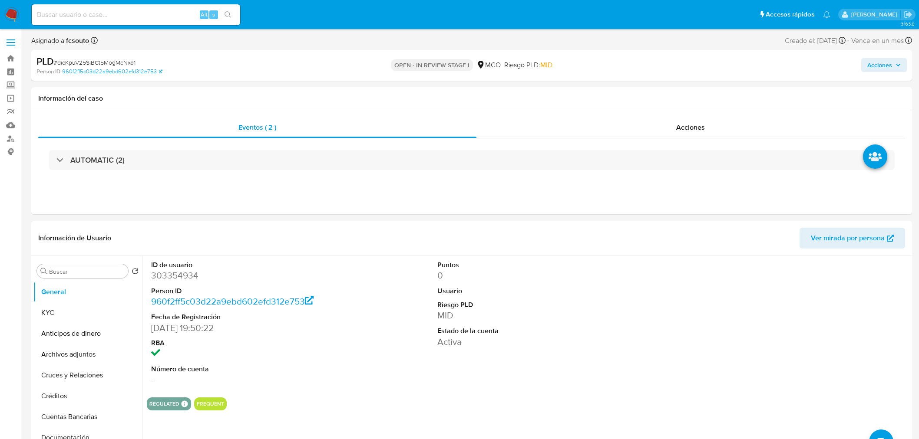
select select "10"
click at [175, 276] on dd "303354934" at bounding box center [242, 276] width 182 height 12
copy dd "303354934"
click at [175, 278] on dd "303354934" at bounding box center [242, 276] width 182 height 12
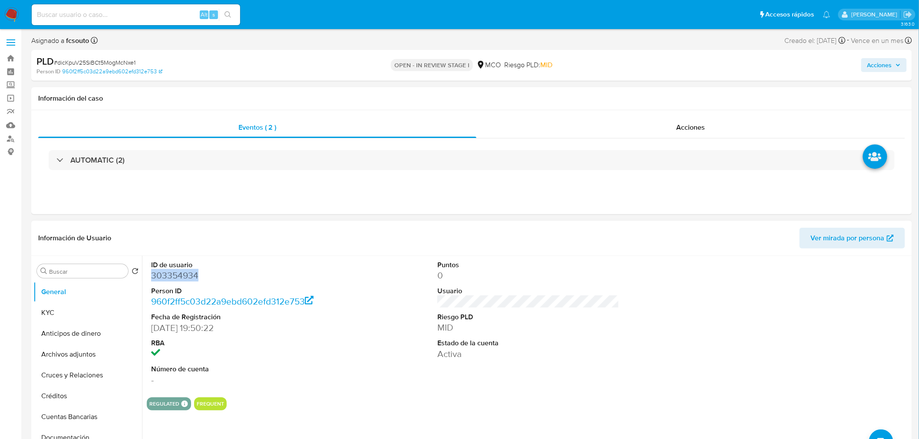
click at [175, 278] on dd "303354934" at bounding box center [242, 276] width 182 height 12
click at [181, 273] on dd "303354934" at bounding box center [242, 276] width 182 height 12
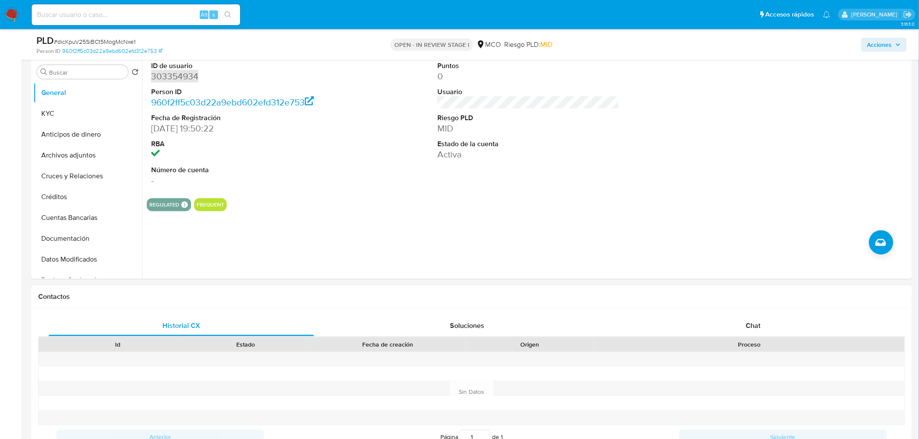
scroll to position [96, 0]
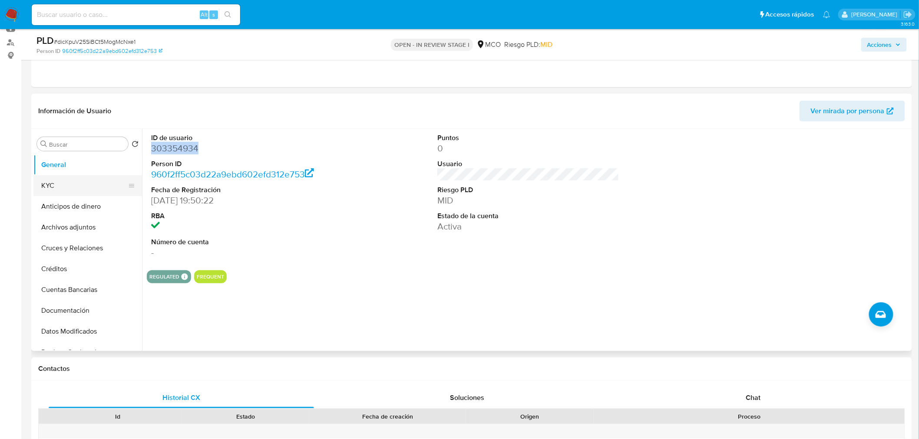
drag, startPoint x: 74, startPoint y: 172, endPoint x: 75, endPoint y: 184, distance: 11.7
click at [74, 172] on button "General" at bounding box center [87, 165] width 109 height 21
drag, startPoint x: 79, startPoint y: 196, endPoint x: 81, endPoint y: 189, distance: 7.7
click at [79, 196] on button "Anticipos de dinero" at bounding box center [87, 206] width 109 height 21
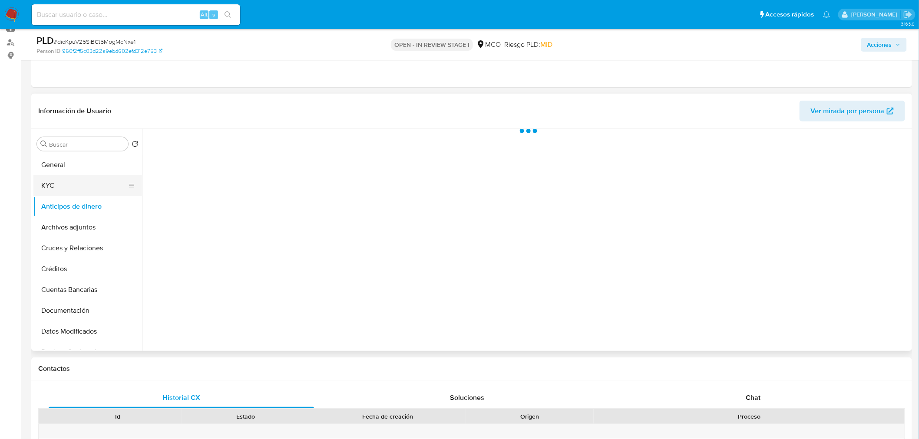
click at [82, 183] on button "KYC" at bounding box center [84, 185] width 102 height 21
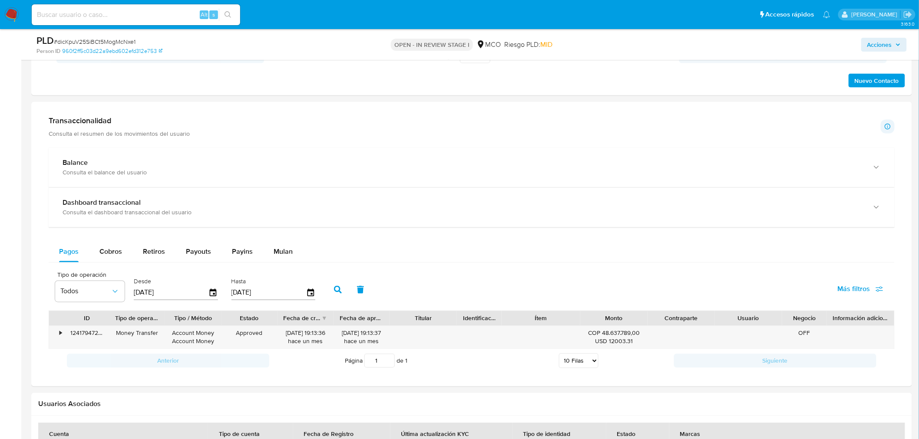
scroll to position [530, 0]
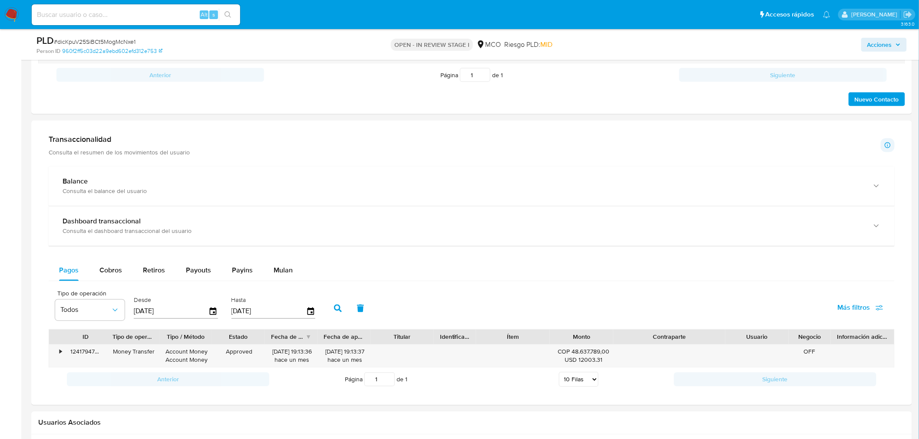
drag, startPoint x: 713, startPoint y: 336, endPoint x: 761, endPoint y: 328, distance: 48.5
click at [761, 328] on div "Tipo de operación Todos Desde 13/07/2025 Hasta 10/10/2025 Más filtros ID Tipo d…" at bounding box center [472, 338] width 846 height 105
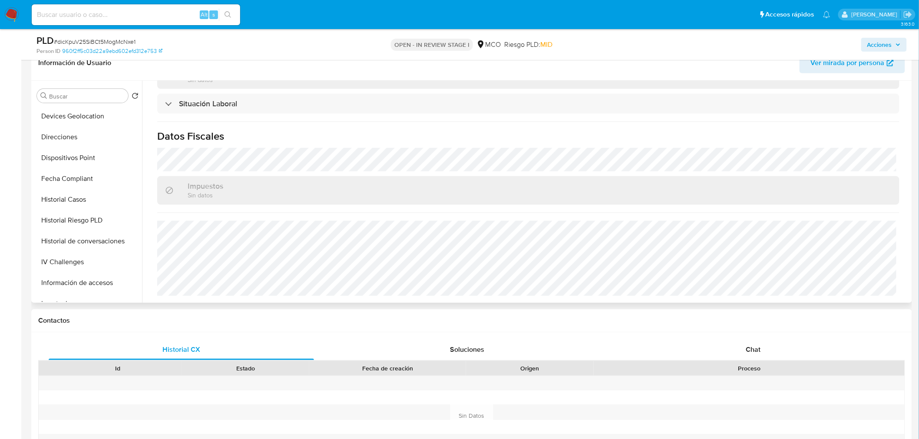
scroll to position [385, 0]
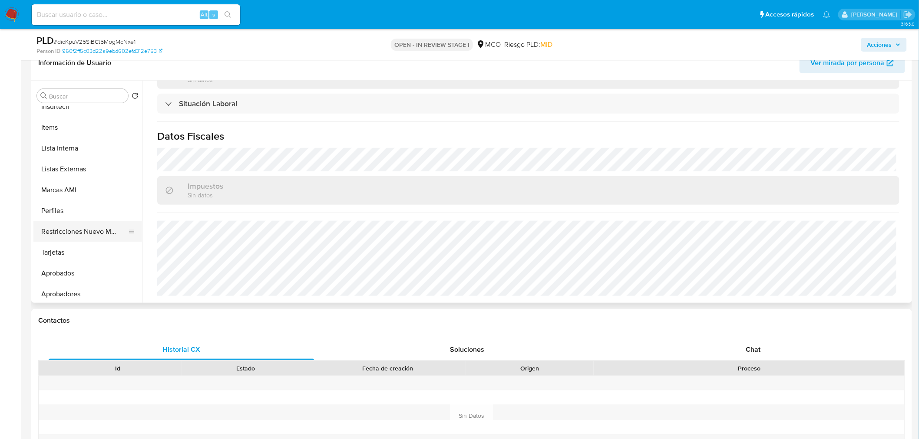
click at [74, 229] on button "Restricciones Nuevo Mundo" at bounding box center [84, 231] width 102 height 21
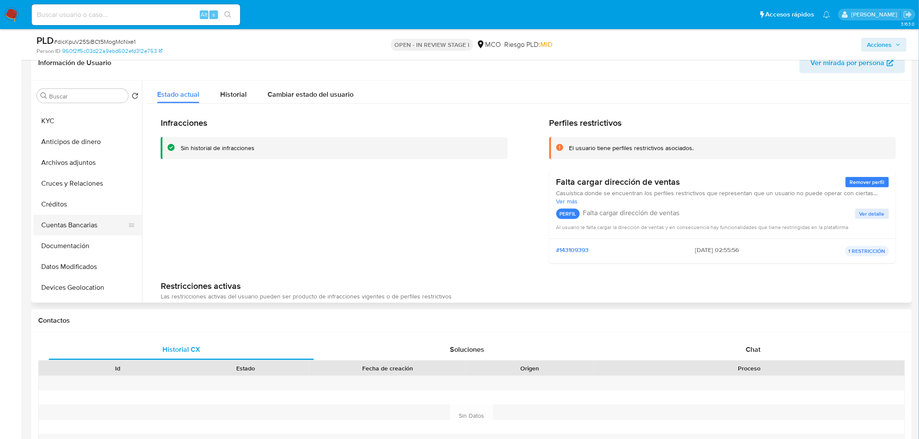
scroll to position [0, 0]
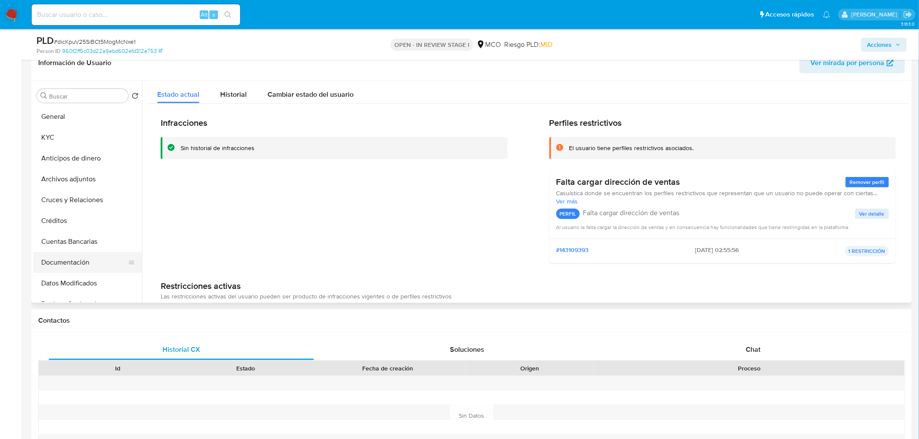
click at [64, 267] on button "Documentación" at bounding box center [84, 262] width 102 height 21
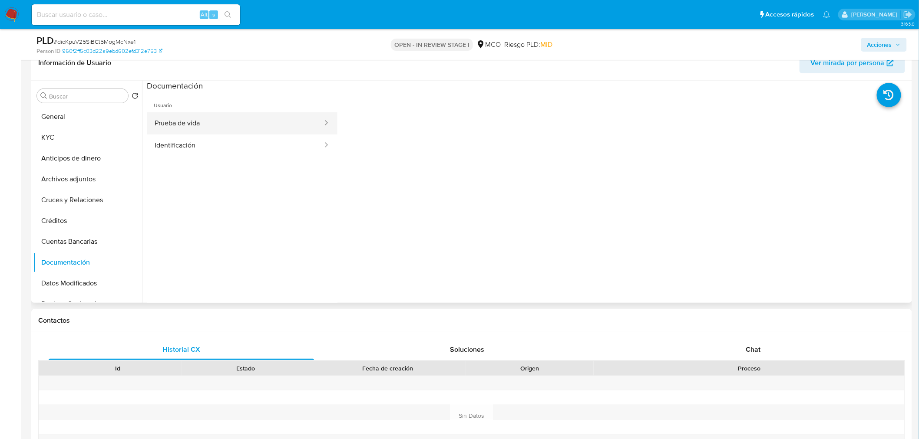
click at [221, 133] on button "Prueba de vida" at bounding box center [235, 123] width 177 height 22
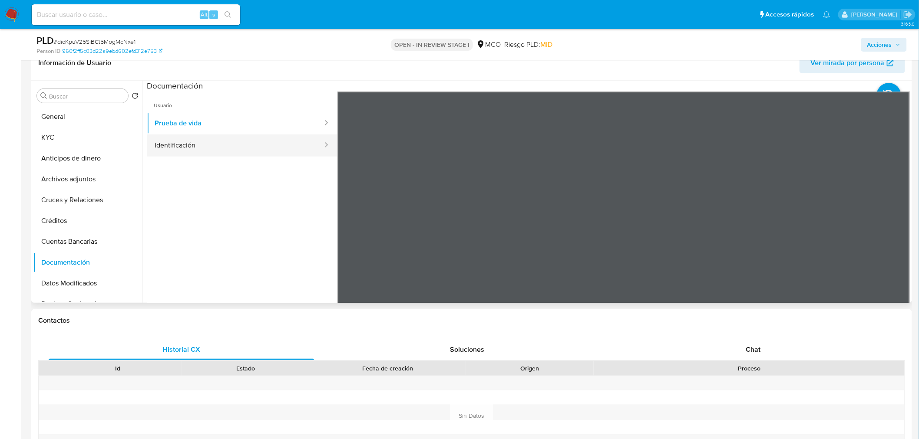
click at [273, 148] on button "Identificación" at bounding box center [235, 146] width 177 height 22
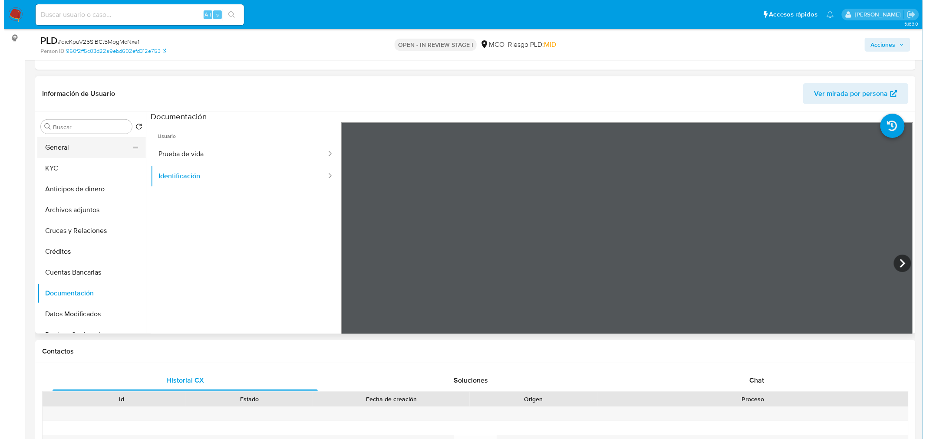
scroll to position [96, 0]
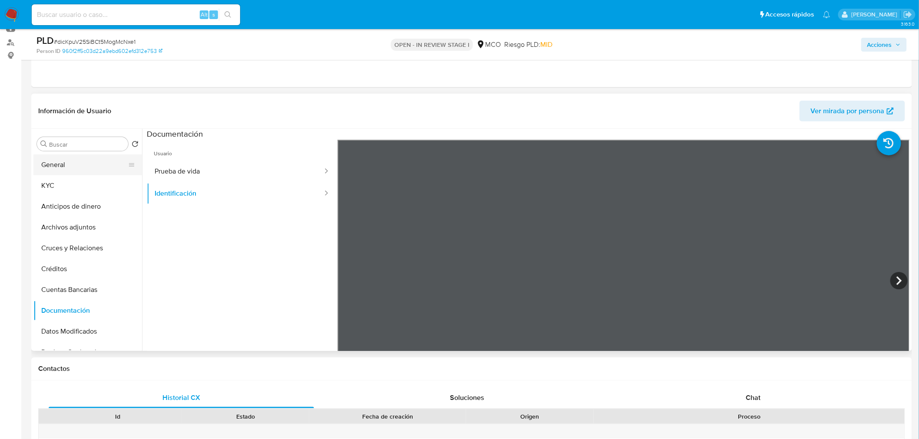
click at [74, 167] on button "General" at bounding box center [84, 165] width 102 height 21
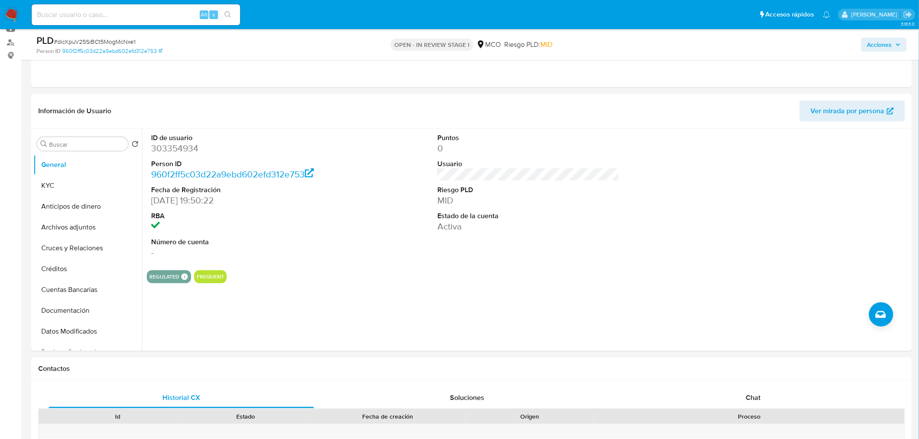
drag, startPoint x: 883, startPoint y: 42, endPoint x: 865, endPoint y: 48, distance: 18.8
click at [883, 42] on span "Acciones" at bounding box center [879, 45] width 25 height 14
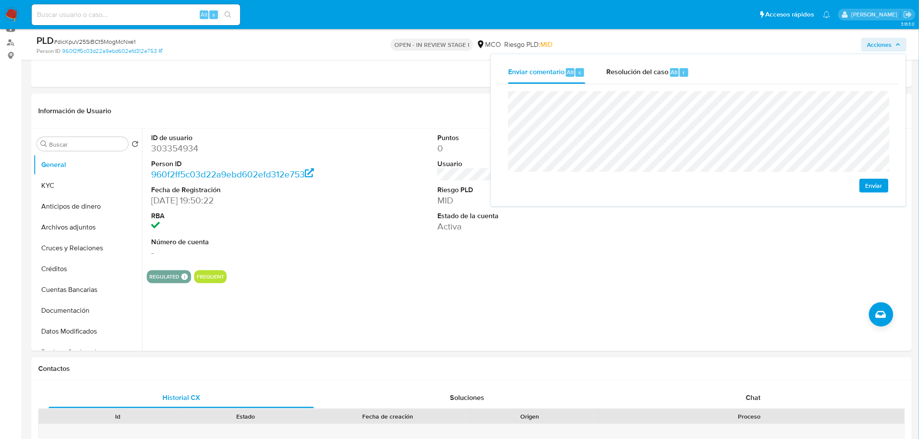
click at [869, 184] on span "Enviar" at bounding box center [873, 186] width 17 height 12
click at [76, 217] on button "Archivos adjuntos" at bounding box center [84, 227] width 102 height 21
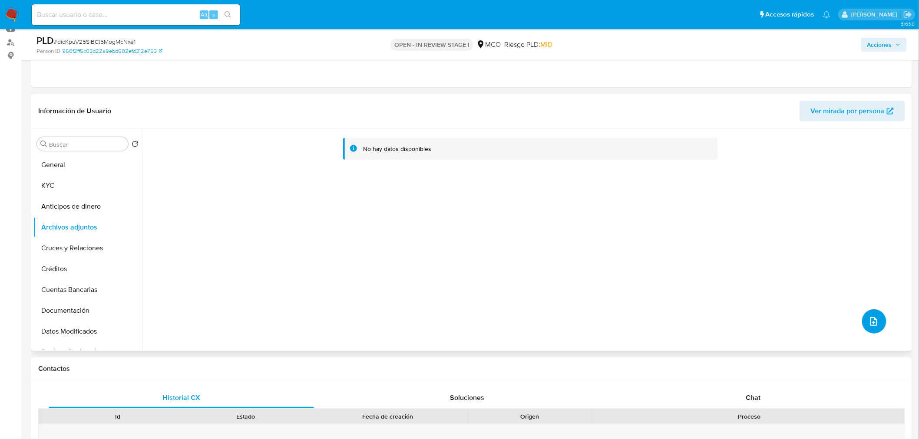
click at [870, 325] on icon "upload-file" at bounding box center [873, 321] width 7 height 9
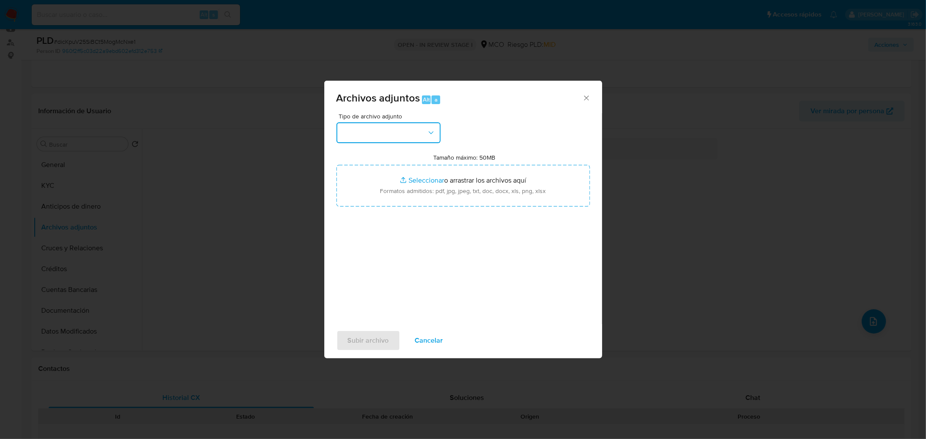
drag, startPoint x: 395, startPoint y: 126, endPoint x: 394, endPoint y: 138, distance: 11.8
click at [396, 126] on button "button" at bounding box center [388, 132] width 104 height 21
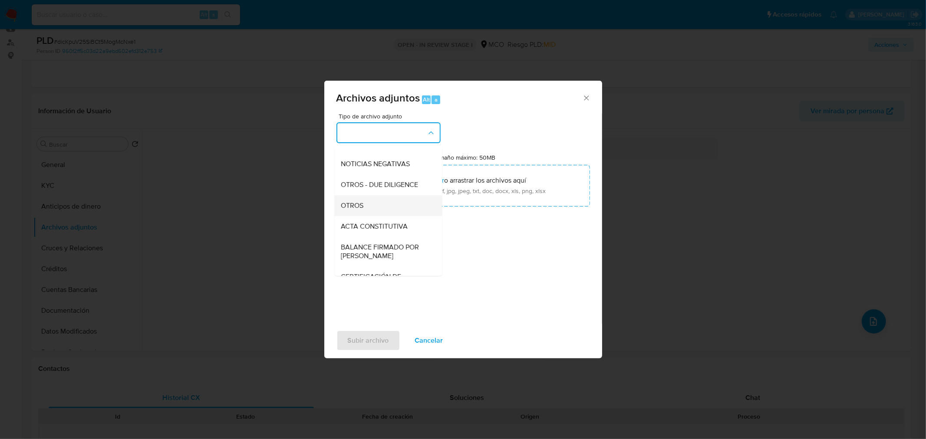
click at [379, 216] on div "OTROS" at bounding box center [385, 205] width 89 height 21
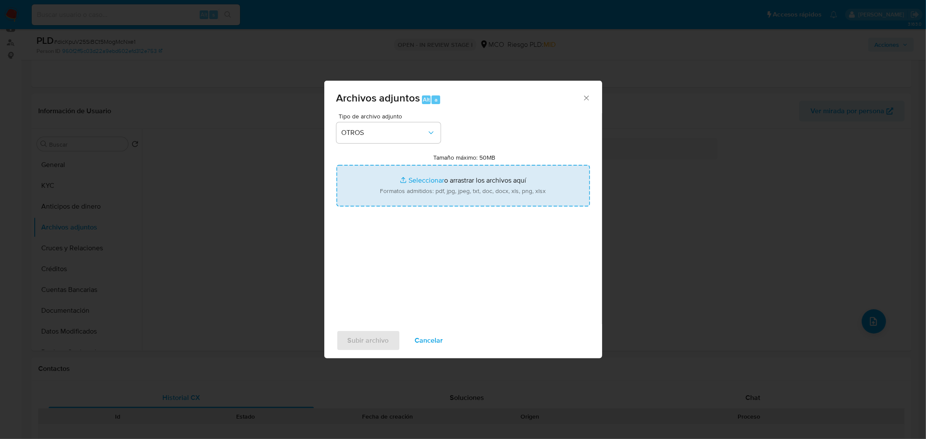
click at [489, 165] on input "Tamaño máximo: 50MB Seleccionar archivos" at bounding box center [463, 186] width 254 height 42
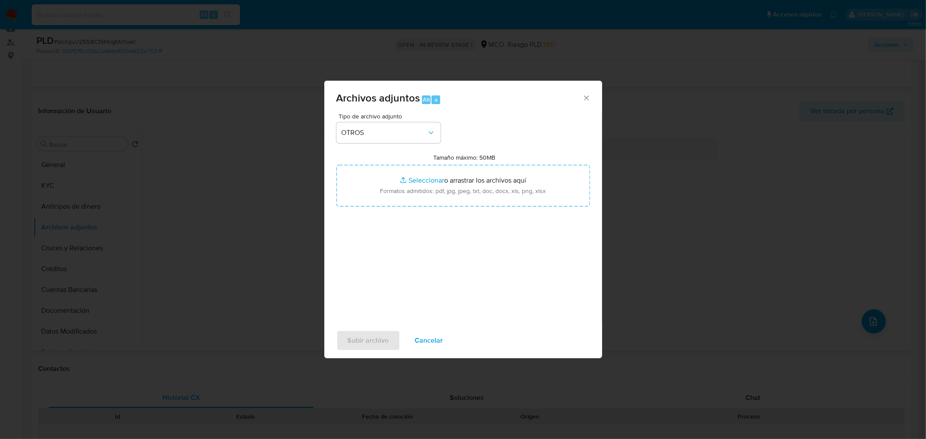
drag, startPoint x: 426, startPoint y: 342, endPoint x: 408, endPoint y: 320, distance: 28.4
click at [426, 342] on span "Cancelar" at bounding box center [429, 340] width 28 height 19
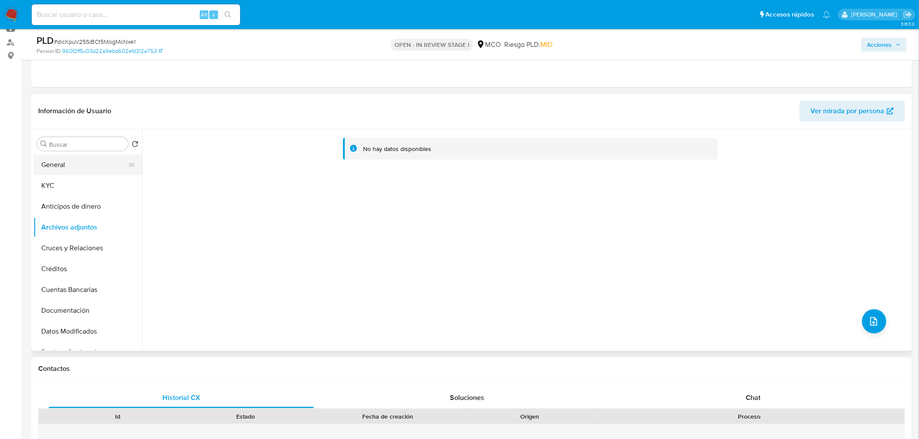
click at [74, 155] on button "General" at bounding box center [84, 165] width 102 height 21
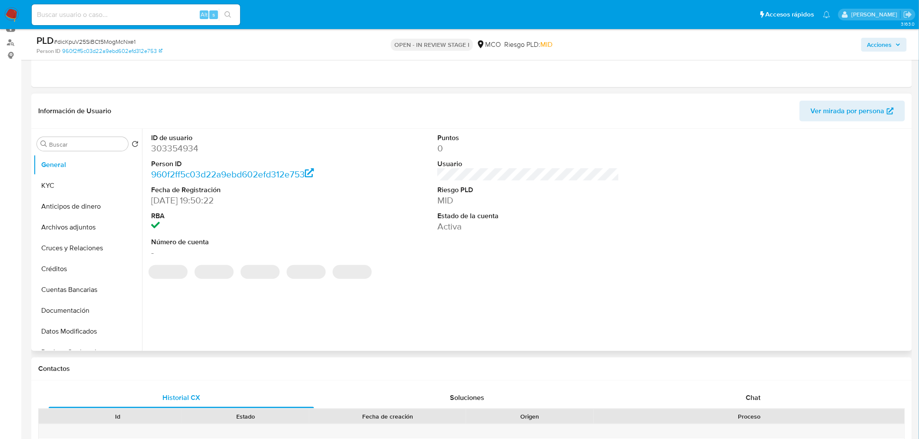
click at [171, 146] on dd "303354934" at bounding box center [242, 148] width 182 height 12
copy dd "303354934"
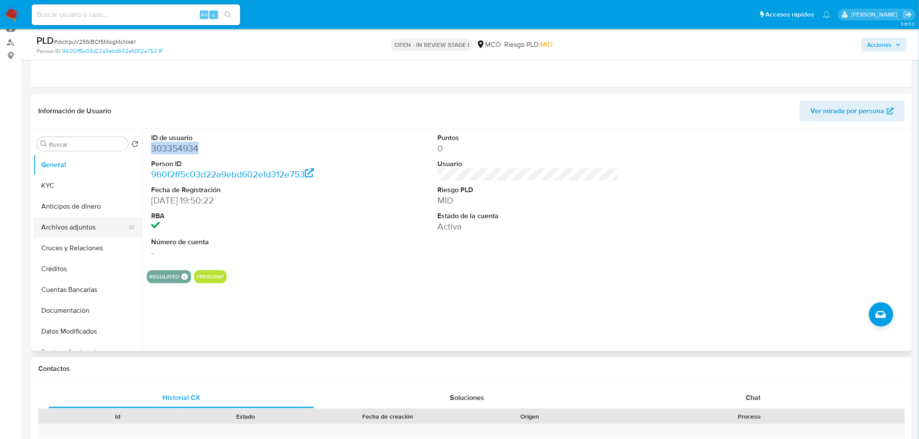
click at [79, 227] on button "Archivos adjuntos" at bounding box center [84, 227] width 102 height 21
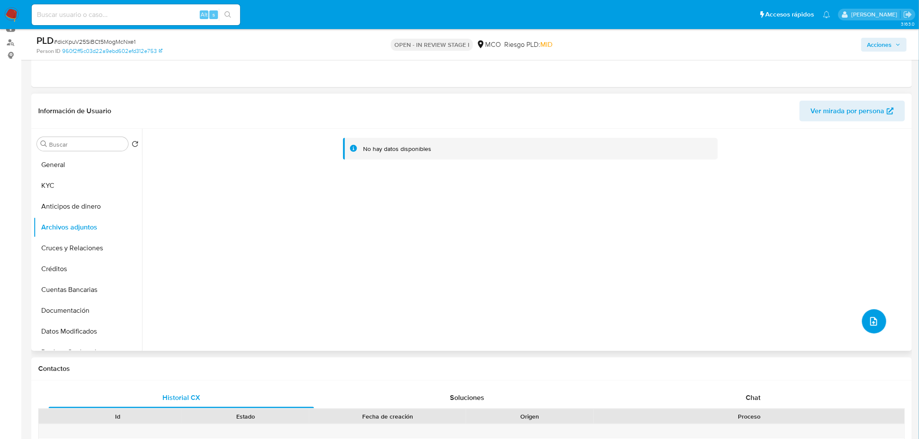
click at [876, 327] on button "upload-file" at bounding box center [874, 322] width 24 height 24
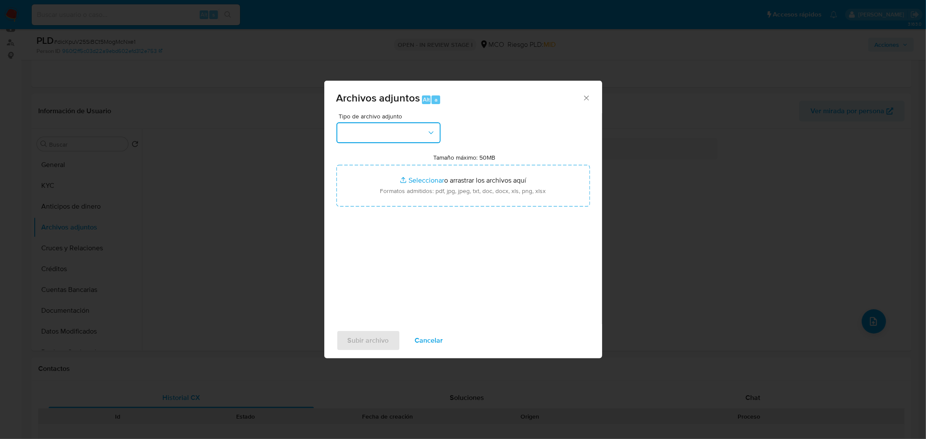
drag, startPoint x: 406, startPoint y: 131, endPoint x: 403, endPoint y: 137, distance: 6.8
click at [405, 134] on button "button" at bounding box center [388, 132] width 104 height 21
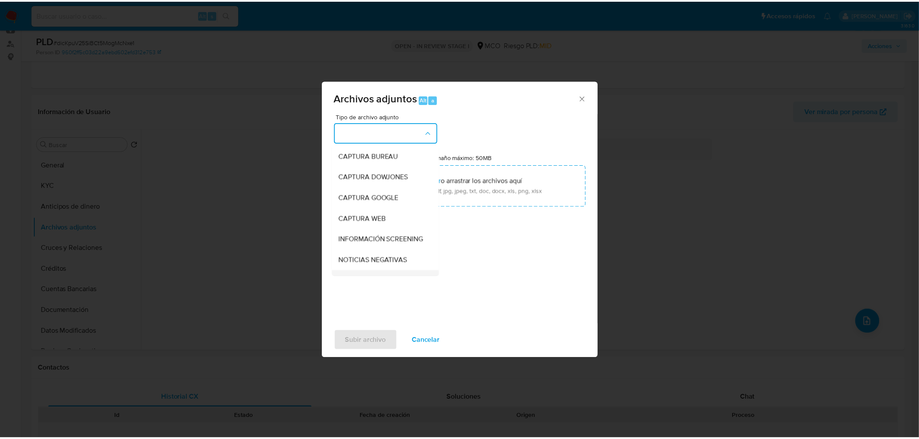
scroll to position [48, 0]
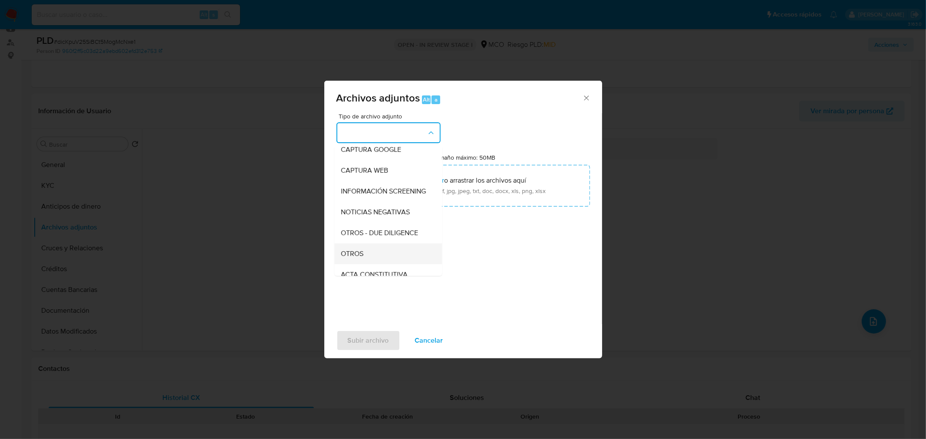
click at [368, 254] on div "OTROS" at bounding box center [385, 253] width 89 height 21
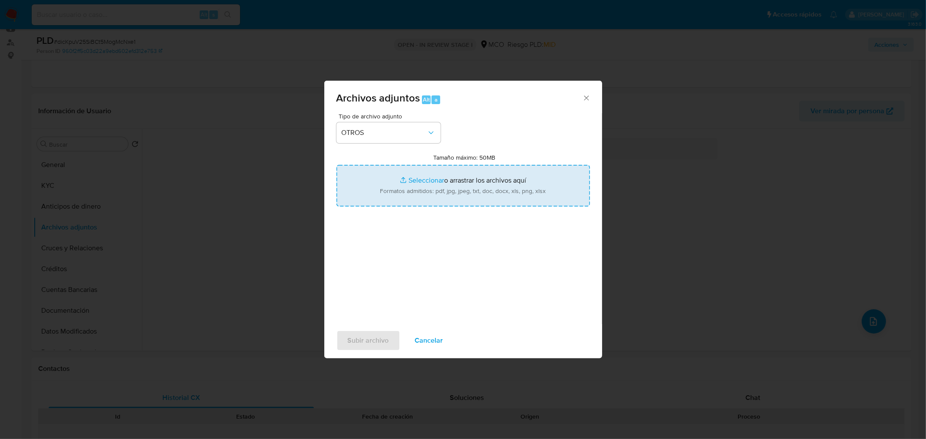
click at [442, 177] on input "Tamaño máximo: 50MB Seleccionar archivos" at bounding box center [463, 186] width 254 height 42
type input "C:\fakepath\Tabla de movimientos 303354934.xlsx"
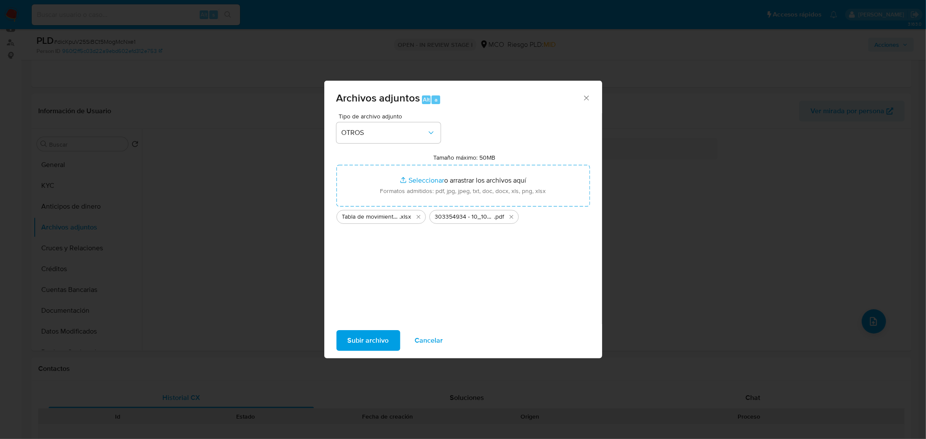
click at [374, 339] on span "Subir archivo" at bounding box center [368, 340] width 41 height 19
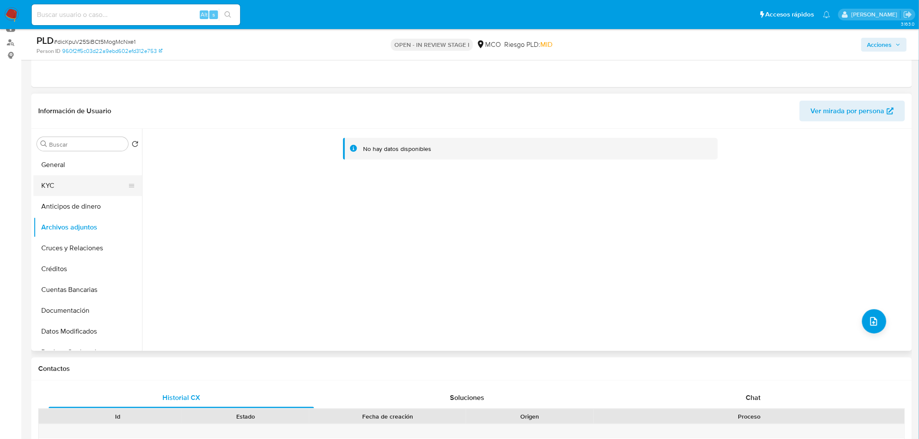
click at [64, 180] on button "KYC" at bounding box center [84, 185] width 102 height 21
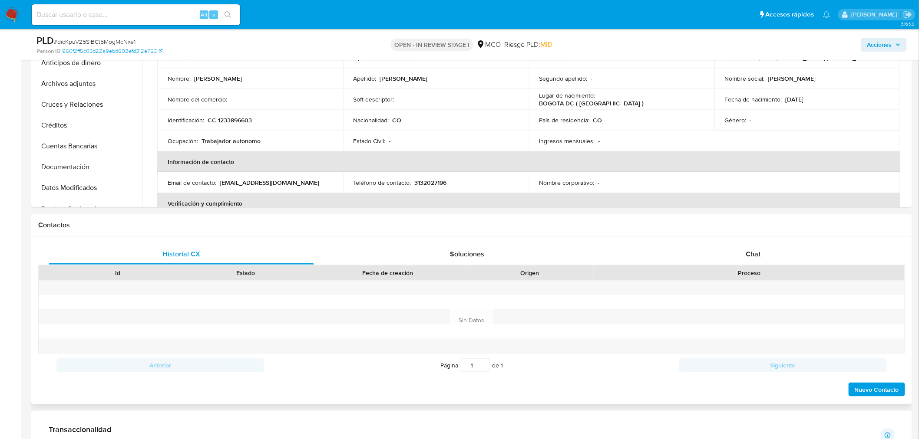
scroll to position [241, 0]
click at [774, 254] on div "Chat" at bounding box center [752, 253] width 265 height 21
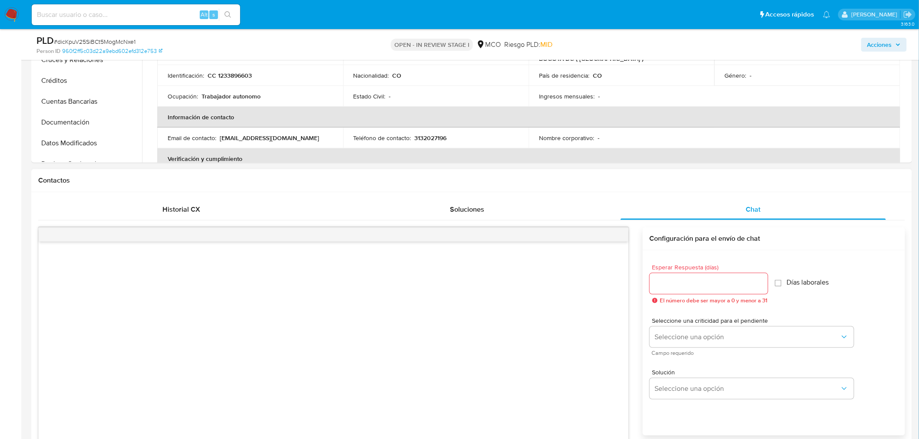
scroll to position [337, 0]
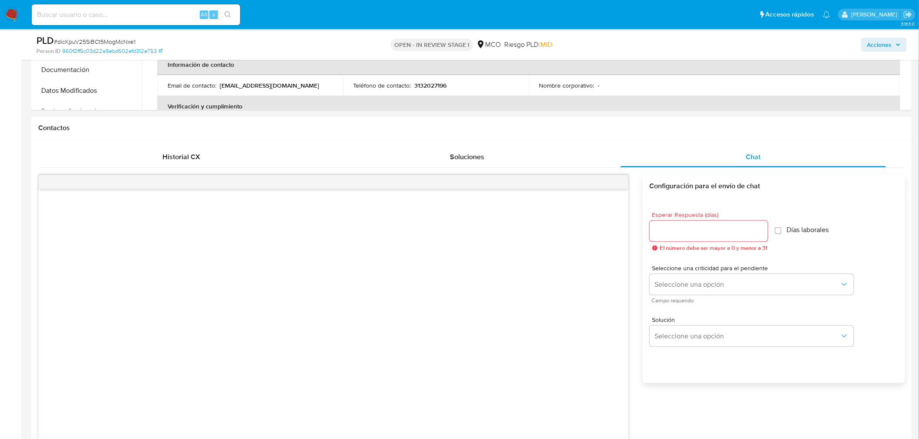
click at [685, 229] on input "Esperar Respuesta (días)" at bounding box center [708, 231] width 118 height 11
type input "3"
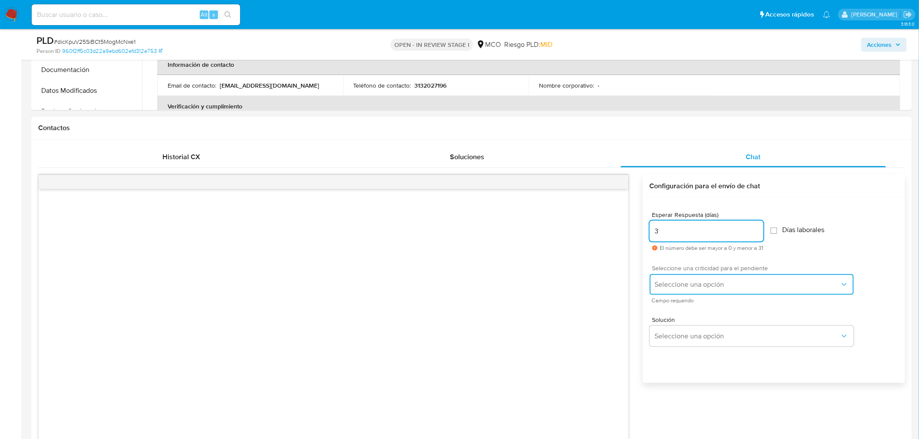
click at [694, 282] on span "Seleccione una opción" at bounding box center [747, 284] width 185 height 9
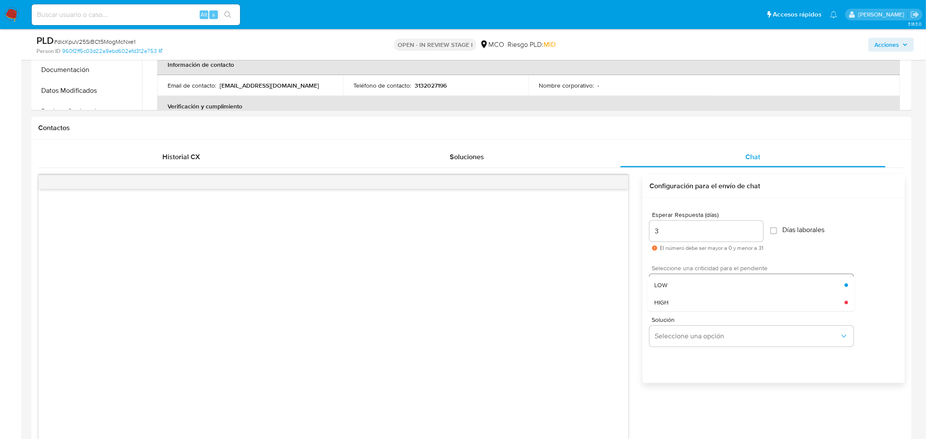
click at [693, 282] on div "LOW" at bounding box center [749, 285] width 190 height 17
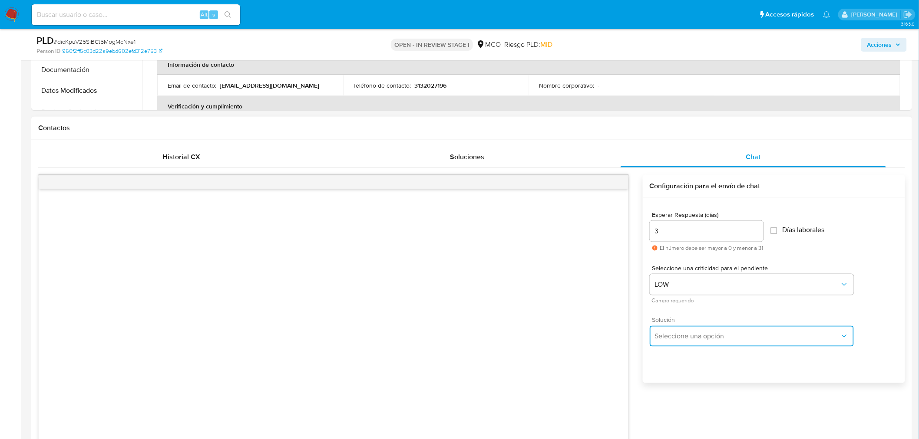
click at [705, 341] on button "Seleccione una opción" at bounding box center [751, 336] width 204 height 21
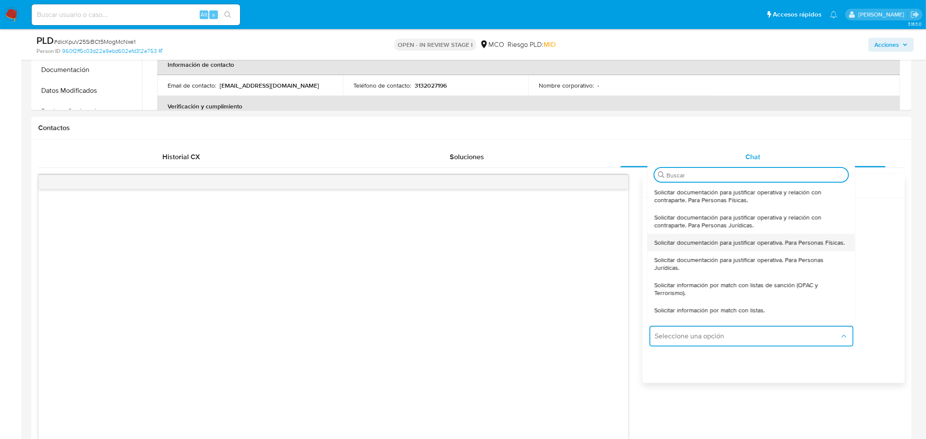
click at [692, 246] on span "Solicitar documentación para justificar operativa. Para Personas Físicas." at bounding box center [749, 243] width 191 height 8
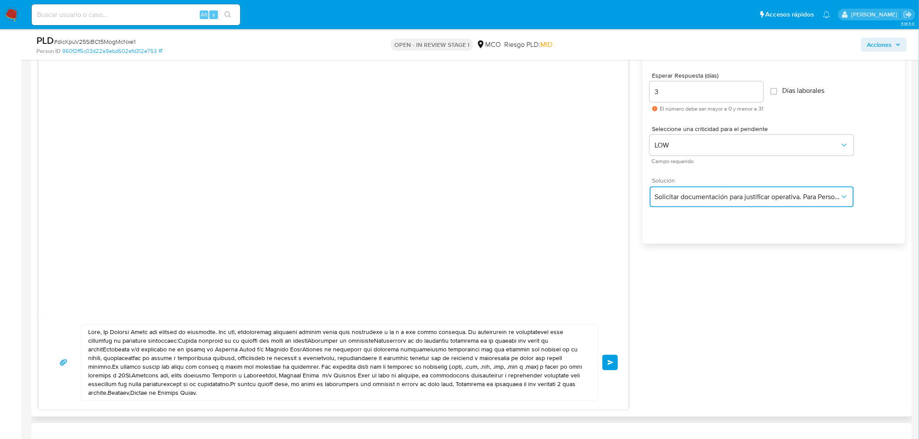
scroll to position [482, 0]
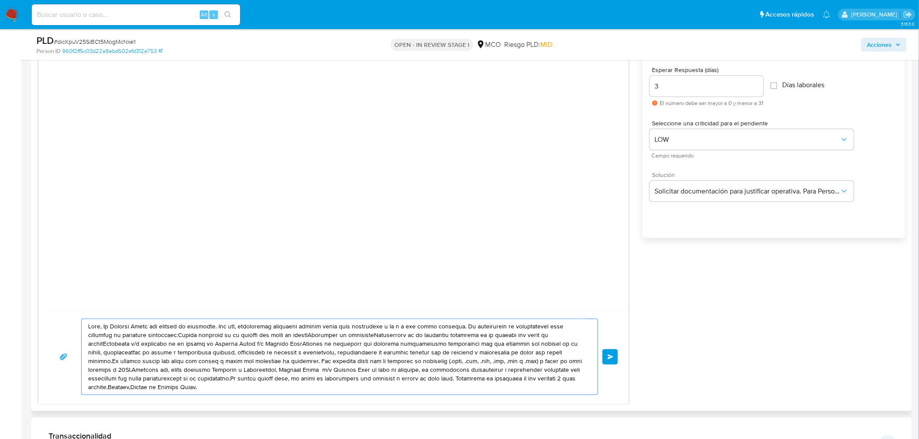
click at [103, 327] on textarea at bounding box center [337, 357] width 498 height 76
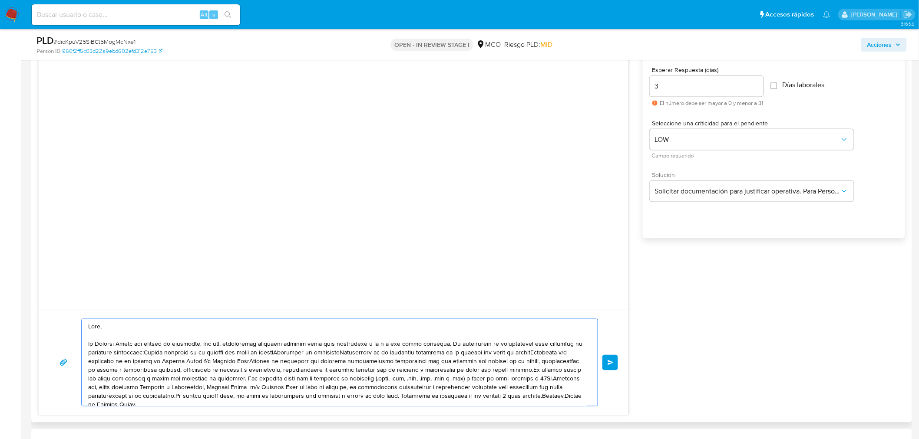
click at [443, 344] on textarea at bounding box center [337, 362] width 498 height 87
click at [272, 354] on textarea at bounding box center [337, 362] width 498 height 87
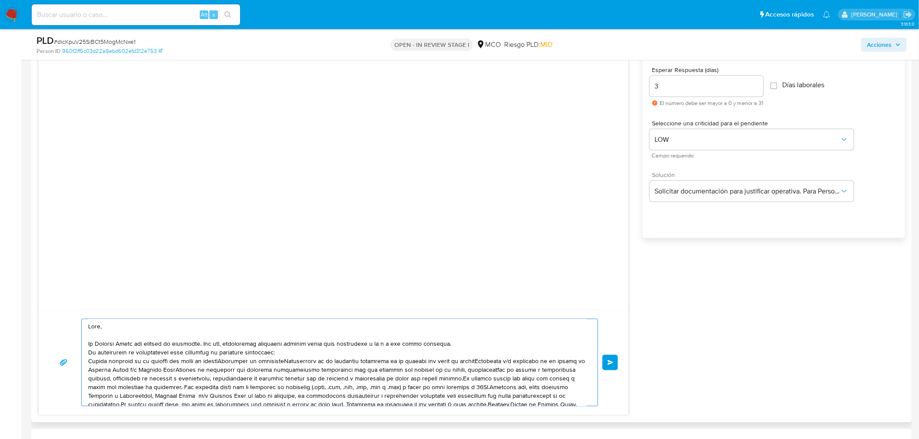
click at [228, 362] on textarea at bounding box center [337, 362] width 498 height 87
click at [155, 369] on textarea at bounding box center [337, 362] width 498 height 87
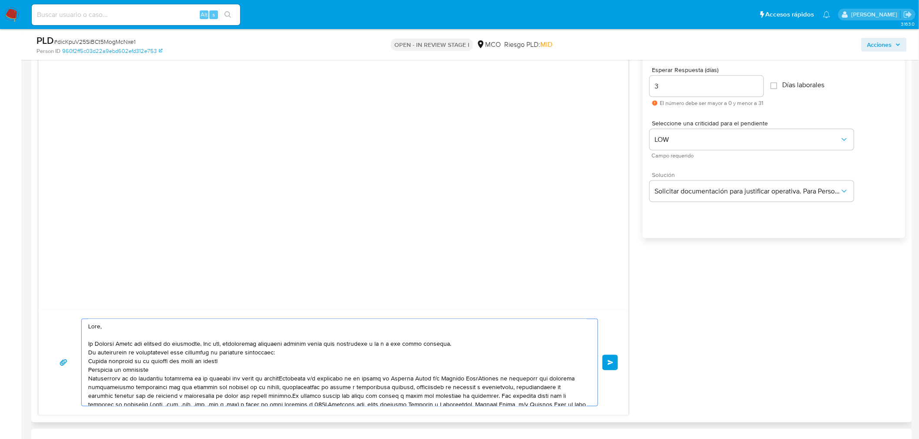
click at [284, 379] on textarea at bounding box center [337, 362] width 498 height 87
click at [285, 385] on textarea at bounding box center [337, 362] width 498 height 87
click at [283, 386] on textarea at bounding box center [337, 362] width 498 height 87
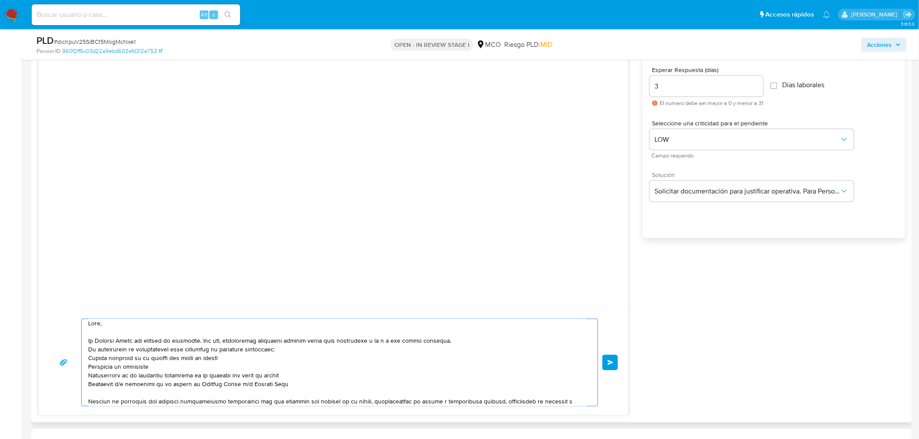
scroll to position [40, 0]
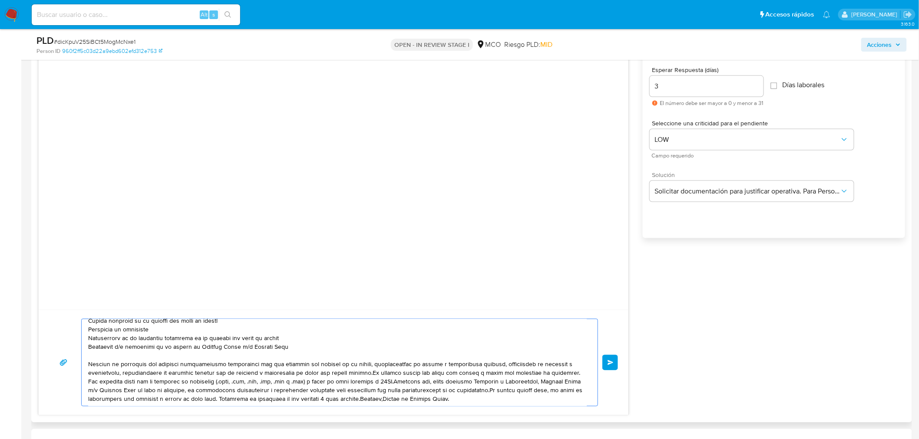
drag, startPoint x: 366, startPoint y: 371, endPoint x: 566, endPoint y: 372, distance: 200.1
click at [566, 372] on textarea at bounding box center [337, 362] width 498 height 87
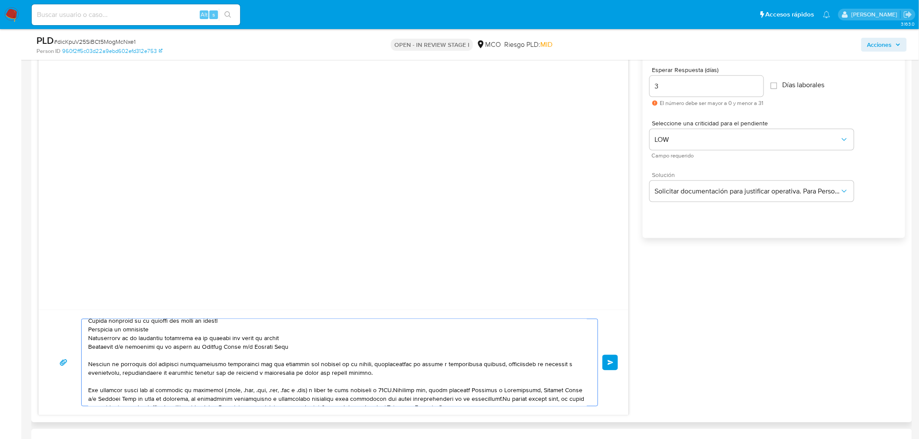
drag, startPoint x: 393, startPoint y: 394, endPoint x: 415, endPoint y: 402, distance: 22.5
click at [395, 394] on textarea at bounding box center [337, 362] width 498 height 87
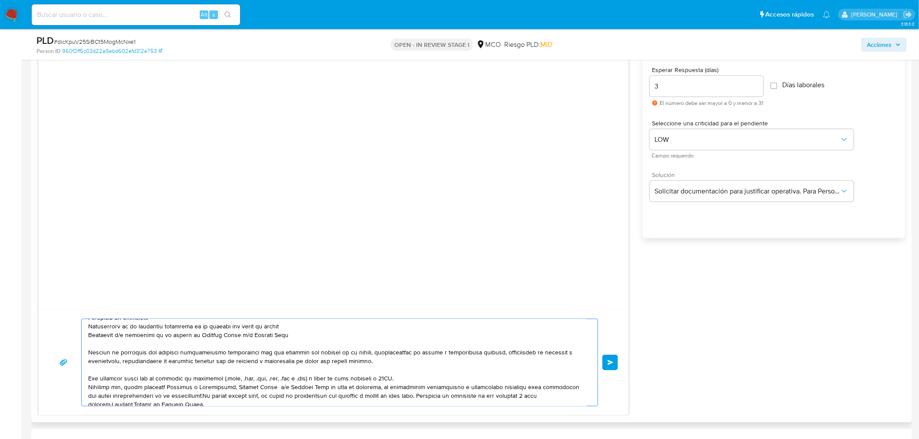
scroll to position [58, 0]
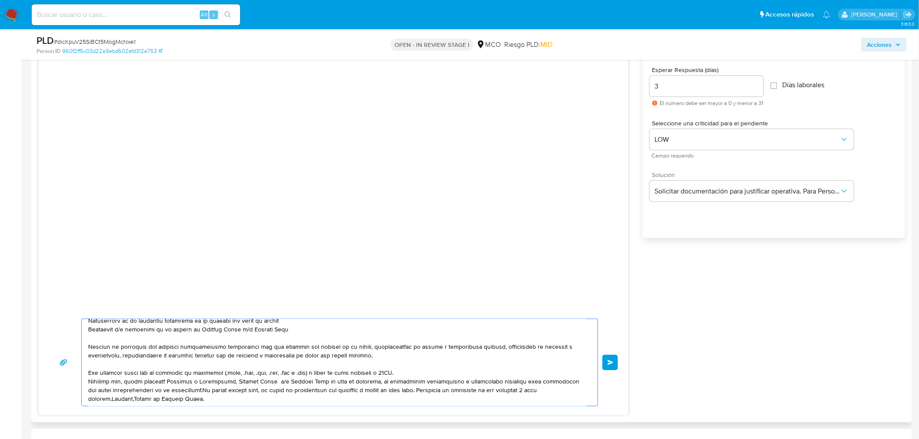
drag, startPoint x: 193, startPoint y: 389, endPoint x: 206, endPoint y: 392, distance: 13.0
click at [194, 389] on textarea at bounding box center [337, 362] width 498 height 87
click at [313, 399] on textarea at bounding box center [337, 362] width 498 height 87
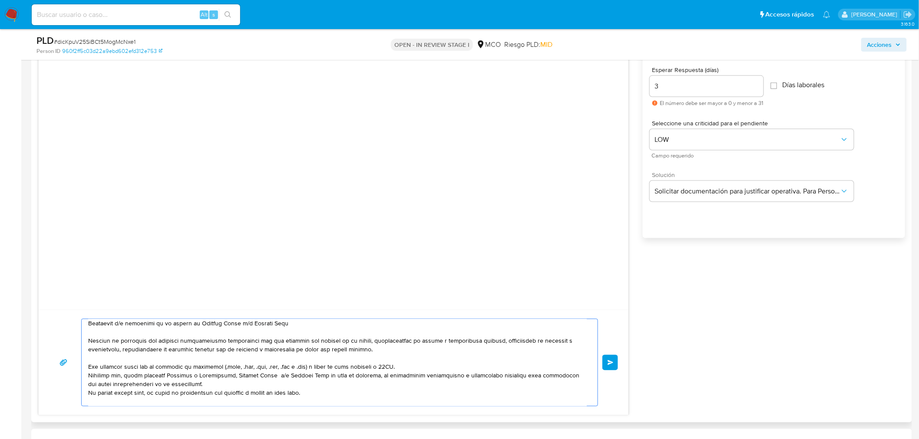
scroll to position [72, 0]
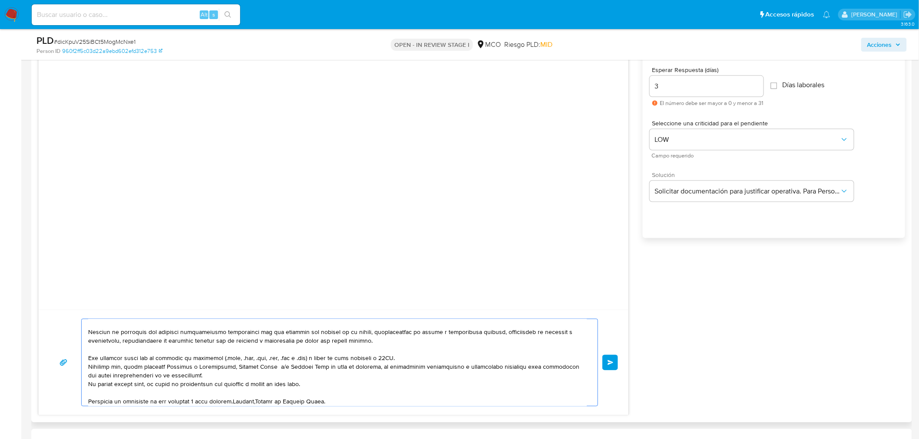
click at [236, 401] on textarea at bounding box center [337, 362] width 498 height 87
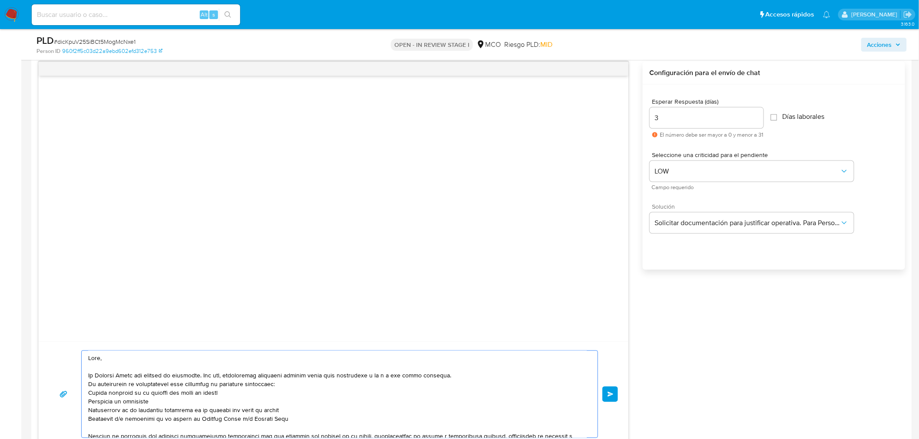
scroll to position [434, 0]
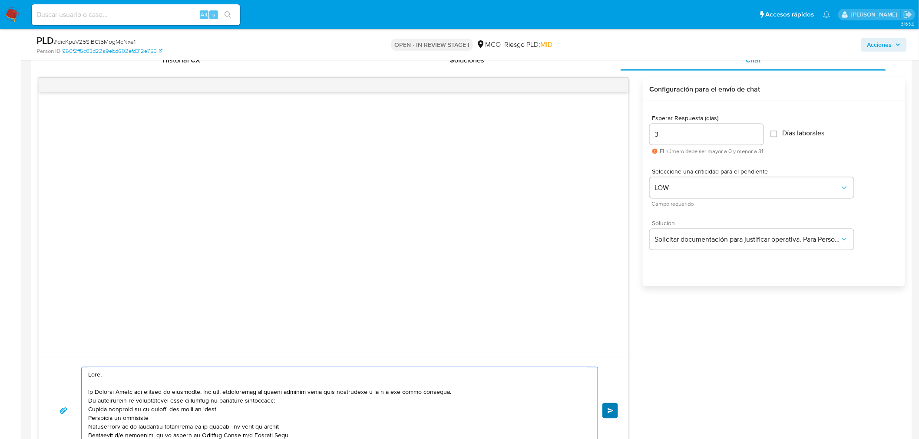
type textarea "Hola, En Mercado Libre nos importa tu seguridad. Por eso, necesitamos verificar…"
click at [611, 409] on span "Enviar" at bounding box center [610, 410] width 6 height 5
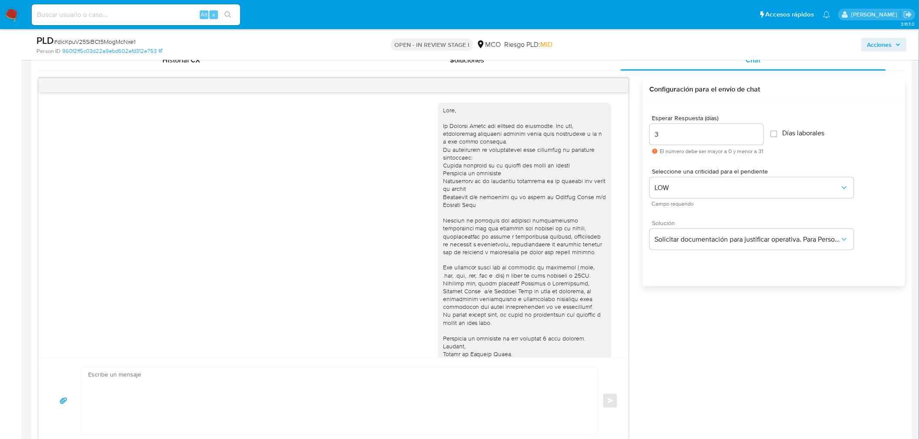
scroll to position [20, 0]
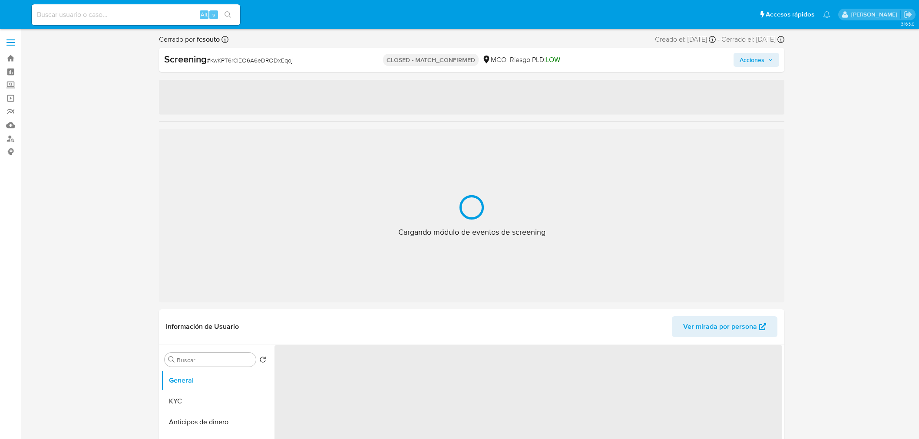
select select "10"
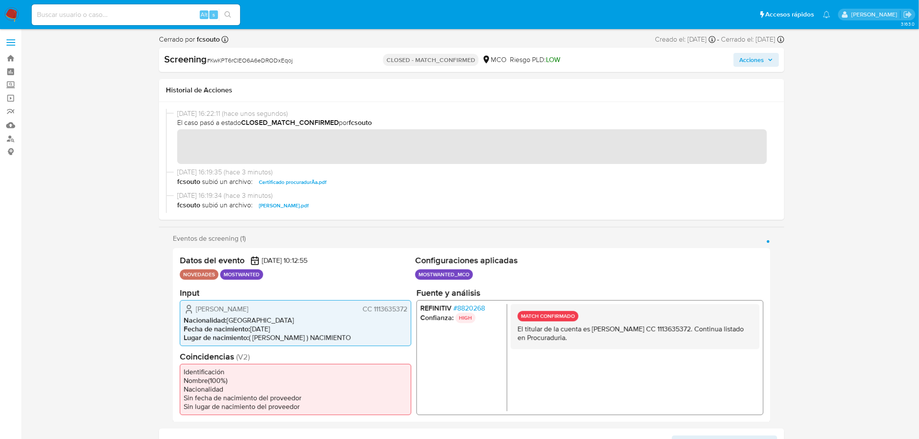
click at [591, 336] on p "El titular de la cuenta es [PERSON_NAME] CC 1113635372. Continua listado en Pro…" at bounding box center [634, 333] width 235 height 17
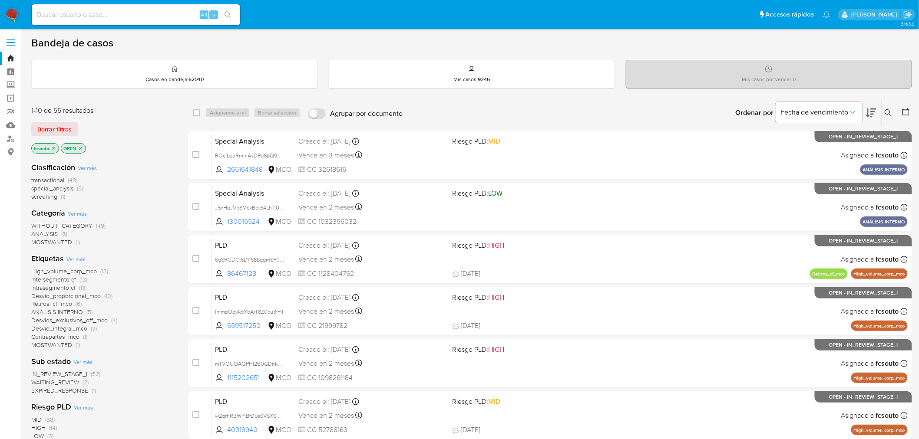
click at [55, 242] on span "MOSTWANTED" at bounding box center [51, 242] width 41 height 9
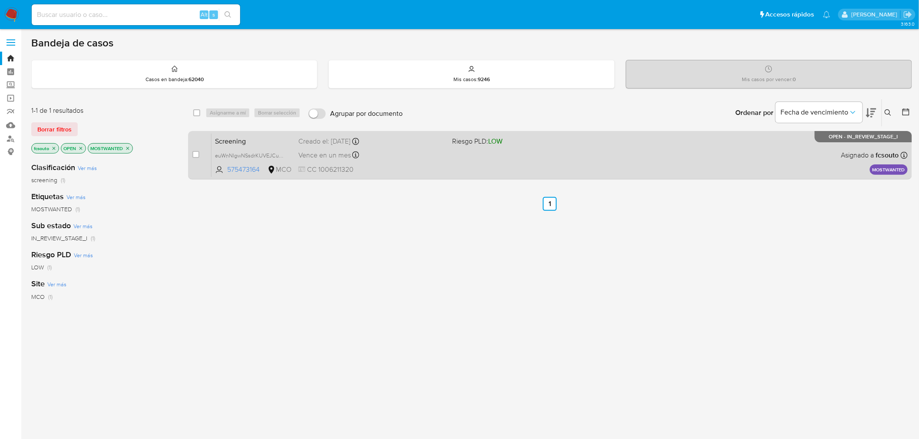
click at [474, 166] on div "Screening euWnNlgwNSsdrKUVEJCu8Deo 575473164 MCO Riesgo PLD: LOW Creado el: [DA…" at bounding box center [559, 155] width 696 height 44
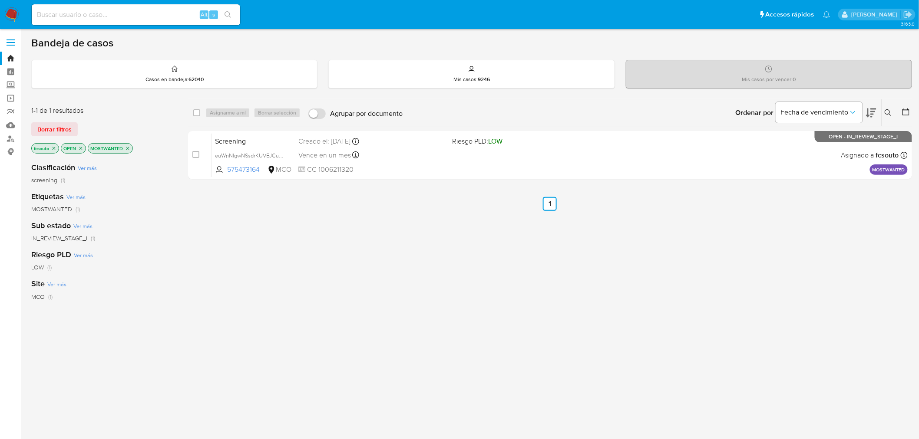
click at [8, 18] on img at bounding box center [11, 14] width 15 height 15
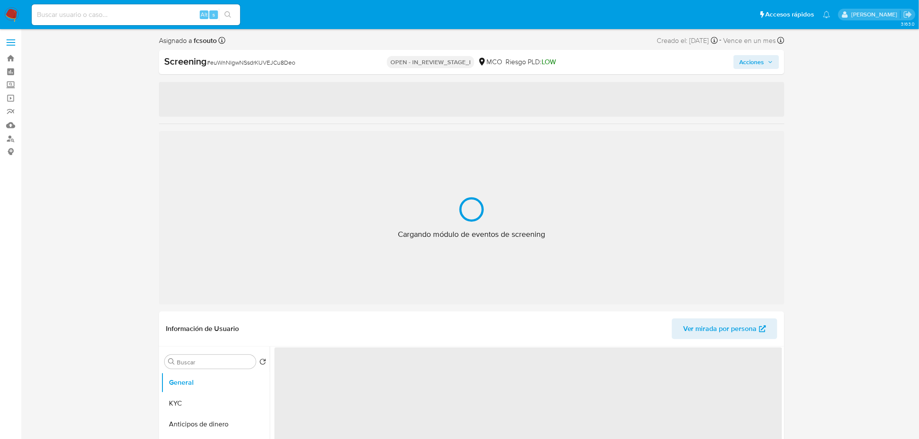
select select "10"
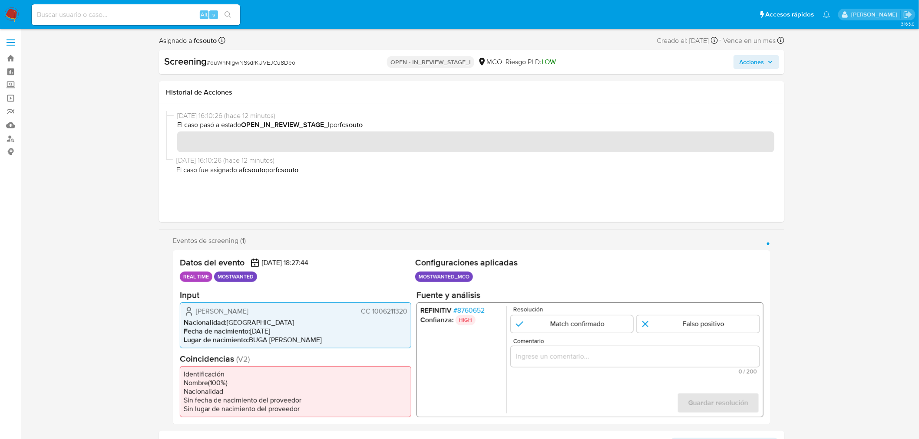
click at [464, 307] on span "# 8760652" at bounding box center [468, 310] width 31 height 9
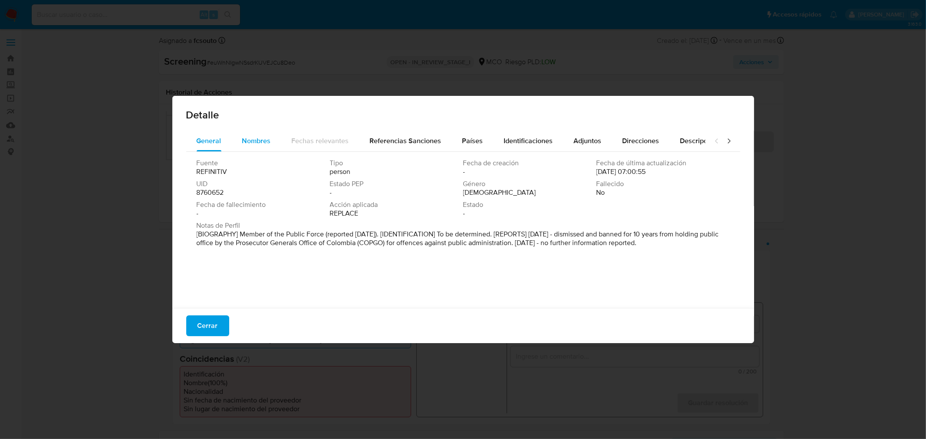
click at [260, 138] on span "Nombres" at bounding box center [256, 141] width 29 height 10
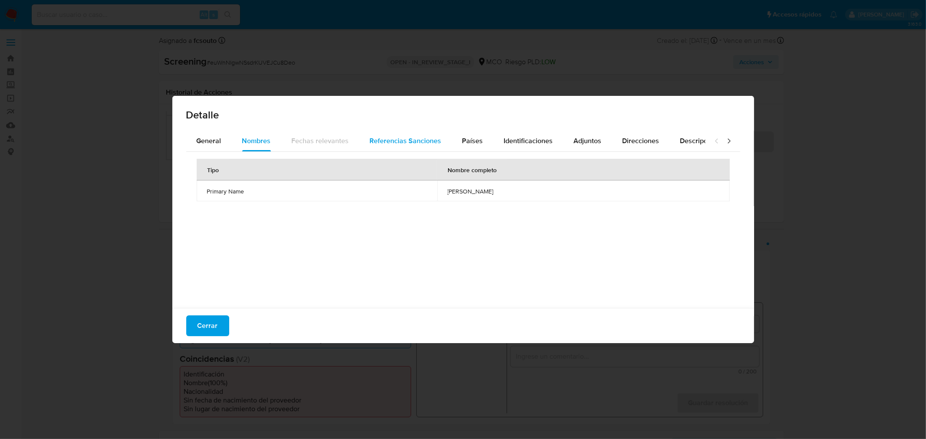
click at [388, 142] on span "Referencias Sanciones" at bounding box center [406, 141] width 72 height 10
click at [215, 140] on span "General" at bounding box center [209, 141] width 25 height 10
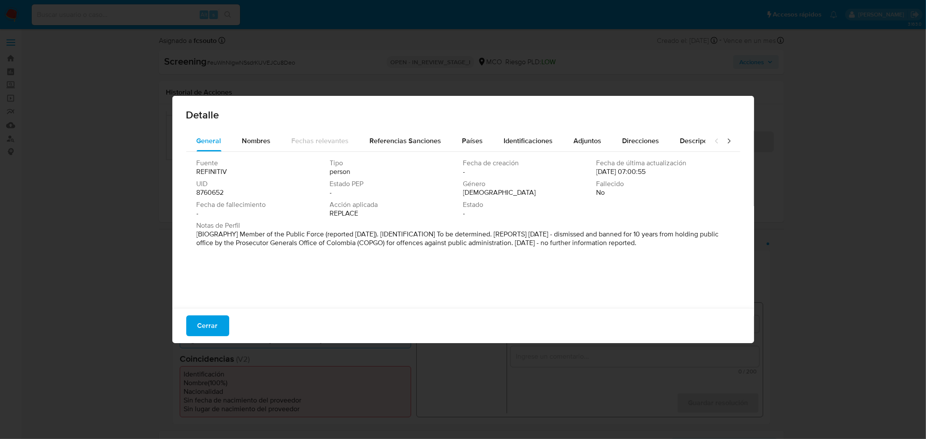
drag, startPoint x: 240, startPoint y: 235, endPoint x: 683, endPoint y: 248, distance: 443.0
click at [683, 248] on div "Notas de Perfil [BIOGRAPHY] Member of the Public Force (reported [DATE]). [IDEN…" at bounding box center [463, 236] width 533 height 30
drag, startPoint x: 68, startPoint y: 297, endPoint x: 91, endPoint y: 303, distance: 24.2
click at [68, 297] on div "Detalle General Nombres Fechas relevantes Referencias Sanciones Países Identifi…" at bounding box center [463, 219] width 926 height 439
click at [220, 318] on button "Cerrar" at bounding box center [207, 326] width 43 height 21
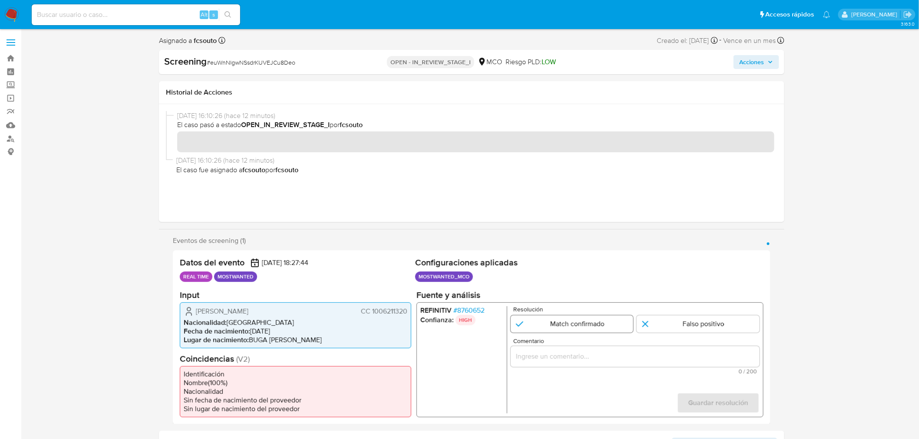
click at [582, 326] on input "1 de 1" at bounding box center [571, 323] width 123 height 17
radio input "true"
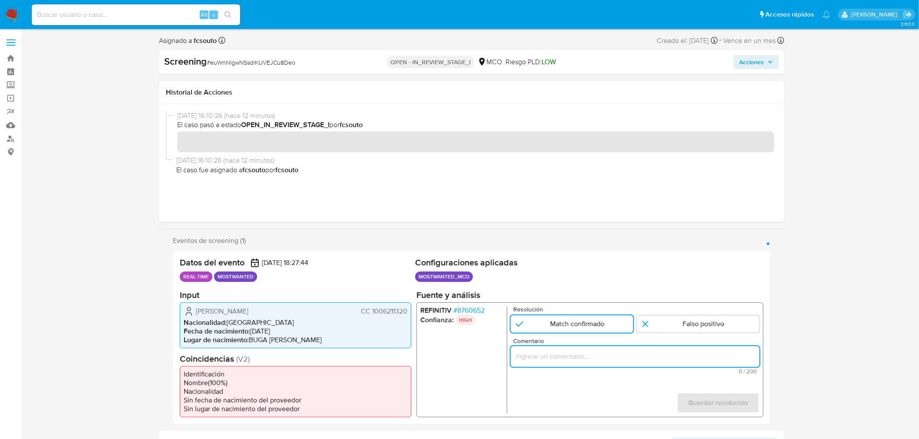
click at [577, 361] on input "Comentario" at bounding box center [634, 356] width 249 height 11
drag, startPoint x: 592, startPoint y: 358, endPoint x: 691, endPoint y: 355, distance: 99.0
click at [691, 355] on input "El titular de la cuenta es [PERSON_NAME] CC 1113635372. Continua listado en Pro…" at bounding box center [634, 356] width 249 height 11
paste input "[PERSON_NAME]"
click at [713, 356] on input "El titular de la cuenta es [PERSON_NAME] CC 1113635372. Continua listado en Pro…" at bounding box center [634, 356] width 249 height 11
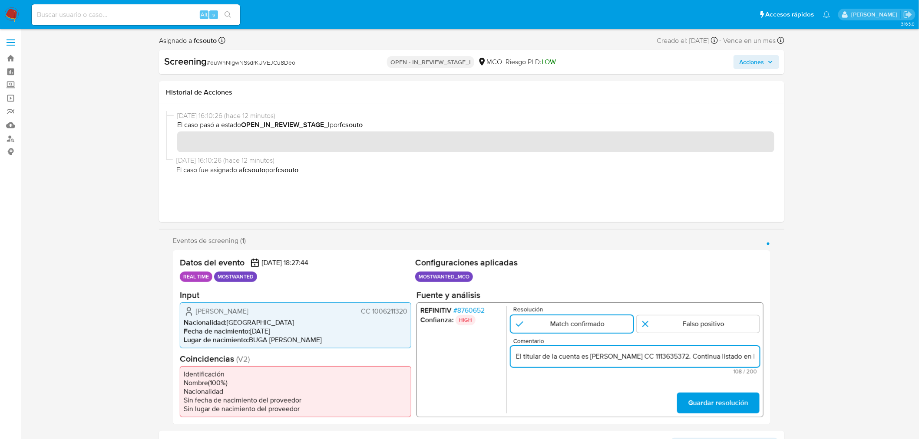
click at [713, 356] on input "El titular de la cuenta es Brajhan Edilson Arboleda Camargo CC 1113635372. Cont…" at bounding box center [634, 356] width 249 height 11
paste input "006211320"
drag, startPoint x: 585, startPoint y: 356, endPoint x: 715, endPoint y: 350, distance: 130.4
click at [715, 351] on input "El titular de la cuenta es Brajhan Edilson Arboleda Camargo CC 1006211320. Cont…" at bounding box center [634, 356] width 249 height 11
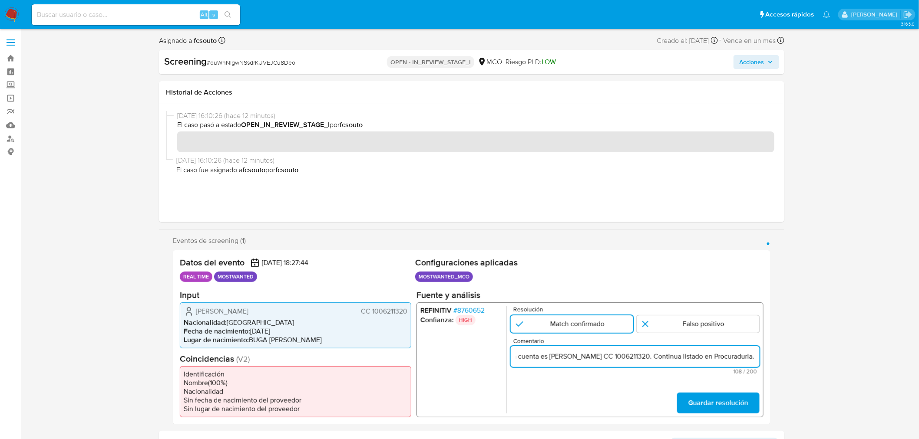
click at [713, 356] on input "El titular de la cuenta es [PERSON_NAME] CC 1006211320. Continua listado en Pro…" at bounding box center [634, 356] width 249 height 11
type input "El titular de la cuenta es [PERSON_NAME] CC 1006211320. Continua listado en Pro…"
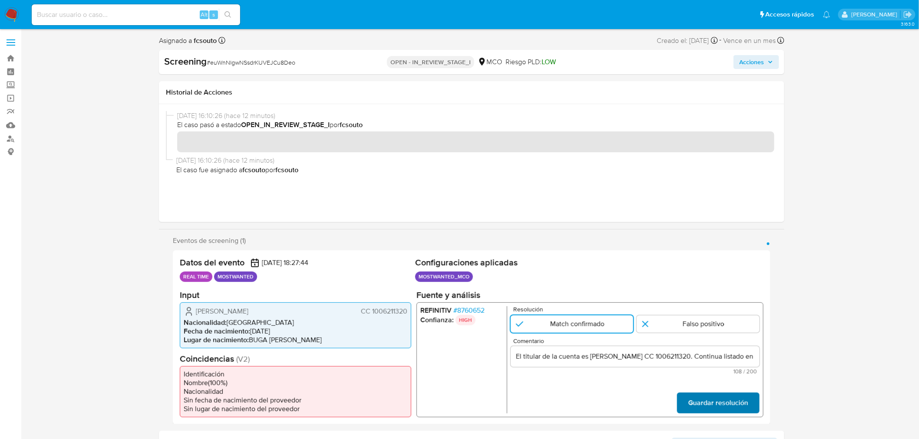
click at [712, 402] on span "Guardar resolución" at bounding box center [718, 402] width 60 height 19
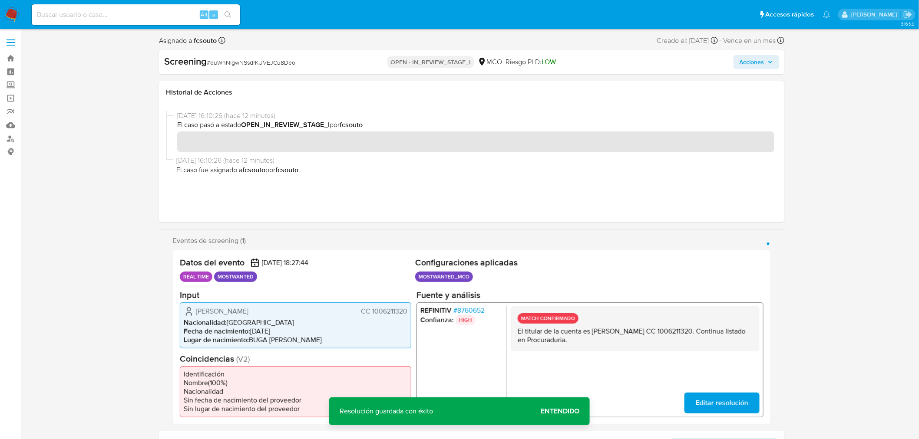
click at [610, 332] on p "El titular de la cuenta es [PERSON_NAME] CC 1006211320. Continua listado en Pro…" at bounding box center [634, 335] width 235 height 17
click at [610, 332] on p "El titular de la cuenta es Brajhan Edilson Arboleda Camargo CC 1006211320. Cont…" at bounding box center [634, 335] width 235 height 17
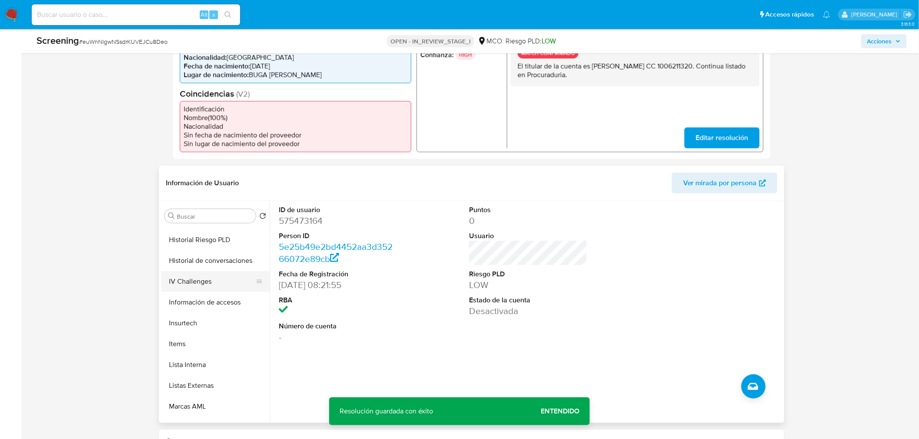
scroll to position [385, 0]
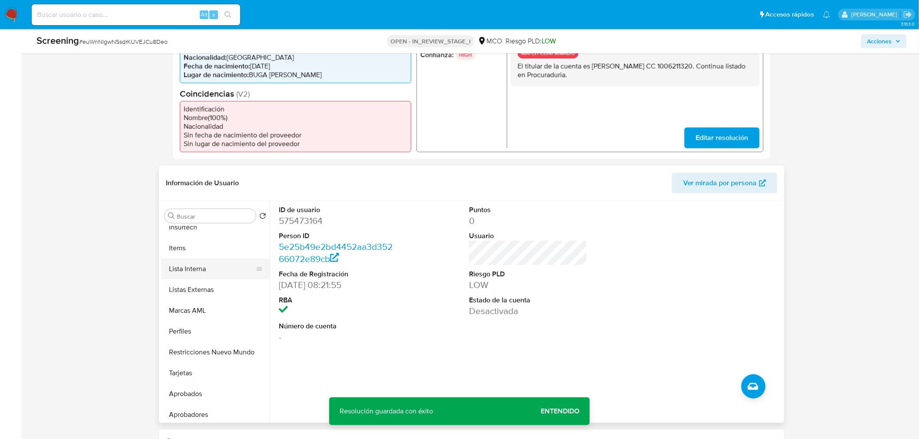
click at [209, 272] on button "Lista Interna" at bounding box center [212, 269] width 102 height 21
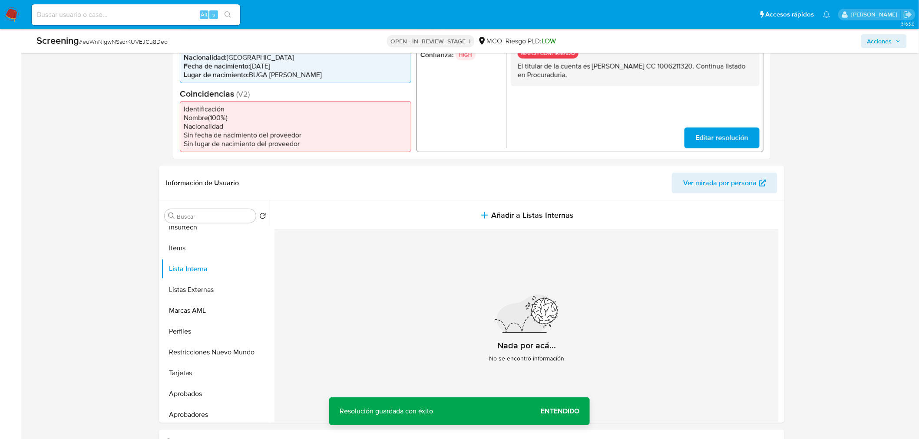
click at [570, 412] on span "Entendido" at bounding box center [559, 412] width 39 height 0
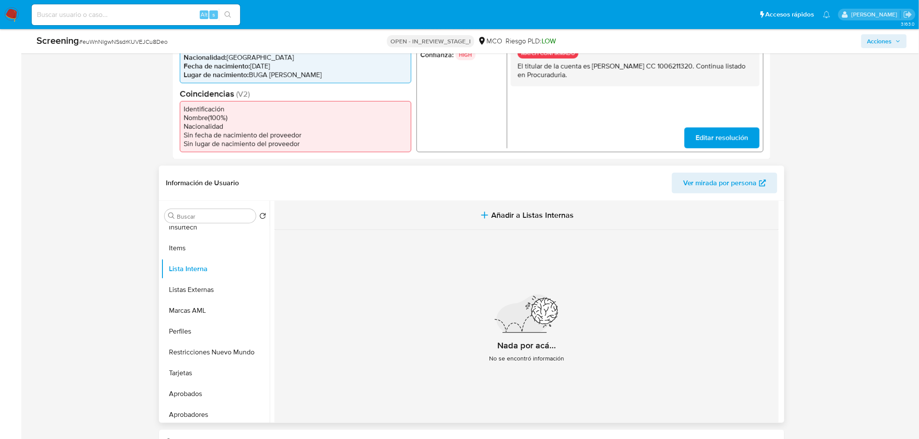
drag, startPoint x: 519, startPoint y: 197, endPoint x: 530, endPoint y: 214, distance: 21.1
click at [519, 200] on div "Información de Usuario Ver mirada por persona" at bounding box center [471, 183] width 625 height 35
click at [531, 215] on span "Añadir a Listas Internas" at bounding box center [532, 216] width 82 height 10
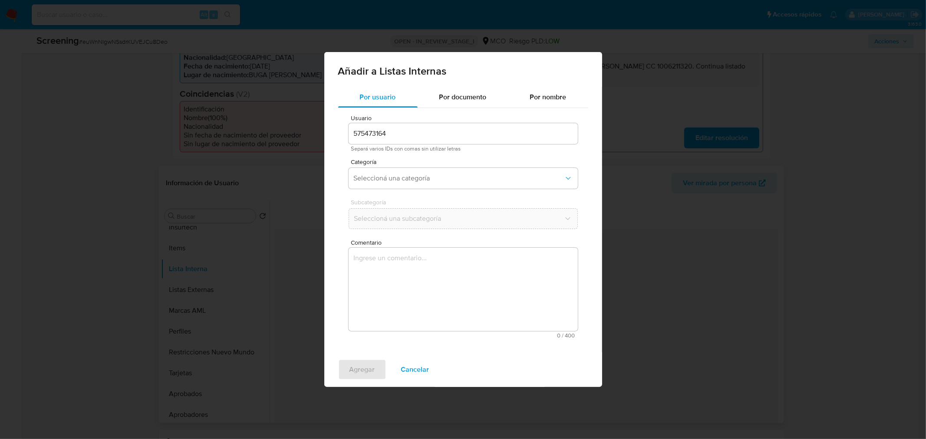
click at [408, 274] on textarea "Comentario" at bounding box center [463, 289] width 229 height 83
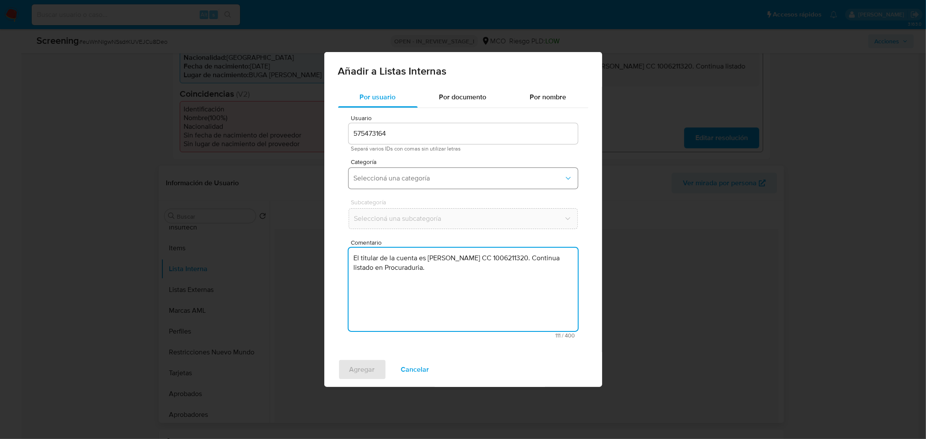
type textarea "El titular de la cuenta es Brajhan Edilson Arboleda Camargo CC 1006211320. Cont…"
click at [394, 170] on button "Seleccioná una categoría" at bounding box center [463, 178] width 229 height 21
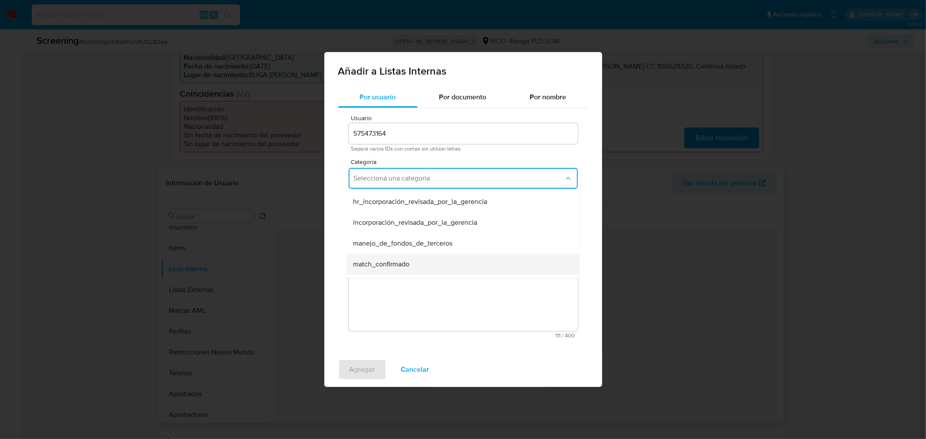
click at [412, 263] on div "match_confirmado" at bounding box center [460, 264] width 214 height 21
click at [415, 222] on span "Seleccioná una subcategoría" at bounding box center [459, 218] width 210 height 9
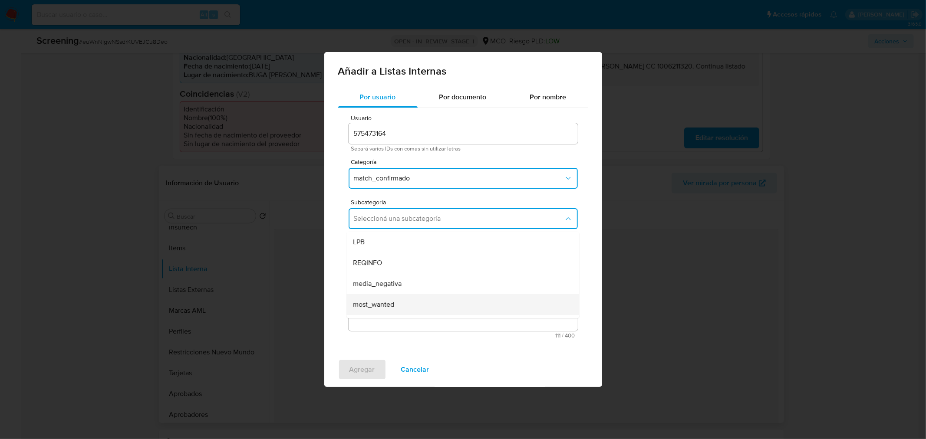
click at [402, 310] on div "most_wanted" at bounding box center [460, 304] width 214 height 21
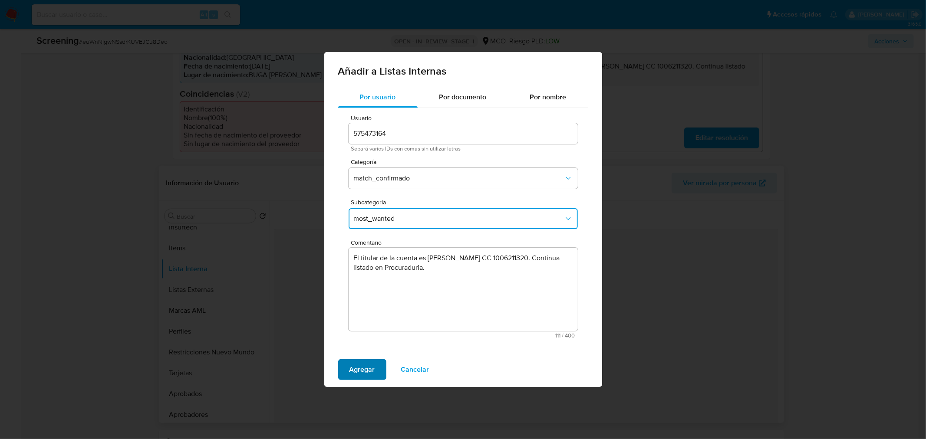
click at [362, 367] on span "Agregar" at bounding box center [362, 369] width 26 height 19
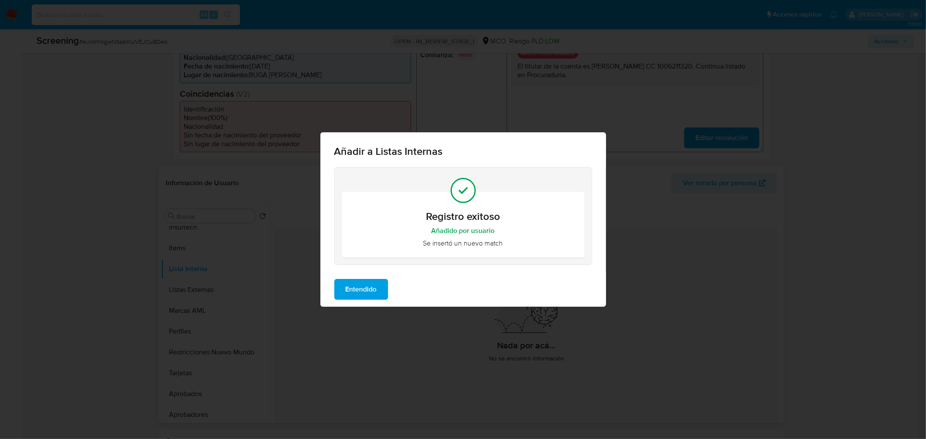
click at [373, 281] on span "Entendido" at bounding box center [361, 289] width 31 height 19
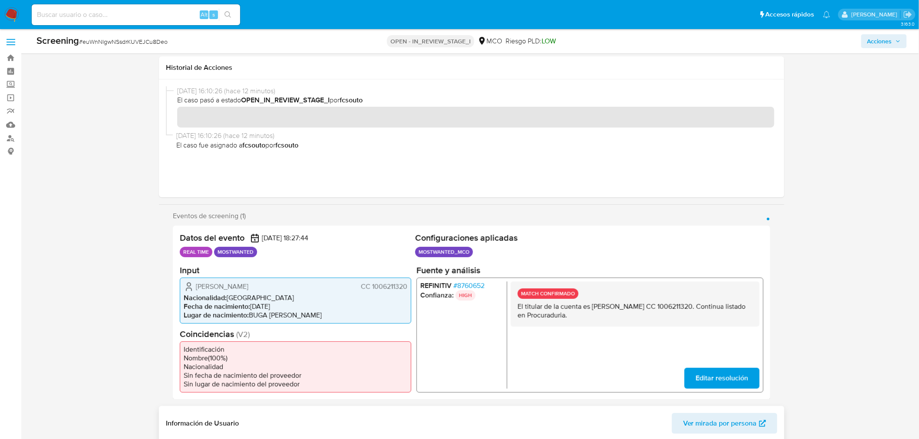
scroll to position [0, 0]
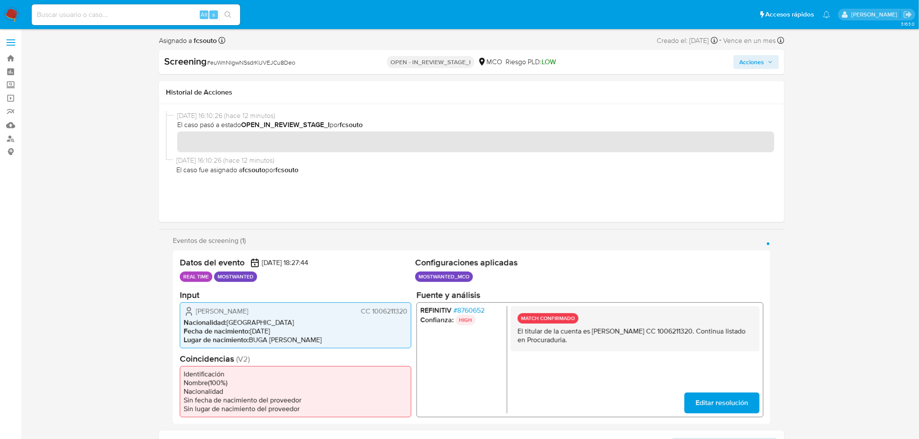
click at [393, 310] on span "CC 1006211320" at bounding box center [384, 311] width 46 height 9
click at [757, 63] on span "Acciones" at bounding box center [751, 62] width 25 height 14
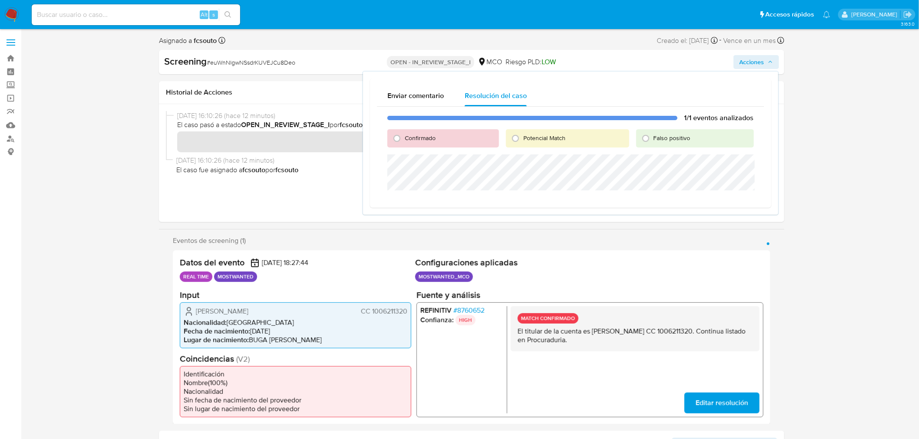
click at [311, 107] on div "10/10/2025 16:10:26 (hace 12 minutos) El caso pasó a estado OPEN_IN_REVIEW_STAG…" at bounding box center [471, 163] width 625 height 118
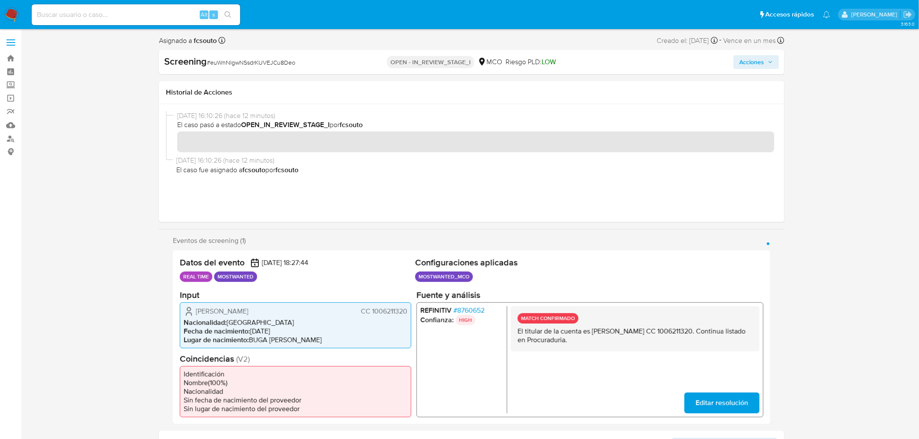
drag, startPoint x: 276, startPoint y: 310, endPoint x: 194, endPoint y: 310, distance: 82.0
click at [194, 310] on div "Brajhan Edilson Arboleda Camargo CC 1006211320" at bounding box center [296, 311] width 224 height 10
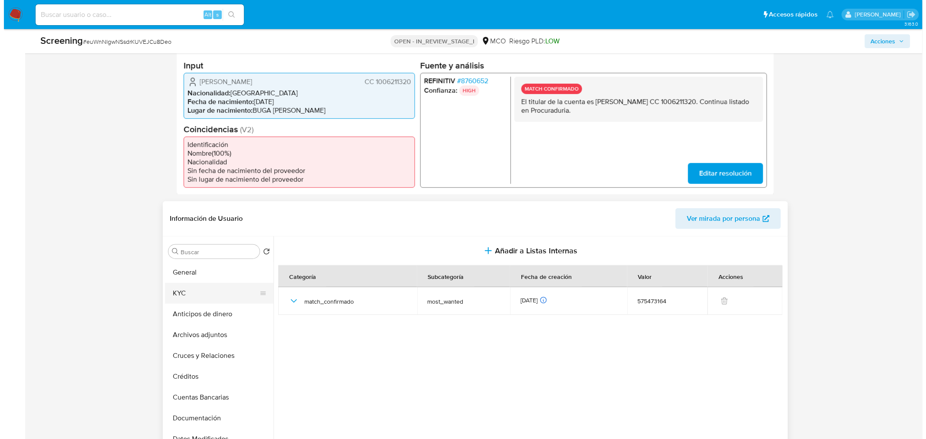
scroll to position [241, 0]
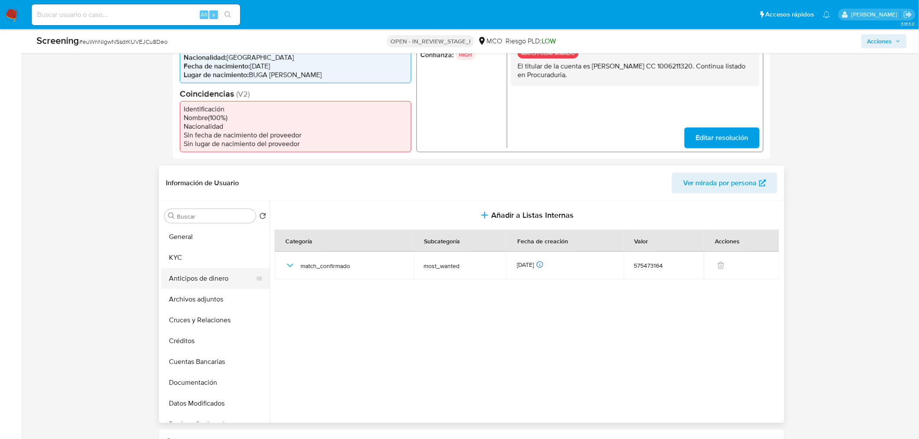
click at [214, 278] on button "Anticipos de dinero" at bounding box center [212, 278] width 102 height 21
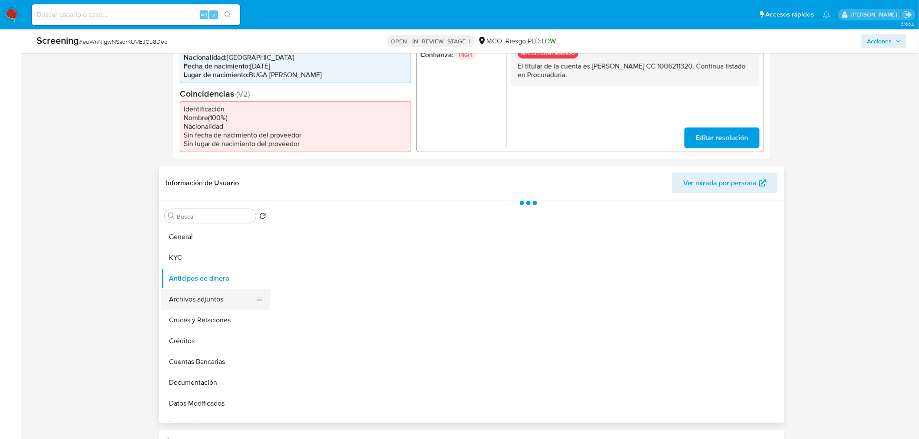
click at [204, 296] on button "Archivos adjuntos" at bounding box center [212, 299] width 102 height 21
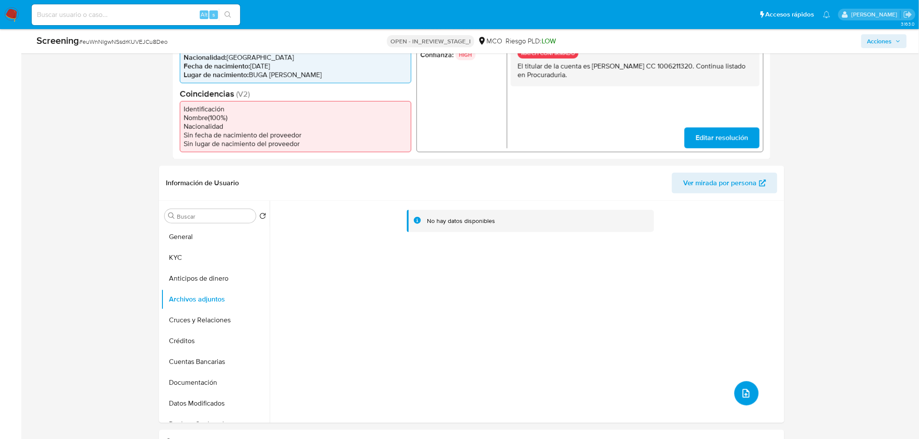
click at [748, 393] on button "upload-file" at bounding box center [746, 394] width 24 height 24
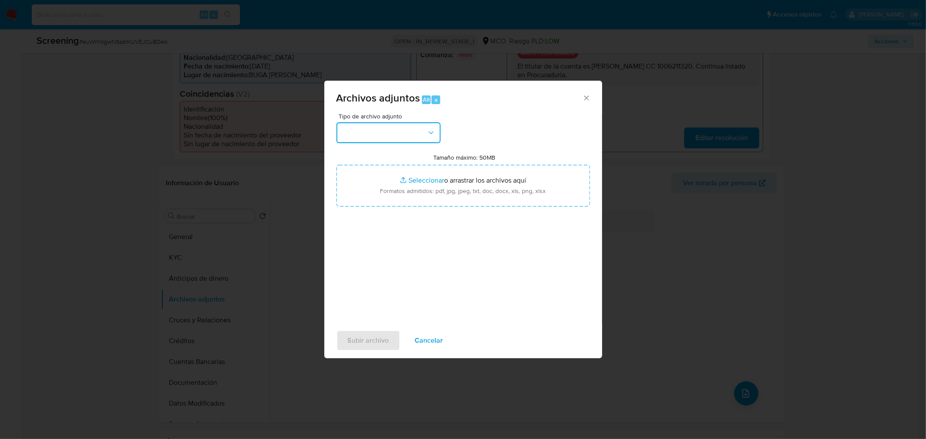
click at [380, 138] on button "button" at bounding box center [388, 132] width 104 height 21
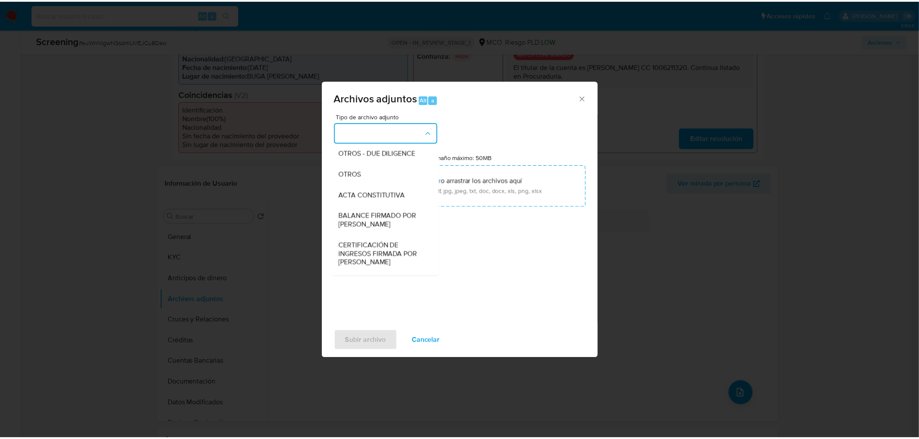
scroll to position [46, 0]
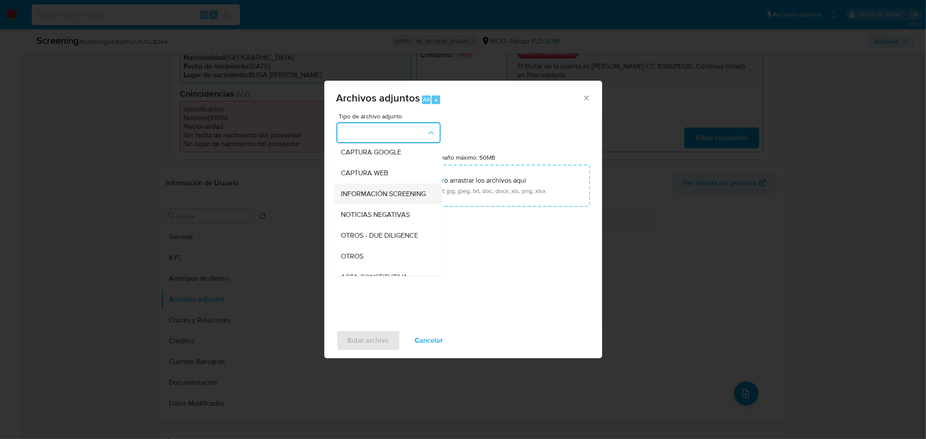
click at [373, 192] on span "INFORMACIÓN SCREENING" at bounding box center [383, 193] width 85 height 9
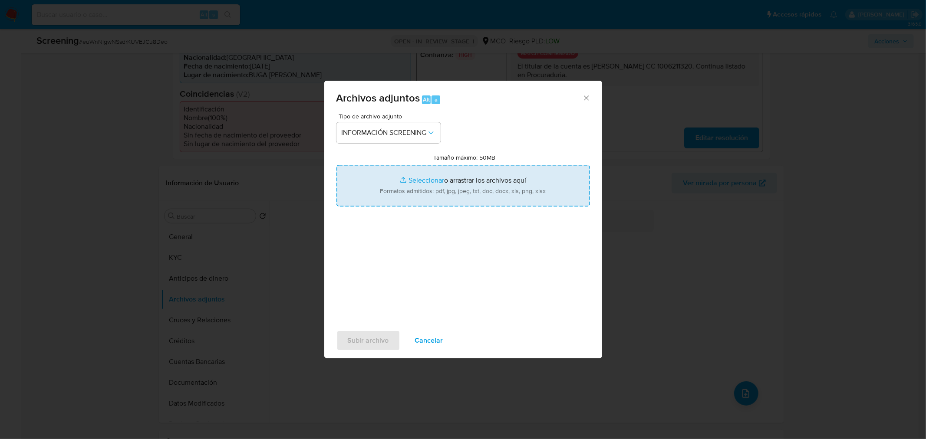
click at [428, 198] on input "Tamaño máximo: 50MB Seleccionar archivos" at bounding box center [463, 186] width 254 height 42
type input "C:\fakepath\Brajhan Edilson Arboleda Camargo lavado de dinero.pdf"
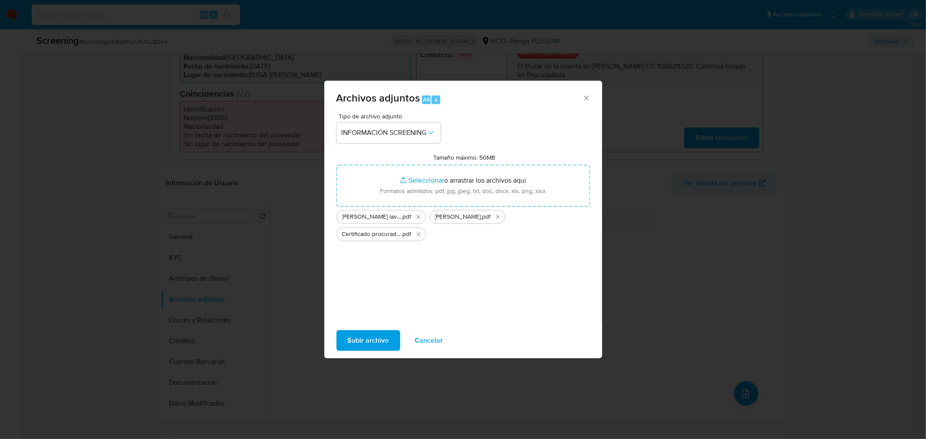
click at [352, 343] on span "Subir archivo" at bounding box center [368, 340] width 41 height 19
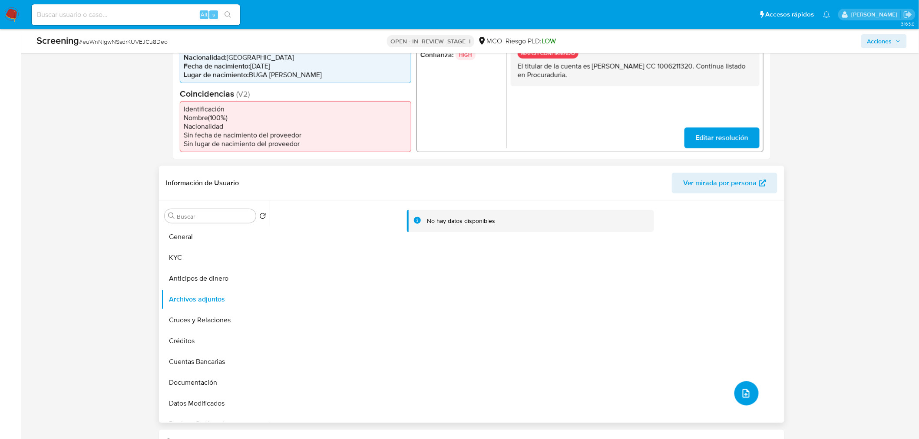
scroll to position [0, 0]
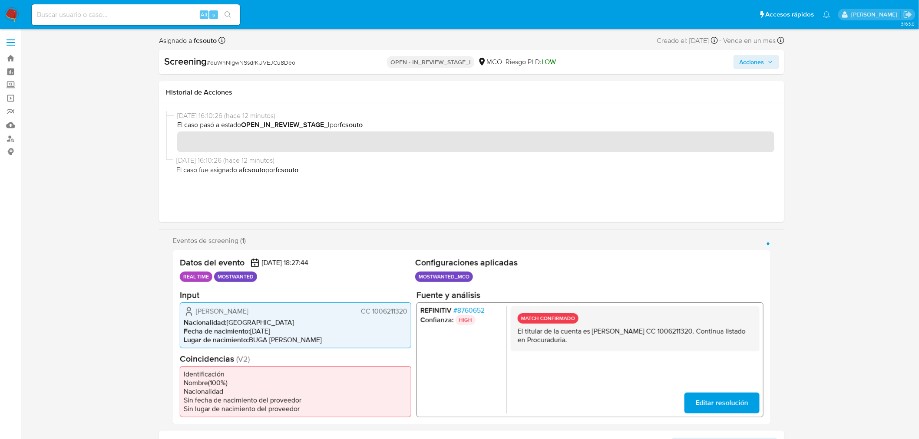
click at [761, 57] on span "Acciones" at bounding box center [751, 62] width 25 height 14
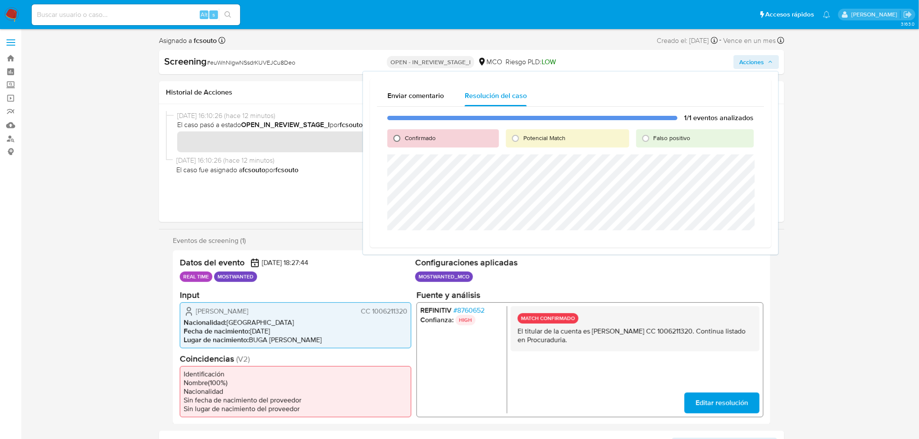
click at [398, 137] on input "Confirmado" at bounding box center [397, 139] width 14 height 14
radio input "true"
click at [735, 244] on span "Cerrar Caso" at bounding box center [723, 241] width 42 height 12
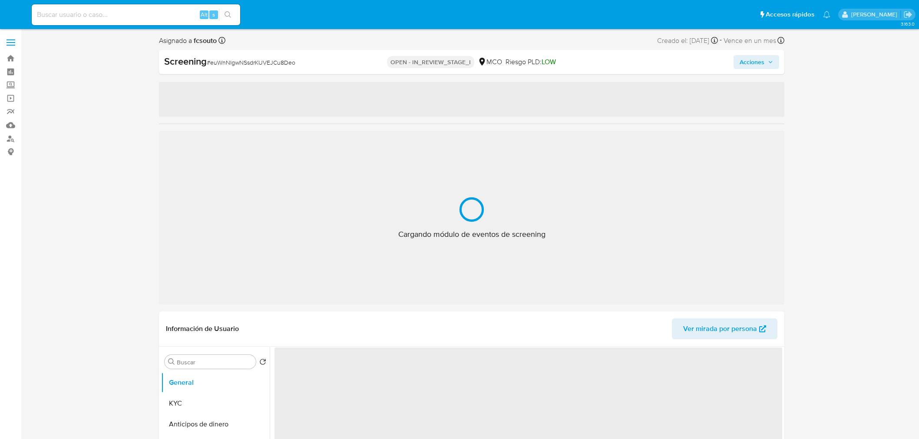
select select "10"
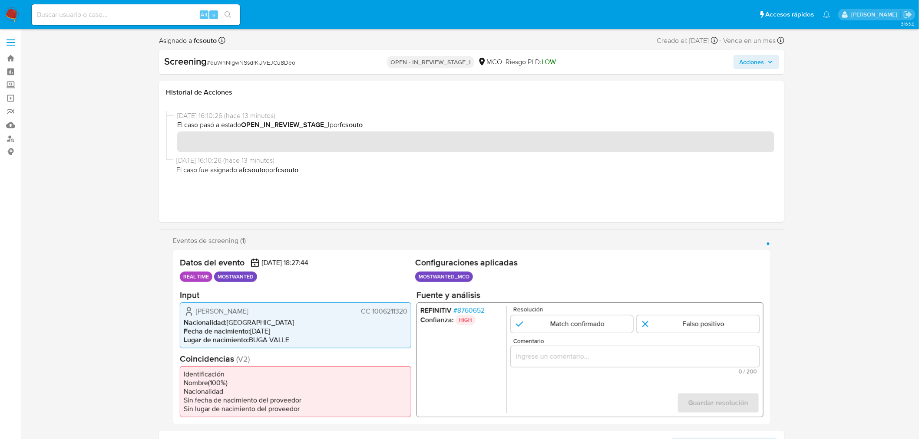
drag, startPoint x: 306, startPoint y: 313, endPoint x: 198, endPoint y: 314, distance: 107.7
click at [198, 314] on div "Brajhan [PERSON_NAME] CC 1006211320" at bounding box center [296, 311] width 224 height 10
click at [394, 310] on span "CC 1006211320" at bounding box center [384, 311] width 46 height 9
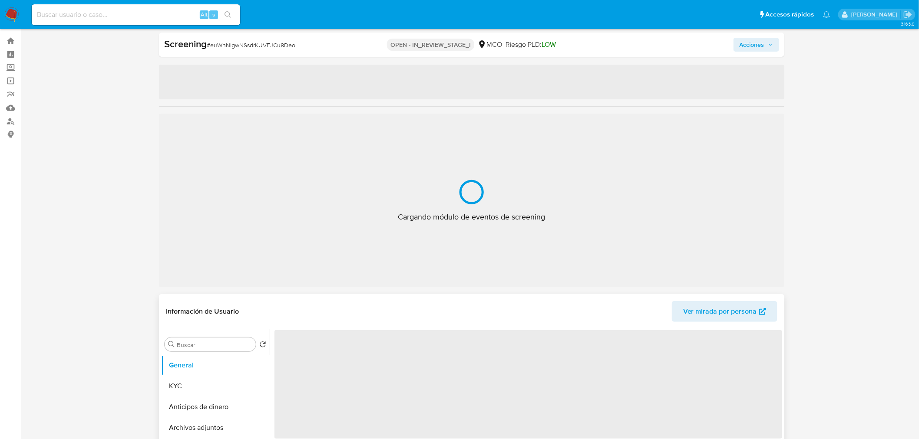
select select "10"
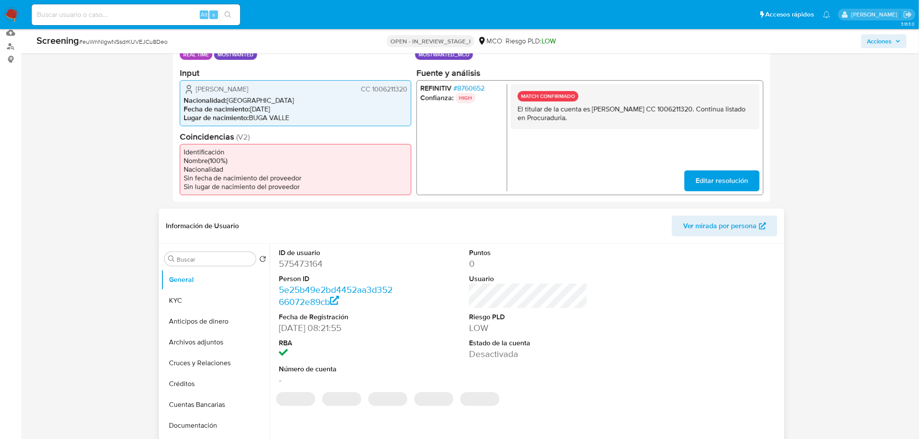
scroll to position [145, 0]
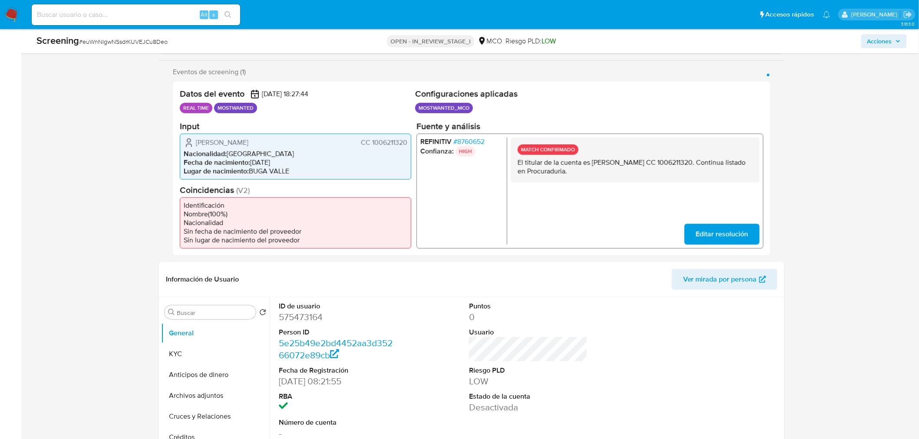
drag, startPoint x: 285, startPoint y: 141, endPoint x: 198, endPoint y: 142, distance: 87.3
click at [198, 142] on div "[PERSON_NAME] CC 1006211320" at bounding box center [296, 142] width 224 height 10
click at [389, 139] on span "CC 1006211320" at bounding box center [384, 142] width 46 height 9
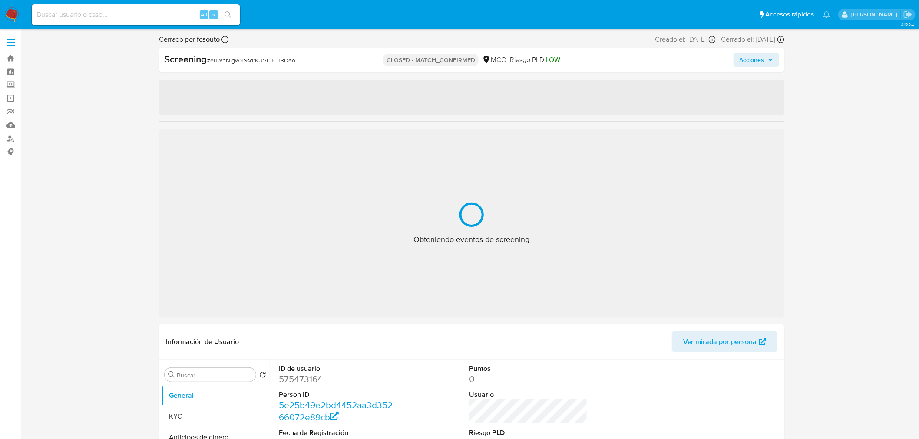
select select "10"
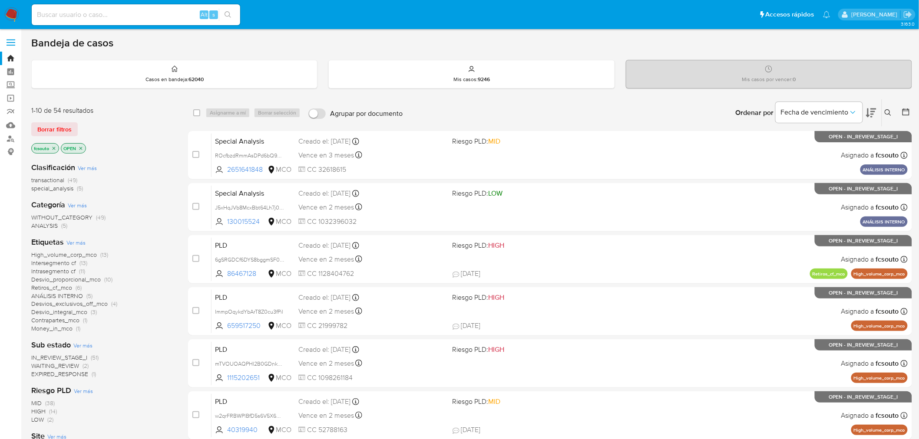
click at [66, 356] on span "IN_REVIEW_STAGE_I" at bounding box center [59, 357] width 56 height 9
click at [905, 113] on icon at bounding box center [905, 112] width 9 height 9
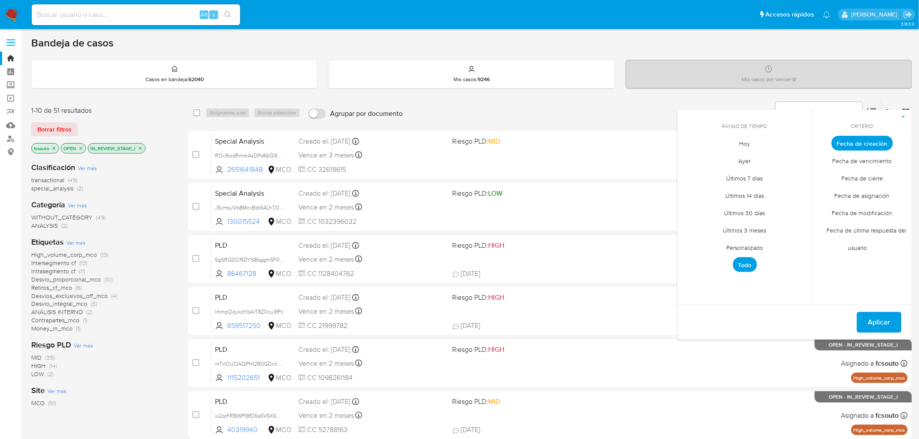
click at [738, 249] on span "Personalizado" at bounding box center [744, 248] width 55 height 18
click at [690, 162] on icon "Mes anterior" at bounding box center [690, 159] width 10 height 10
click at [691, 157] on icon "Mes anterior" at bounding box center [690, 159] width 10 height 10
click at [692, 211] on button "4" at bounding box center [692, 209] width 14 height 14
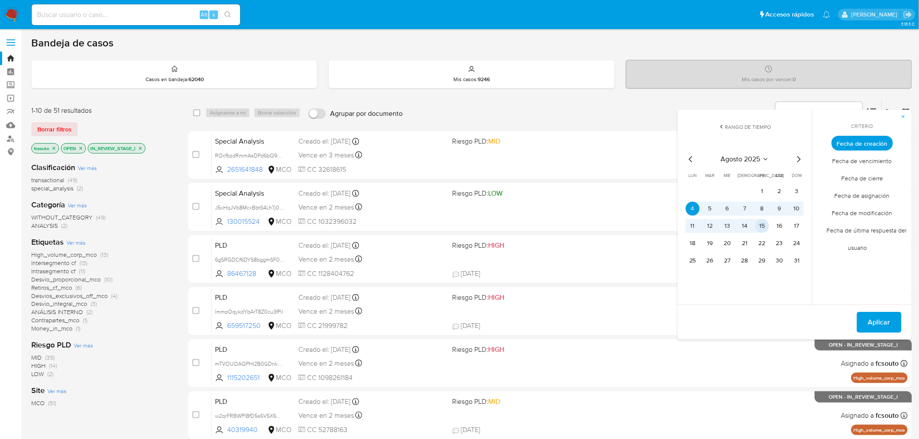
click at [758, 227] on button "15" at bounding box center [762, 226] width 14 height 14
click at [879, 325] on span "Aplicar" at bounding box center [879, 322] width 22 height 19
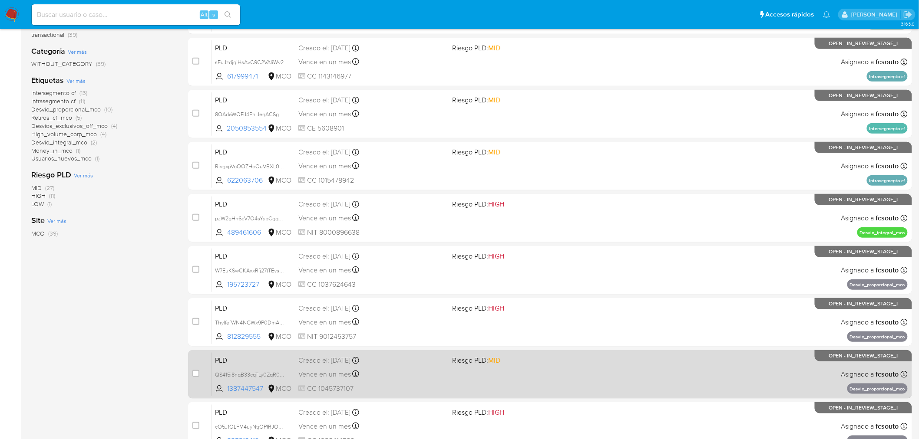
scroll to position [277, 0]
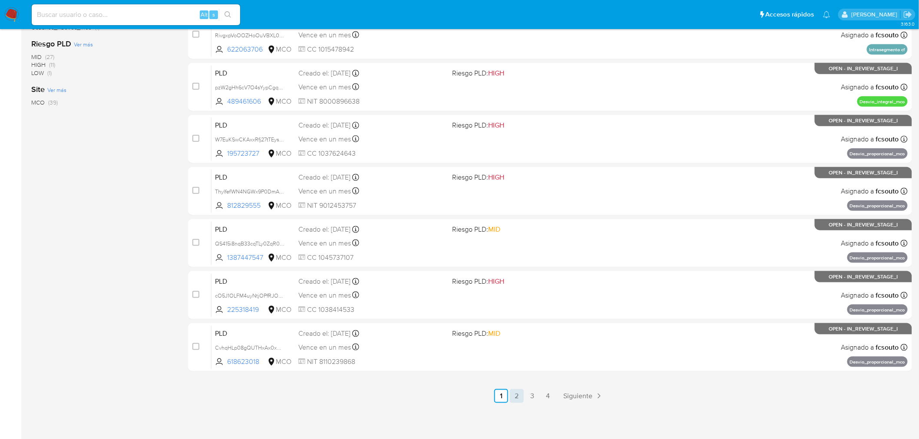
click at [520, 398] on link "2" at bounding box center [517, 396] width 14 height 14
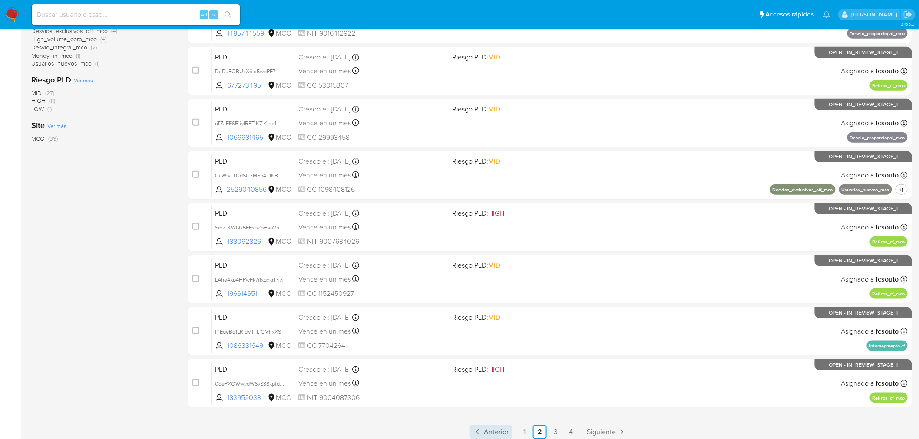
scroll to position [277, 0]
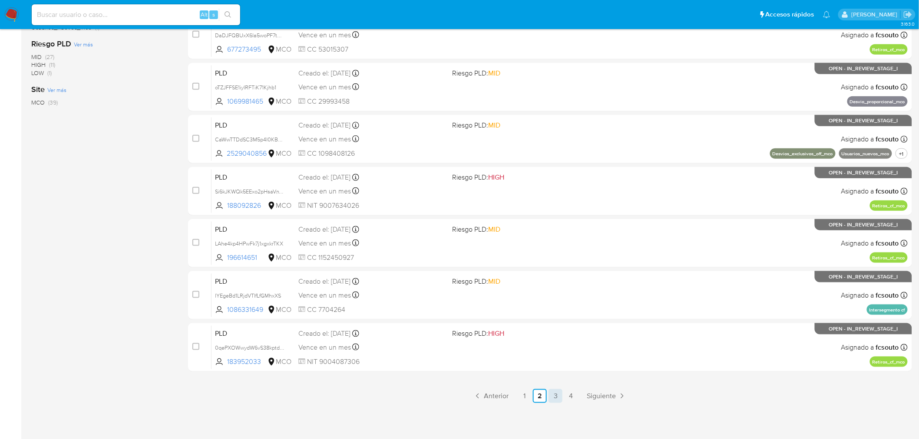
click at [561, 393] on link "3" at bounding box center [555, 396] width 14 height 14
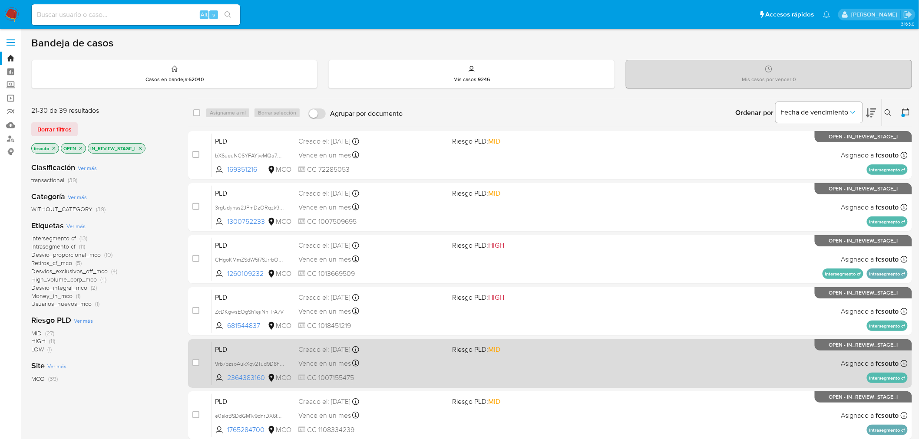
scroll to position [277, 0]
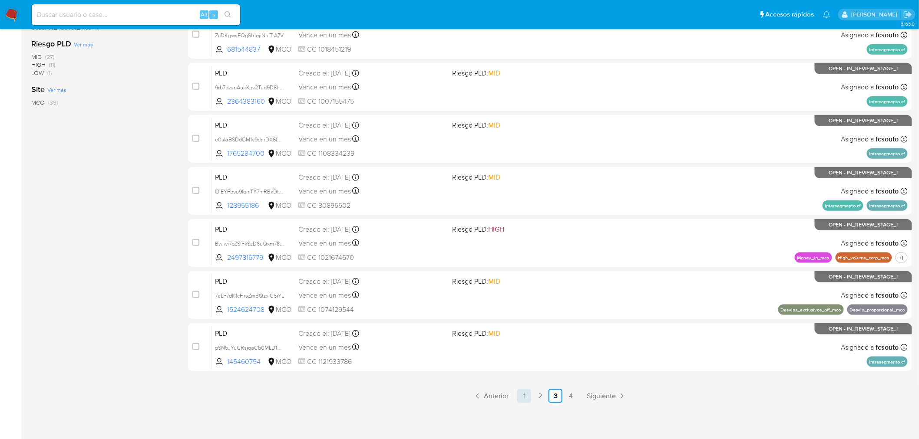
click at [527, 396] on link "1" at bounding box center [524, 396] width 14 height 14
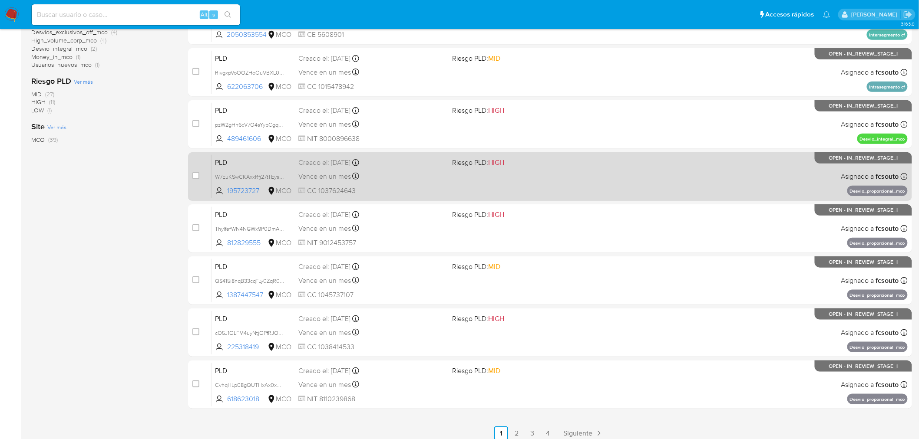
scroll to position [241, 0]
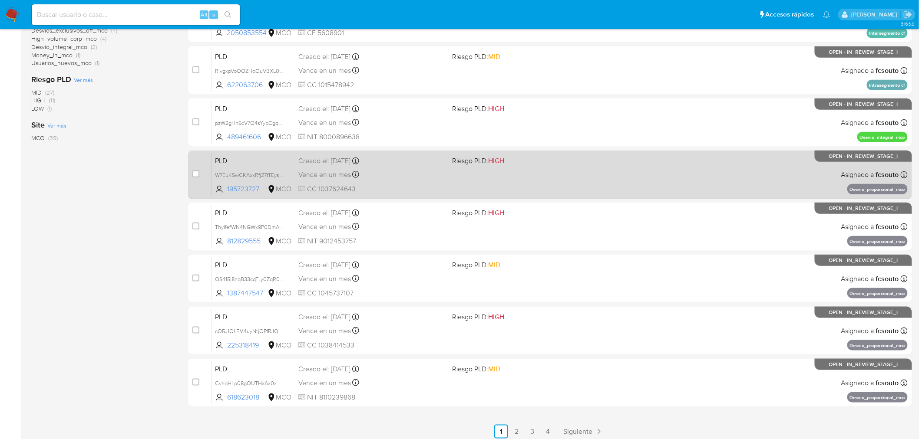
click at [397, 194] on div "PLD W7EuKSwCKAxxRfj27tTEys6q 195723727 MCO Riesgo PLD: HIGH Creado el: [DATE] C…" at bounding box center [559, 175] width 696 height 44
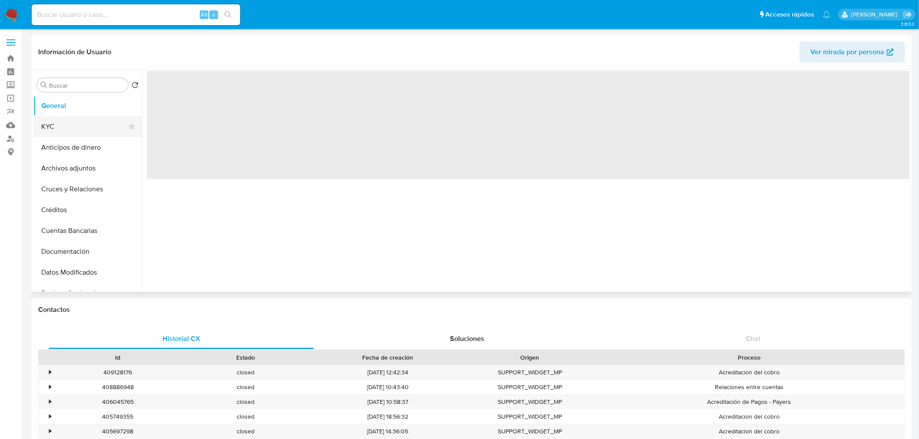
select select "10"
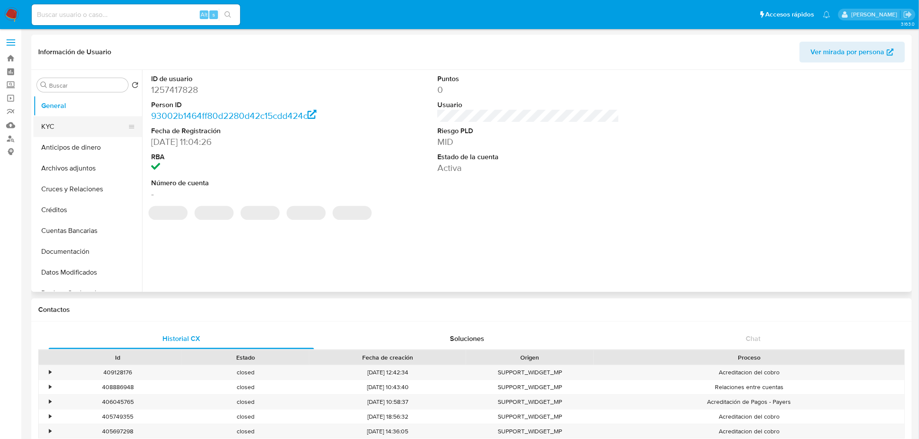
click at [80, 127] on button "KYC" at bounding box center [84, 126] width 102 height 21
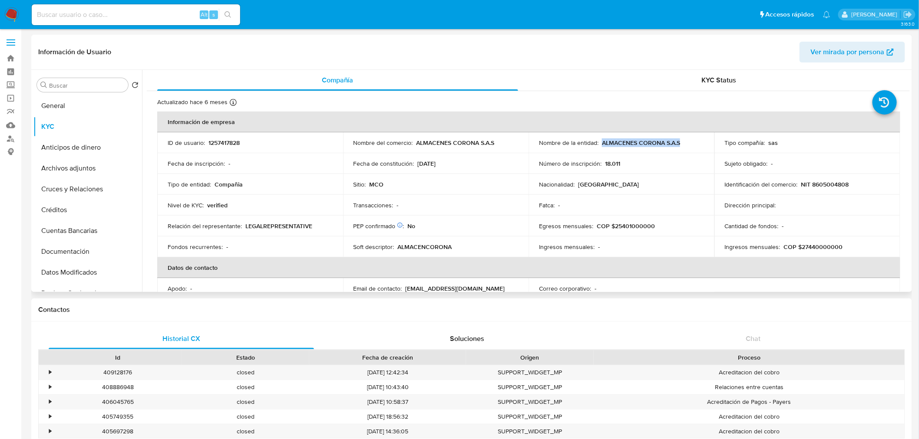
drag, startPoint x: 683, startPoint y: 141, endPoint x: 601, endPoint y: 143, distance: 82.1
click at [601, 143] on div "Nombre de la entidad : ALMACENES CORONA S.A.S" at bounding box center [621, 143] width 165 height 8
copy p "ALMACENES CORONA S.A.S"
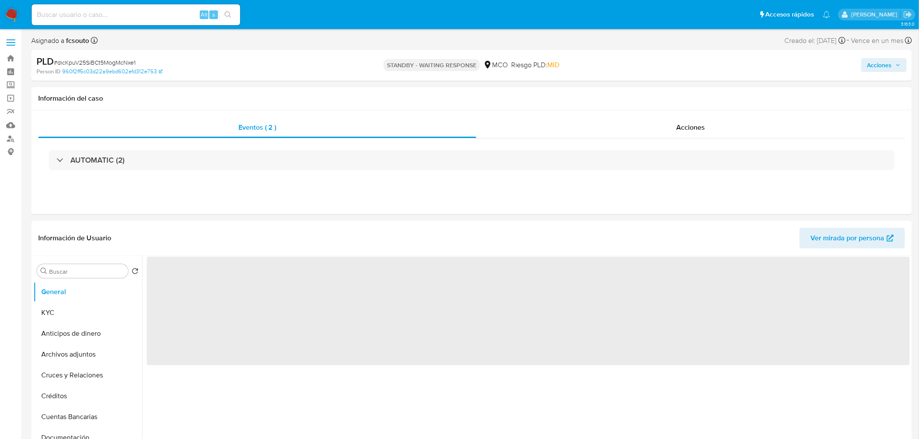
select select "10"
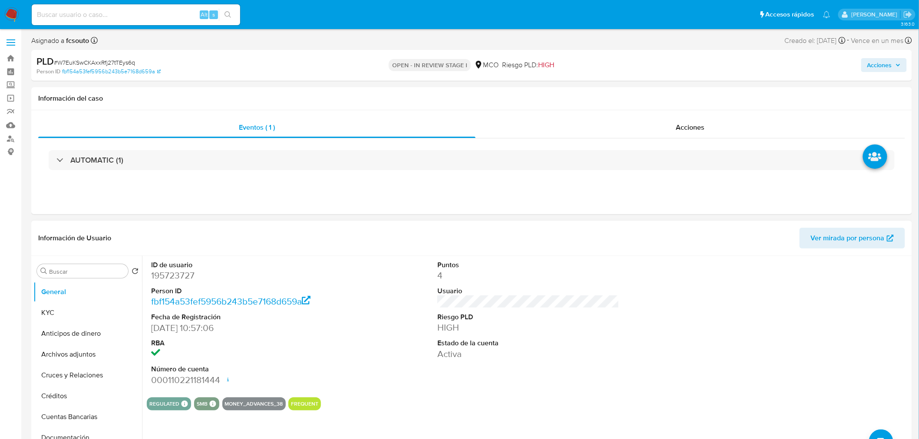
click at [162, 277] on dd "195723727" at bounding box center [242, 276] width 182 height 12
copy dd "195723727"
click at [167, 280] on dd "195723727" at bounding box center [242, 276] width 182 height 12
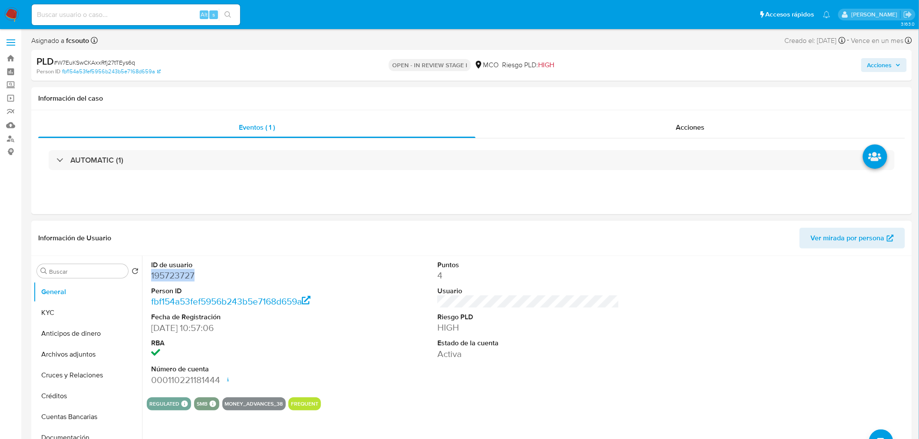
click at [169, 280] on dd "195723727" at bounding box center [242, 276] width 182 height 12
click at [170, 275] on dd "195723727" at bounding box center [242, 276] width 182 height 12
click at [169, 273] on dd "195723727" at bounding box center [242, 276] width 182 height 12
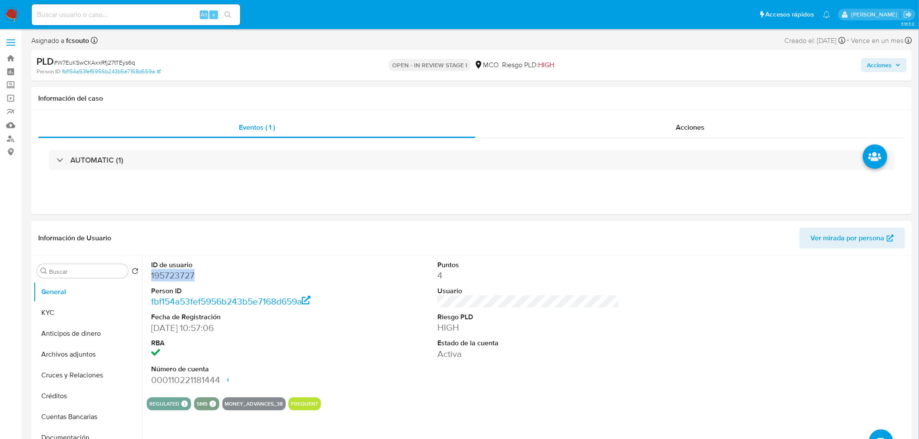
click at [169, 273] on dd "195723727" at bounding box center [242, 276] width 182 height 12
drag, startPoint x: 92, startPoint y: 356, endPoint x: 89, endPoint y: 351, distance: 5.8
click at [92, 355] on button "Archivos adjuntos" at bounding box center [84, 354] width 102 height 21
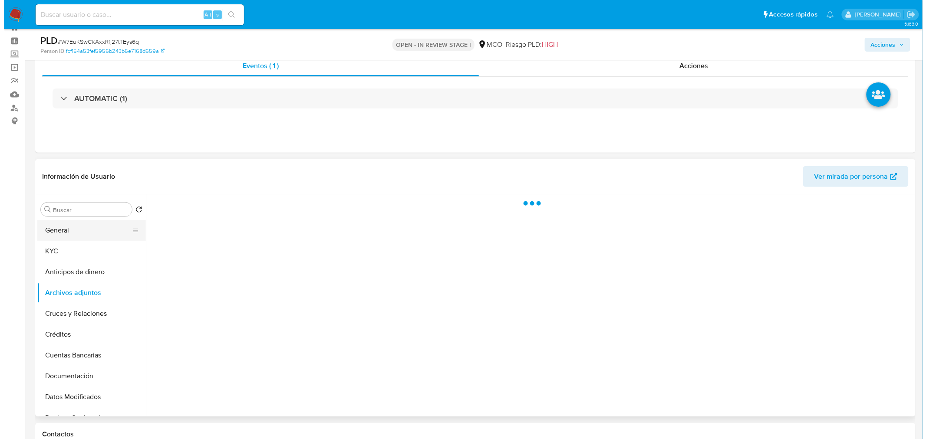
scroll to position [48, 0]
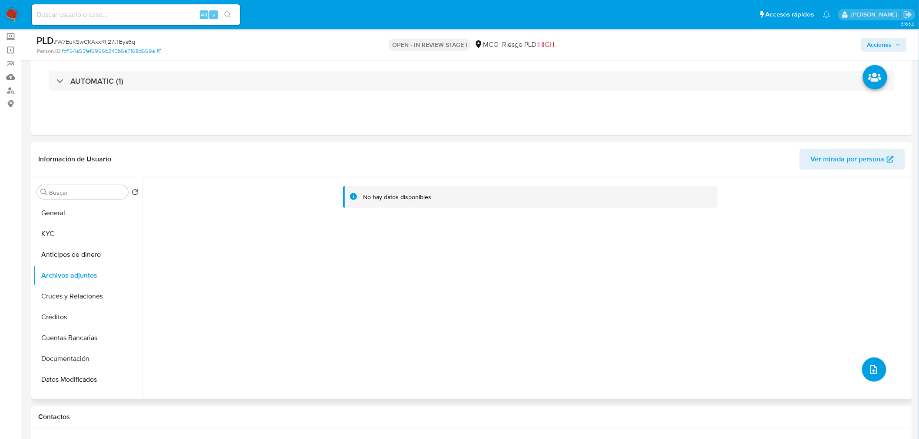
click at [873, 365] on icon "upload-file" at bounding box center [873, 370] width 10 height 10
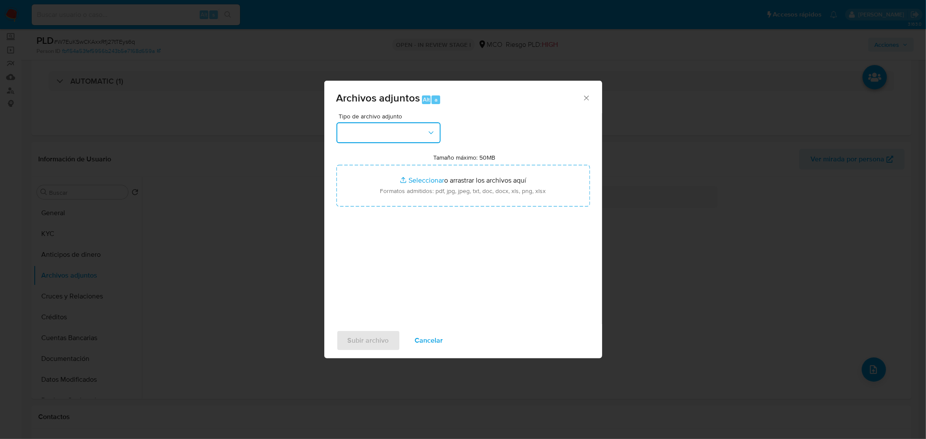
click at [399, 136] on button "button" at bounding box center [388, 132] width 104 height 21
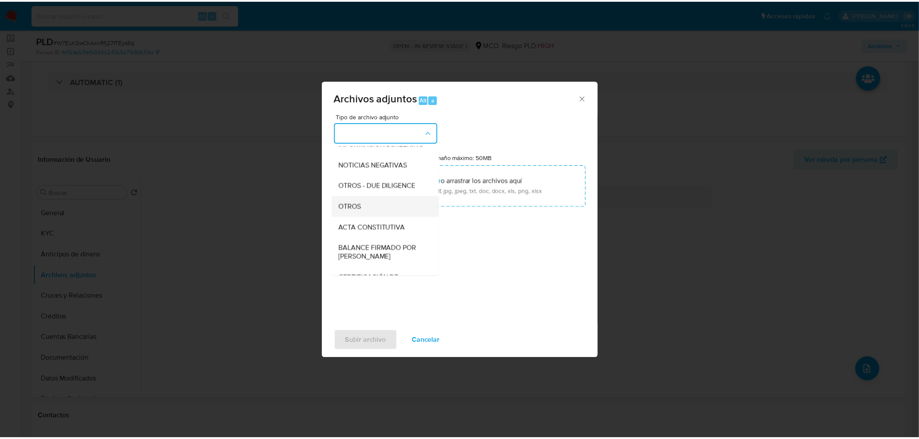
scroll to position [96, 0]
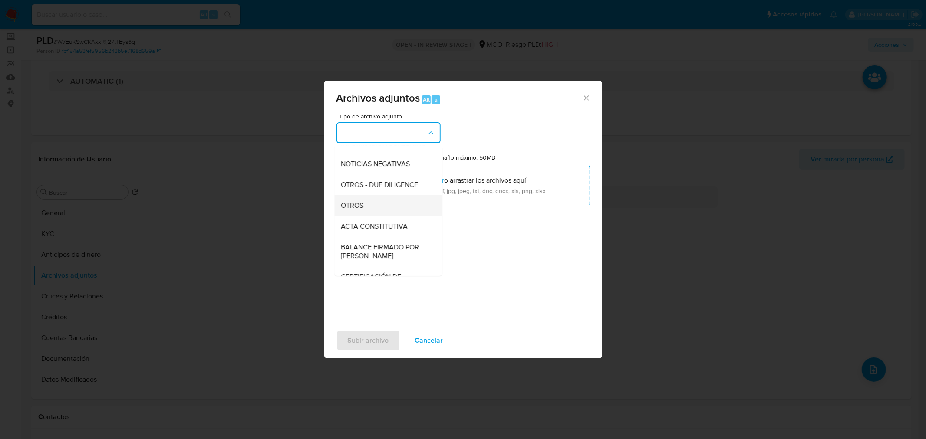
click at [381, 210] on div "OTROS" at bounding box center [385, 205] width 89 height 21
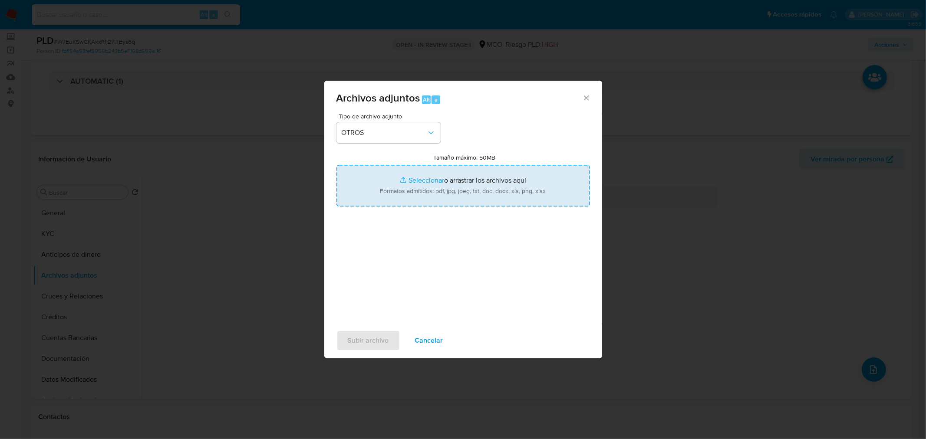
click at [470, 183] on input "Tamaño máximo: 50MB Seleccionar archivos" at bounding box center [463, 186] width 254 height 42
type input "C:\fakepath\195723727 - 10_10_2025.pdf"
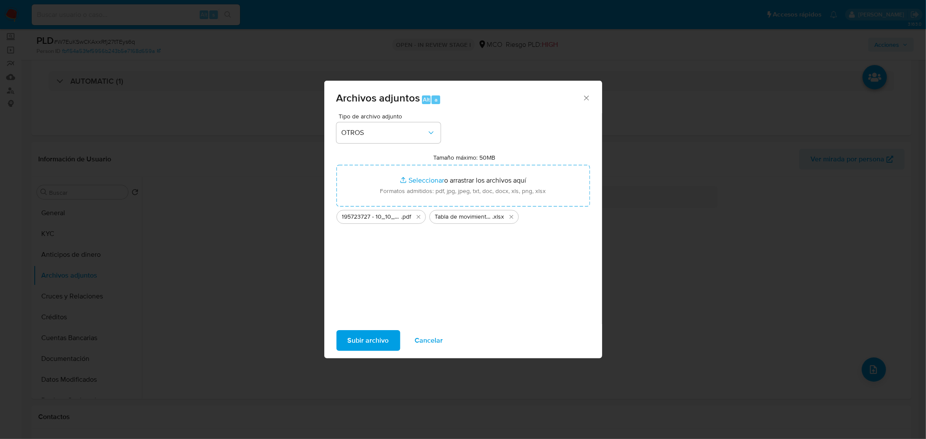
click at [372, 339] on span "Subir archivo" at bounding box center [368, 340] width 41 height 19
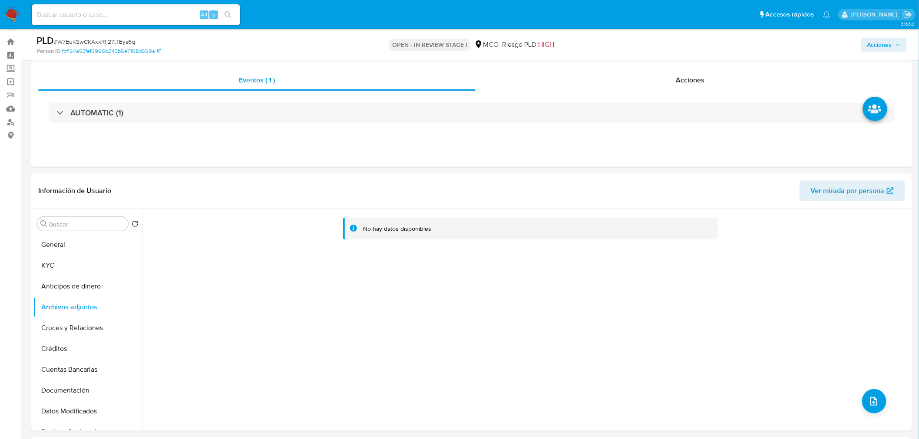
scroll to position [0, 0]
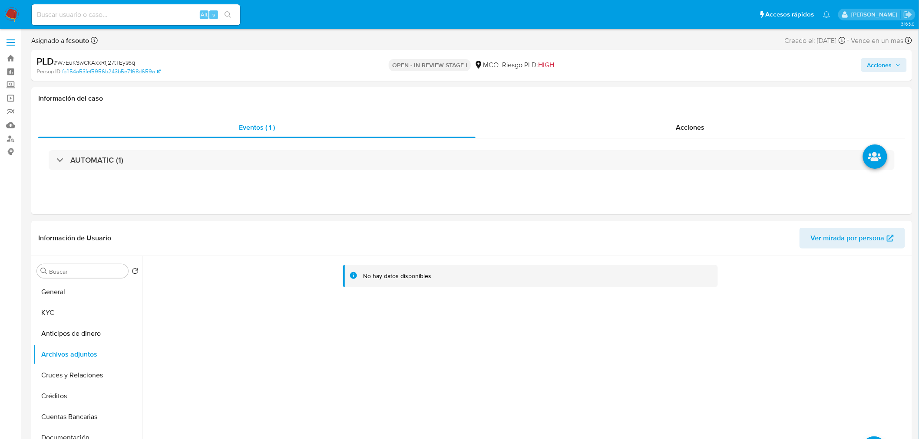
click at [890, 71] on span "Acciones" at bounding box center [879, 65] width 25 height 14
drag, startPoint x: 643, startPoint y: 93, endPoint x: 624, endPoint y: 110, distance: 25.8
click at [642, 93] on span "Resolución del caso" at bounding box center [637, 93] width 62 height 10
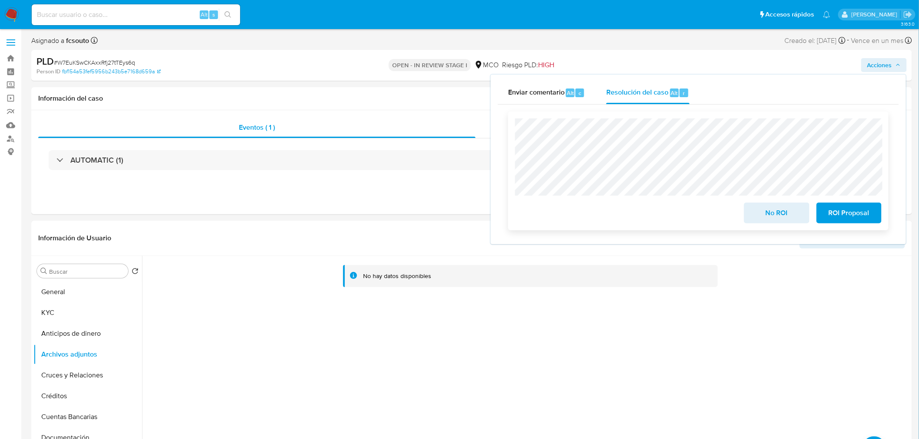
click at [764, 211] on span "No ROI" at bounding box center [776, 213] width 43 height 19
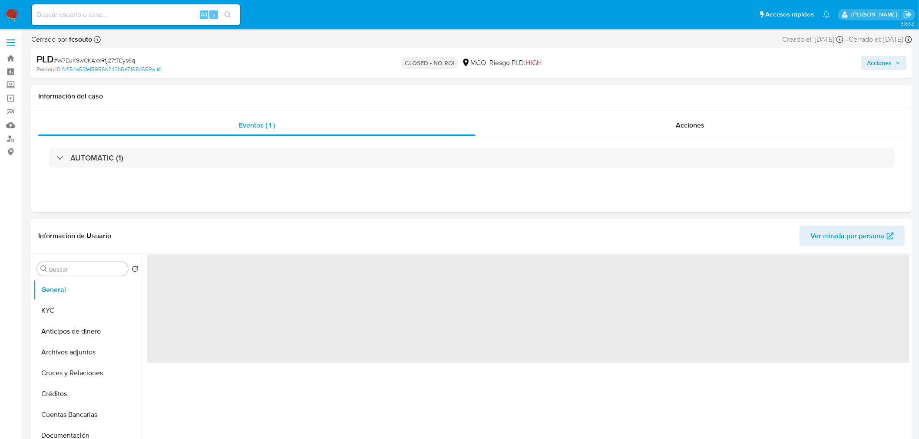
select select "10"
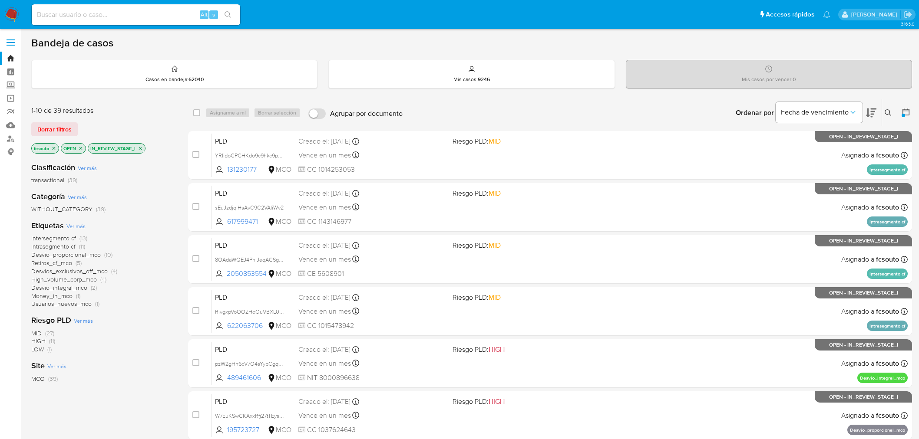
scroll to position [241, 0]
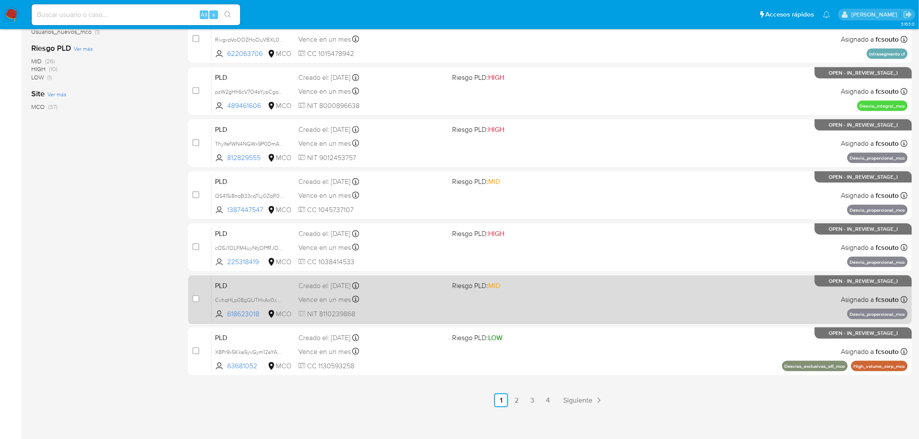
scroll to position [277, 0]
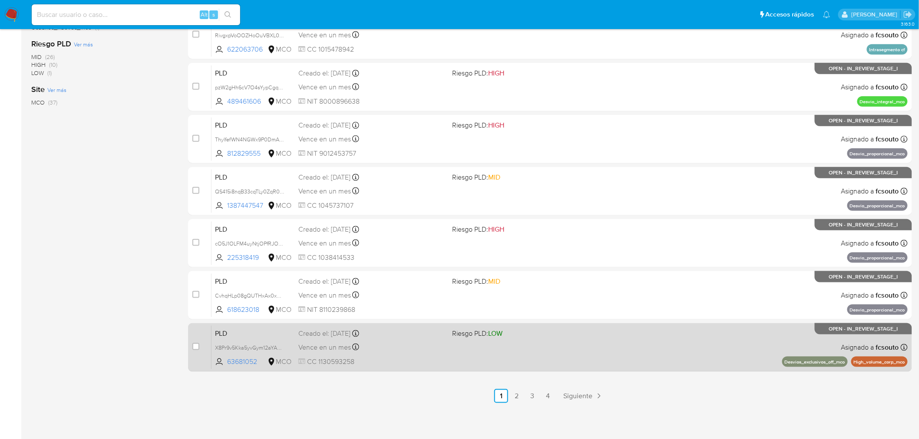
click at [428, 348] on div "Vence en un mes Vence el 10/11/2025 07:08:31" at bounding box center [371, 348] width 147 height 12
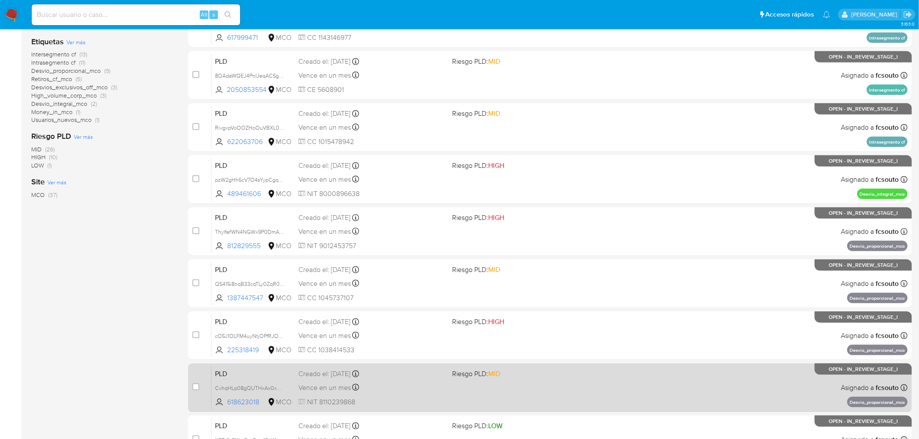
scroll to position [180, 0]
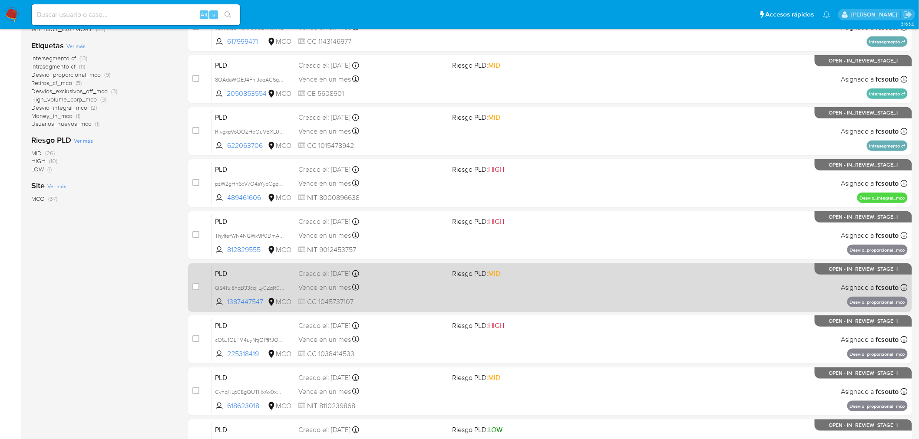
click at [566, 283] on div "PLD QS415i8nqB33cqTLy0ZqR0o9 1387447547 MCO Riesgo PLD: MID Creado el: 12/08/20…" at bounding box center [559, 288] width 696 height 44
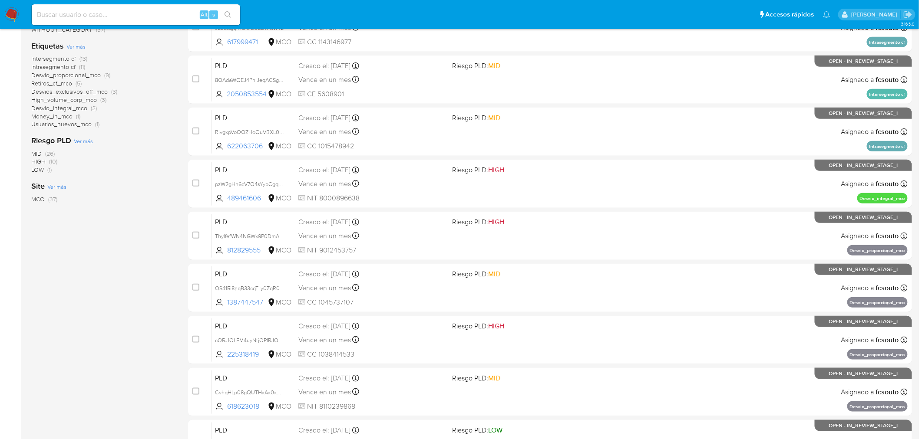
scroll to position [100, 0]
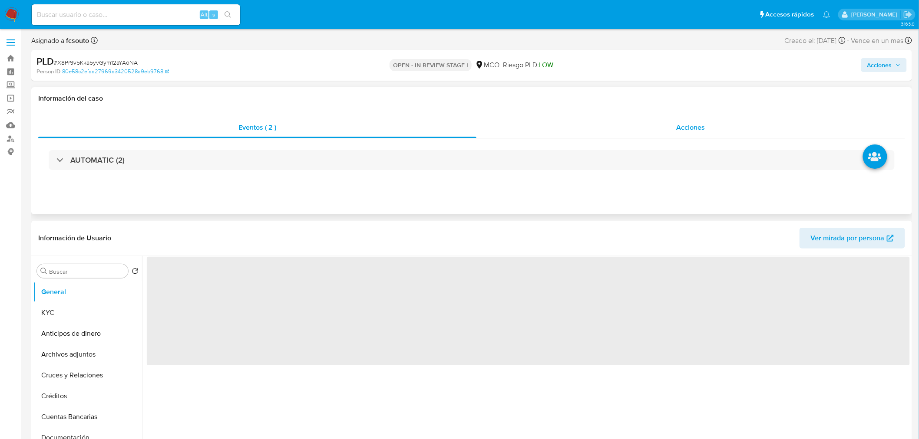
click at [680, 132] on div "Acciones" at bounding box center [690, 127] width 429 height 21
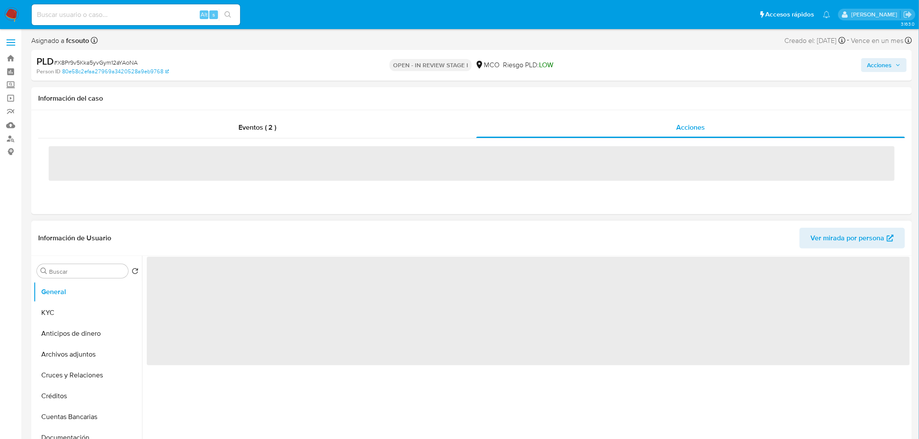
select select "10"
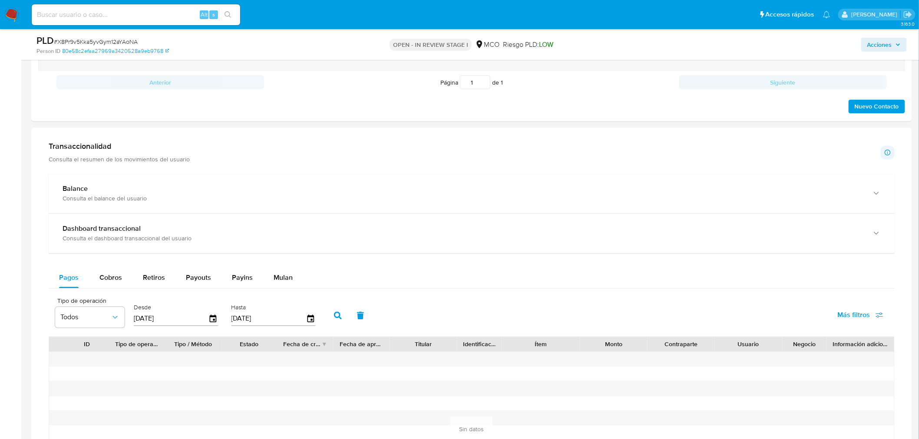
scroll to position [675, 0]
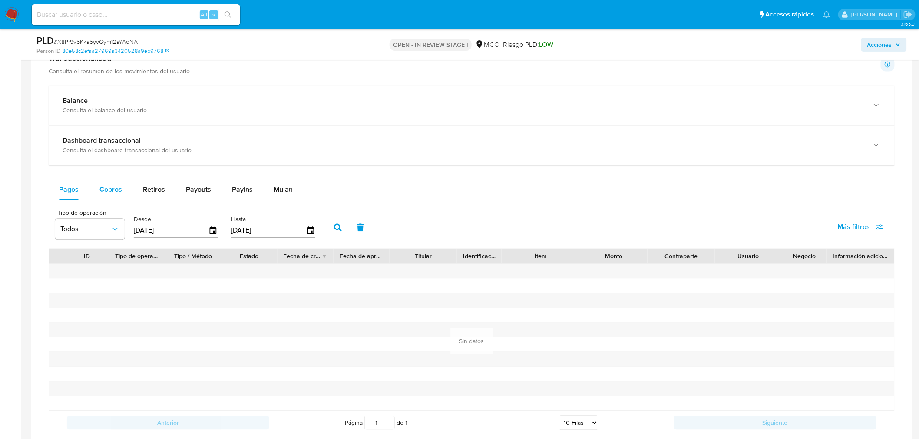
click at [111, 192] on span "Cobros" at bounding box center [110, 190] width 23 height 10
select select "10"
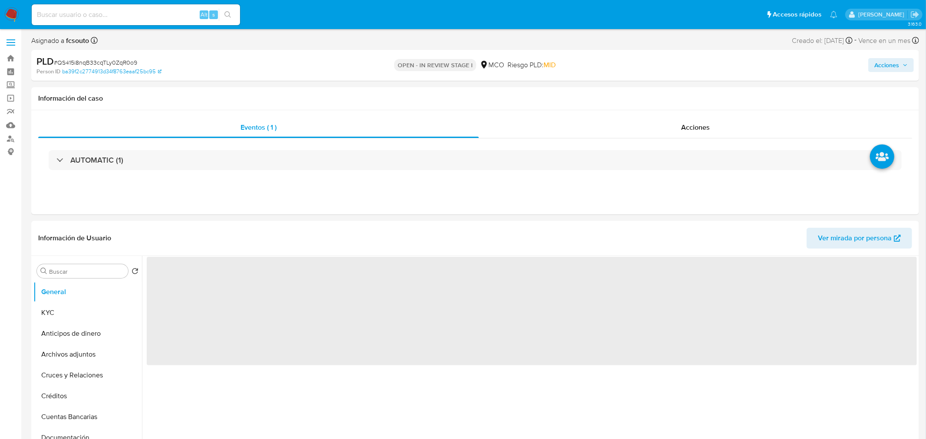
select select "10"
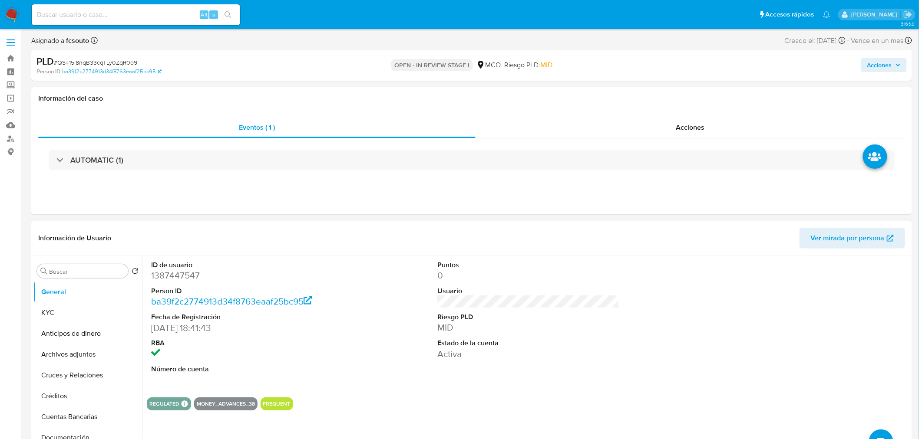
click at [189, 270] on dd "1387447547" at bounding box center [242, 276] width 182 height 12
click at [188, 273] on dd "1387447547" at bounding box center [242, 276] width 182 height 12
copy dd "1387447547"
click at [181, 277] on dd "1387447547" at bounding box center [242, 276] width 182 height 12
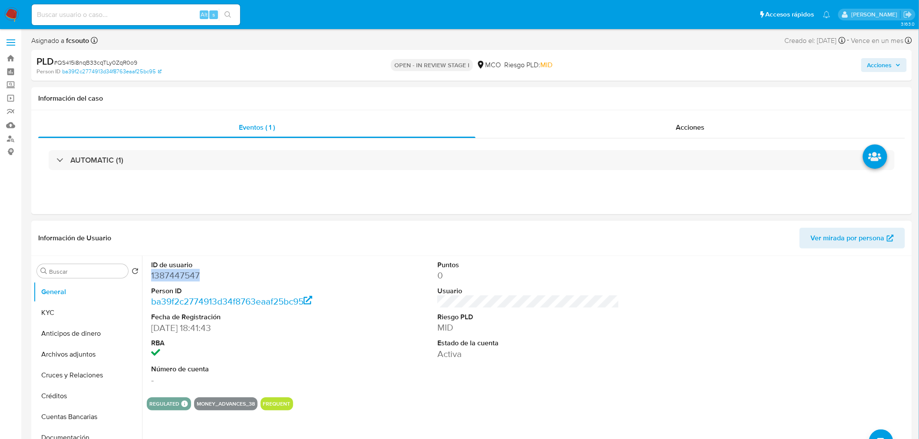
click at [181, 277] on dd "1387447547" at bounding box center [242, 276] width 182 height 12
click at [171, 276] on dd "1387447547" at bounding box center [242, 276] width 182 height 12
click at [191, 275] on dd "1387447547" at bounding box center [242, 276] width 182 height 12
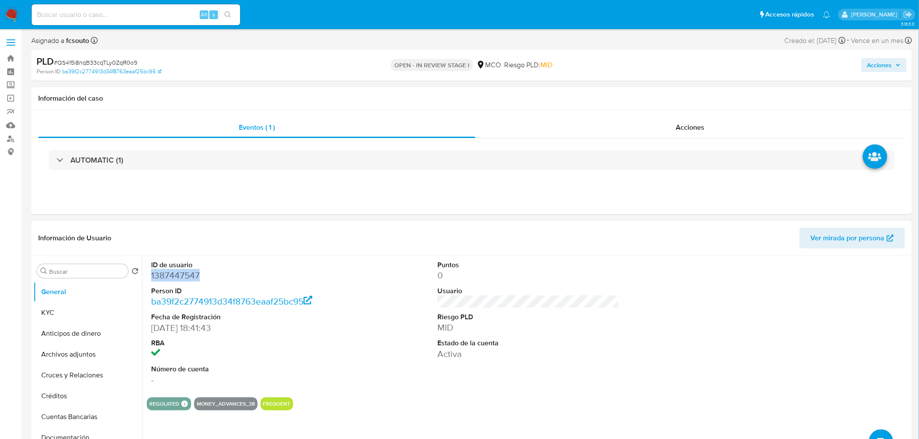
click at [175, 279] on dd "1387447547" at bounding box center [242, 276] width 182 height 12
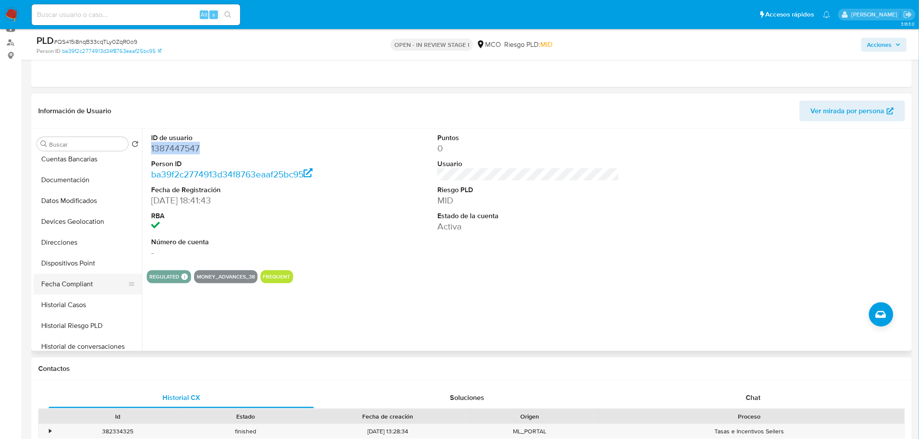
scroll to position [144, 0]
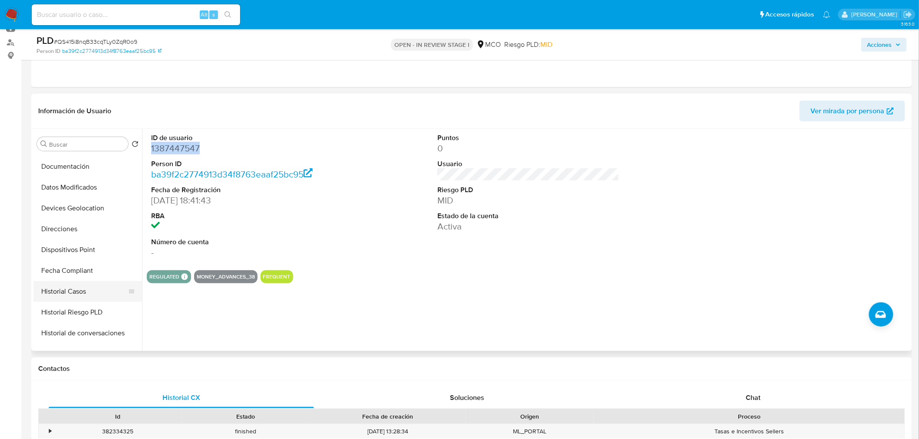
click at [83, 294] on button "Historial Casos" at bounding box center [84, 291] width 102 height 21
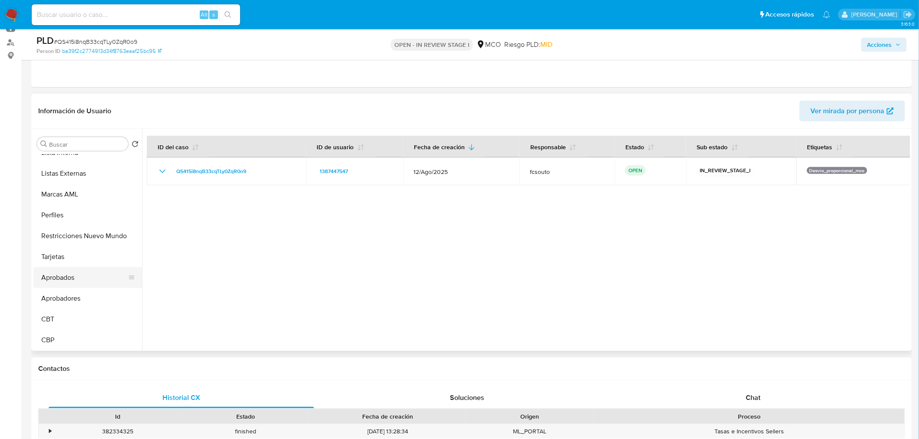
scroll to position [428, 0]
click at [103, 242] on button "Restricciones Nuevo Mundo" at bounding box center [84, 236] width 102 height 21
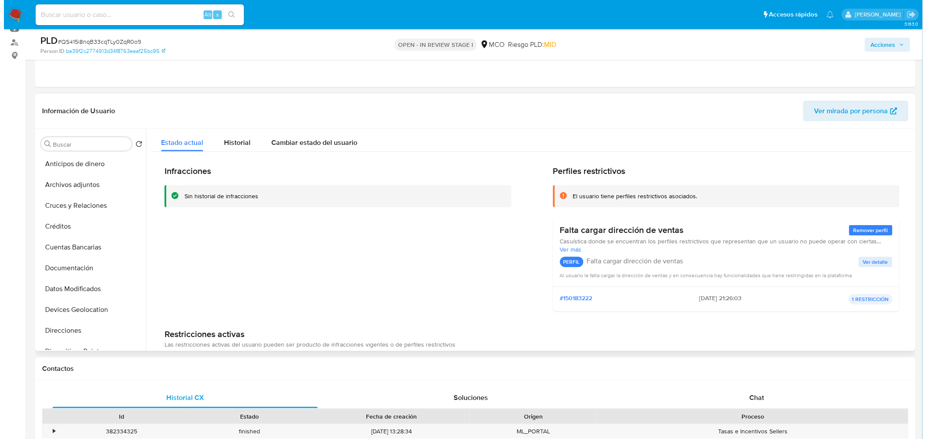
scroll to position [0, 0]
click at [53, 192] on button "KYC" at bounding box center [84, 185] width 102 height 21
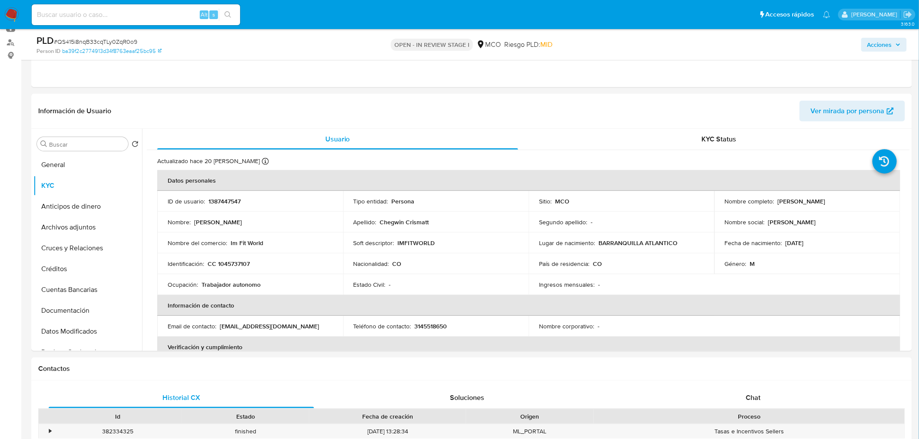
click at [900, 40] on span "Acciones" at bounding box center [883, 45] width 33 height 12
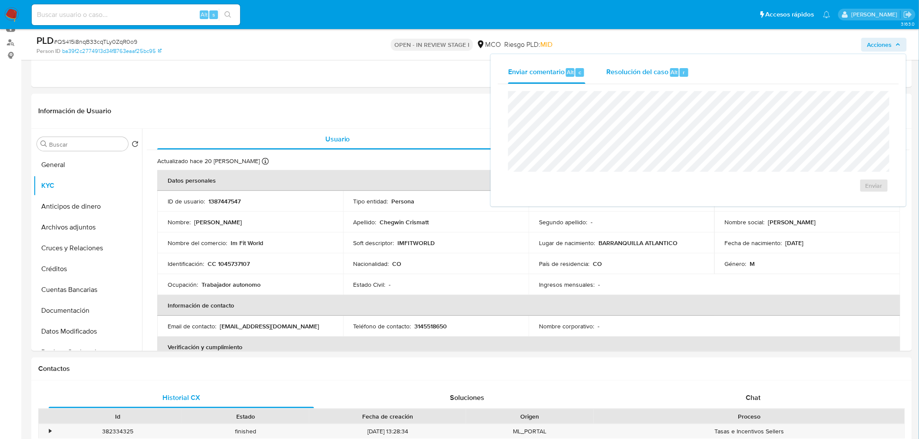
click at [655, 79] on div "Resolución del caso Alt r" at bounding box center [647, 72] width 83 height 23
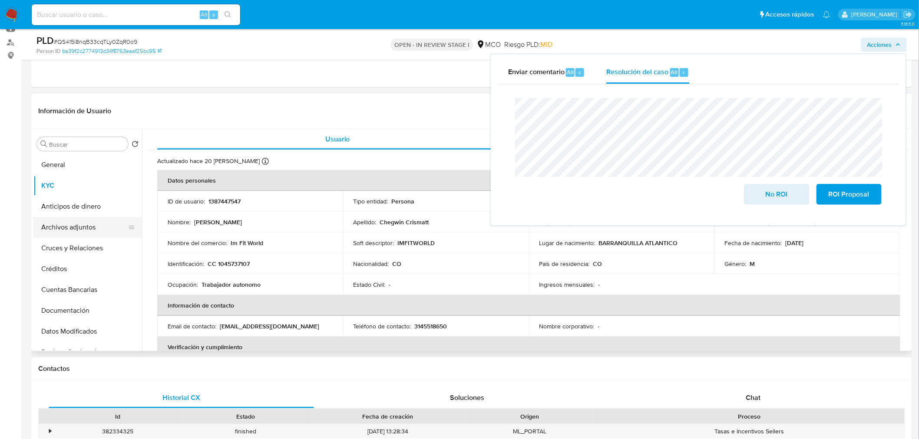
click at [79, 222] on button "Archivos adjuntos" at bounding box center [84, 227] width 102 height 21
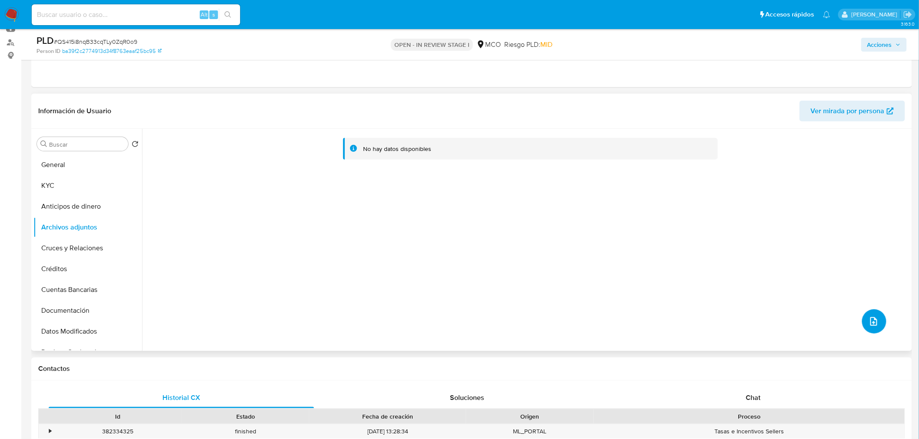
click at [869, 316] on span "upload-file" at bounding box center [874, 321] width 10 height 10
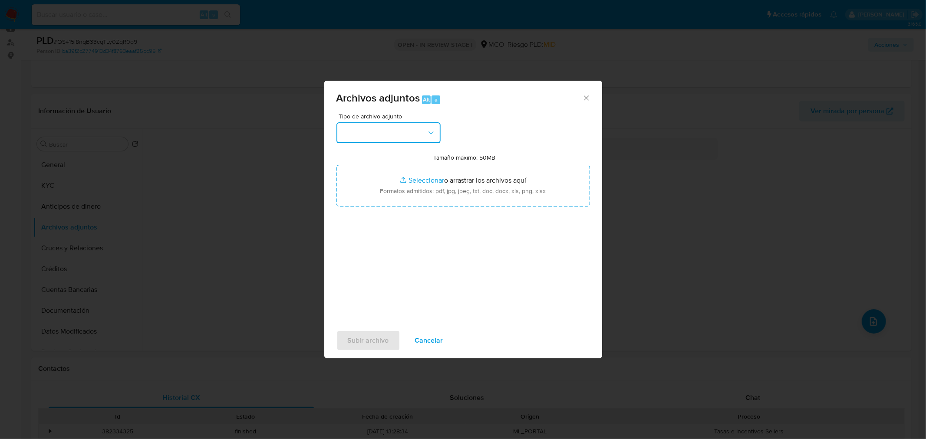
click at [411, 129] on button "button" at bounding box center [388, 132] width 104 height 21
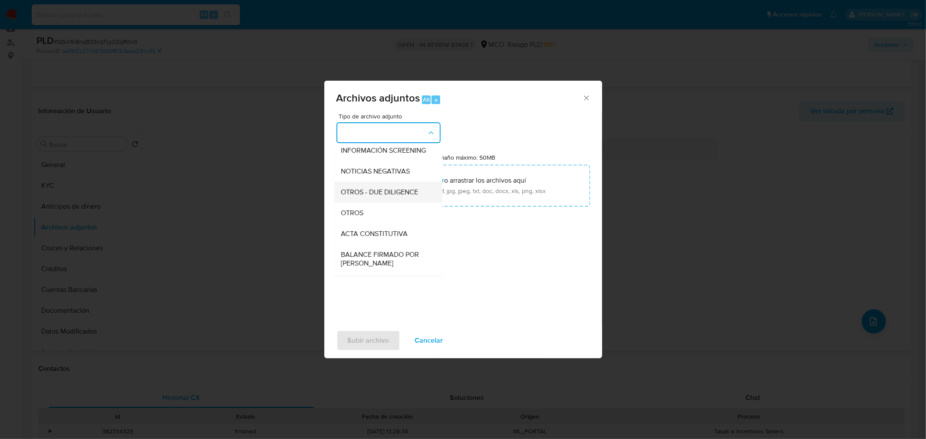
scroll to position [96, 0]
click at [374, 215] on div "OTROS" at bounding box center [385, 205] width 89 height 21
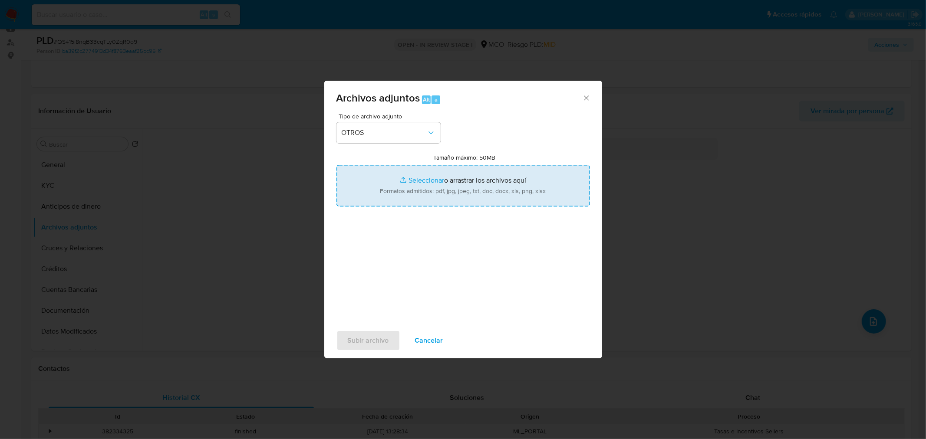
click at [435, 182] on input "Tamaño máximo: 50MB Seleccionar archivos" at bounding box center [463, 186] width 254 height 42
type input "C:\fakepath\Tabla de movimientos 1387447547.xlsx"
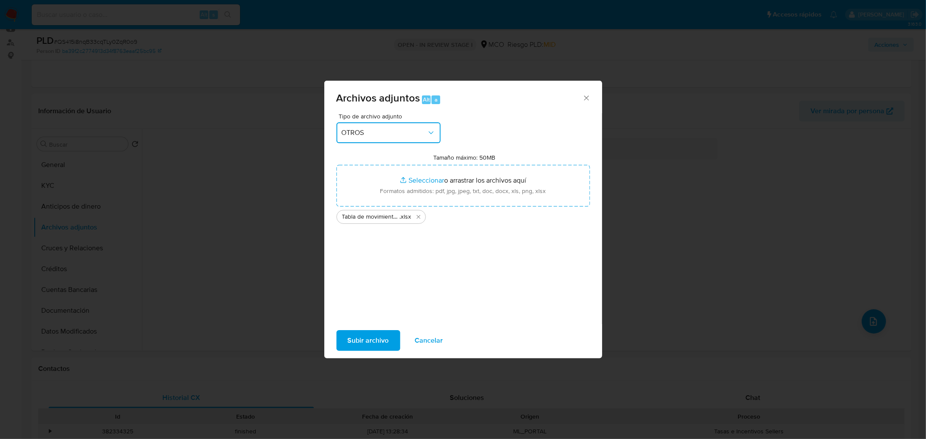
click at [383, 135] on span "OTROS" at bounding box center [384, 132] width 85 height 9
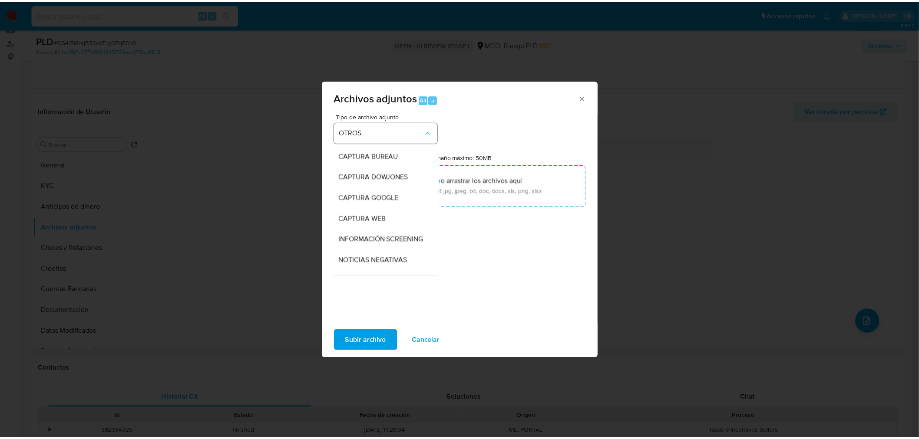
scroll to position [100, 0]
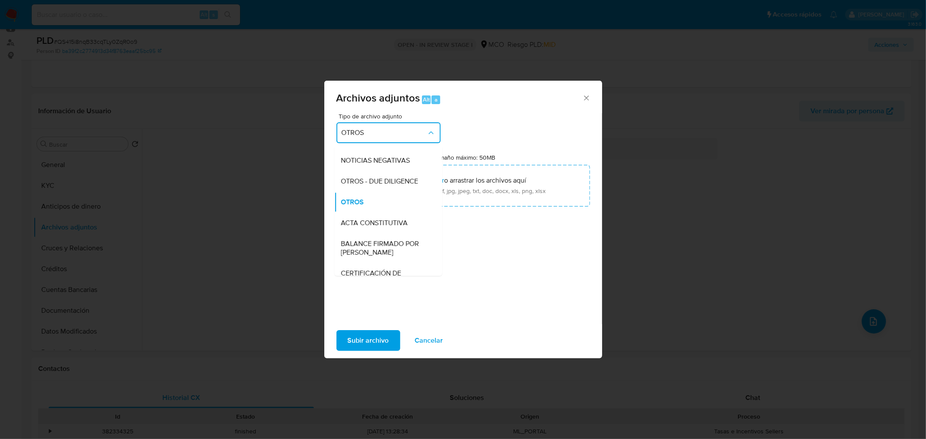
click at [383, 135] on span "OTROS" at bounding box center [384, 132] width 85 height 9
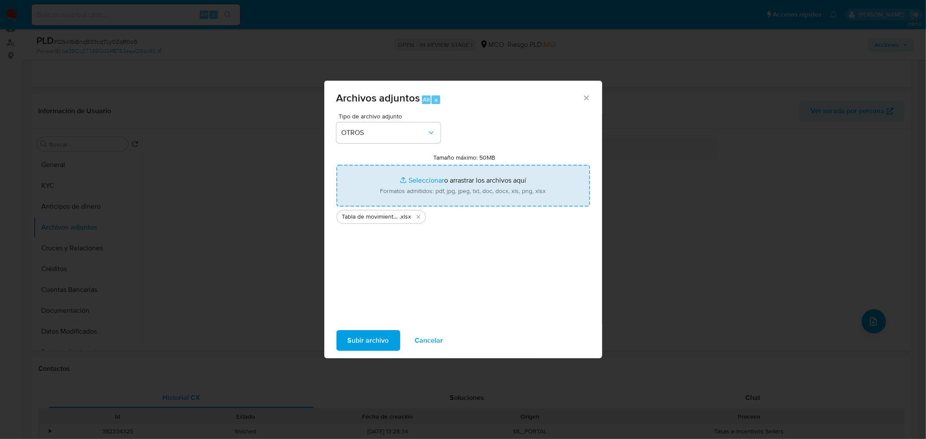
click at [507, 188] on input "Tamaño máximo: 50MB Seleccionar archivos" at bounding box center [463, 186] width 254 height 42
type input "C:\fakepath\1387447547 - 10_10_2025.pdf"
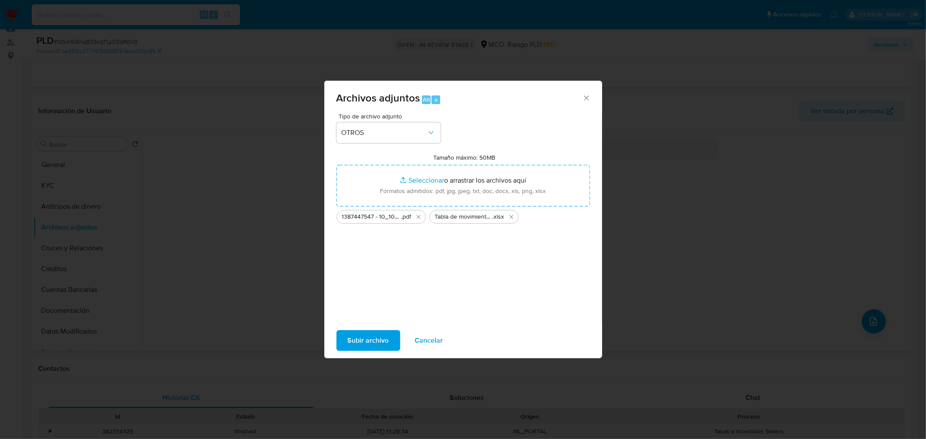
click at [353, 341] on span "Subir archivo" at bounding box center [368, 340] width 41 height 19
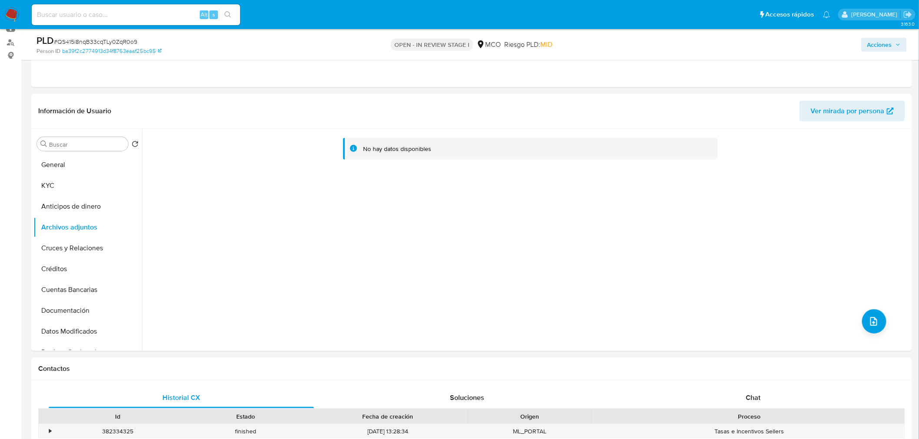
click at [891, 44] on span "Acciones" at bounding box center [879, 45] width 25 height 14
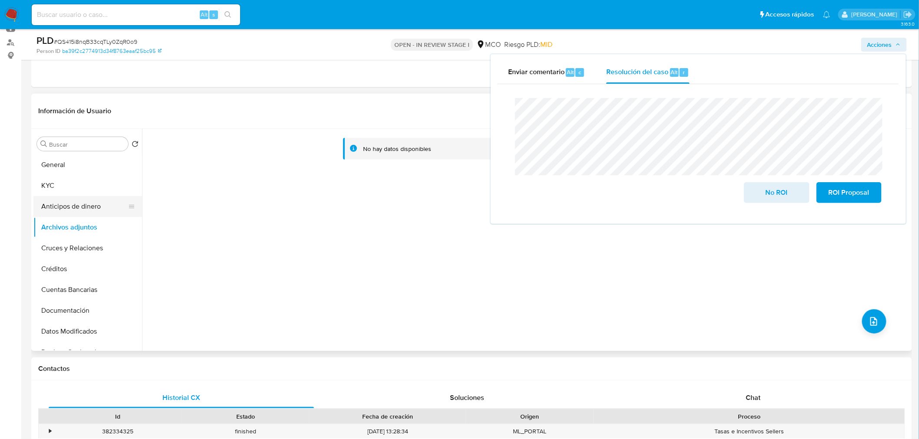
click at [64, 202] on button "Anticipos de dinero" at bounding box center [84, 206] width 102 height 21
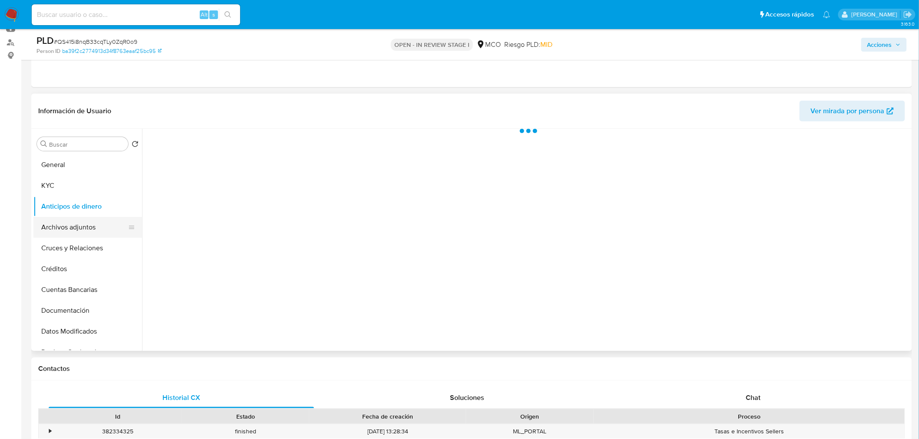
click at [72, 226] on button "Archivos adjuntos" at bounding box center [84, 227] width 102 height 21
click at [890, 42] on span "Acciones" at bounding box center [879, 45] width 25 height 14
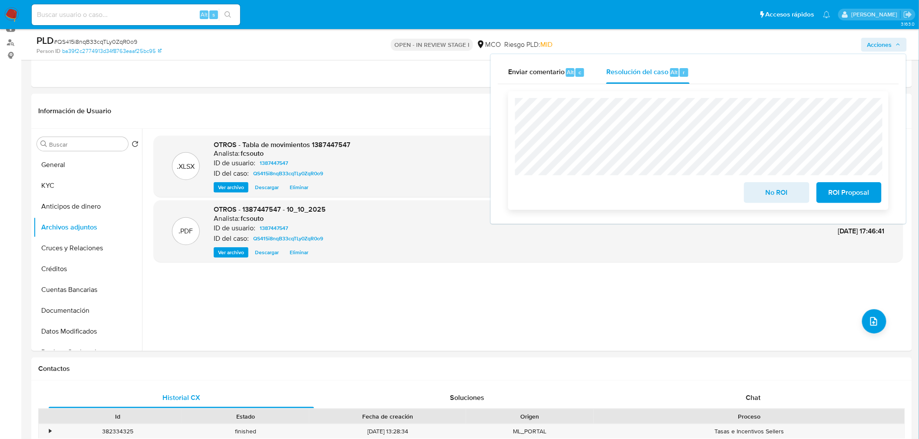
click at [780, 190] on span "No ROI" at bounding box center [776, 192] width 43 height 19
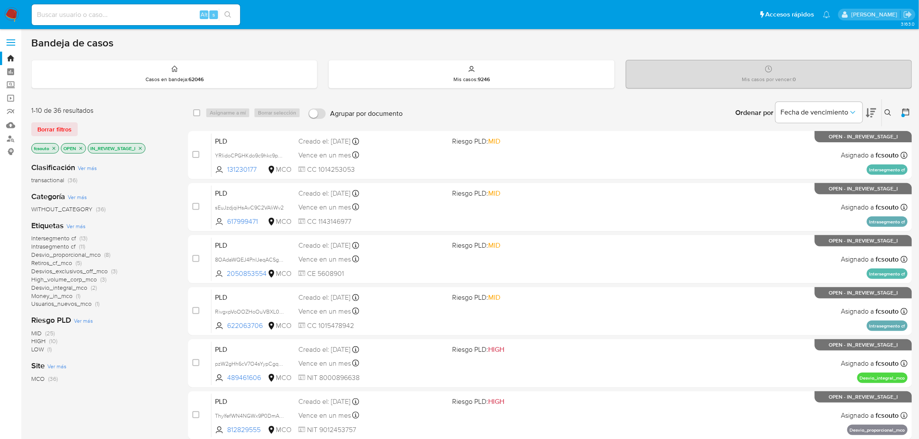
click at [75, 301] on span "Usuarios_nuevos_mco" at bounding box center [61, 304] width 60 height 9
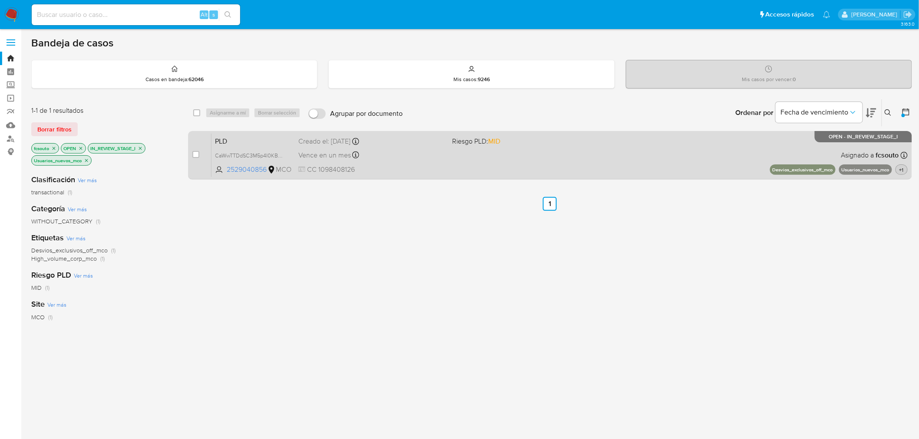
click at [901, 168] on span "+1" at bounding box center [901, 169] width 8 height 7
click at [427, 158] on div "Vence en un mes Vence el 10/11/2025 07:08:22" at bounding box center [371, 155] width 147 height 12
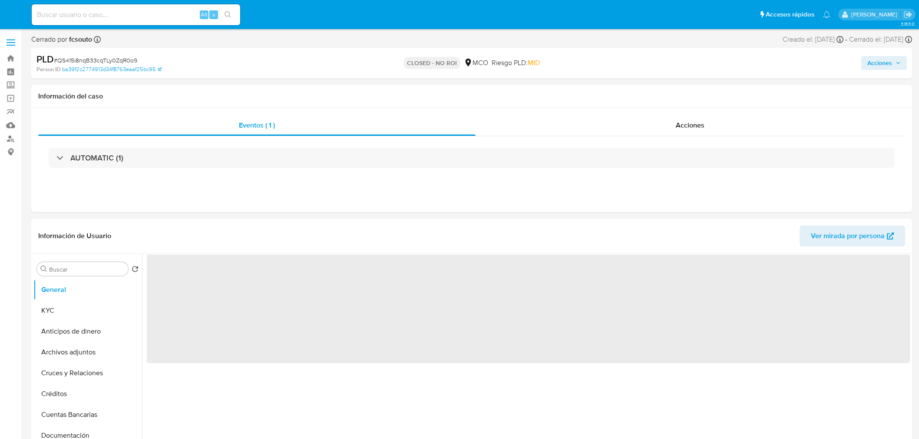
select select "10"
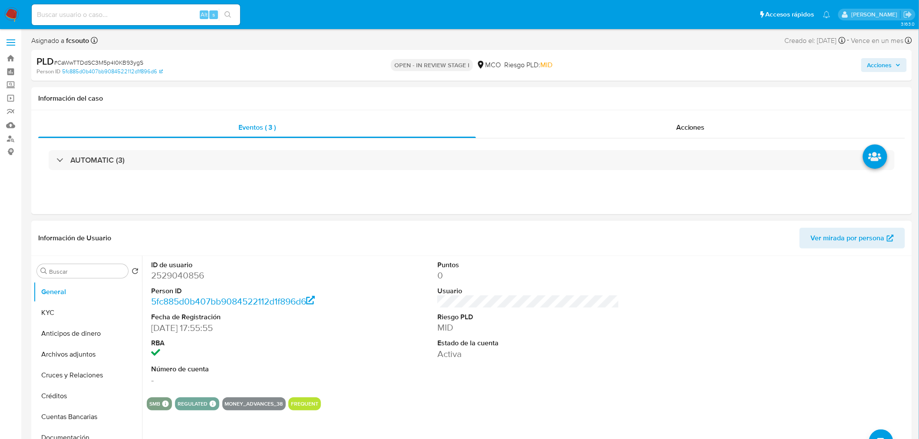
click at [184, 280] on dd "2529040856" at bounding box center [242, 276] width 182 height 12
copy dd "2529040856"
click at [190, 275] on dd "2529040856" at bounding box center [242, 276] width 182 height 12
click at [190, 274] on dd "2529040856" at bounding box center [242, 276] width 182 height 12
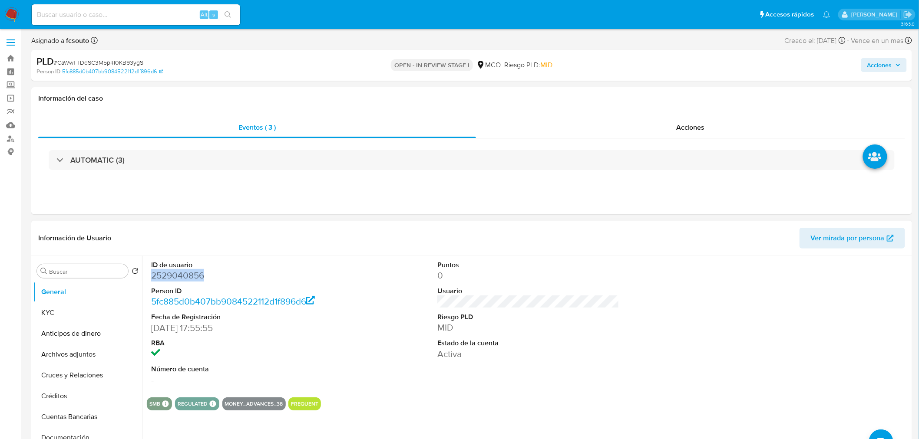
copy dd "2529040856"
click at [174, 280] on dd "2529040856" at bounding box center [242, 276] width 182 height 12
click at [183, 275] on dd "2529040856" at bounding box center [242, 276] width 182 height 12
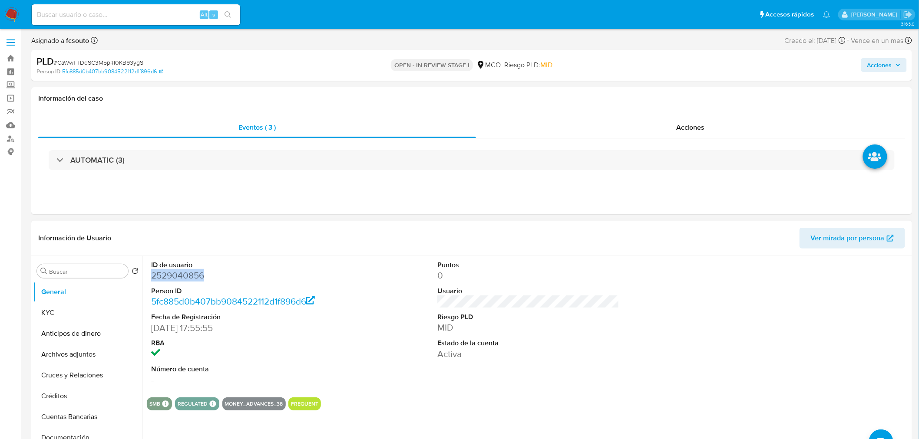
click at [183, 275] on dd "2529040856" at bounding box center [242, 276] width 182 height 12
copy dd "2529040856"
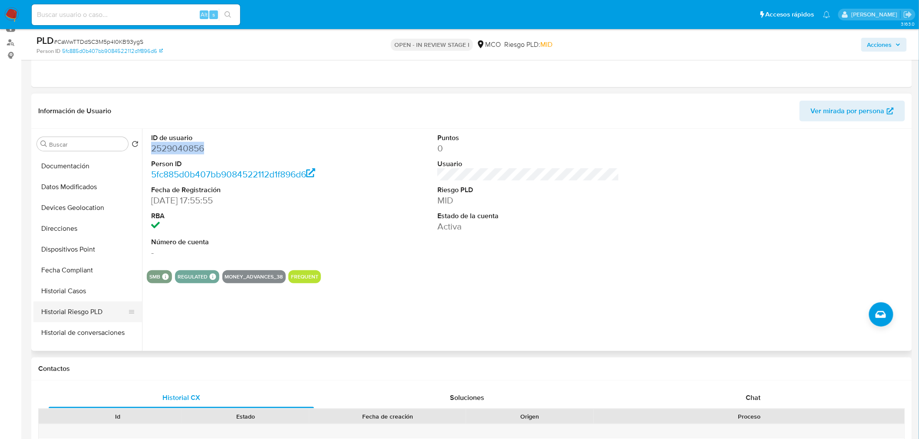
scroll to position [144, 0]
click at [74, 302] on button "Historial Riesgo PLD" at bounding box center [84, 312] width 102 height 21
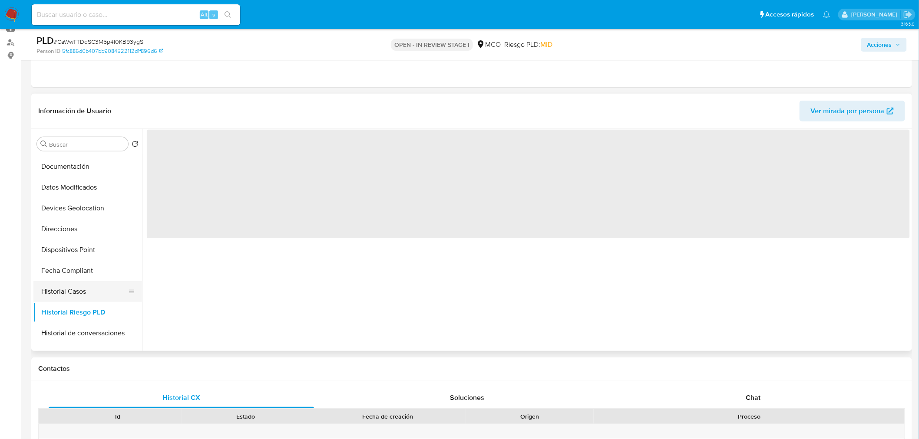
click at [66, 290] on button "Historial Casos" at bounding box center [84, 291] width 102 height 21
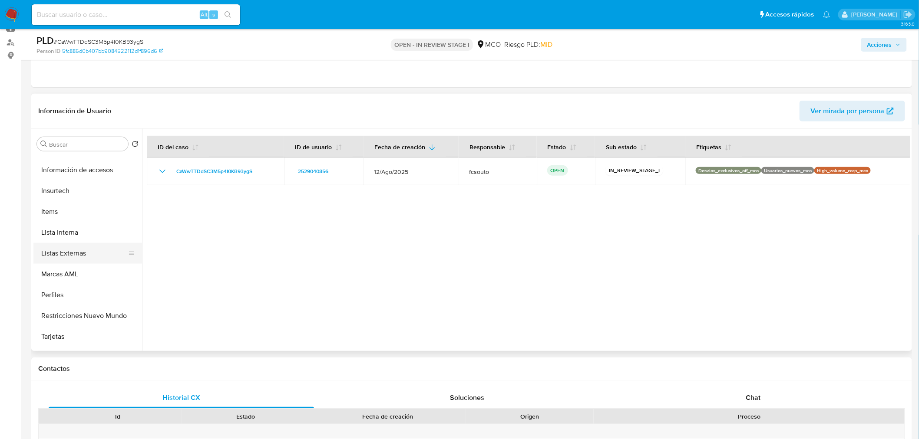
scroll to position [429, 0]
click at [81, 240] on button "Restricciones Nuevo Mundo" at bounding box center [84, 236] width 102 height 21
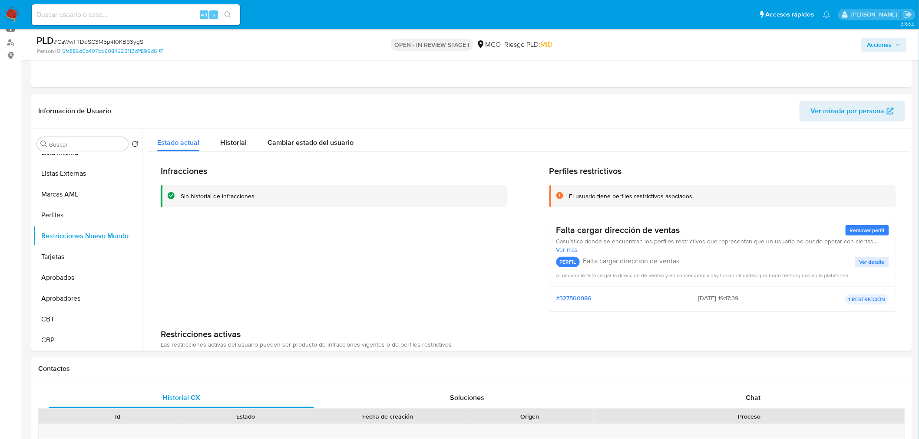
click at [902, 44] on button "Acciones" at bounding box center [884, 45] width 46 height 14
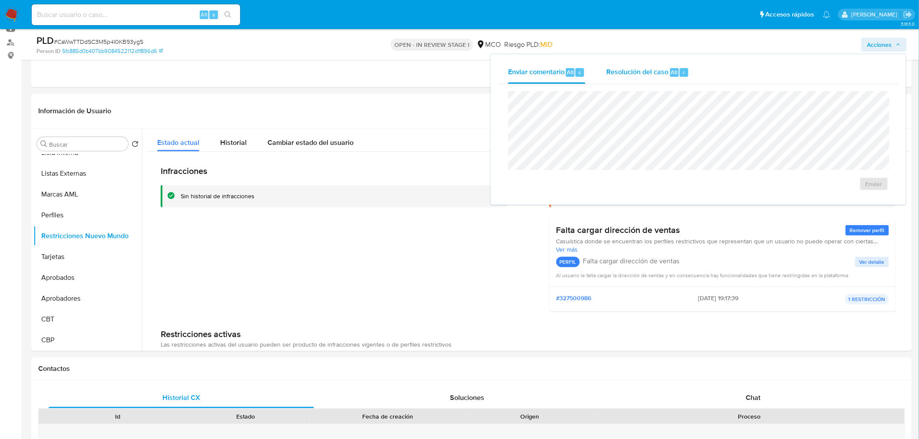
click at [654, 69] on span "Resolución del caso" at bounding box center [637, 72] width 62 height 10
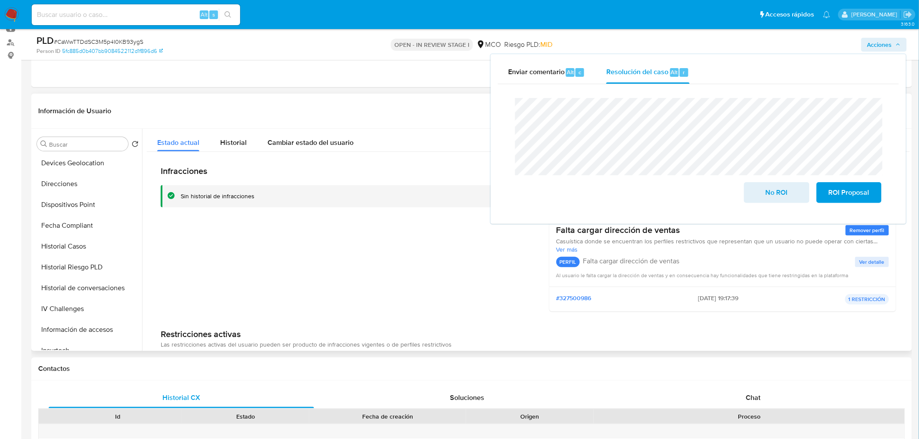
scroll to position [188, 0]
click at [76, 246] on button "Historial Casos" at bounding box center [84, 247] width 102 height 21
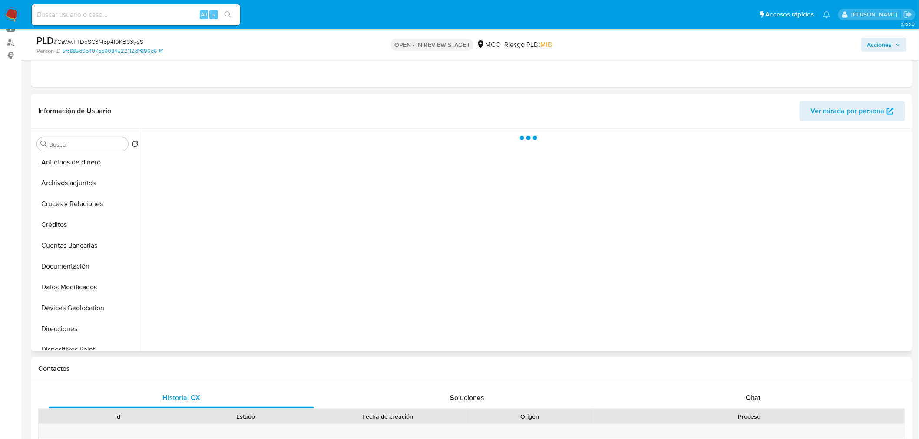
scroll to position [44, 0]
click at [69, 184] on button "Archivos adjuntos" at bounding box center [84, 183] width 102 height 21
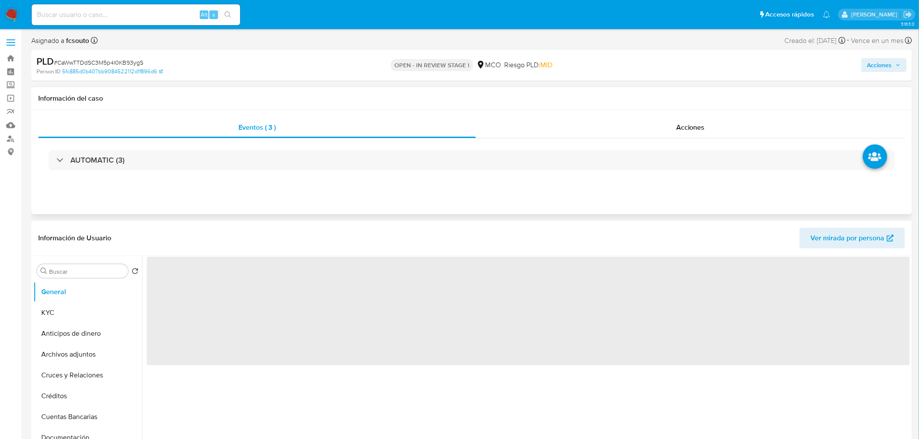
select select "10"
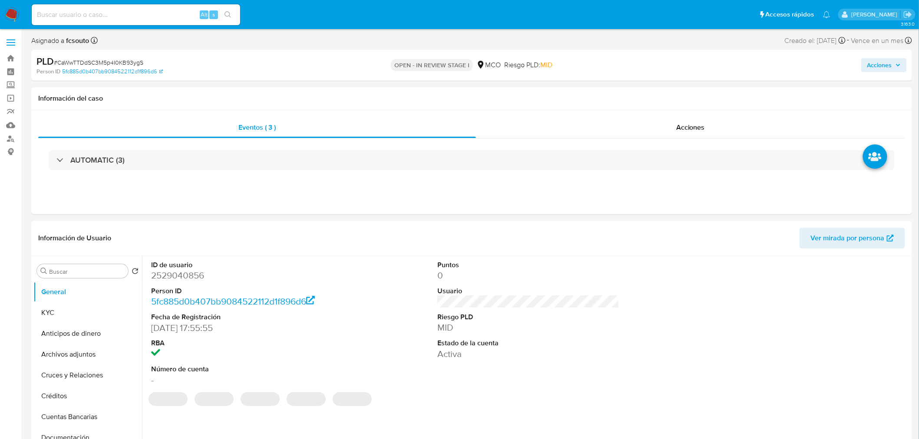
click at [883, 63] on span "Acciones" at bounding box center [879, 65] width 25 height 14
drag, startPoint x: 623, startPoint y: 98, endPoint x: 614, endPoint y: 103, distance: 10.9
click at [623, 98] on div "Resolución del caso Alt r" at bounding box center [647, 93] width 83 height 23
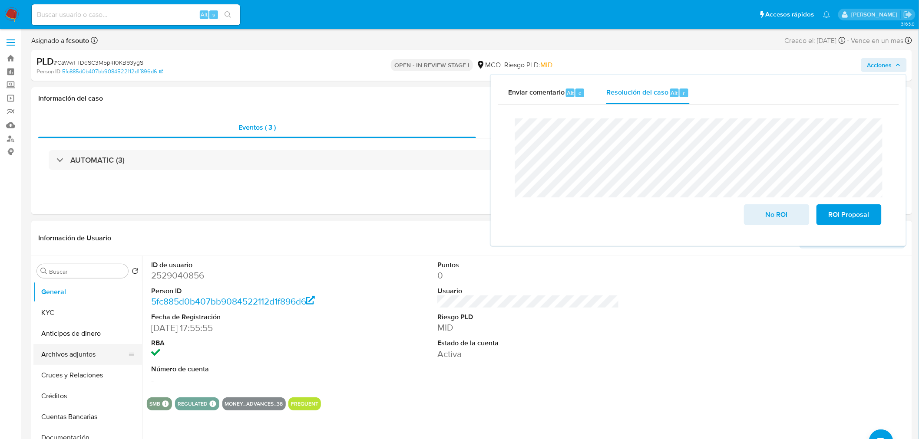
click at [58, 354] on button "Archivos adjuntos" at bounding box center [84, 354] width 102 height 21
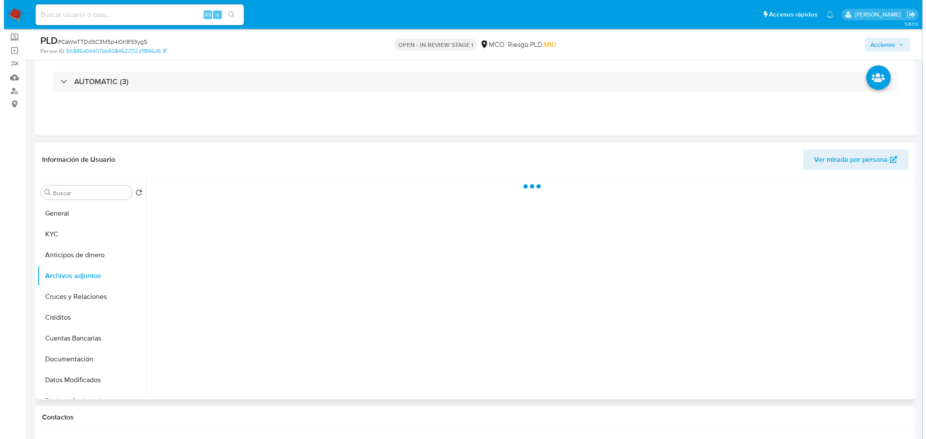
scroll to position [48, 0]
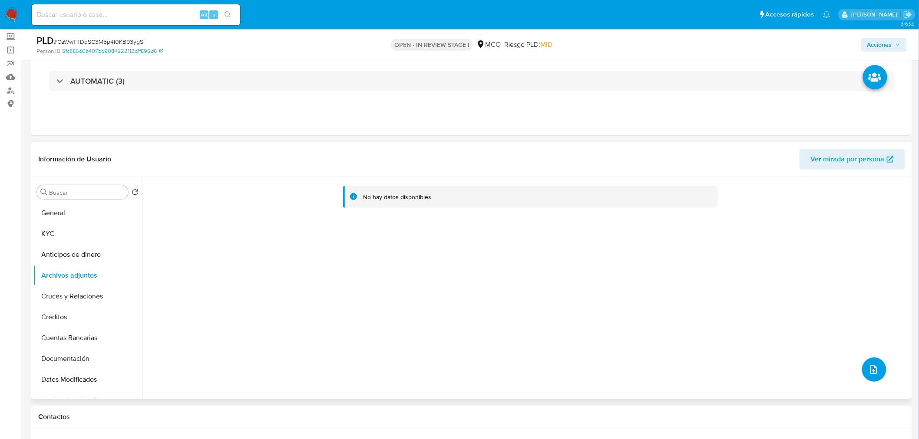
click at [868, 372] on icon "upload-file" at bounding box center [873, 370] width 10 height 10
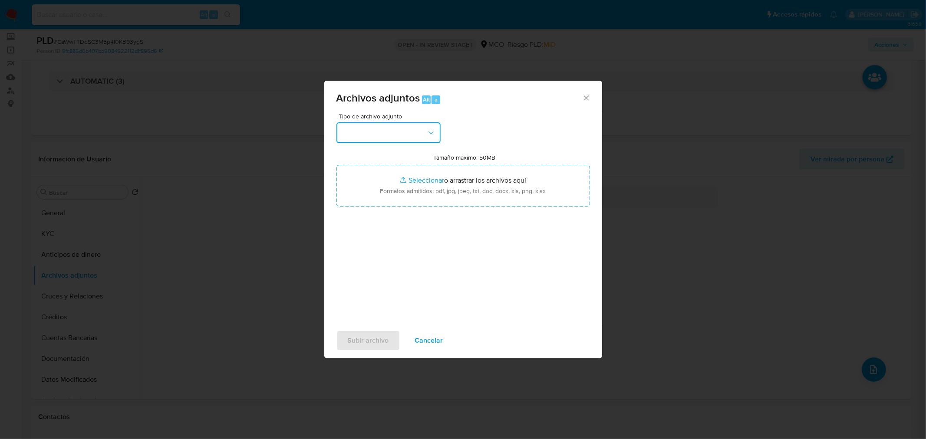
click at [405, 140] on button "button" at bounding box center [388, 132] width 104 height 21
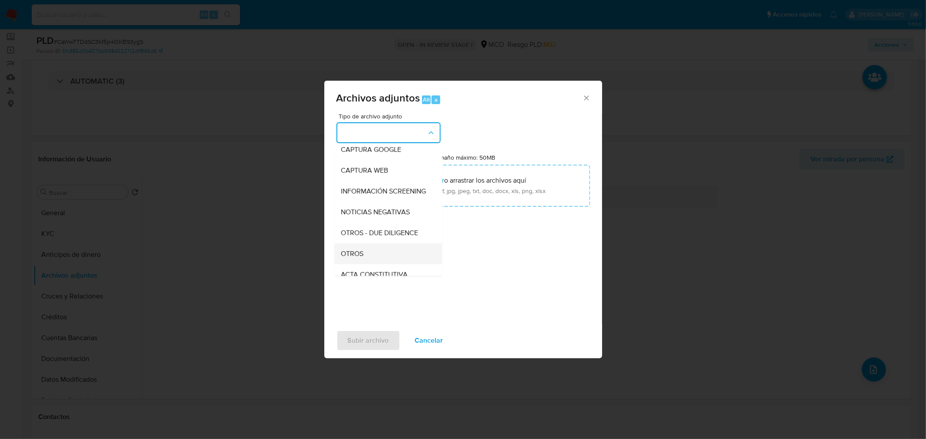
click at [374, 261] on div "OTROS" at bounding box center [385, 253] width 89 height 21
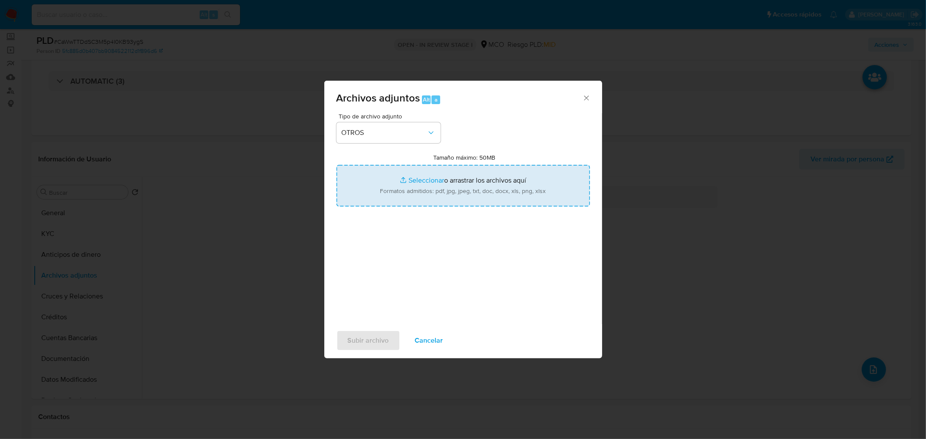
click at [422, 198] on input "Tamaño máximo: 50MB Seleccionar archivos" at bounding box center [463, 186] width 254 height 42
type input "C:\fakepath\2529040856 - 10_10_2025.pdf"
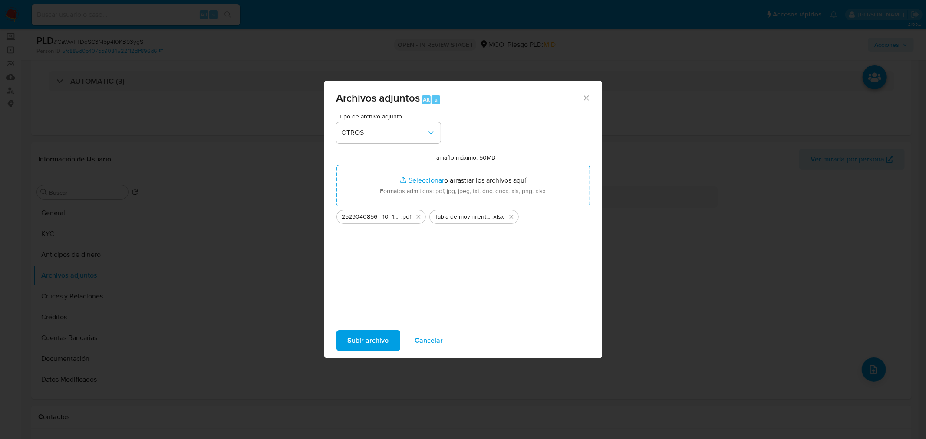
click at [368, 349] on span "Subir archivo" at bounding box center [368, 340] width 41 height 19
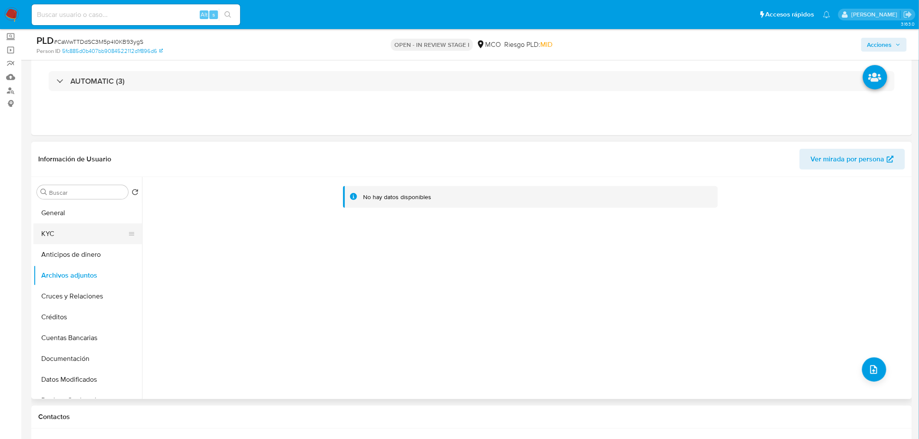
click at [77, 232] on button "KYC" at bounding box center [84, 234] width 102 height 21
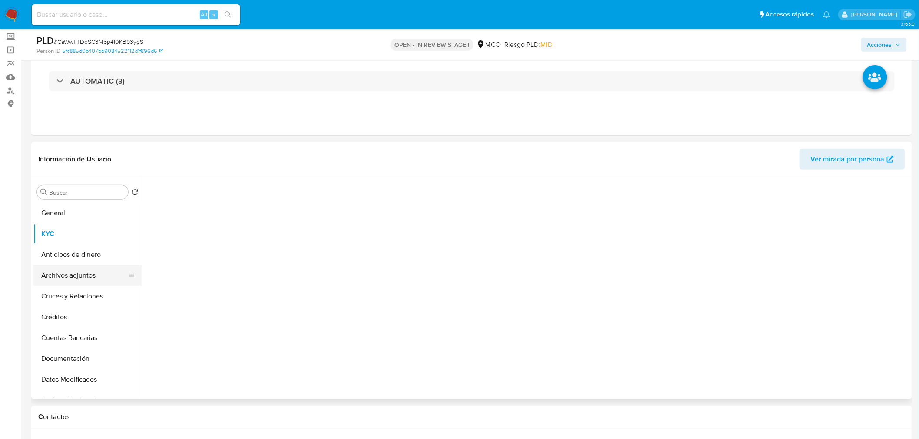
click at [68, 275] on button "Archivos adjuntos" at bounding box center [84, 275] width 102 height 21
click at [876, 41] on span "Acciones" at bounding box center [879, 45] width 25 height 14
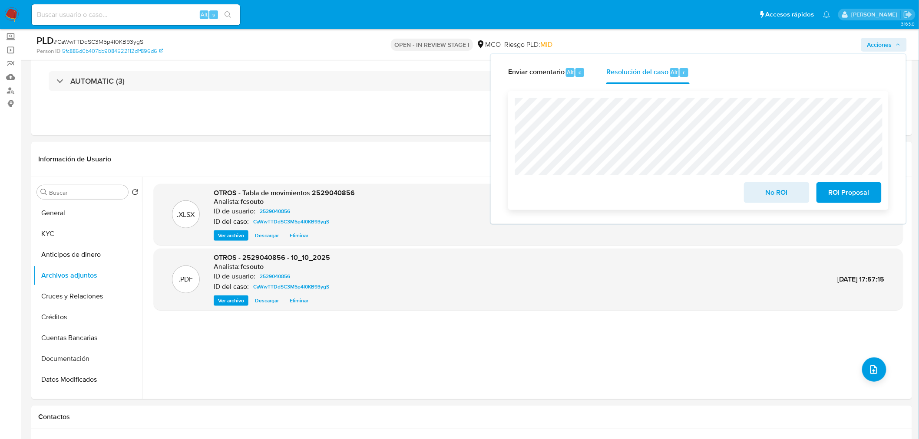
click at [844, 192] on span "ROI Proposal" at bounding box center [848, 192] width 43 height 19
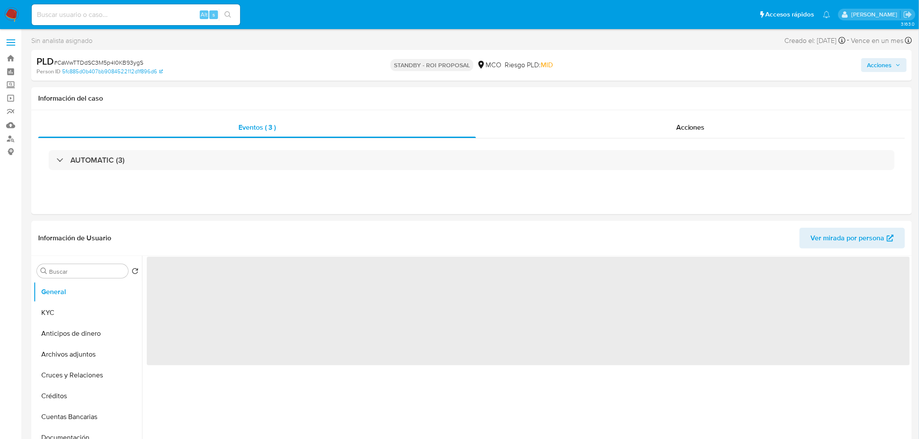
select select "10"
